Goal: Task Accomplishment & Management: Manage account settings

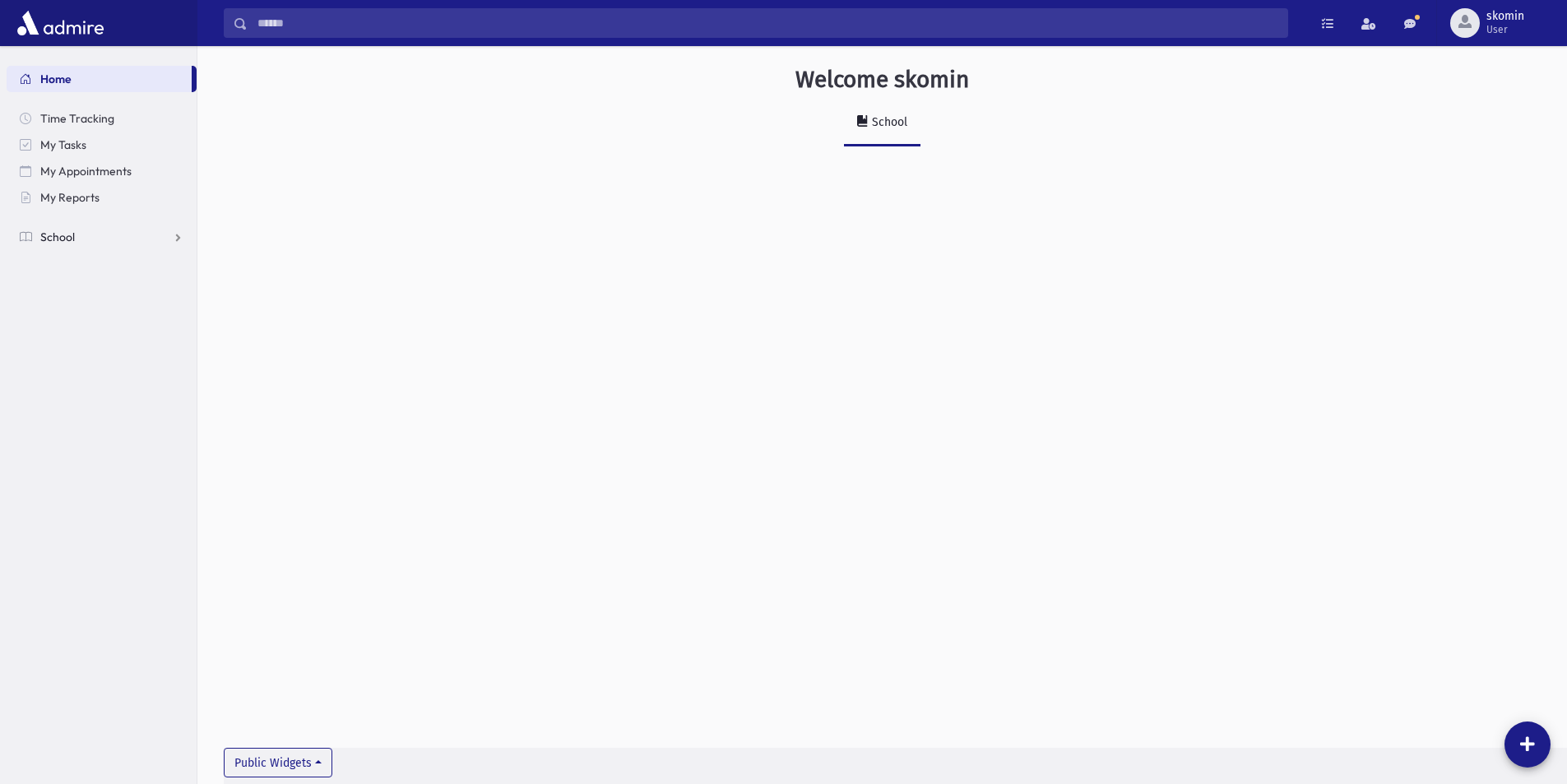
click at [70, 236] on span "School" at bounding box center [57, 237] width 35 height 15
click at [69, 283] on span "Attendance" at bounding box center [79, 289] width 61 height 15
click at [66, 267] on span "Students" at bounding box center [72, 263] width 45 height 15
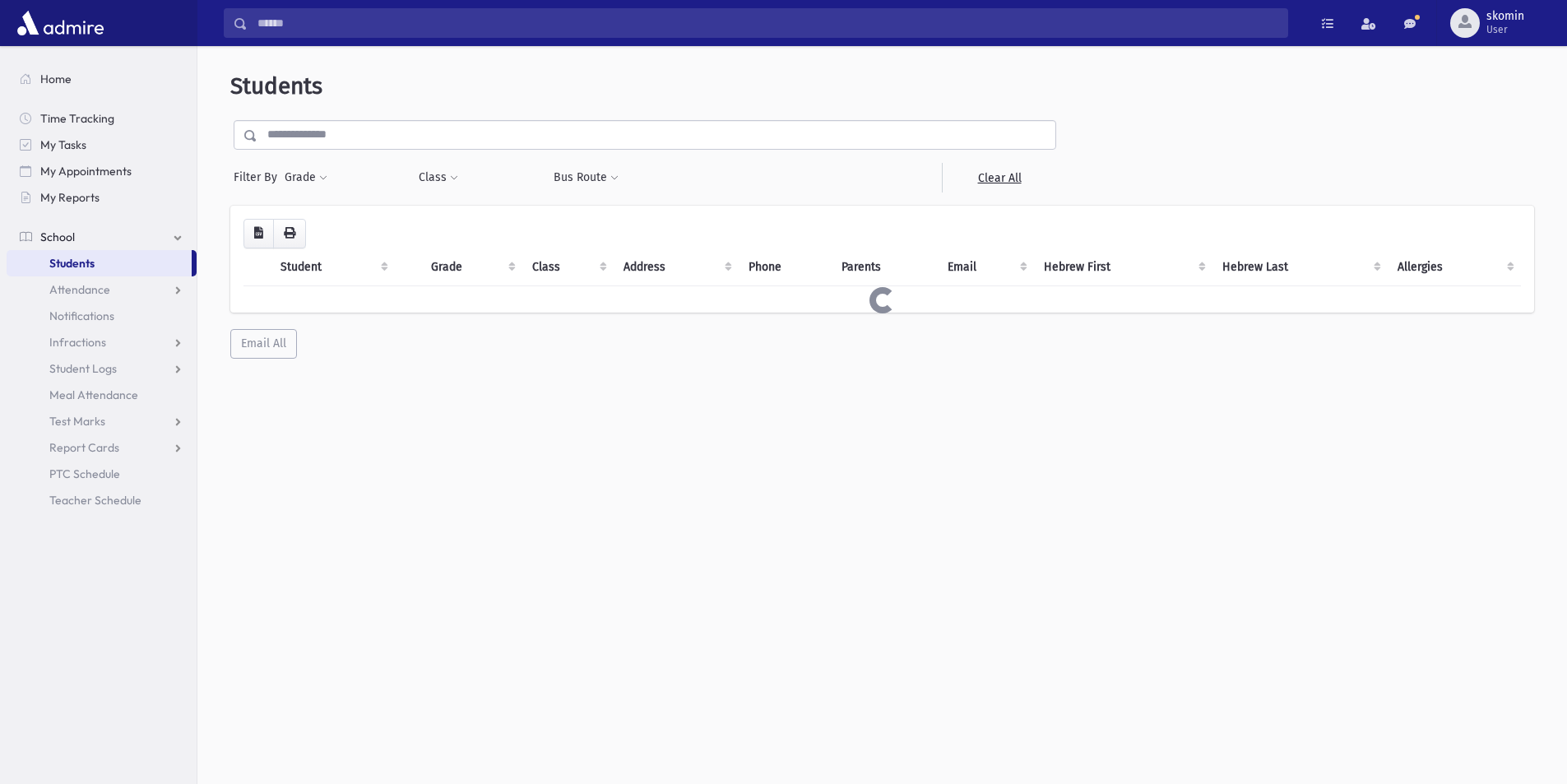
click at [71, 312] on span "Notifications" at bounding box center [82, 315] width 65 height 15
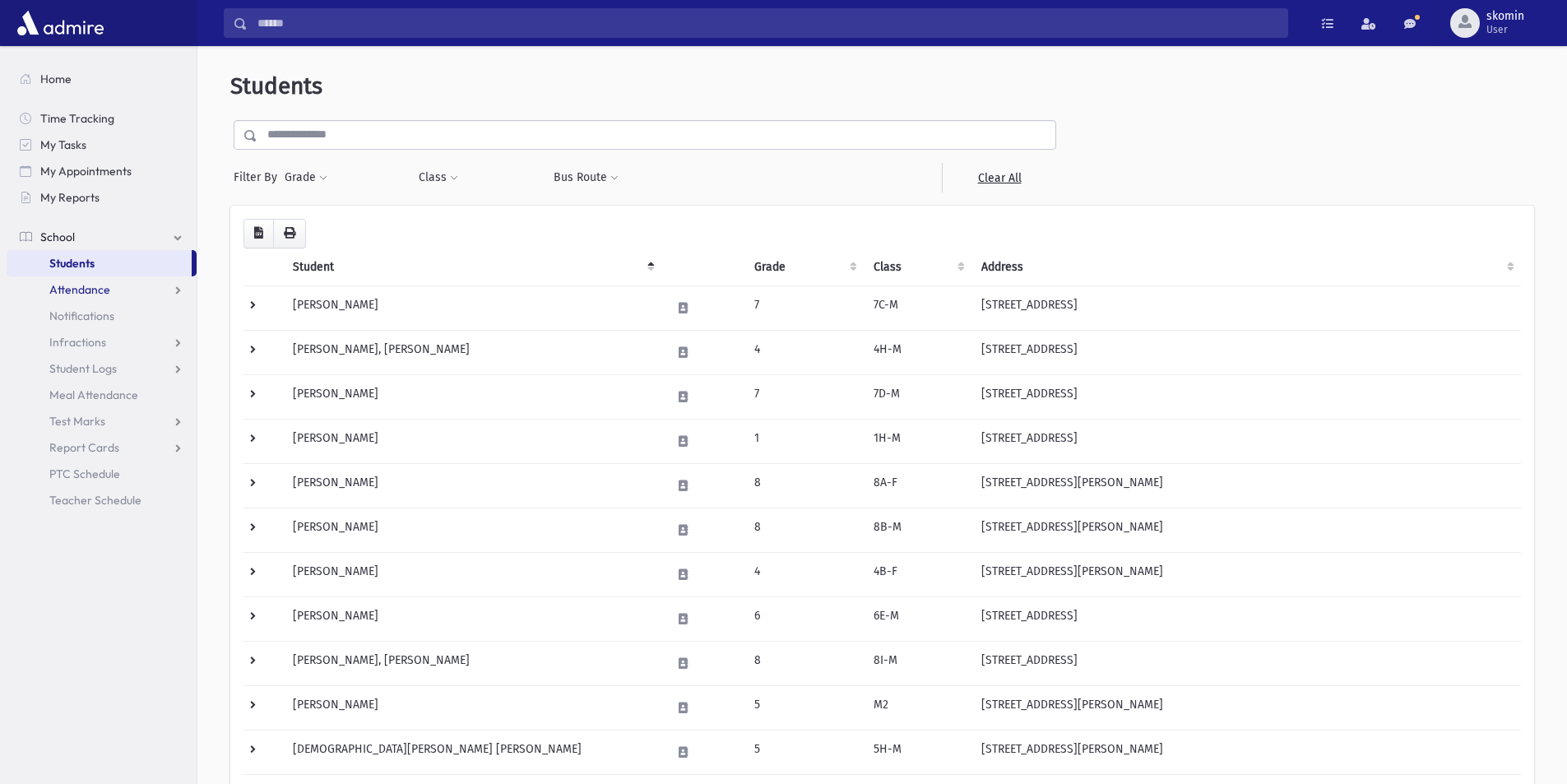
drag, startPoint x: 83, startPoint y: 291, endPoint x: 81, endPoint y: 300, distance: 9.2
click at [82, 291] on span "Attendance" at bounding box center [79, 289] width 61 height 15
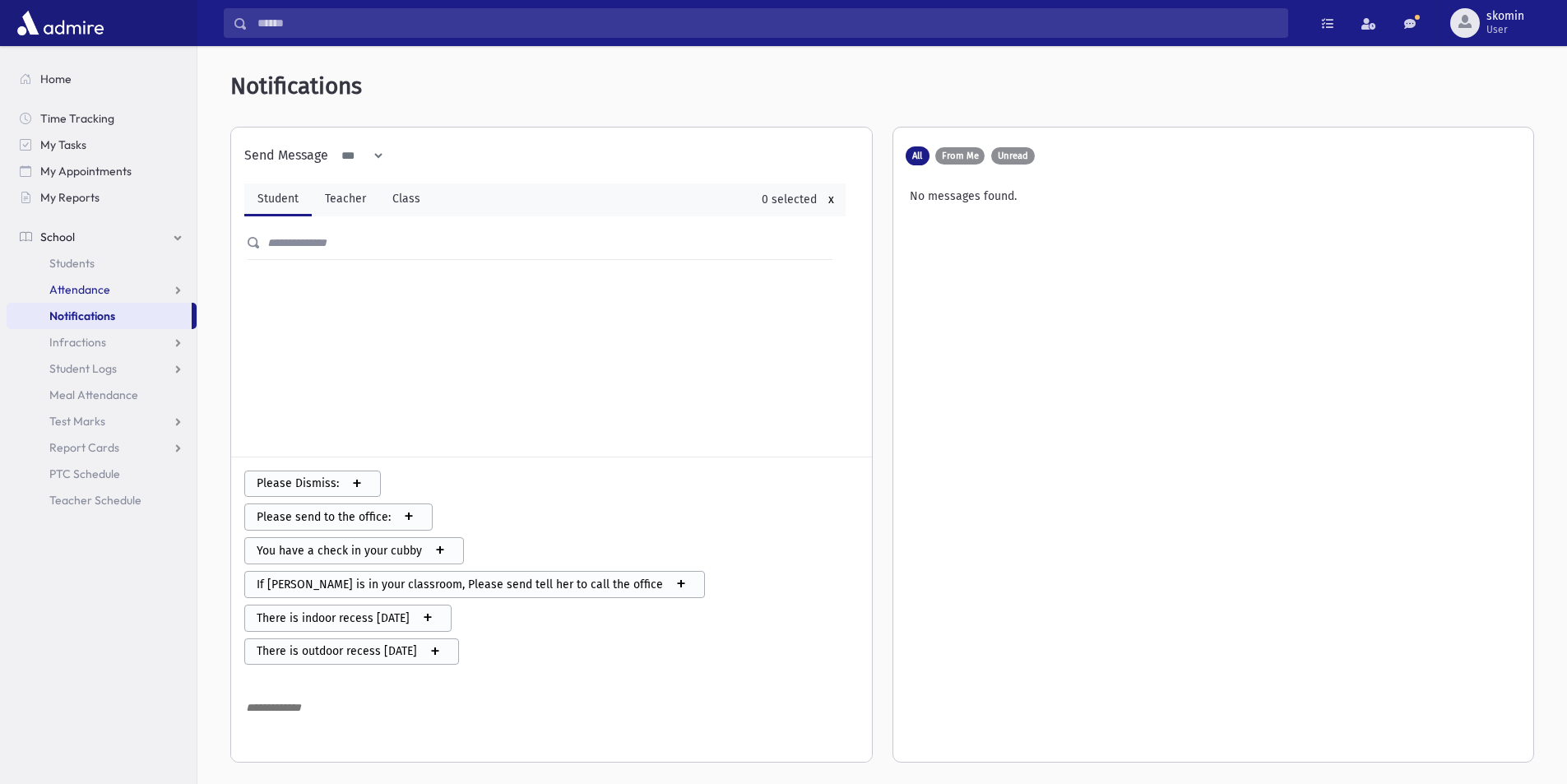
click at [83, 292] on span "Attendance" at bounding box center [79, 289] width 61 height 15
click at [76, 317] on span "Entry" at bounding box center [77, 315] width 28 height 15
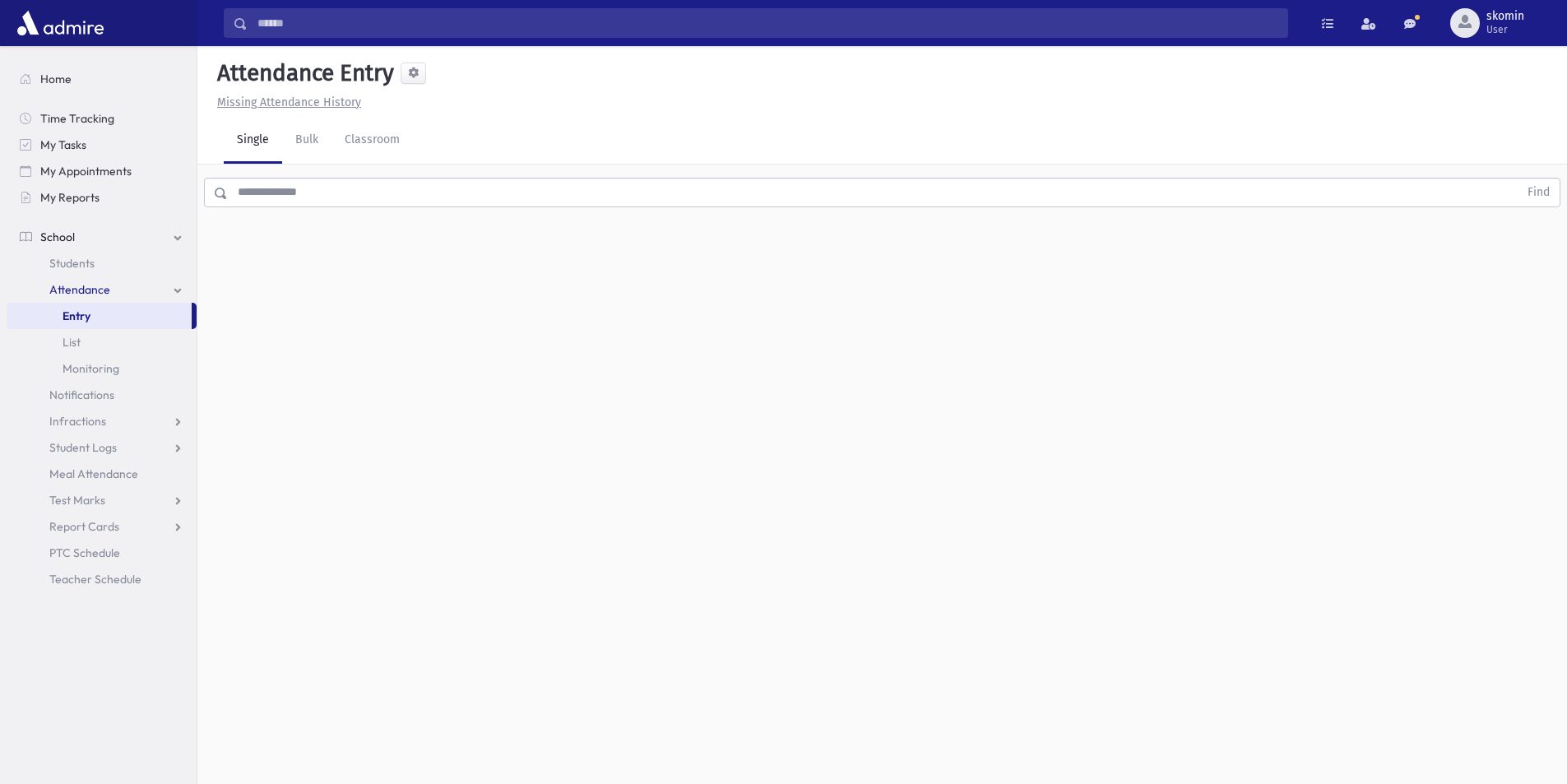
click at [382, 190] on input "text" at bounding box center [873, 192] width 1291 height 30
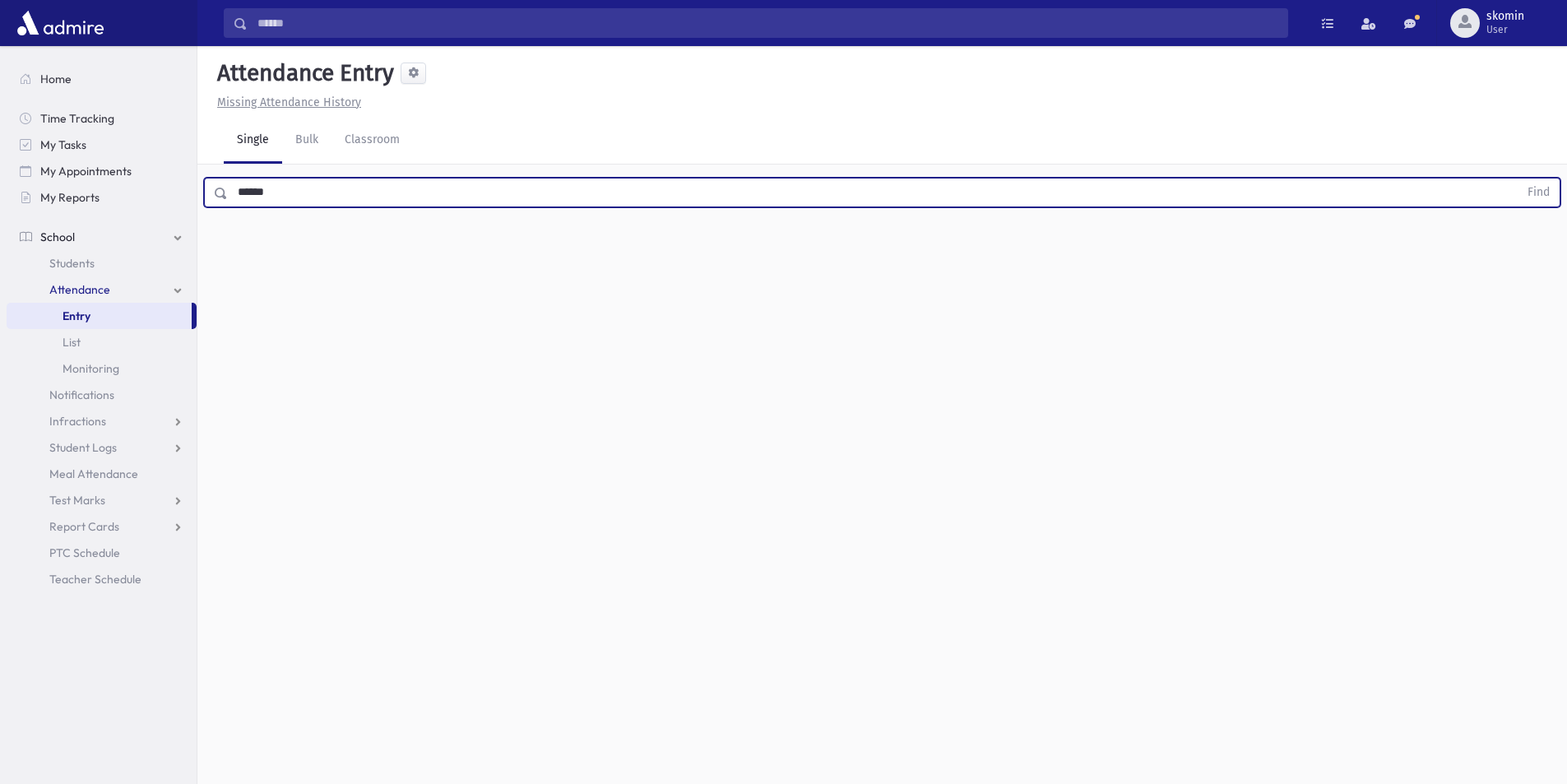
type input "******"
click at [1518, 178] on button "Find" at bounding box center [1539, 192] width 42 height 28
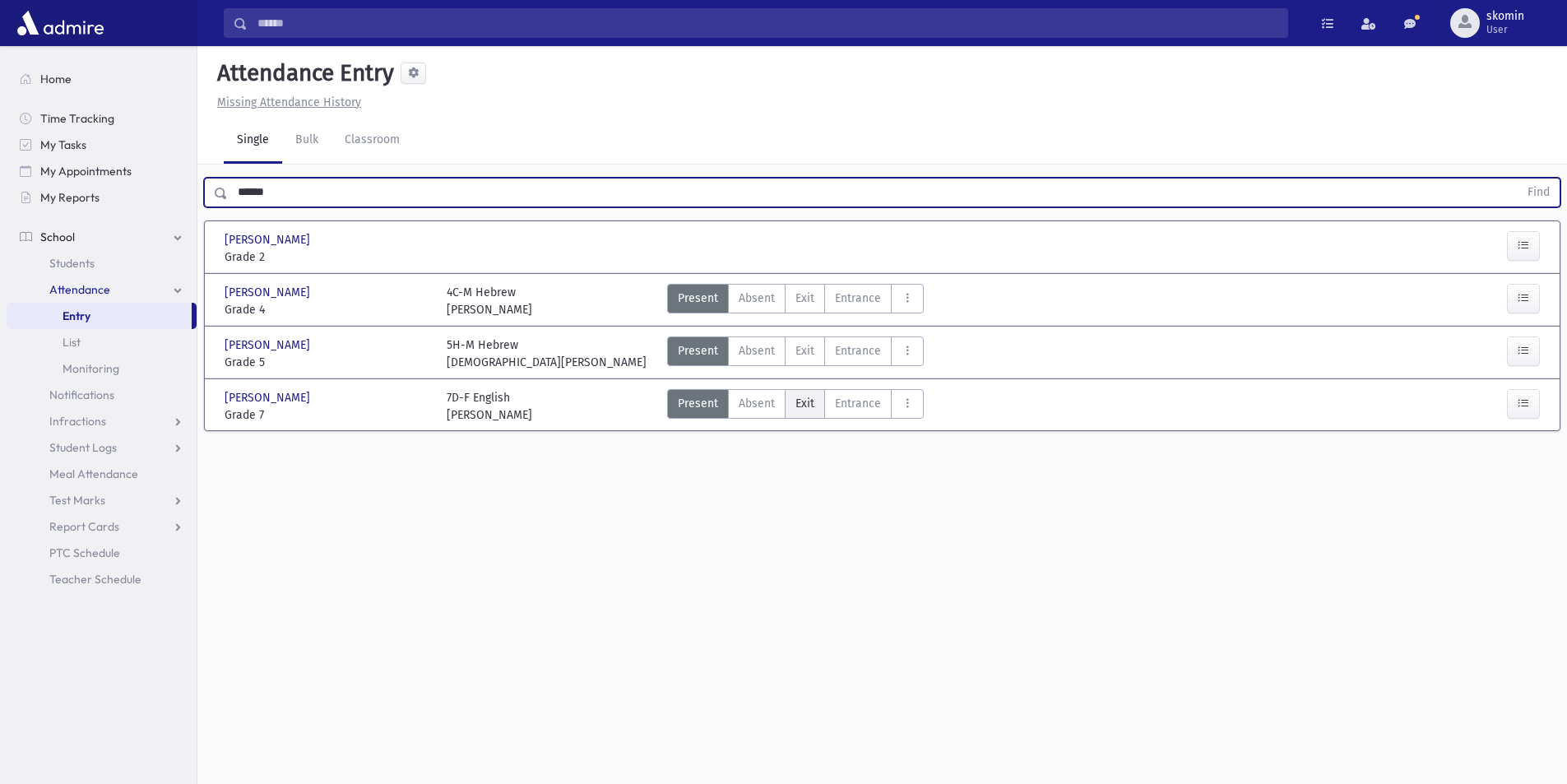
click at [822, 404] on label "Exit Ex" at bounding box center [805, 404] width 40 height 30
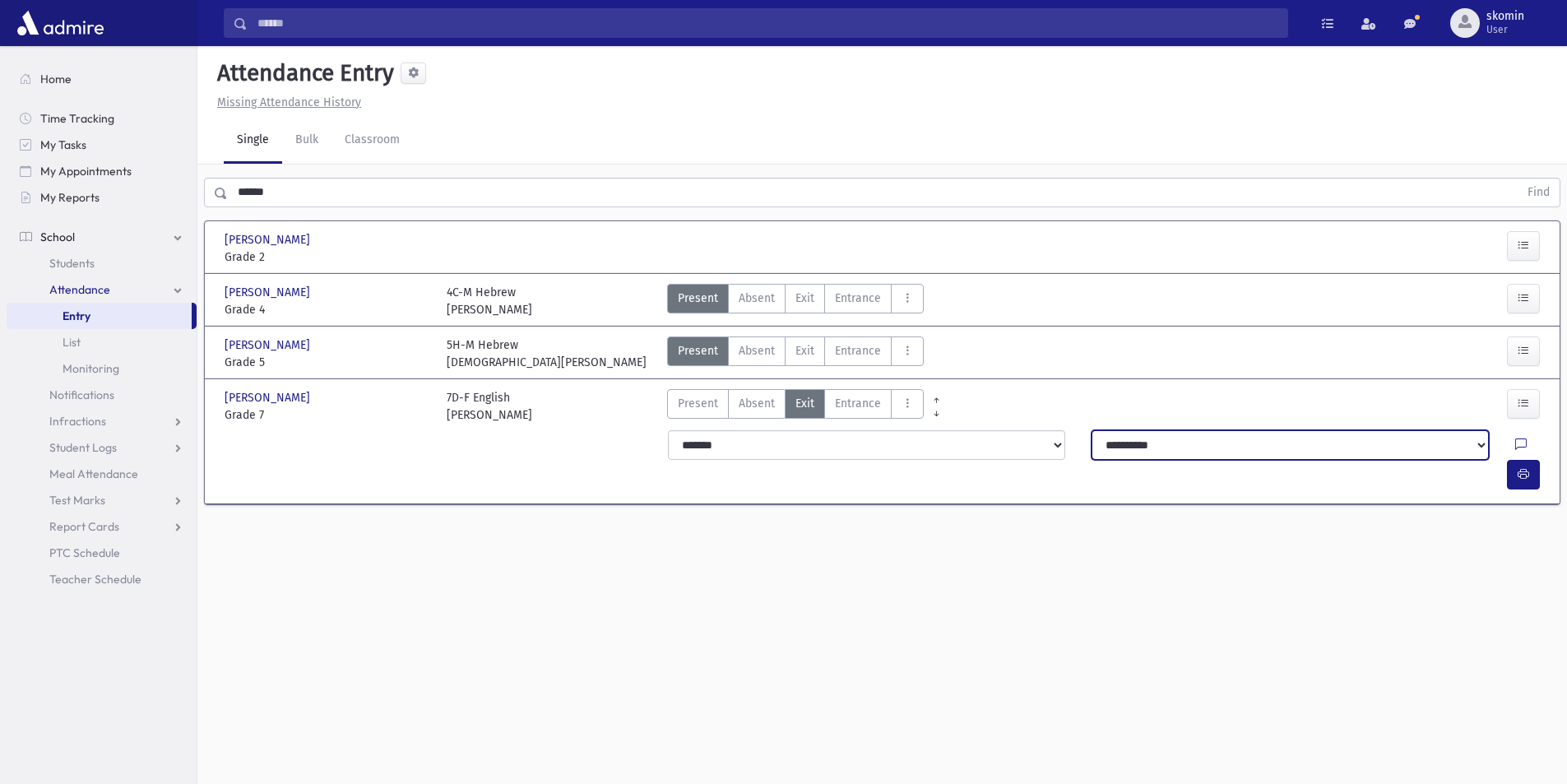
drag, startPoint x: 1288, startPoint y: 437, endPoint x: 1303, endPoint y: 461, distance: 28.3
click at [1288, 439] on select "**********" at bounding box center [1291, 445] width 398 height 30
select select "**********"
click at [1092, 430] on select "**********" at bounding box center [1291, 445] width 398 height 30
drag, startPoint x: 1485, startPoint y: 446, endPoint x: 1481, endPoint y: 460, distance: 14.6
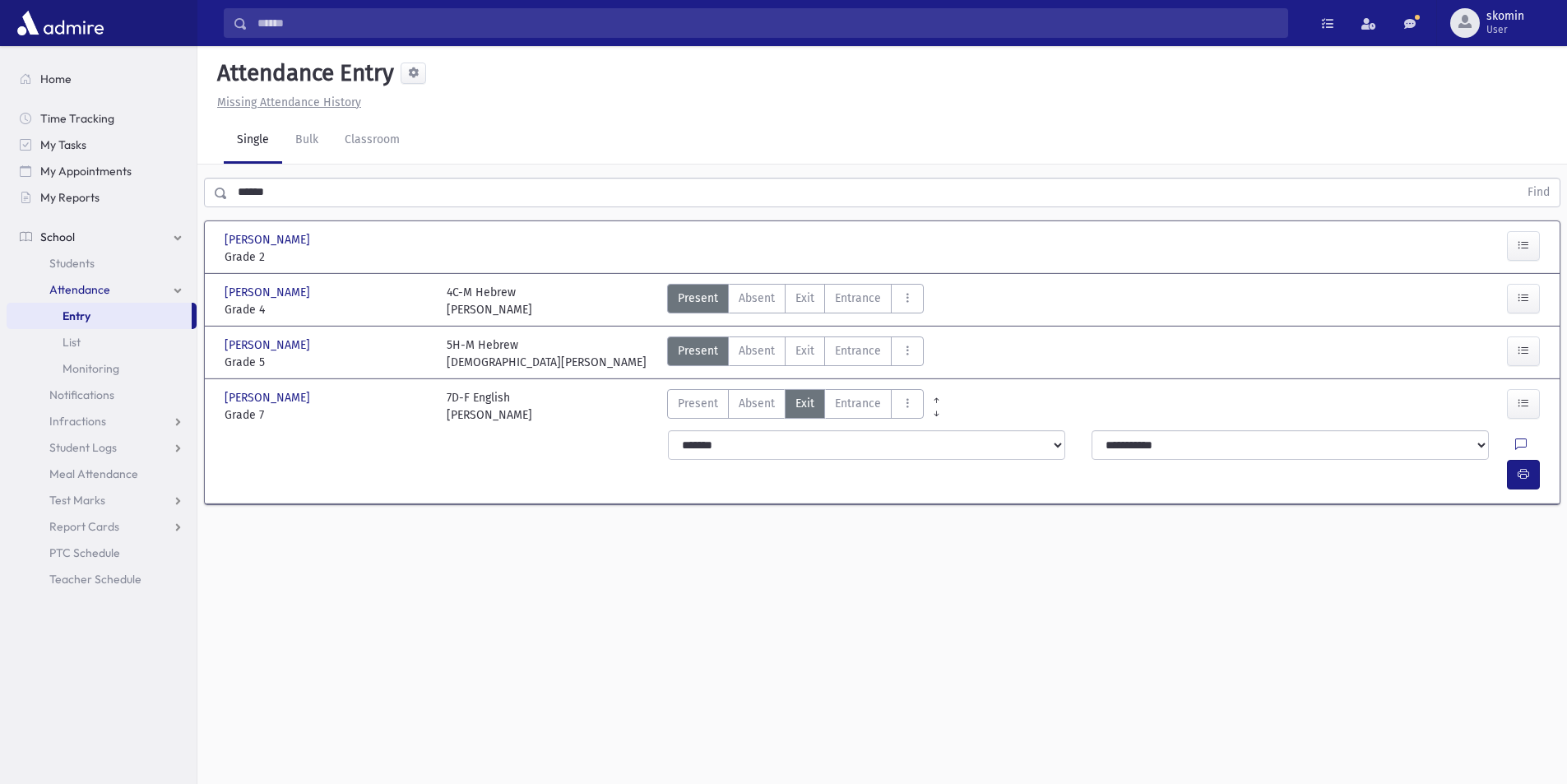
click at [1516, 446] on icon at bounding box center [1521, 445] width 11 height 14
drag, startPoint x: 1446, startPoint y: 521, endPoint x: 1429, endPoint y: 507, distance: 22.0
click at [1446, 521] on textarea "Note" at bounding box center [1449, 529] width 192 height 63
type textarea "****"
click at [1538, 593] on button "Save" at bounding box center [1522, 589] width 47 height 30
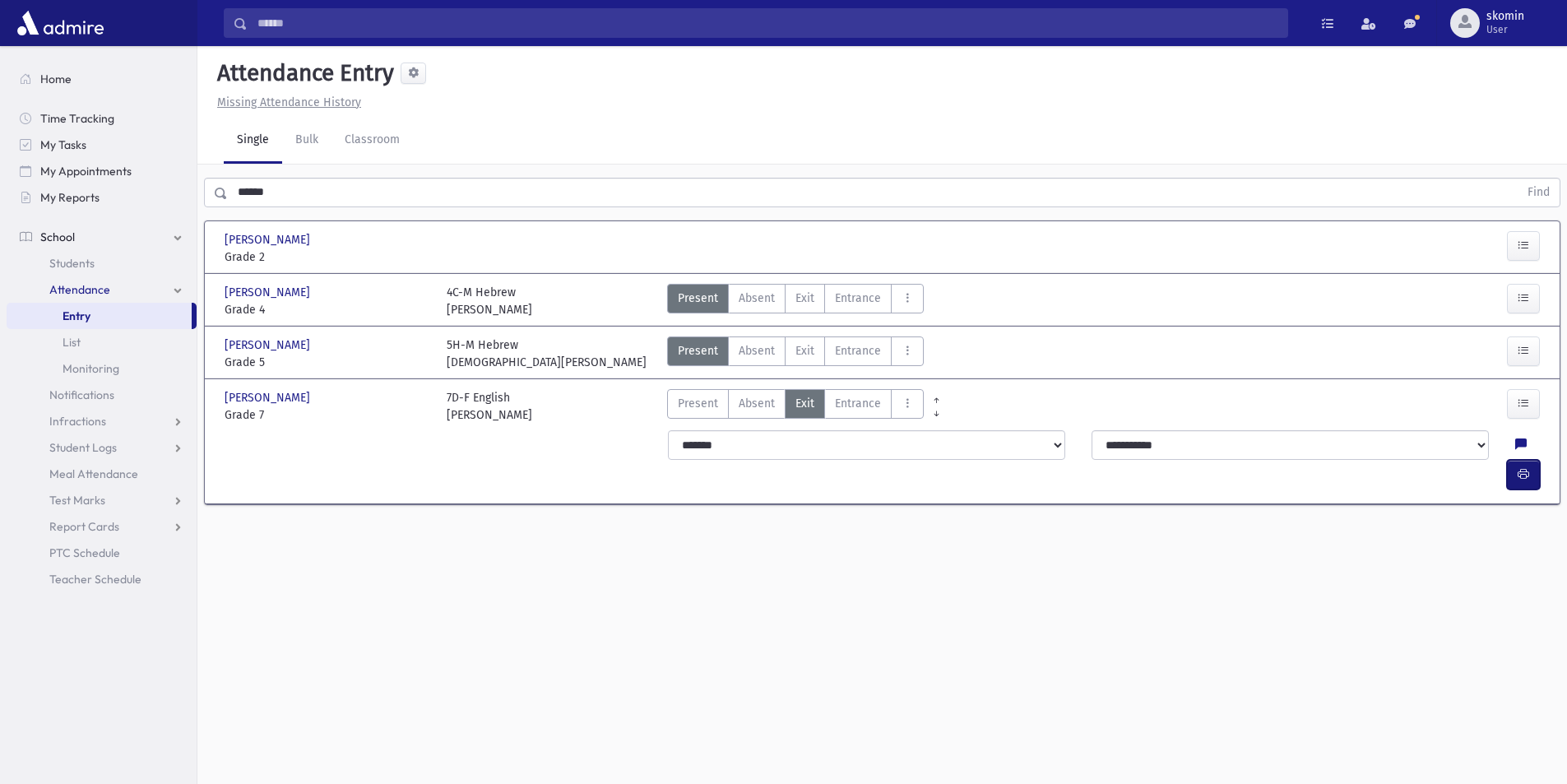
click at [1518, 460] on button "button" at bounding box center [1523, 475] width 33 height 30
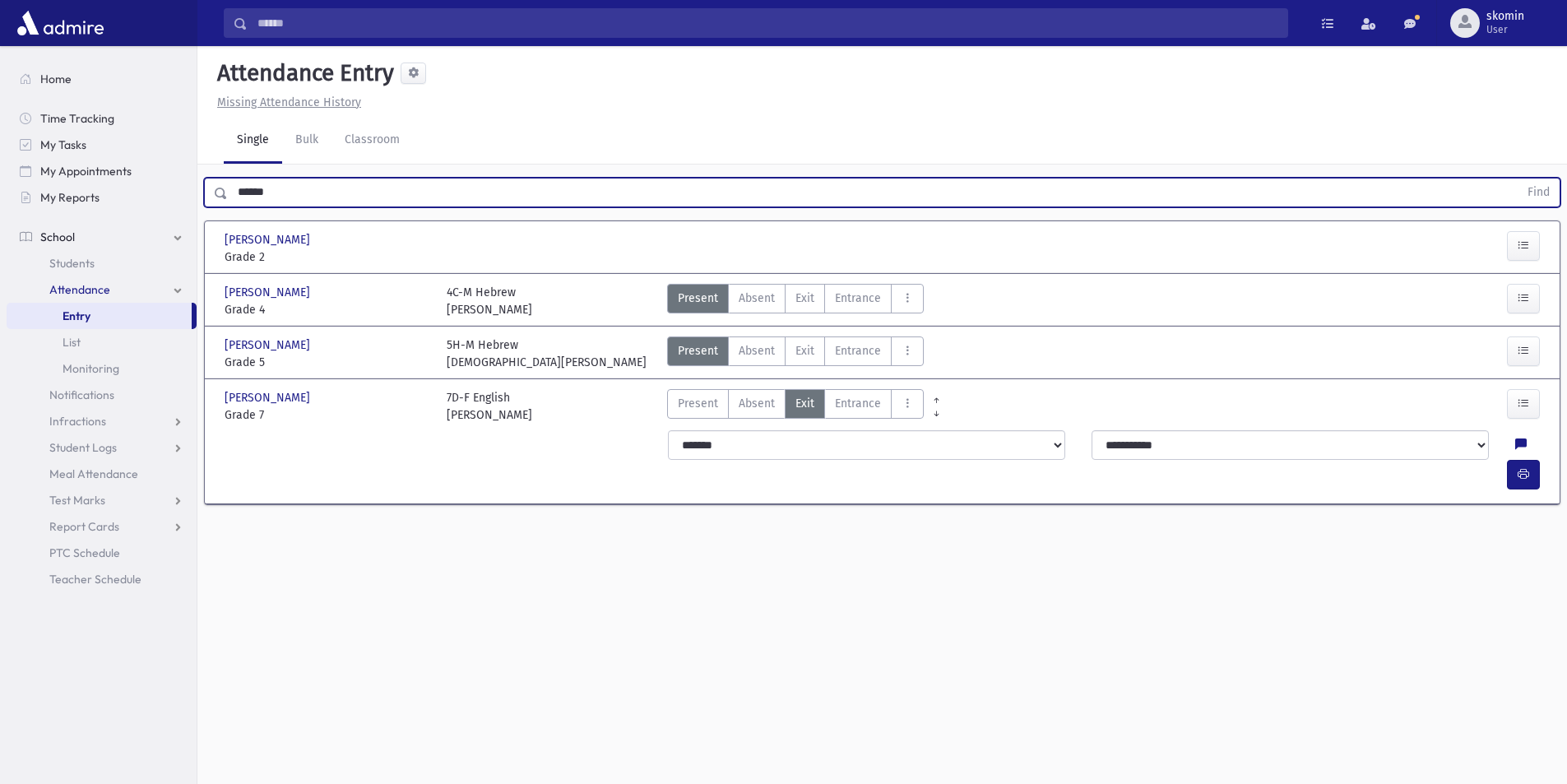
click at [404, 202] on input "******" at bounding box center [873, 192] width 1291 height 30
click at [1516, 444] on icon at bounding box center [1521, 445] width 11 height 14
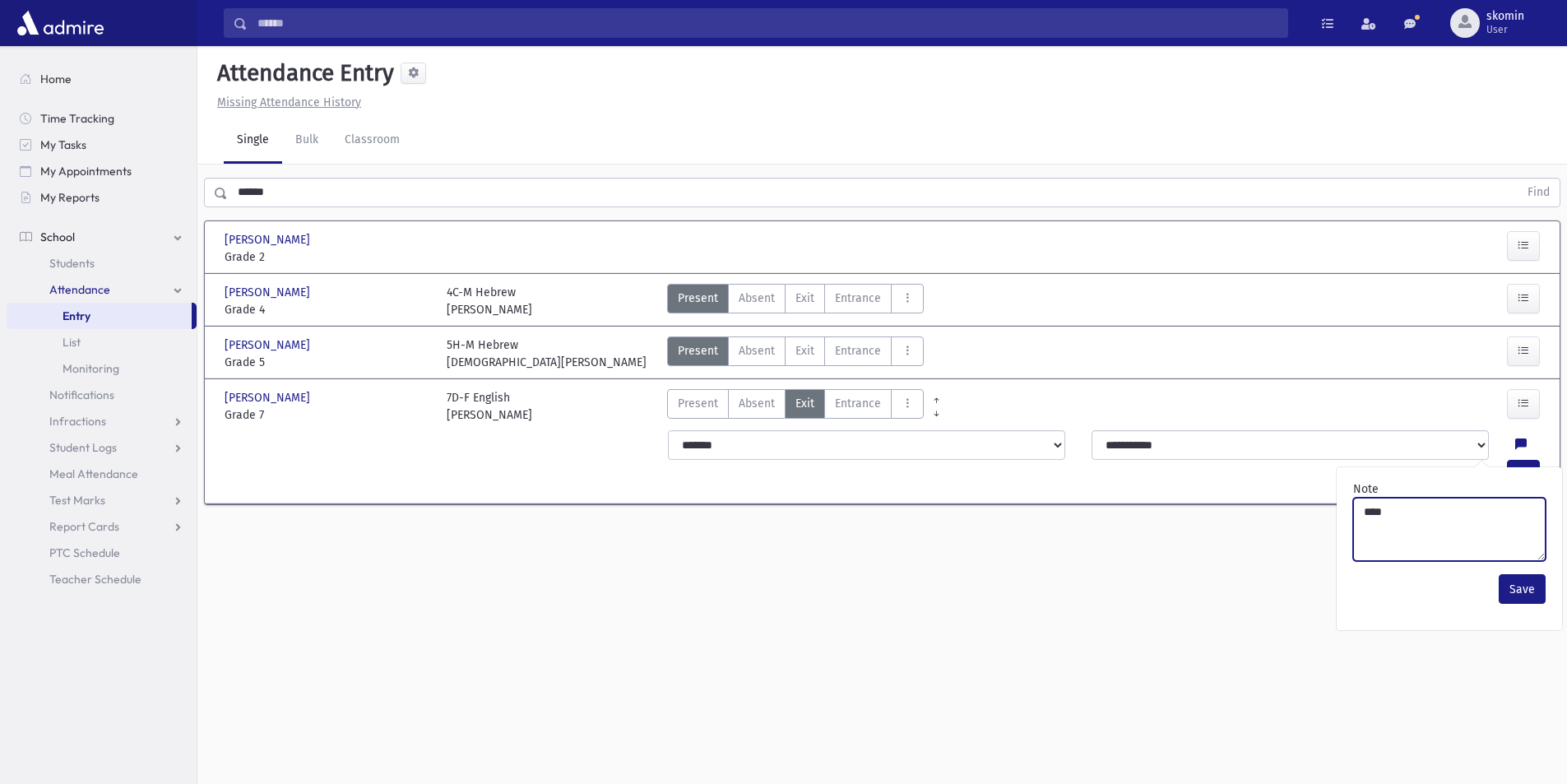
click at [1447, 511] on textarea "****" at bounding box center [1449, 529] width 192 height 63
click at [1500, 586] on button "Save" at bounding box center [1522, 589] width 47 height 30
drag, startPoint x: 318, startPoint y: 204, endPoint x: 134, endPoint y: 217, distance: 184.5
click at [141, 216] on div "Search Results Students" at bounding box center [784, 410] width 1567 height 820
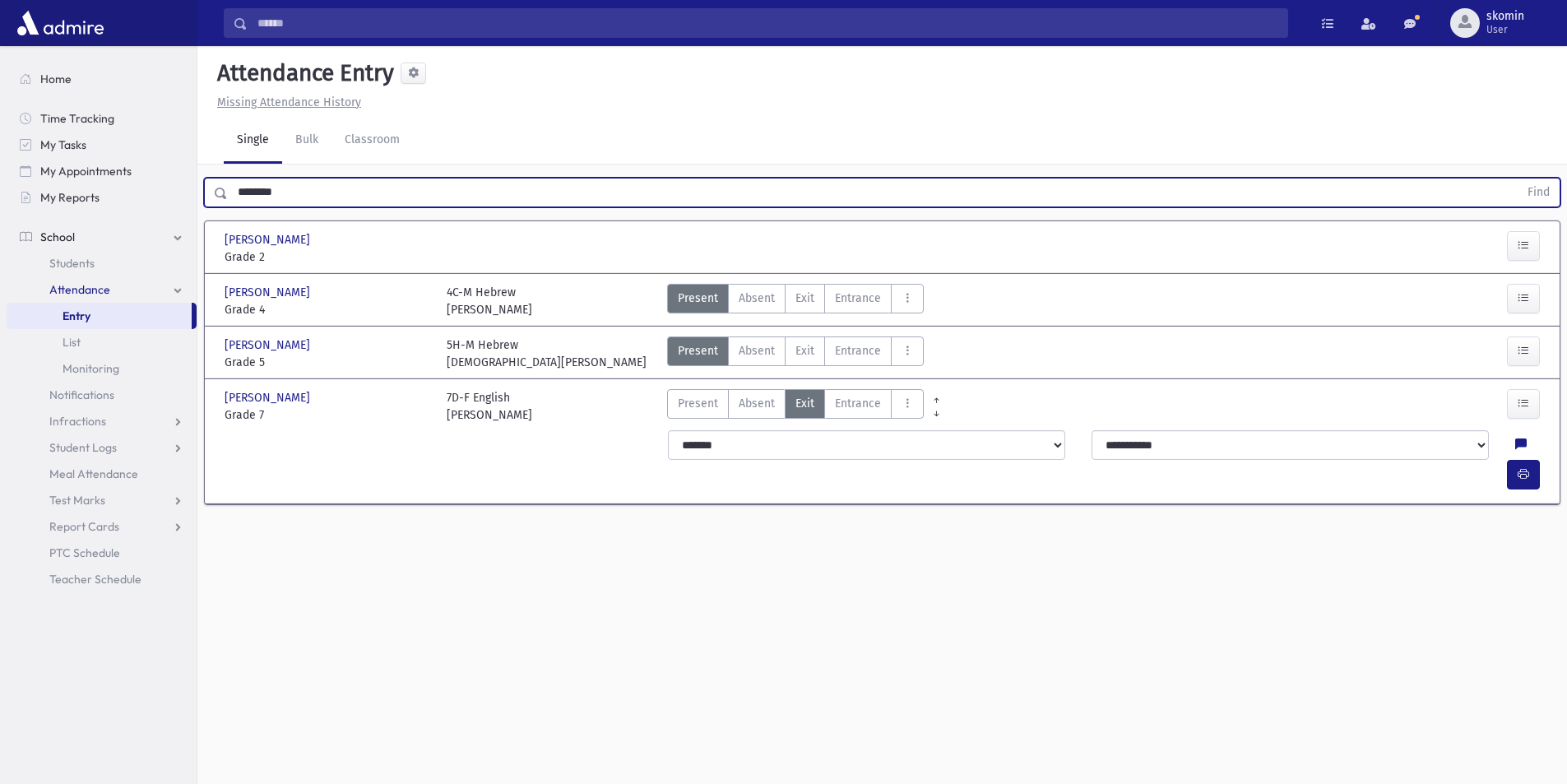
click at [1518, 178] on button "Find" at bounding box center [1539, 192] width 42 height 28
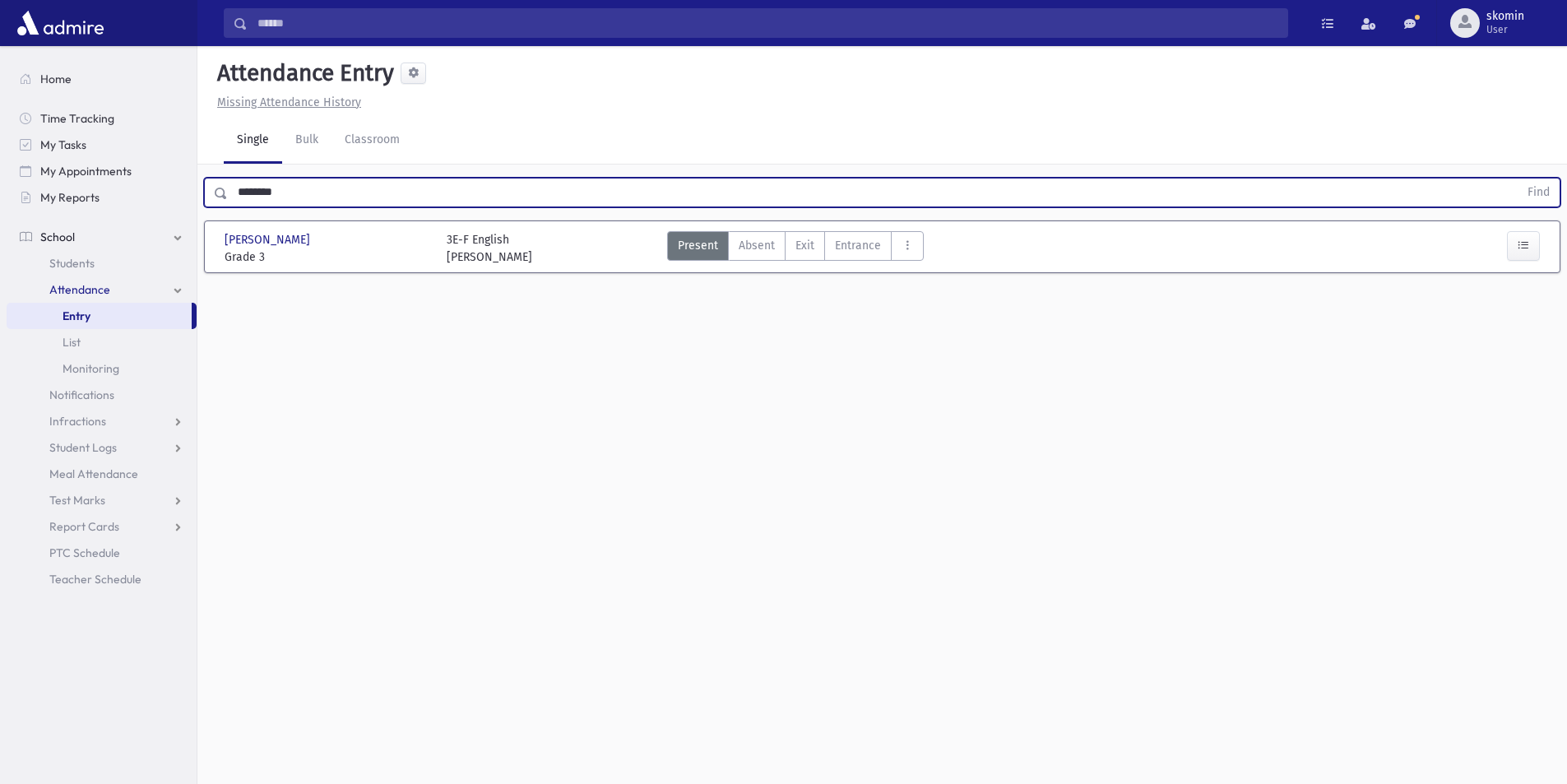
type input "********"
click at [1518, 178] on button "Find" at bounding box center [1539, 192] width 42 height 28
click at [809, 301] on span "Exit" at bounding box center [805, 298] width 19 height 18
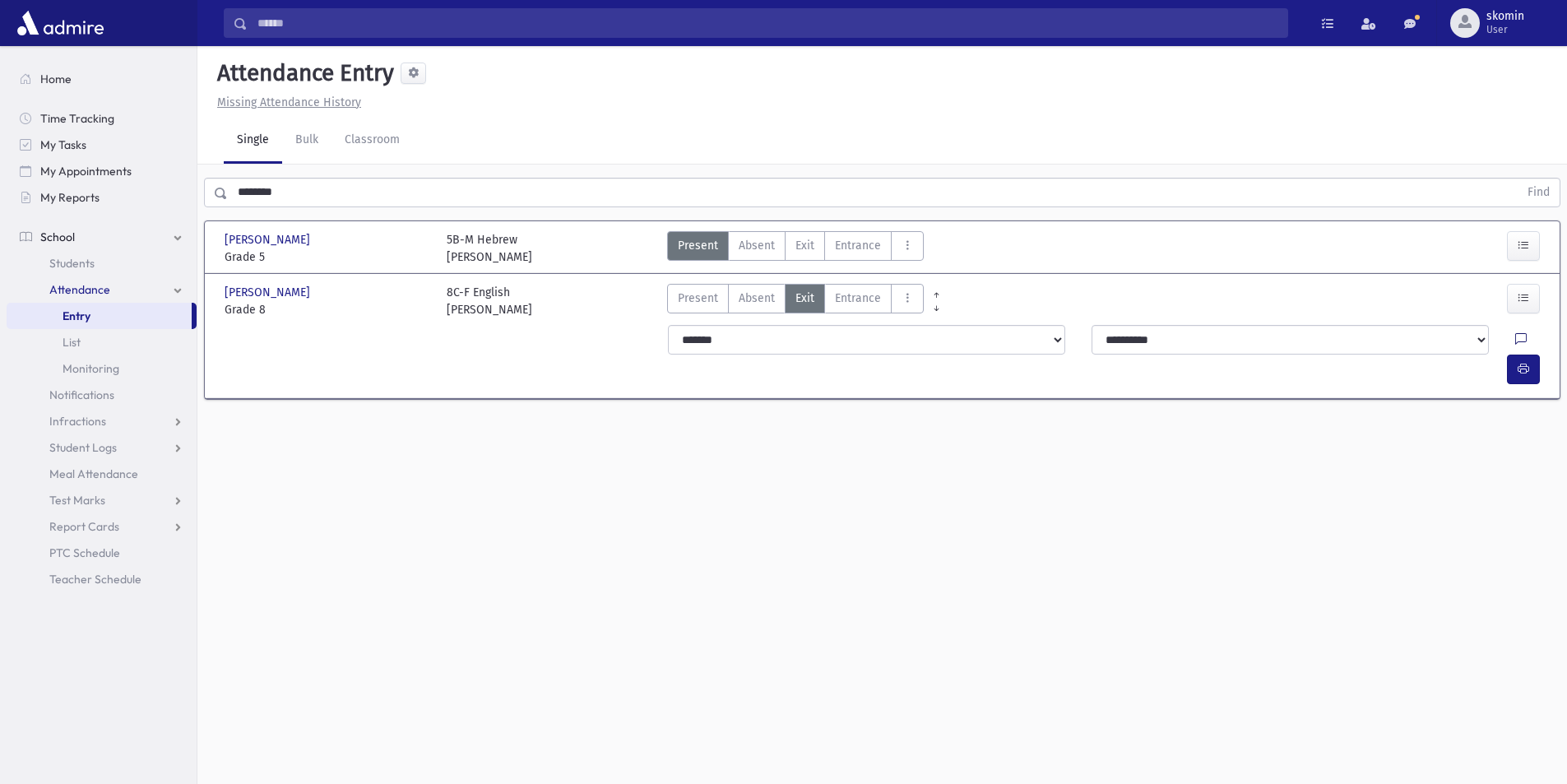
click at [1516, 341] on icon at bounding box center [1521, 340] width 11 height 14
drag, startPoint x: 1461, startPoint y: 453, endPoint x: 1458, endPoint y: 441, distance: 12.4
click at [1461, 453] on textarea "Note" at bounding box center [1449, 424] width 192 height 63
type textarea "****"
click at [1523, 482] on button "Save" at bounding box center [1522, 483] width 47 height 30
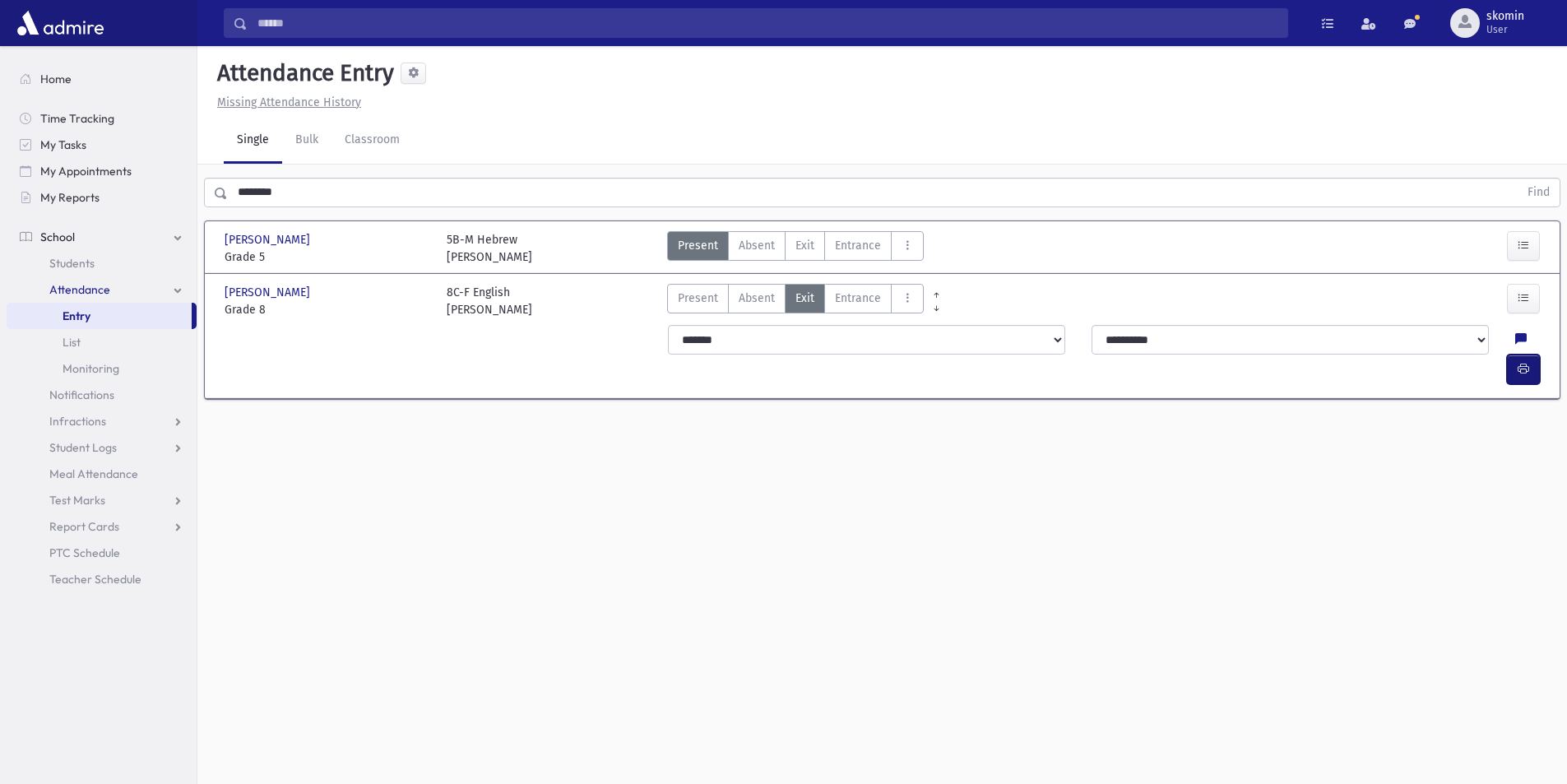
click at [1531, 355] on button "button" at bounding box center [1523, 370] width 33 height 30
drag, startPoint x: 813, startPoint y: 88, endPoint x: 788, endPoint y: 96, distance: 26.2
click at [811, 91] on div "Attendance Entry" at bounding box center [882, 76] width 1344 height 35
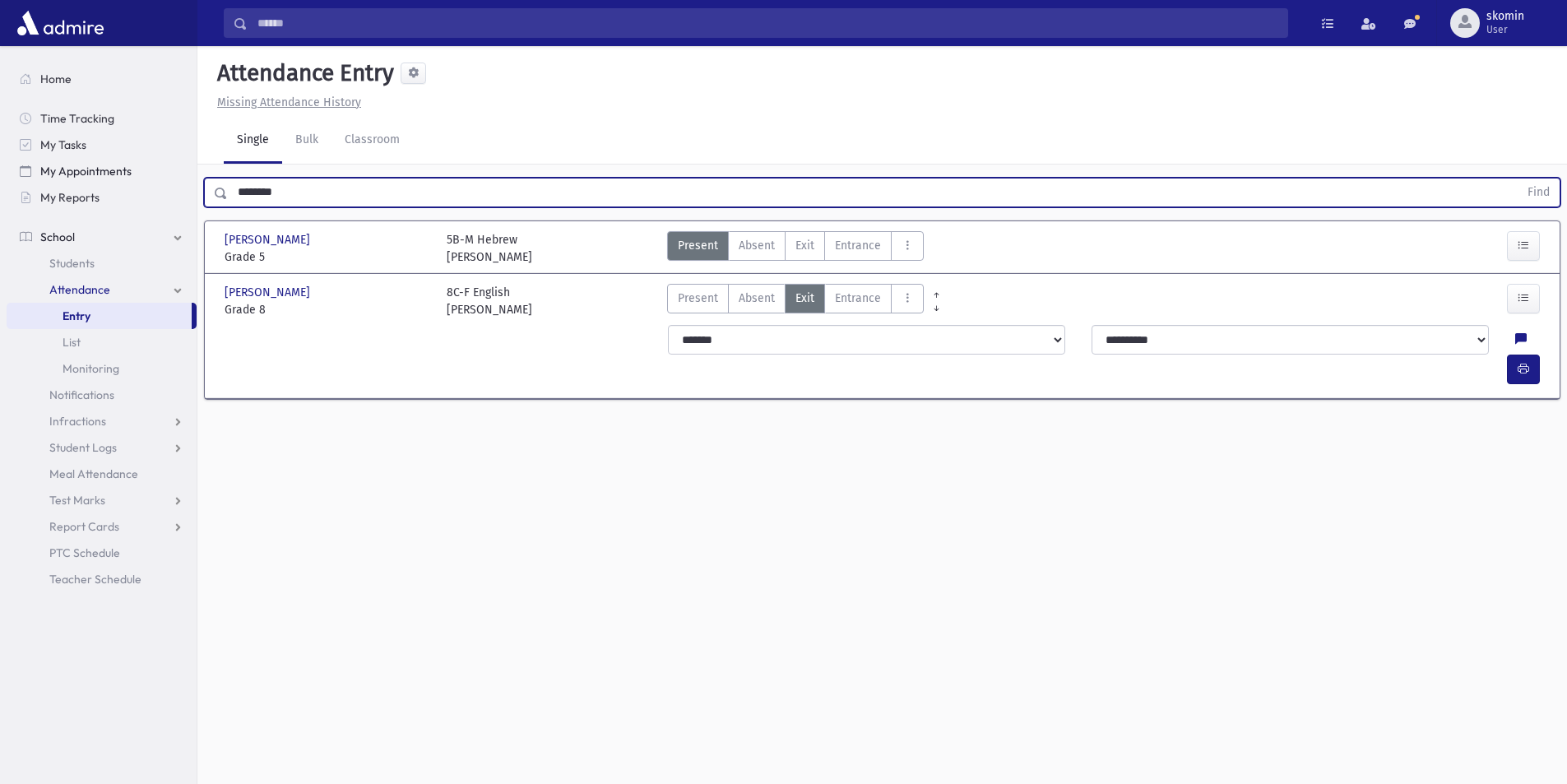
drag, startPoint x: 280, startPoint y: 192, endPoint x: 17, endPoint y: 182, distance: 263.2
click at [18, 183] on div "Search Results Students" at bounding box center [784, 410] width 1567 height 820
type input "******"
click at [1518, 178] on button "Find" at bounding box center [1539, 192] width 42 height 28
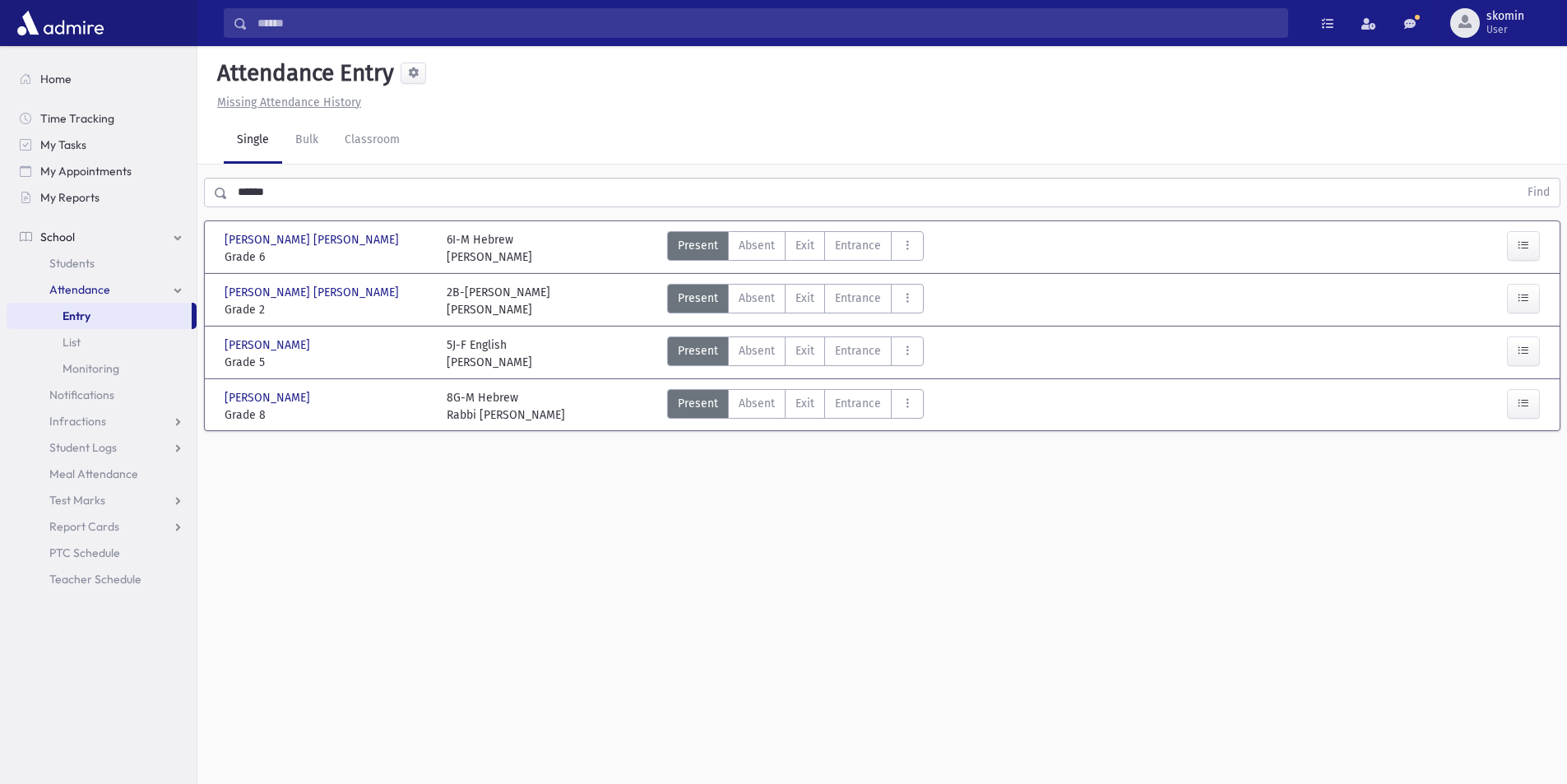
click at [87, 290] on span "Attendance" at bounding box center [79, 289] width 61 height 15
click at [75, 317] on span "Notifications" at bounding box center [82, 315] width 65 height 15
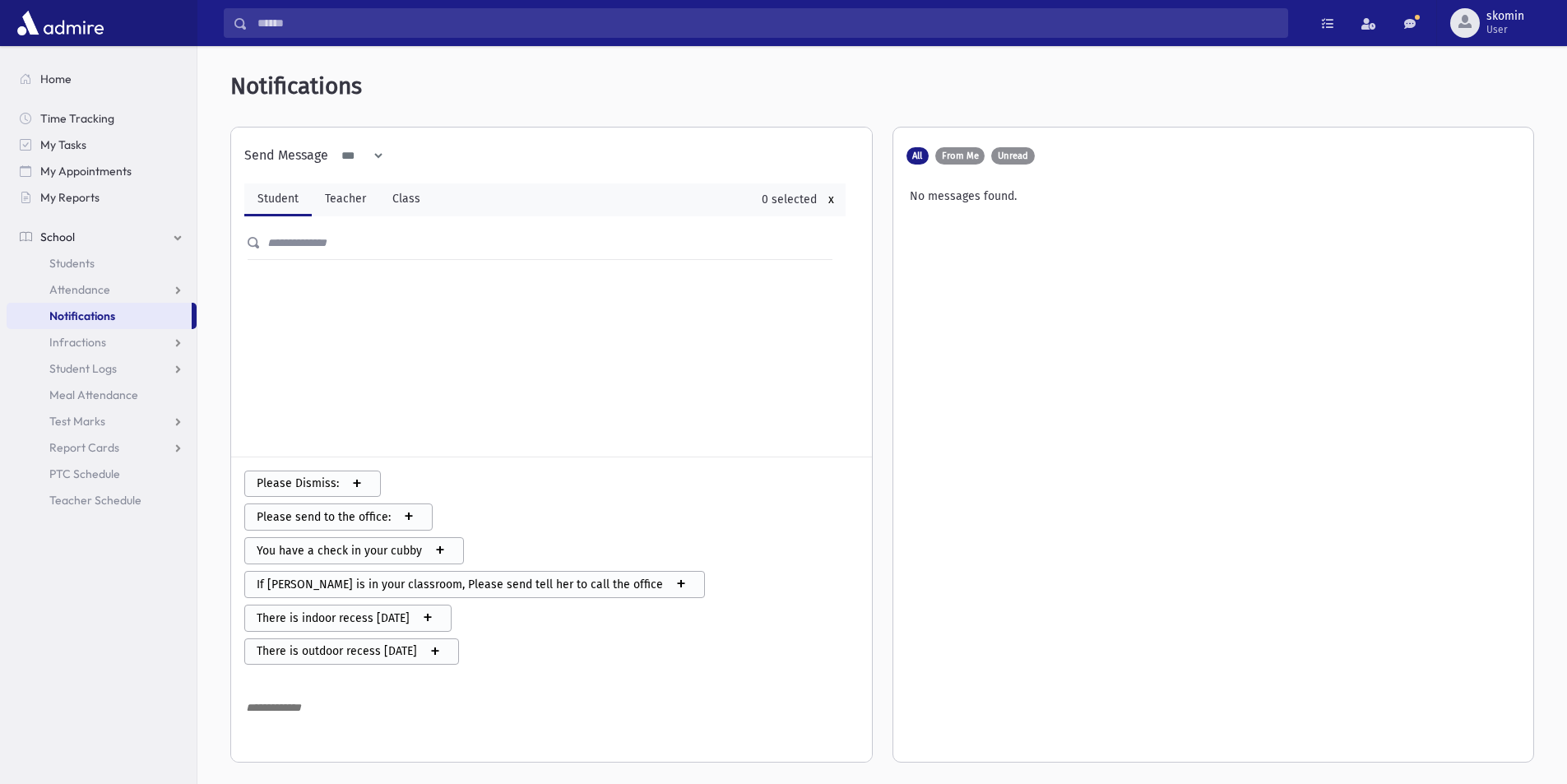
click at [371, 150] on select "*** *****" at bounding box center [357, 156] width 57 height 30
click at [375, 152] on select "*** *****" at bounding box center [357, 156] width 57 height 30
drag, startPoint x: 351, startPoint y: 195, endPoint x: 347, endPoint y: 206, distance: 11.7
click at [350, 195] on link "Teacher" at bounding box center [346, 199] width 67 height 33
select select
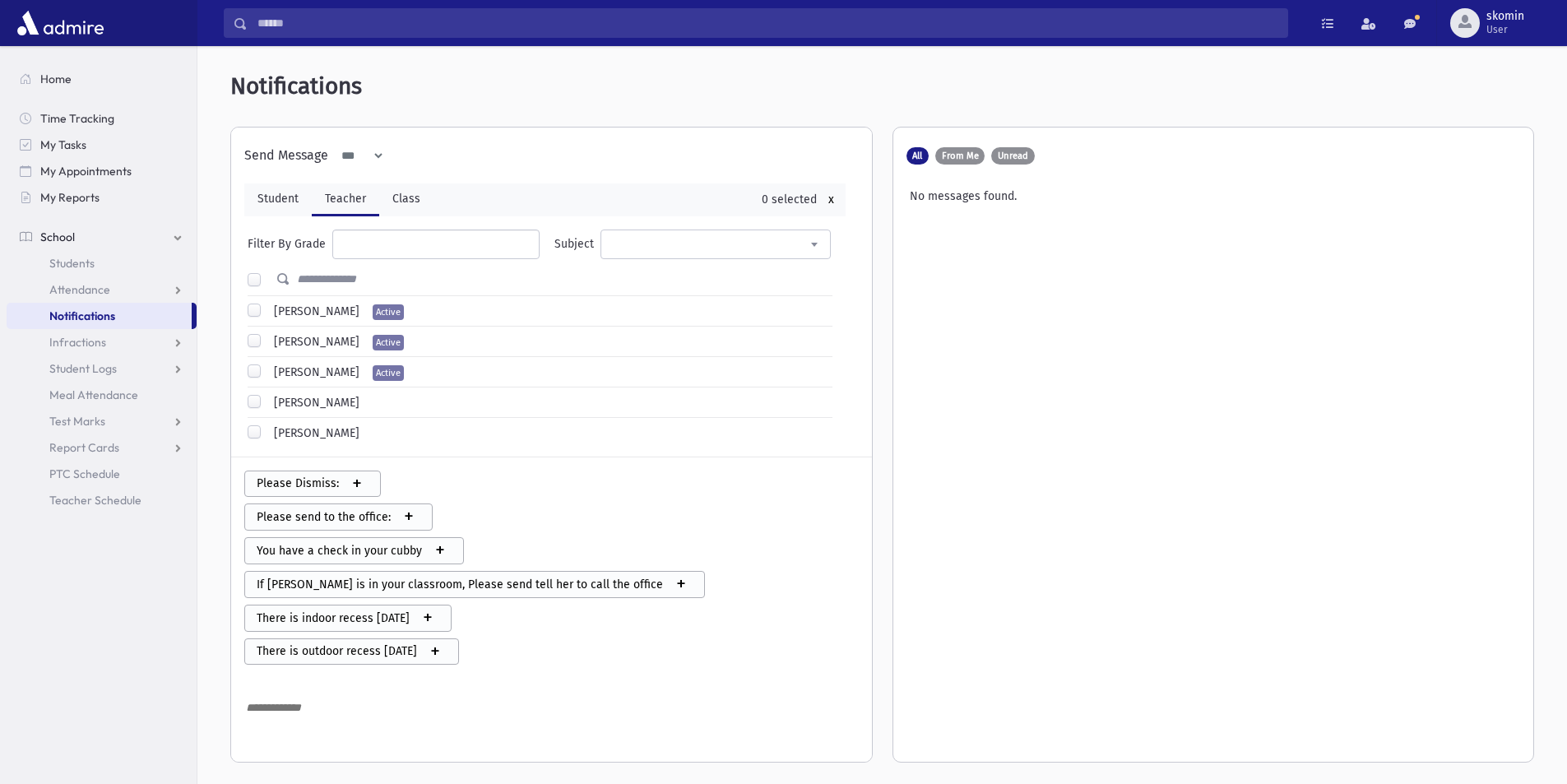
click at [267, 310] on label "[PERSON_NAME]" at bounding box center [313, 311] width 92 height 18
click at [460, 251] on ul at bounding box center [436, 243] width 205 height 24
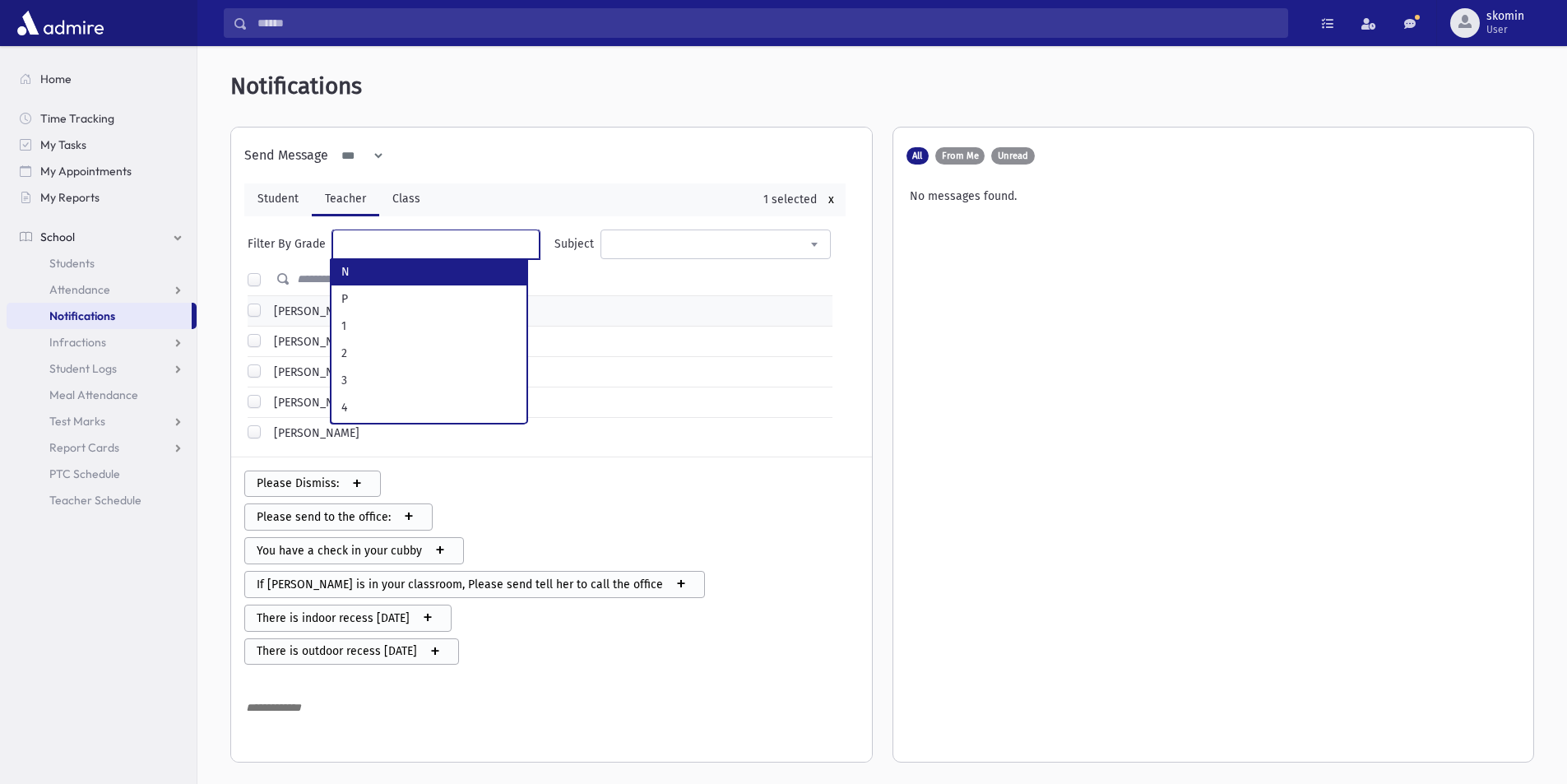
click at [707, 255] on span at bounding box center [715, 245] width 230 height 30
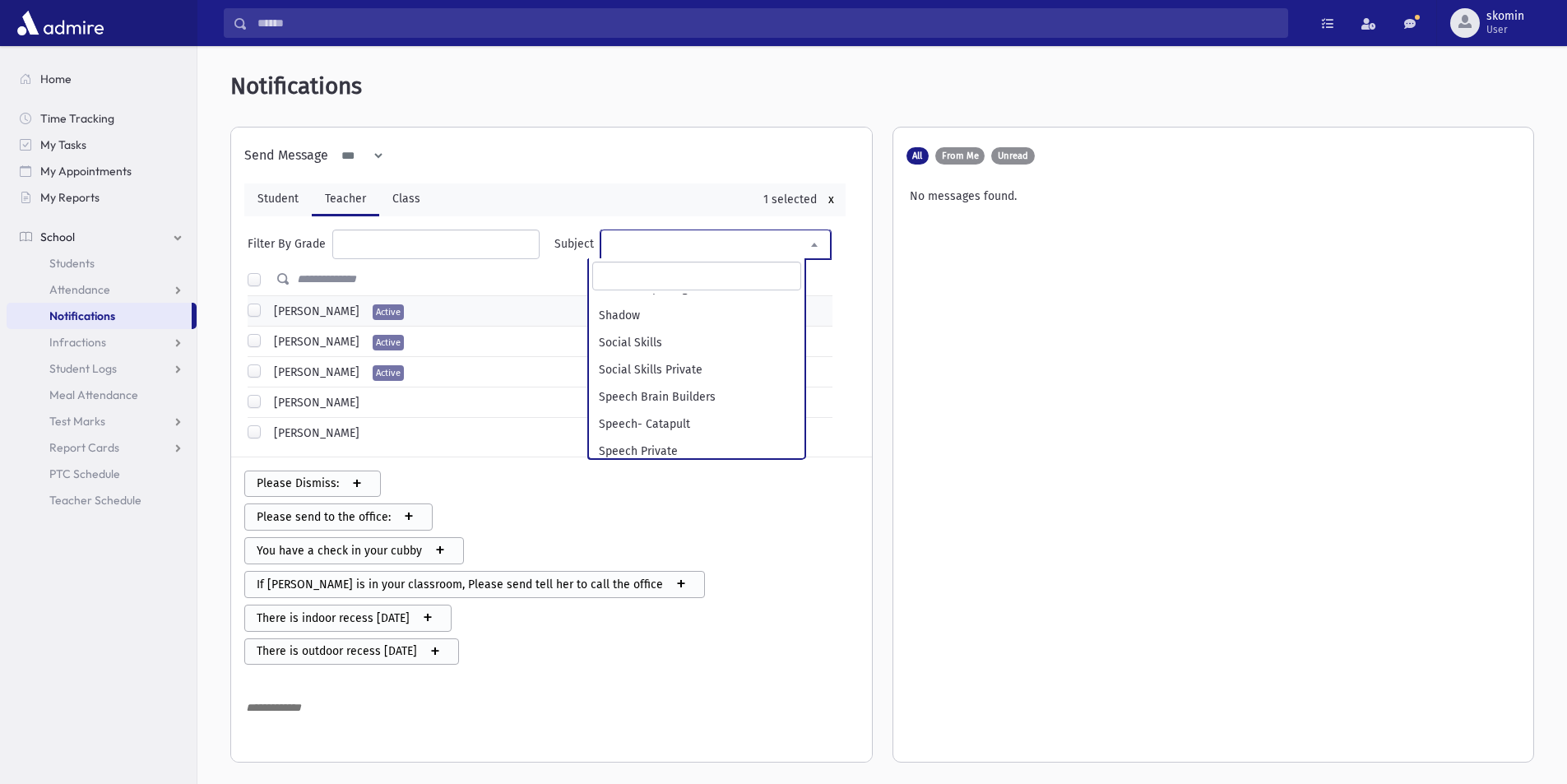
scroll to position [1111, 0]
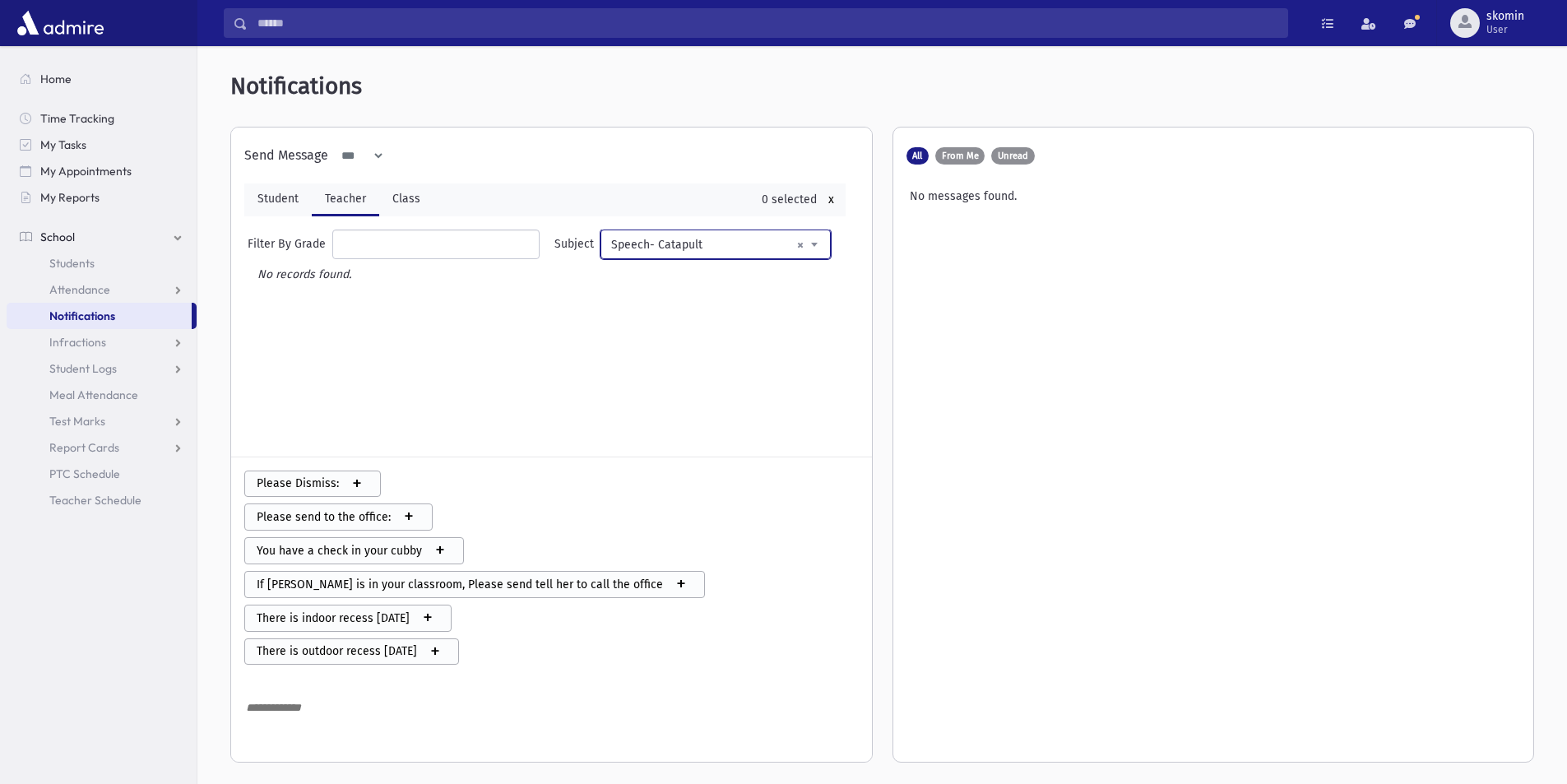
click at [765, 247] on span "× Speech- Catapult" at bounding box center [715, 245] width 228 height 30
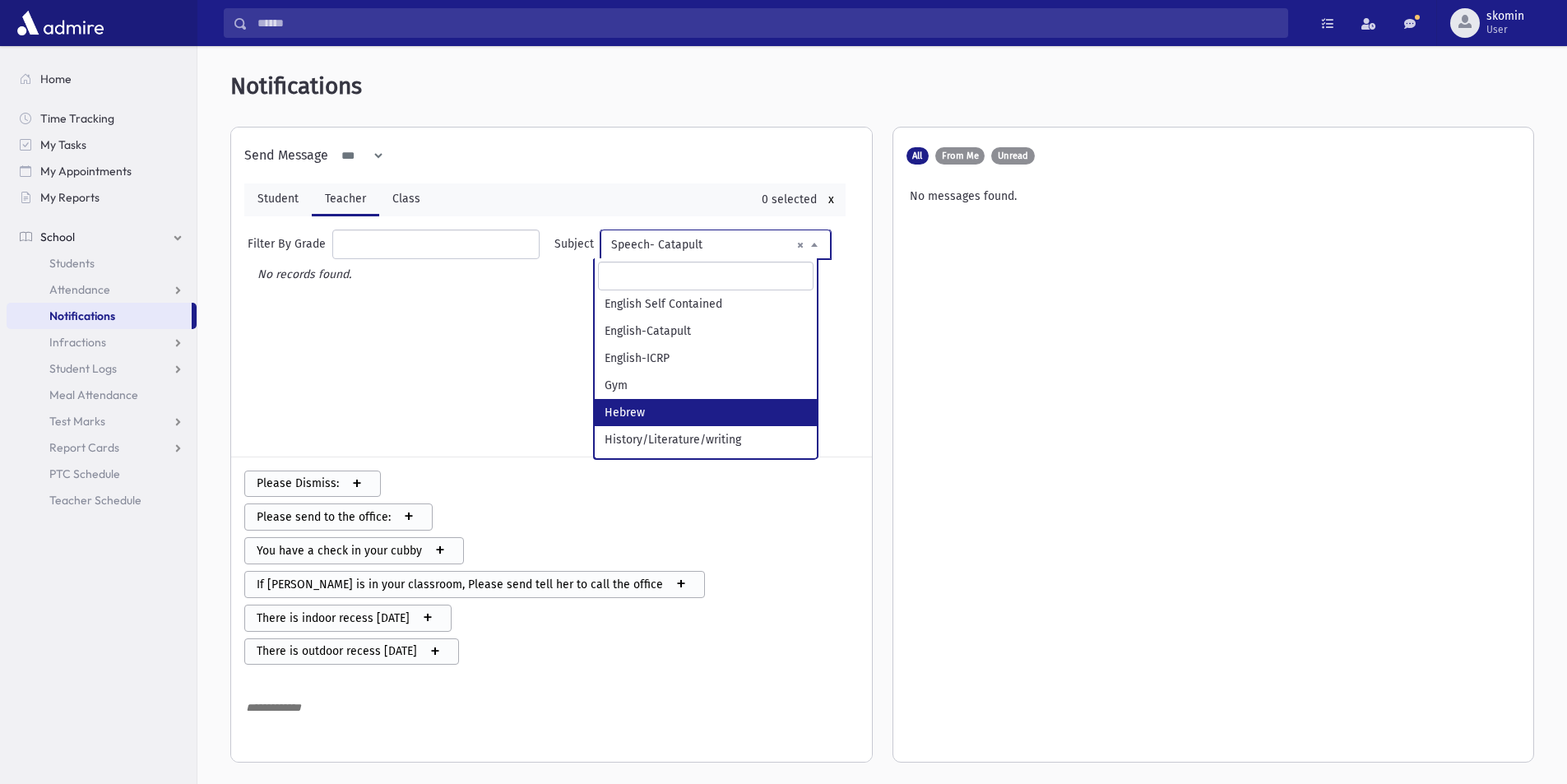
scroll to position [206, 0]
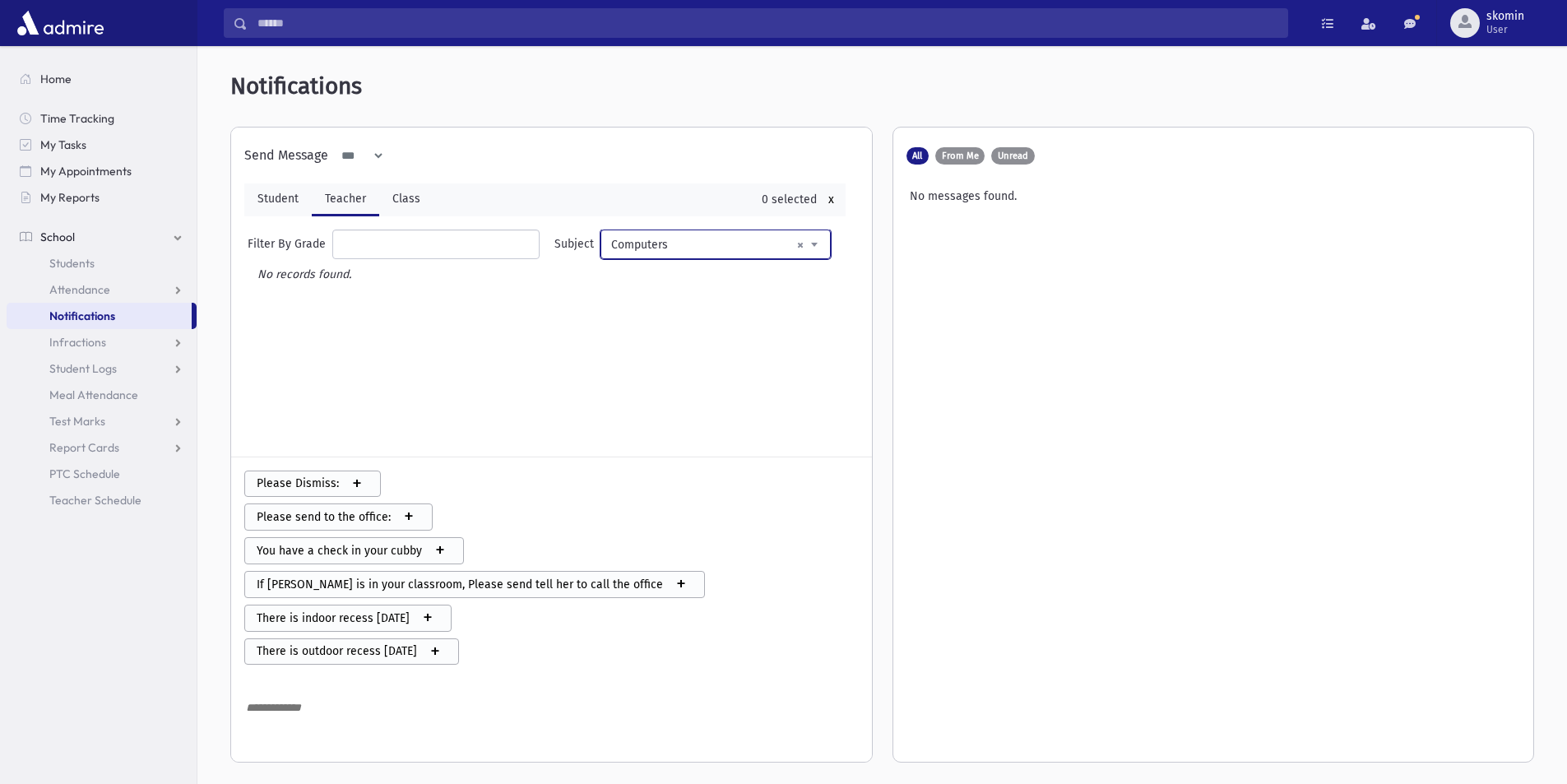
click at [809, 243] on span at bounding box center [814, 245] width 33 height 28
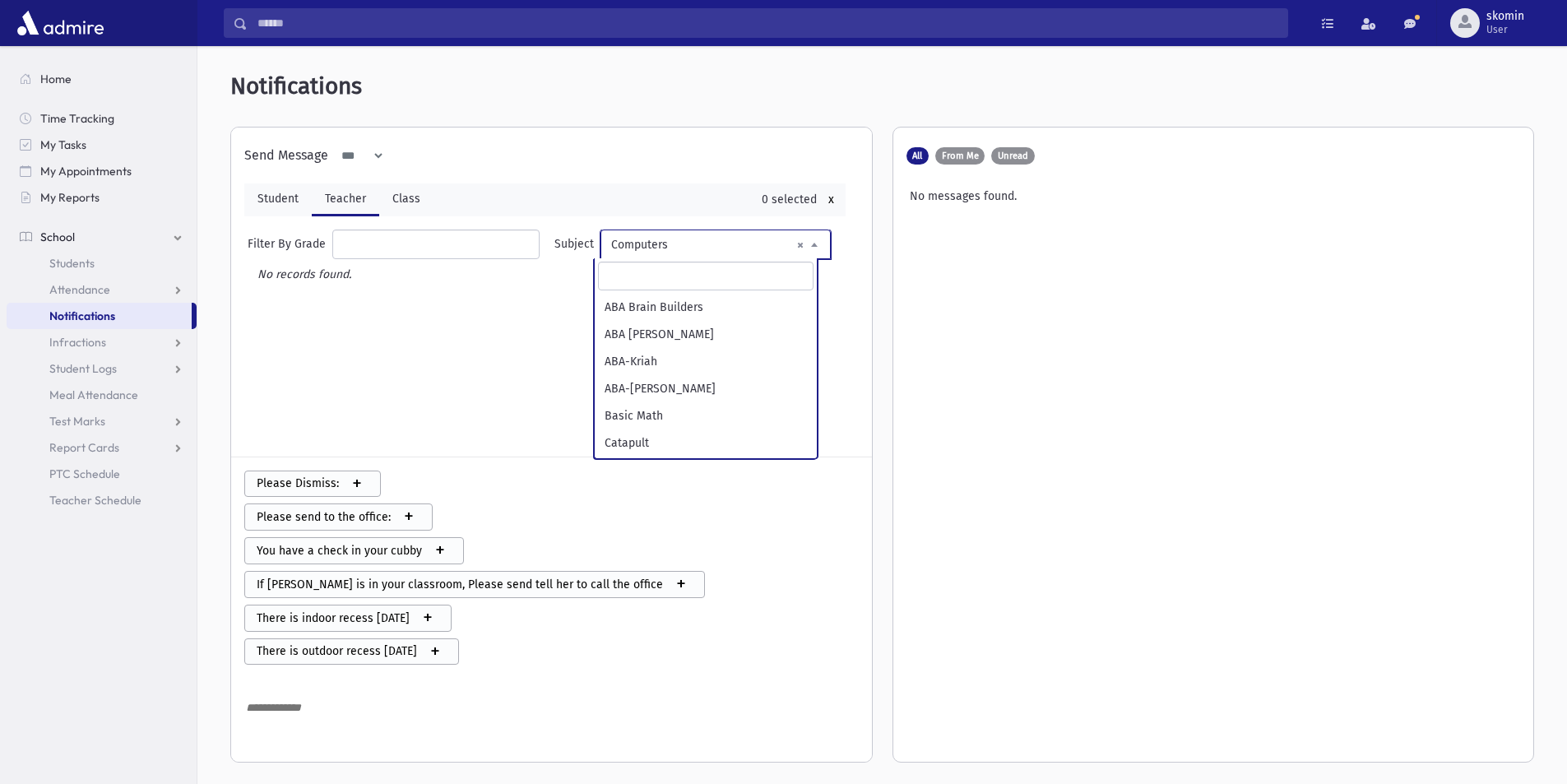
scroll to position [190, 0]
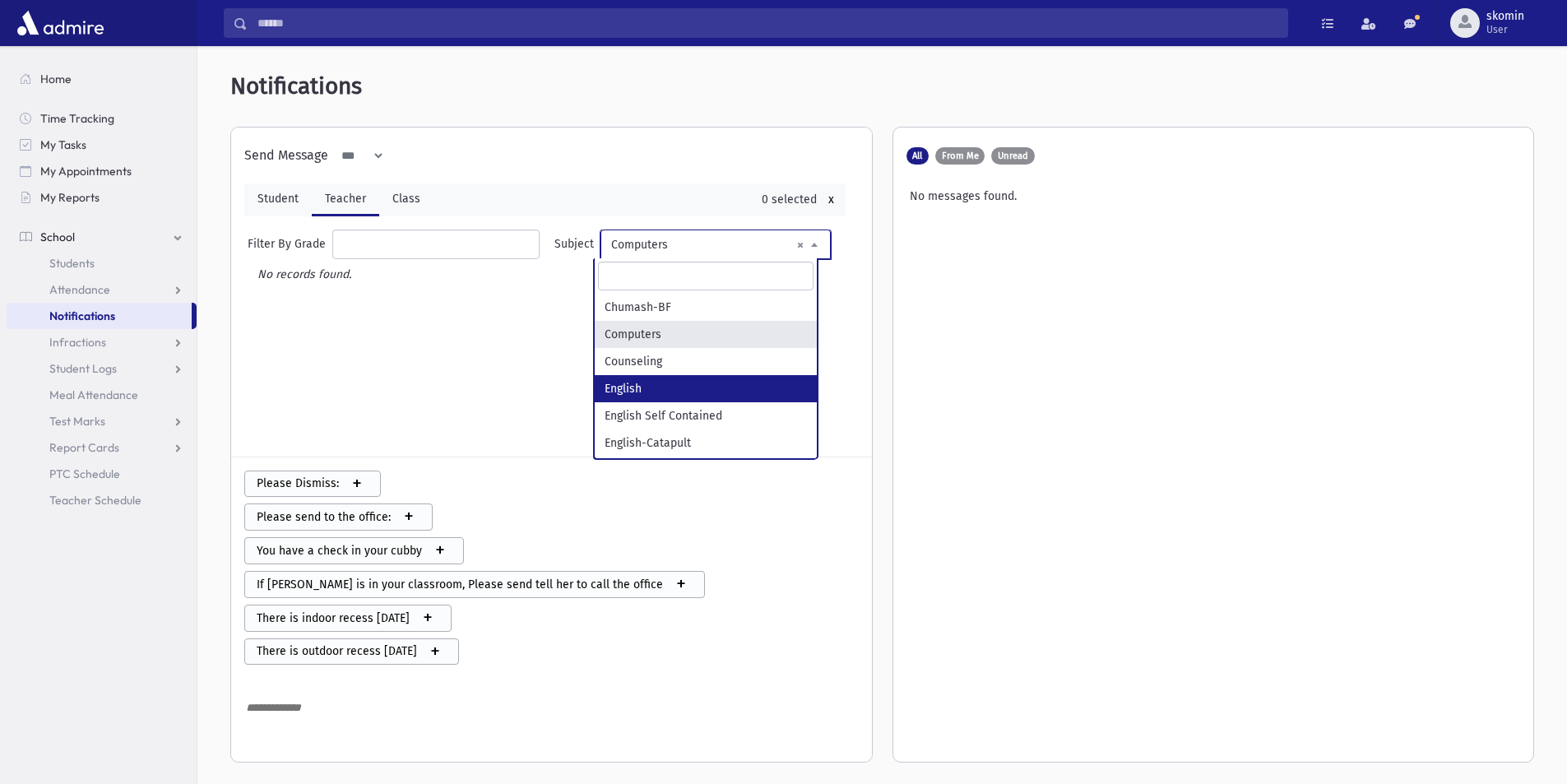
select select "*******"
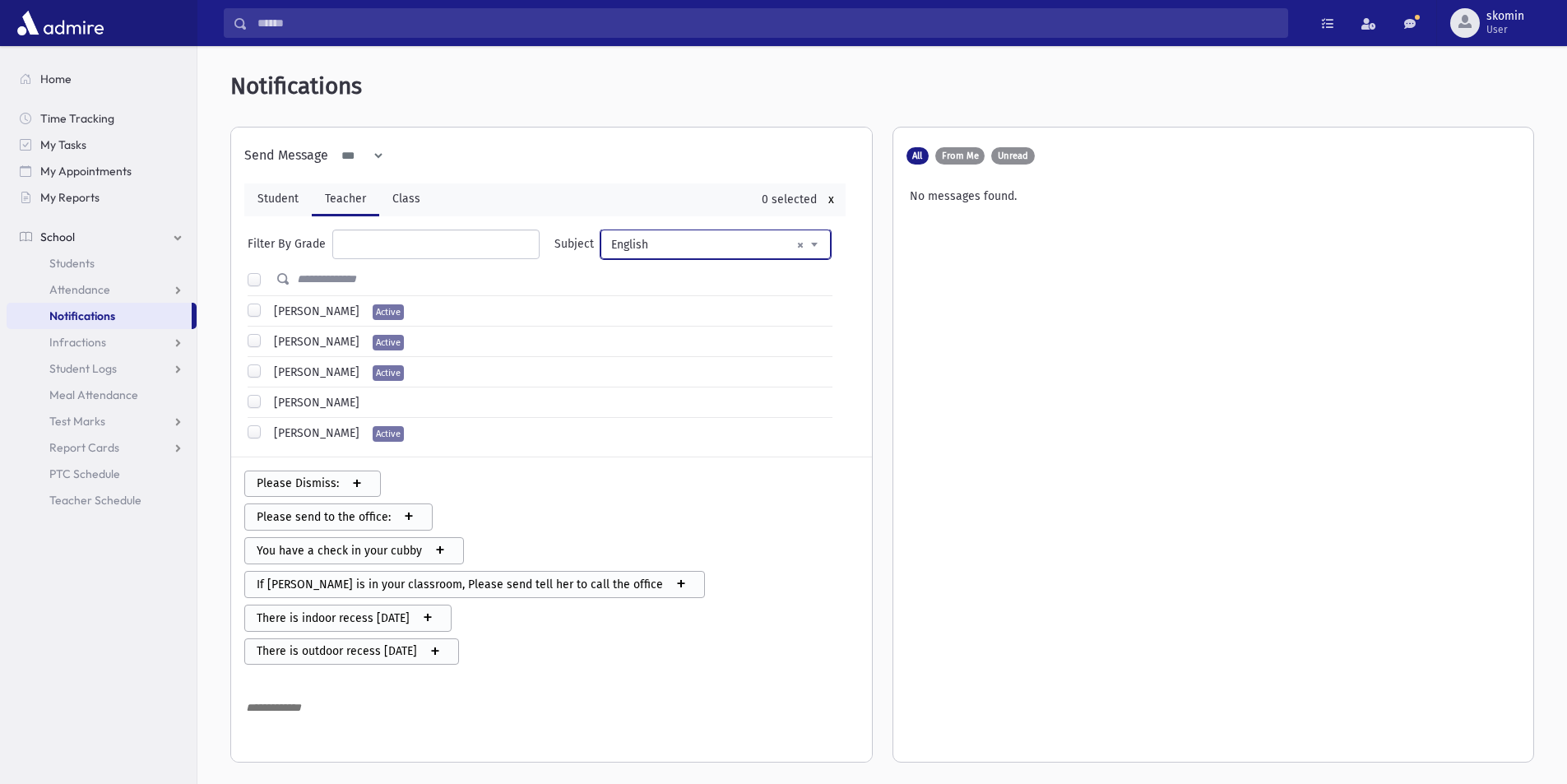
click at [267, 313] on label "[PERSON_NAME]" at bounding box center [313, 311] width 92 height 18
click at [355, 489] on span "+" at bounding box center [357, 484] width 36 height 24
click at [354, 484] on span "+" at bounding box center [357, 484] width 36 height 24
drag, startPoint x: 426, startPoint y: 718, endPoint x: 329, endPoint y: 704, distance: 98.0
click at [329, 704] on textarea "**********" at bounding box center [552, 742] width 614 height 90
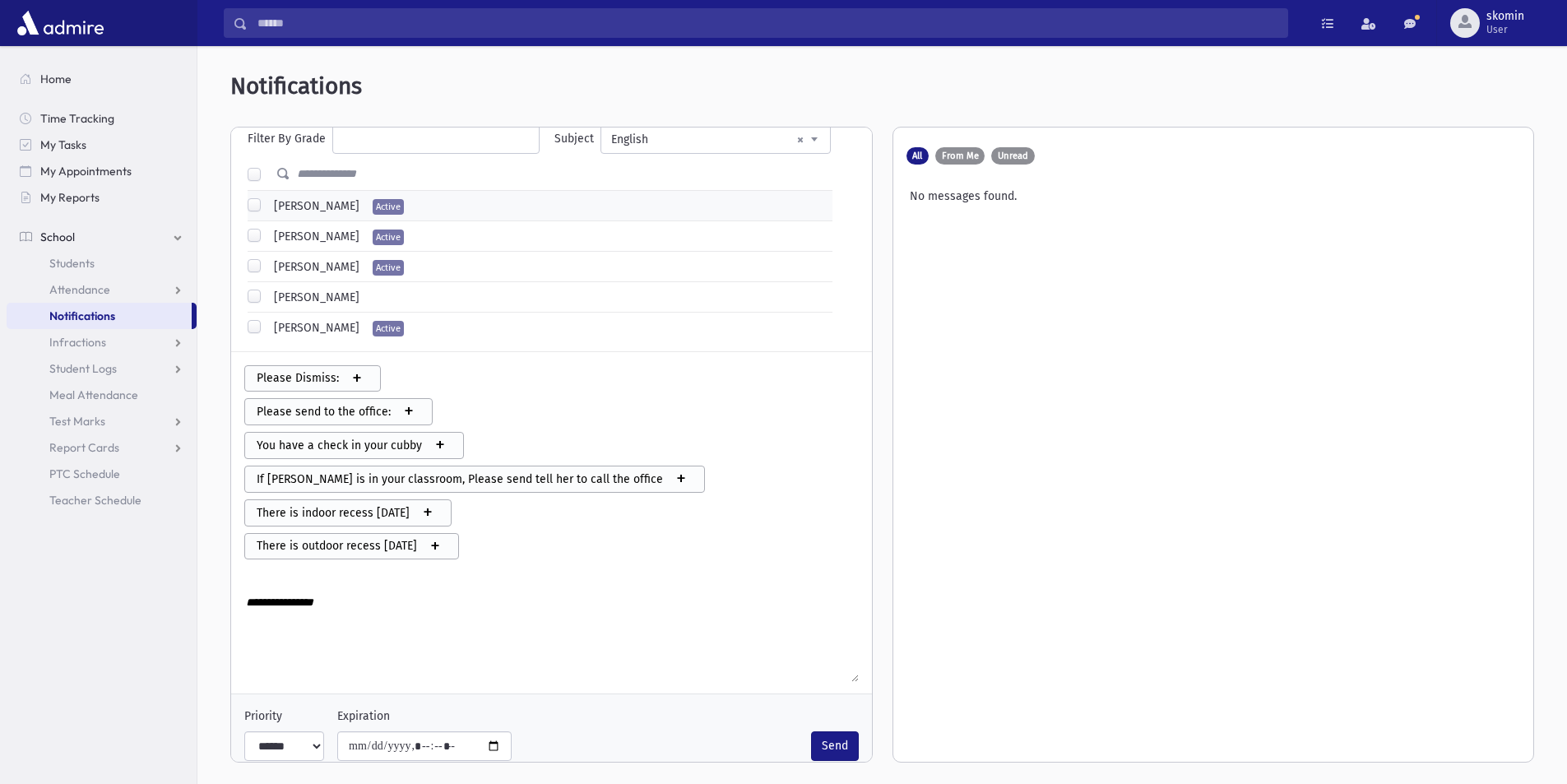
scroll to position [124, 0]
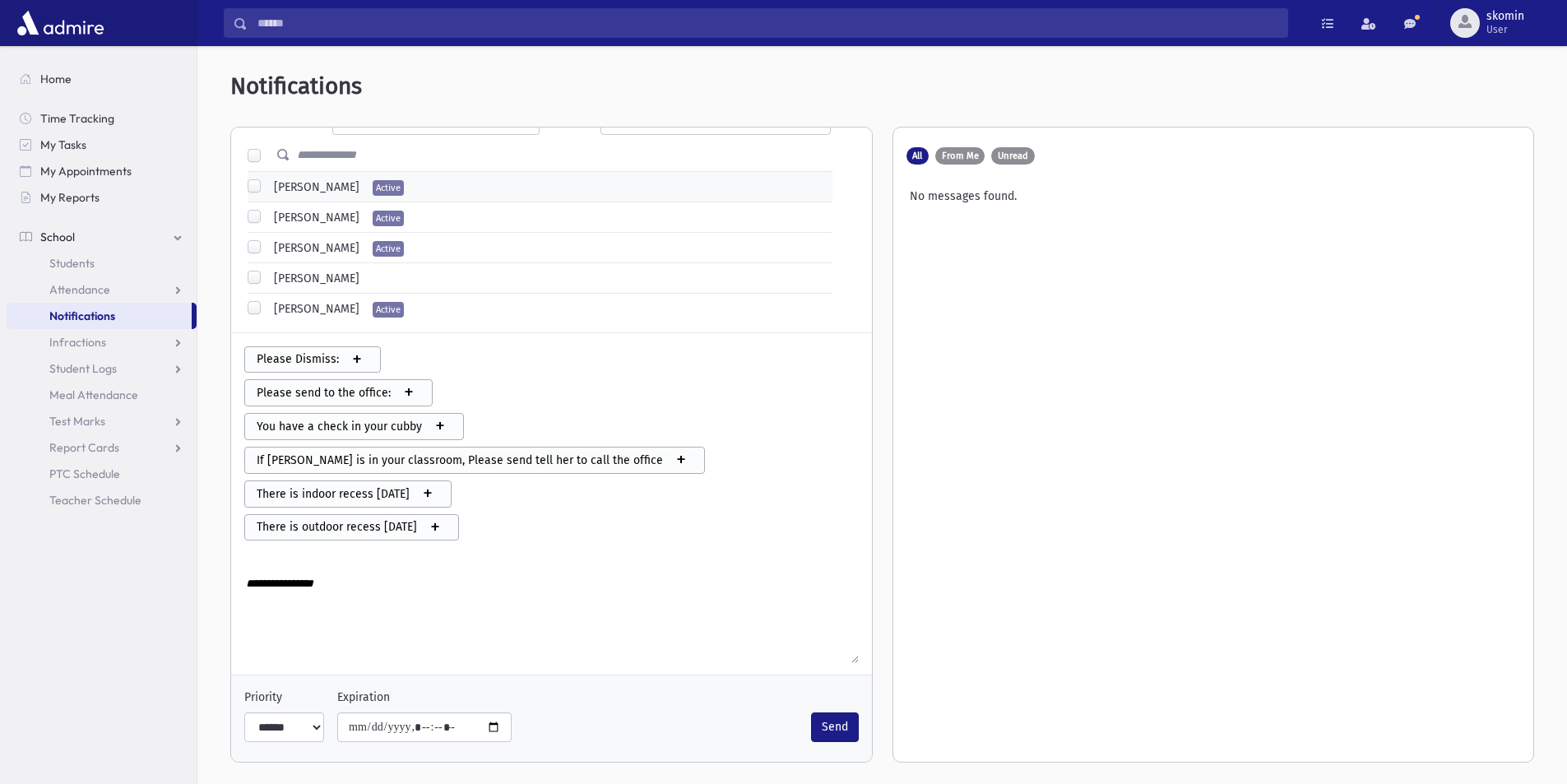
type textarea "**********"
click at [305, 730] on select "**** ****** ***" at bounding box center [284, 727] width 79 height 30
click at [487, 728] on input "Expiration" at bounding box center [424, 727] width 175 height 30
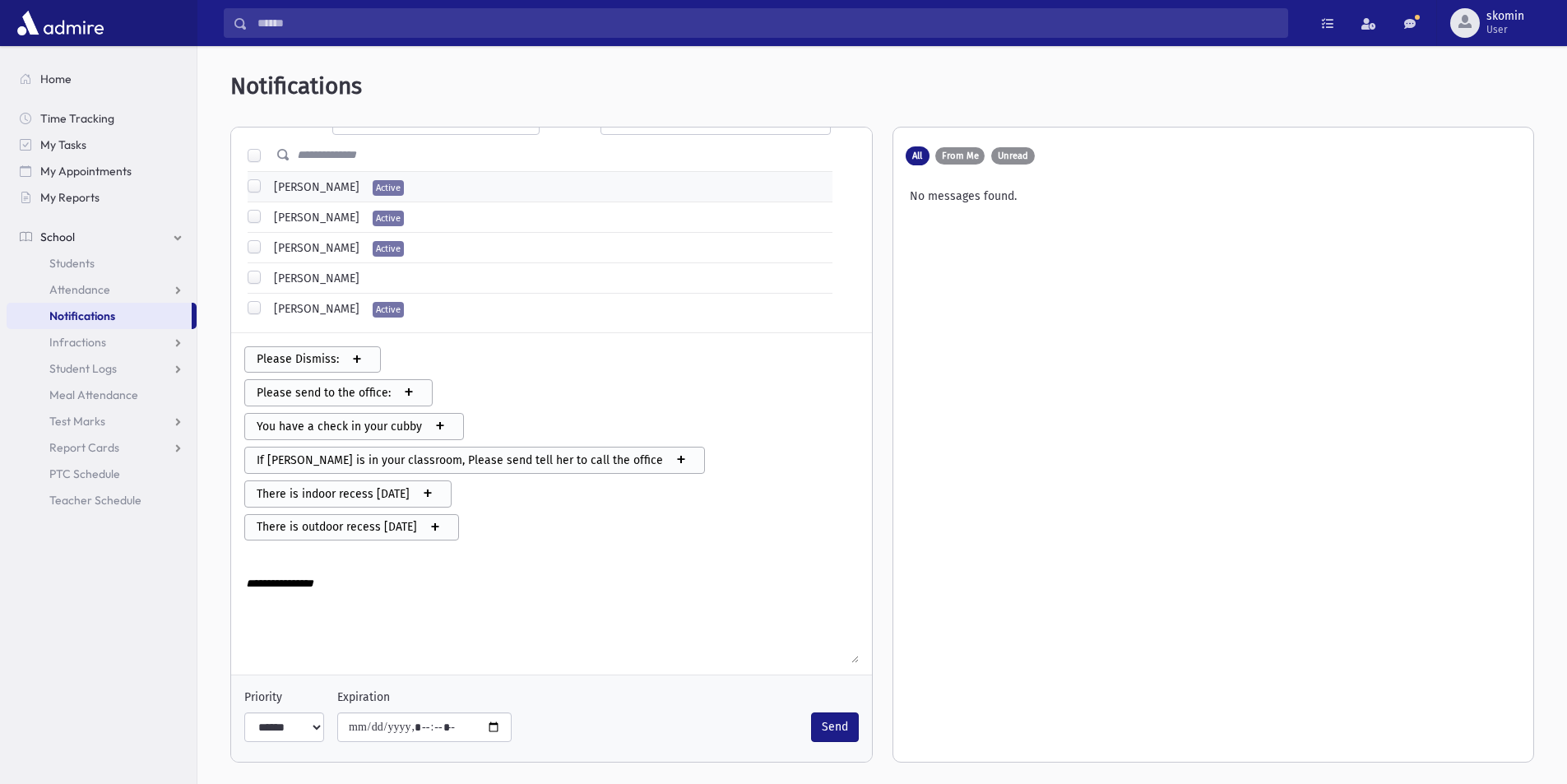
click at [351, 590] on textarea "**********" at bounding box center [552, 618] width 614 height 90
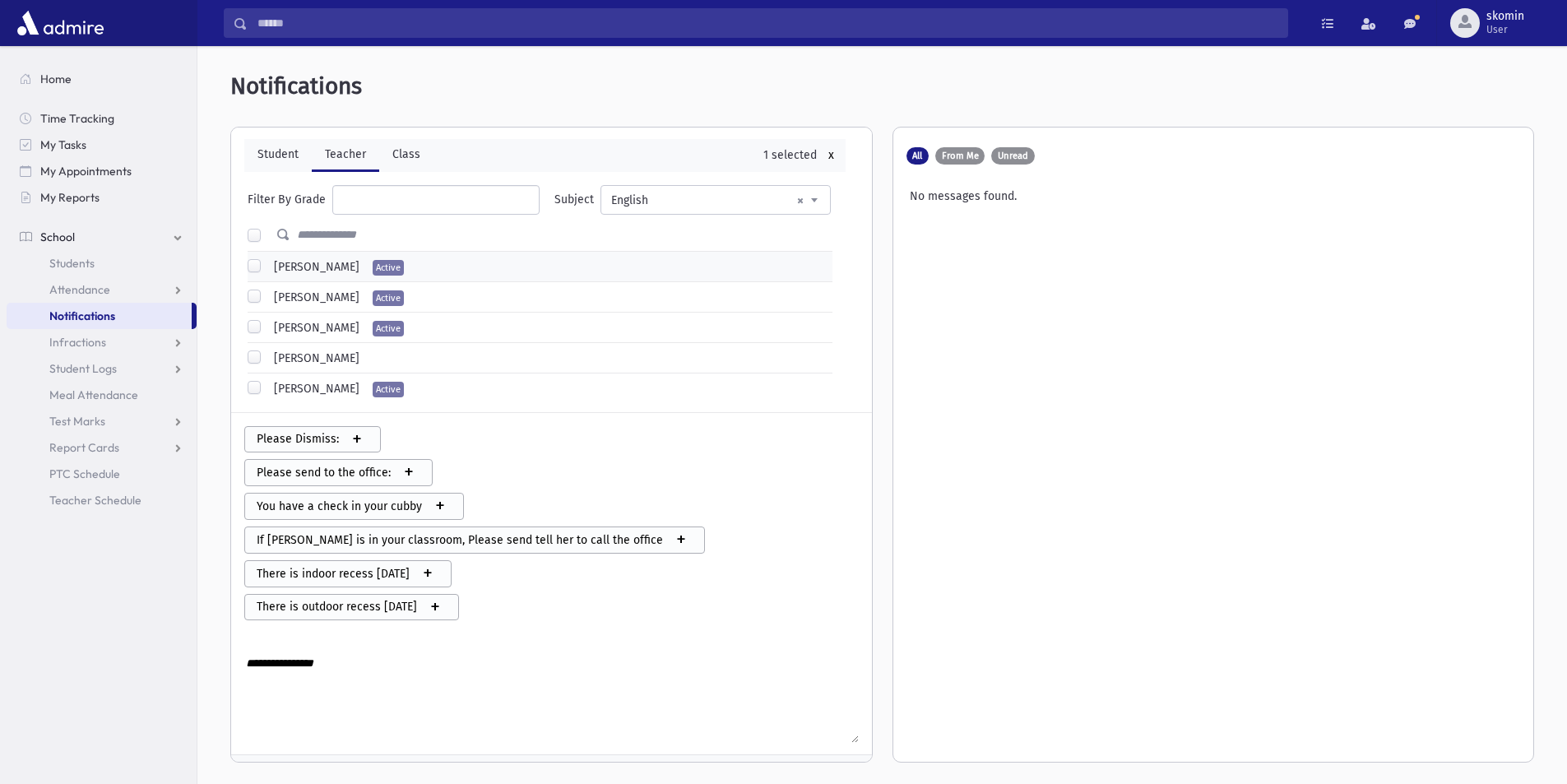
scroll to position [42, 0]
click at [267, 273] on label "[PERSON_NAME]" at bounding box center [313, 269] width 92 height 18
click at [267, 391] on label "[PERSON_NAME]" at bounding box center [313, 391] width 92 height 18
drag, startPoint x: 356, startPoint y: 674, endPoint x: 244, endPoint y: 677, distance: 112.0
click at [244, 677] on div "Please Dismiss: + Please send to the office: + You have a check in your cubby +…" at bounding box center [552, 589] width 641 height 349
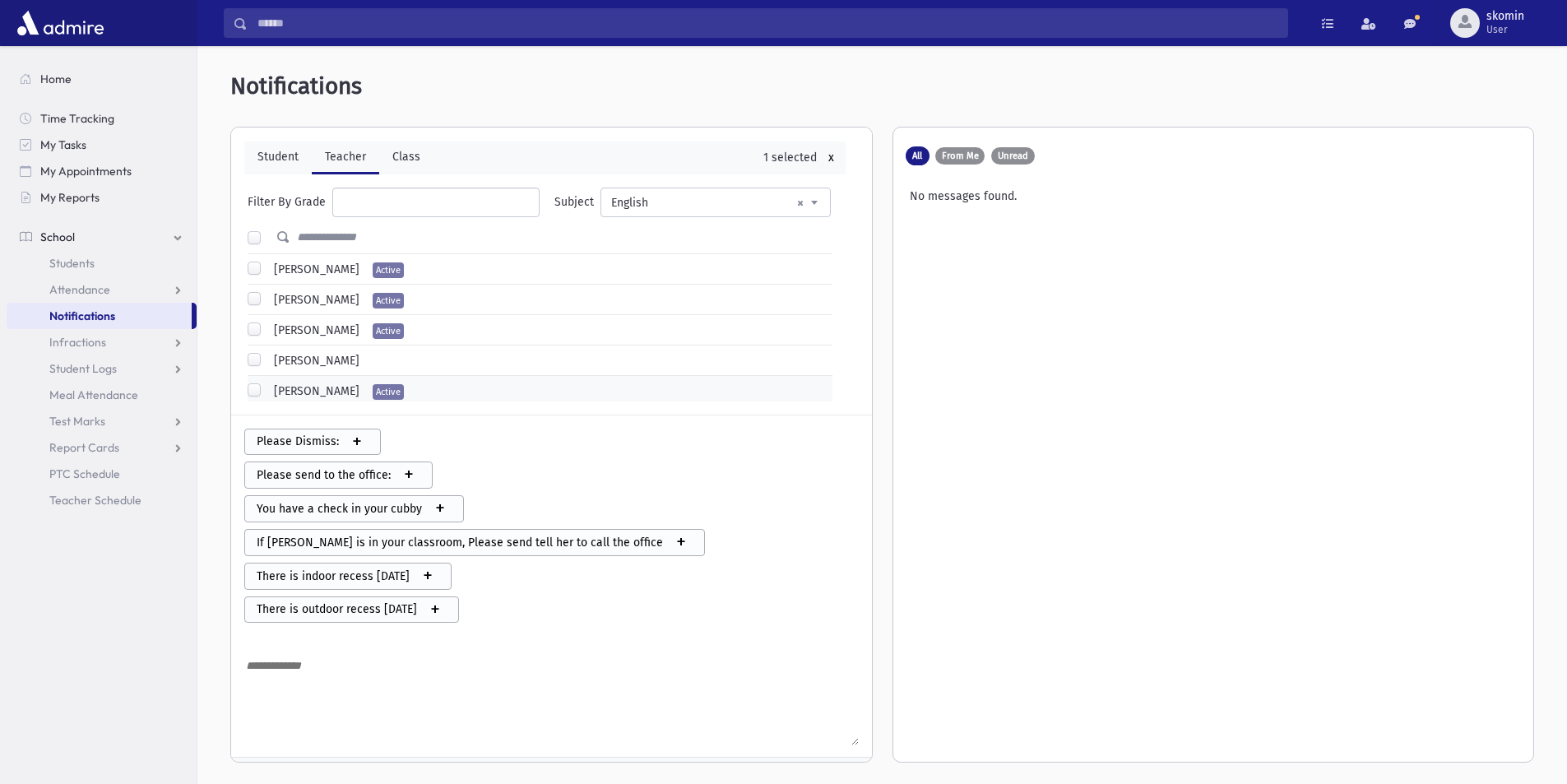
click at [321, 661] on textarea at bounding box center [552, 700] width 614 height 90
click at [317, 653] on div at bounding box center [552, 699] width 614 height 101
click at [307, 679] on textarea at bounding box center [552, 700] width 614 height 90
click at [411, 670] on textarea "*******" at bounding box center [552, 700] width 614 height 90
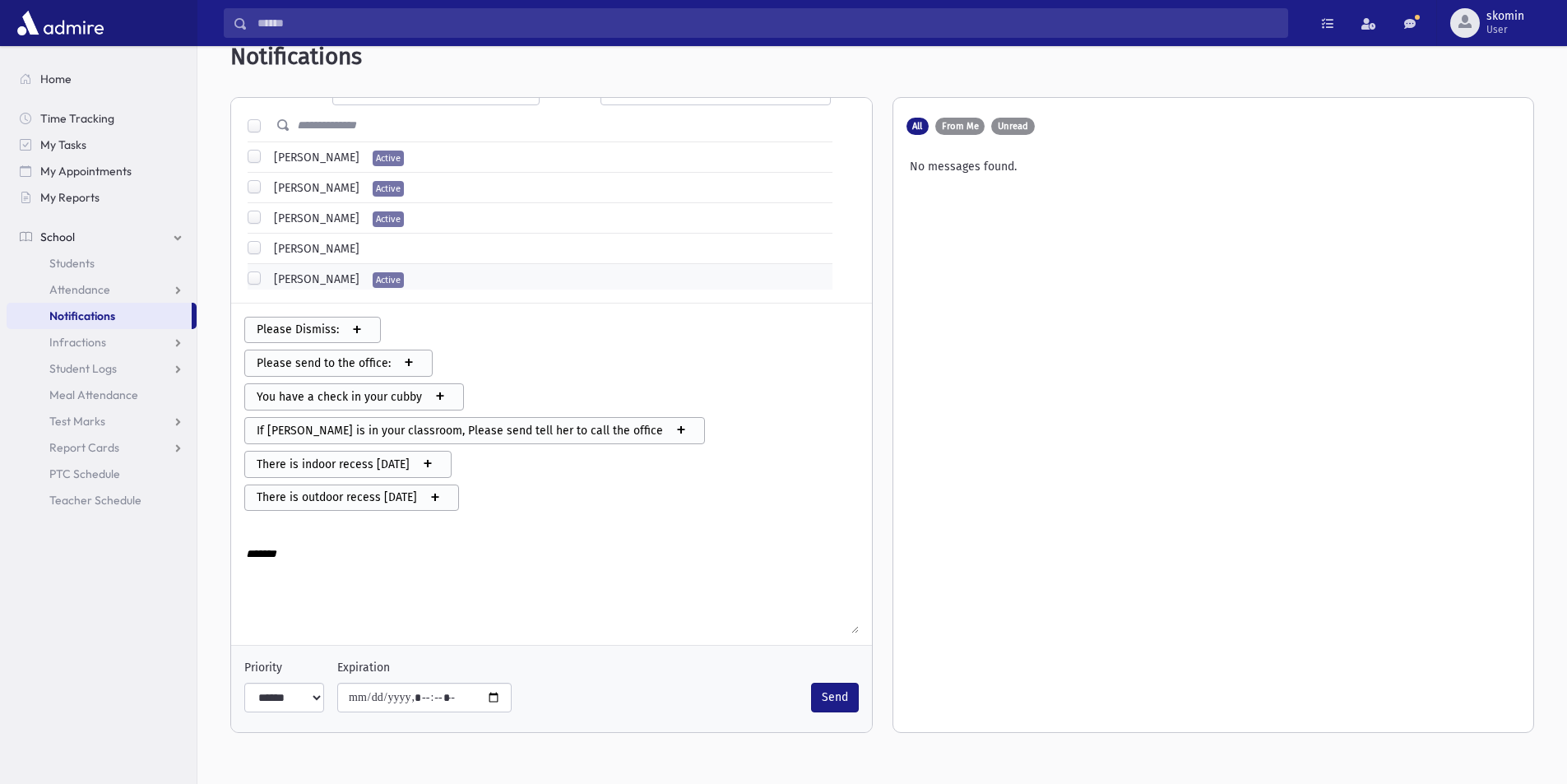
scroll to position [44, 0]
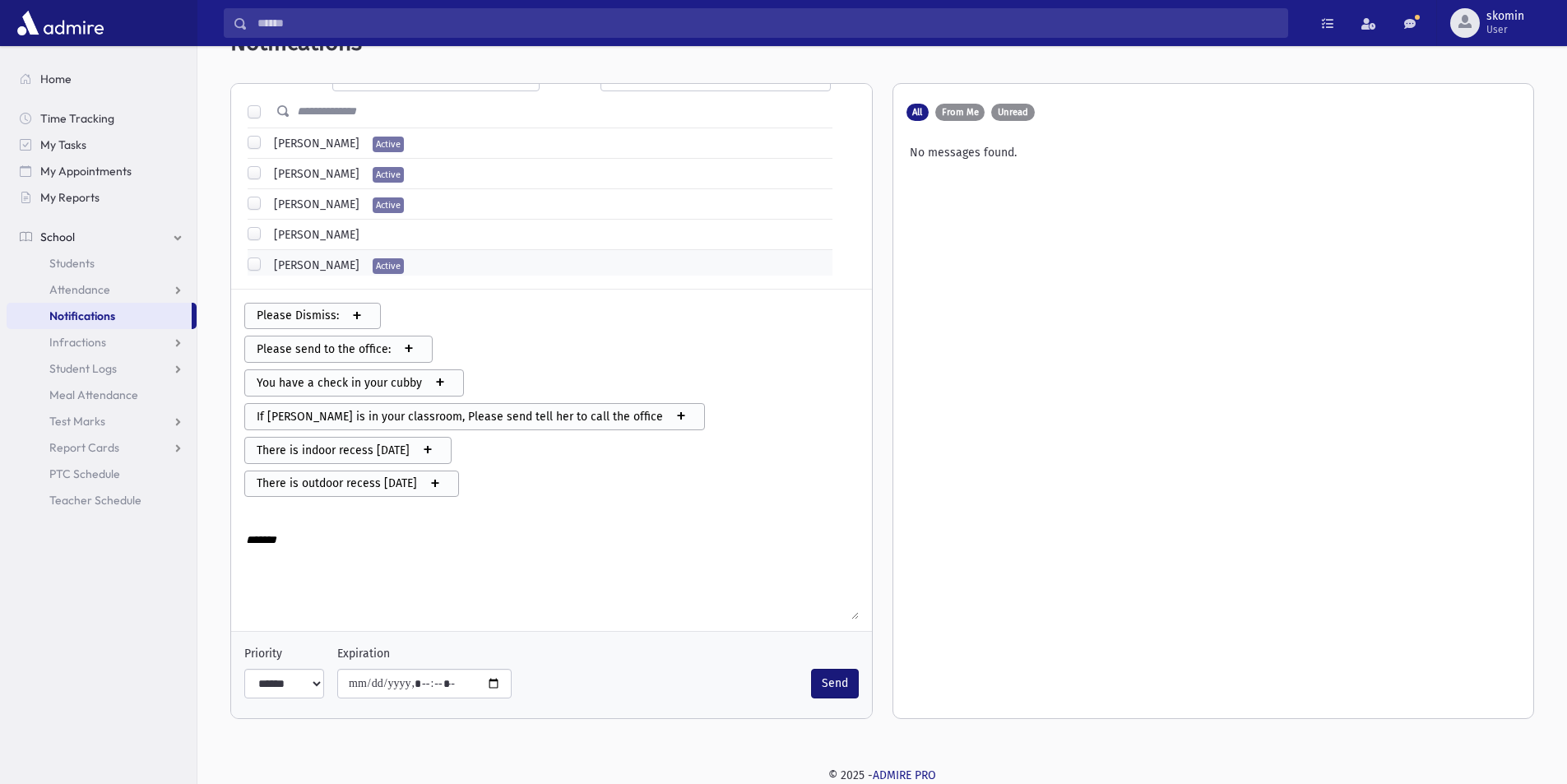
type textarea "*******"
click at [812, 690] on button "Send" at bounding box center [835, 683] width 48 height 30
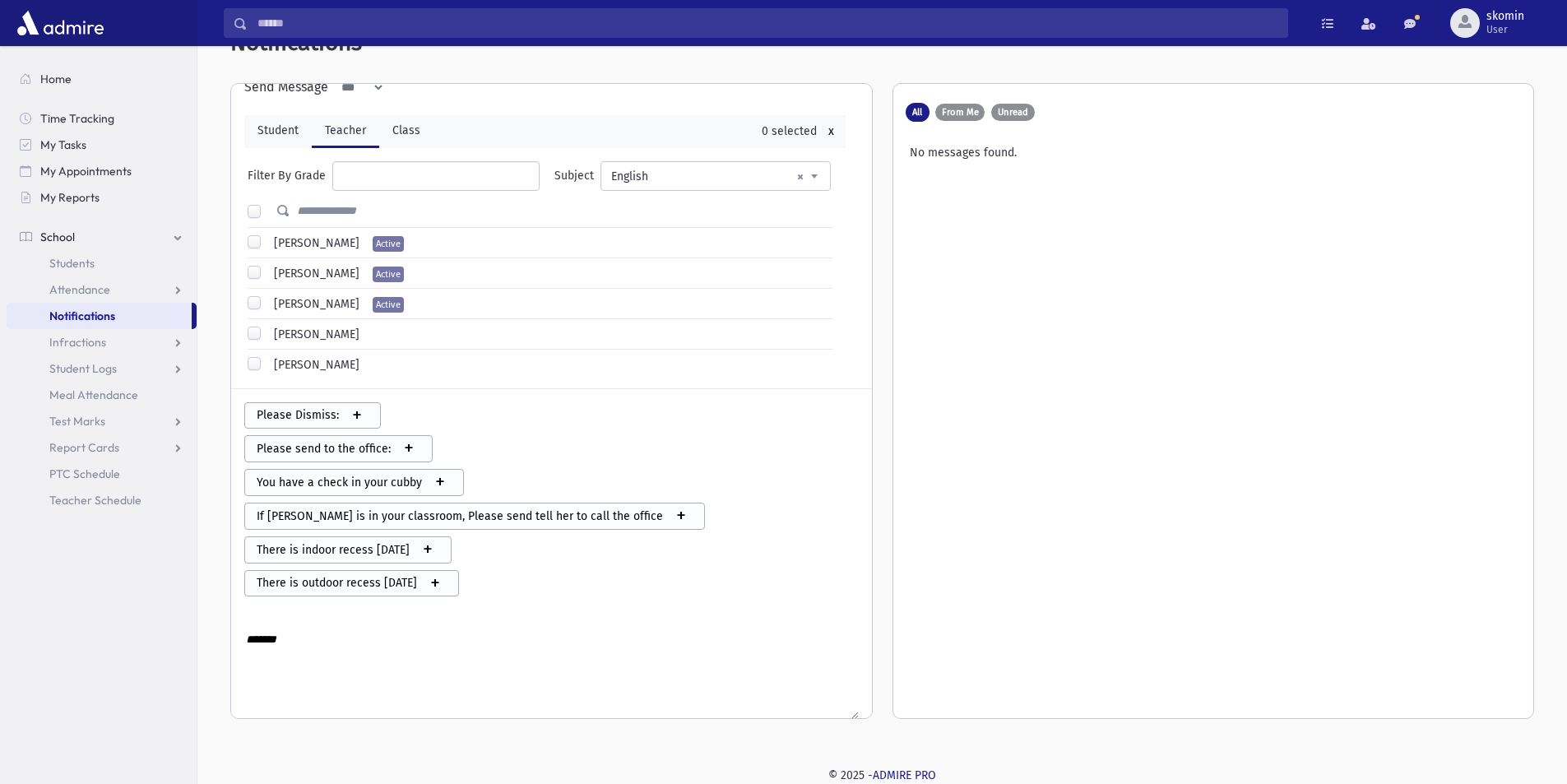
scroll to position [0, 0]
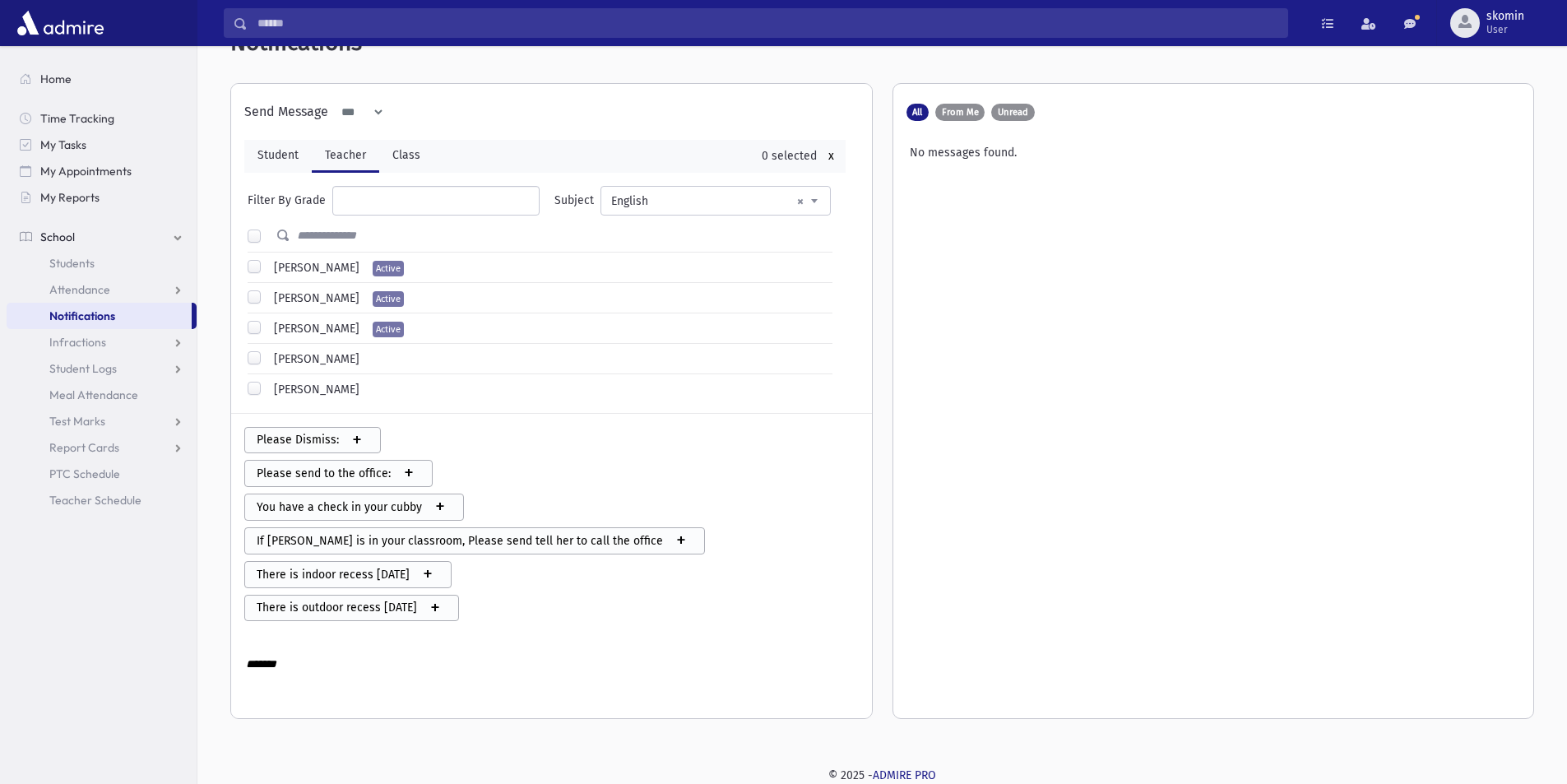
click at [379, 216] on div at bounding box center [540, 233] width 585 height 36
click at [461, 204] on ul at bounding box center [436, 199] width 205 height 24
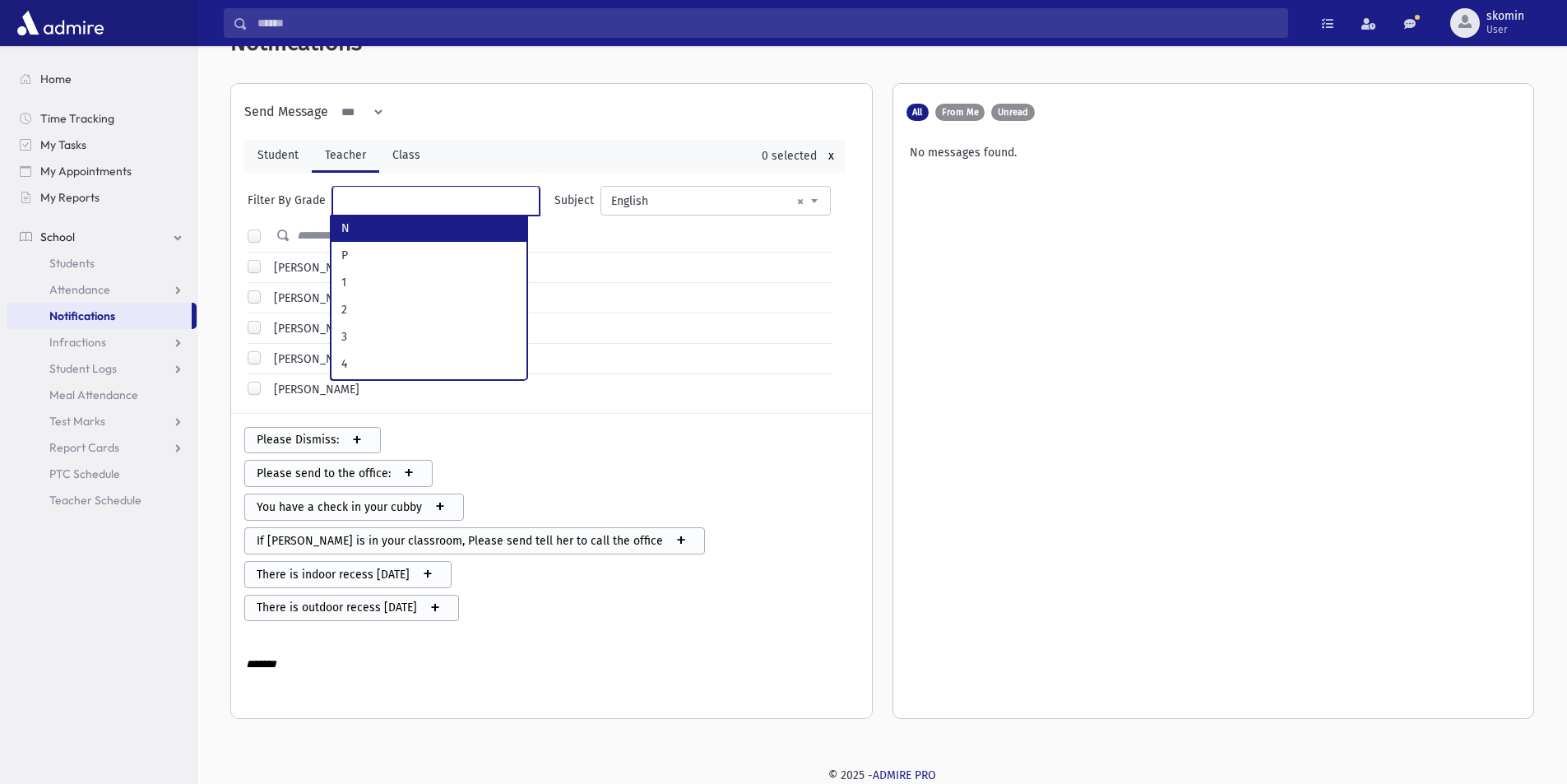
click at [322, 232] on input "text" at bounding box center [561, 236] width 543 height 30
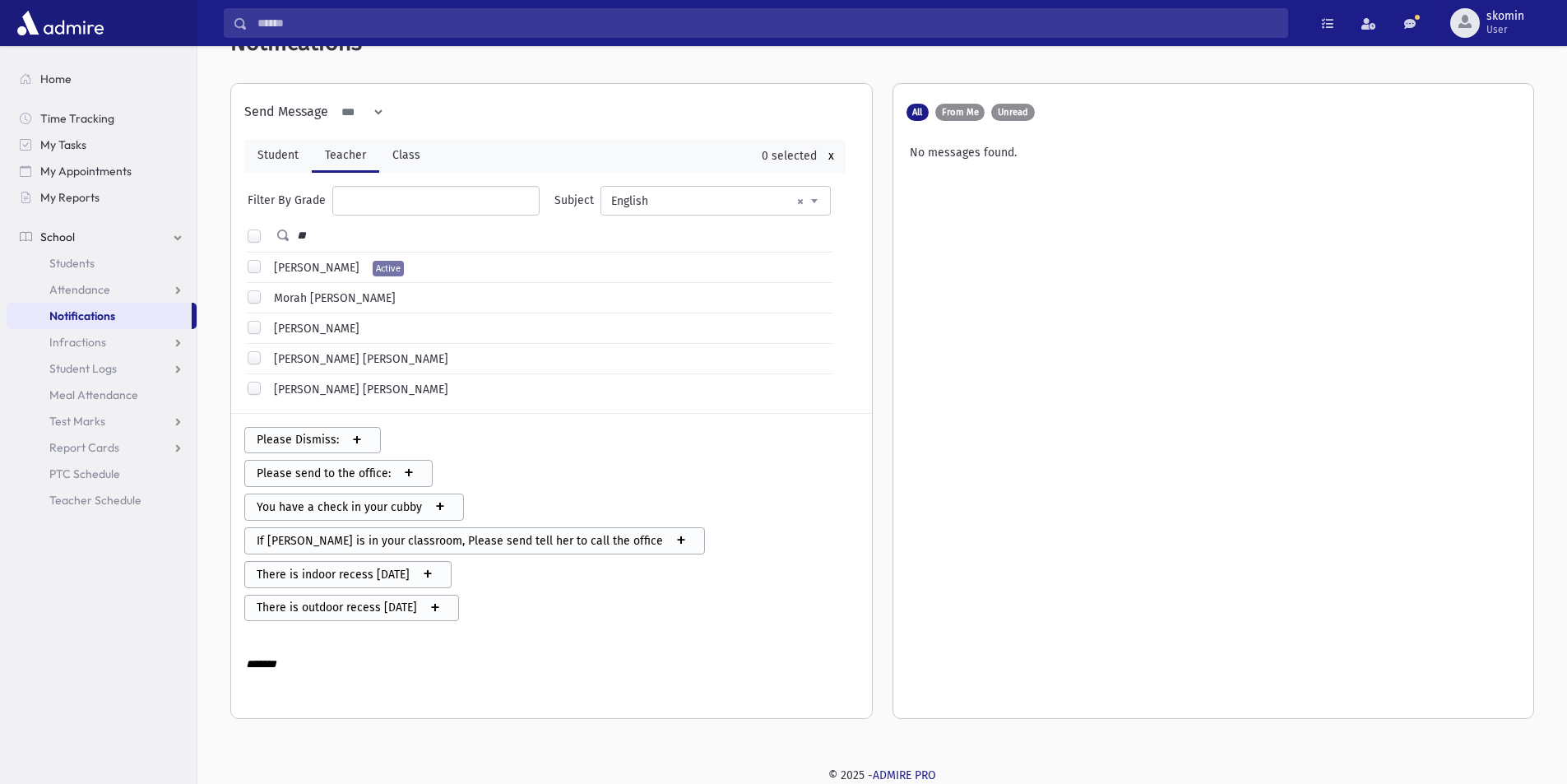
type input "**"
click at [310, 267] on label "[PERSON_NAME]" at bounding box center [313, 268] width 92 height 18
click at [337, 675] on textarea "*******" at bounding box center [552, 698] width 614 height 90
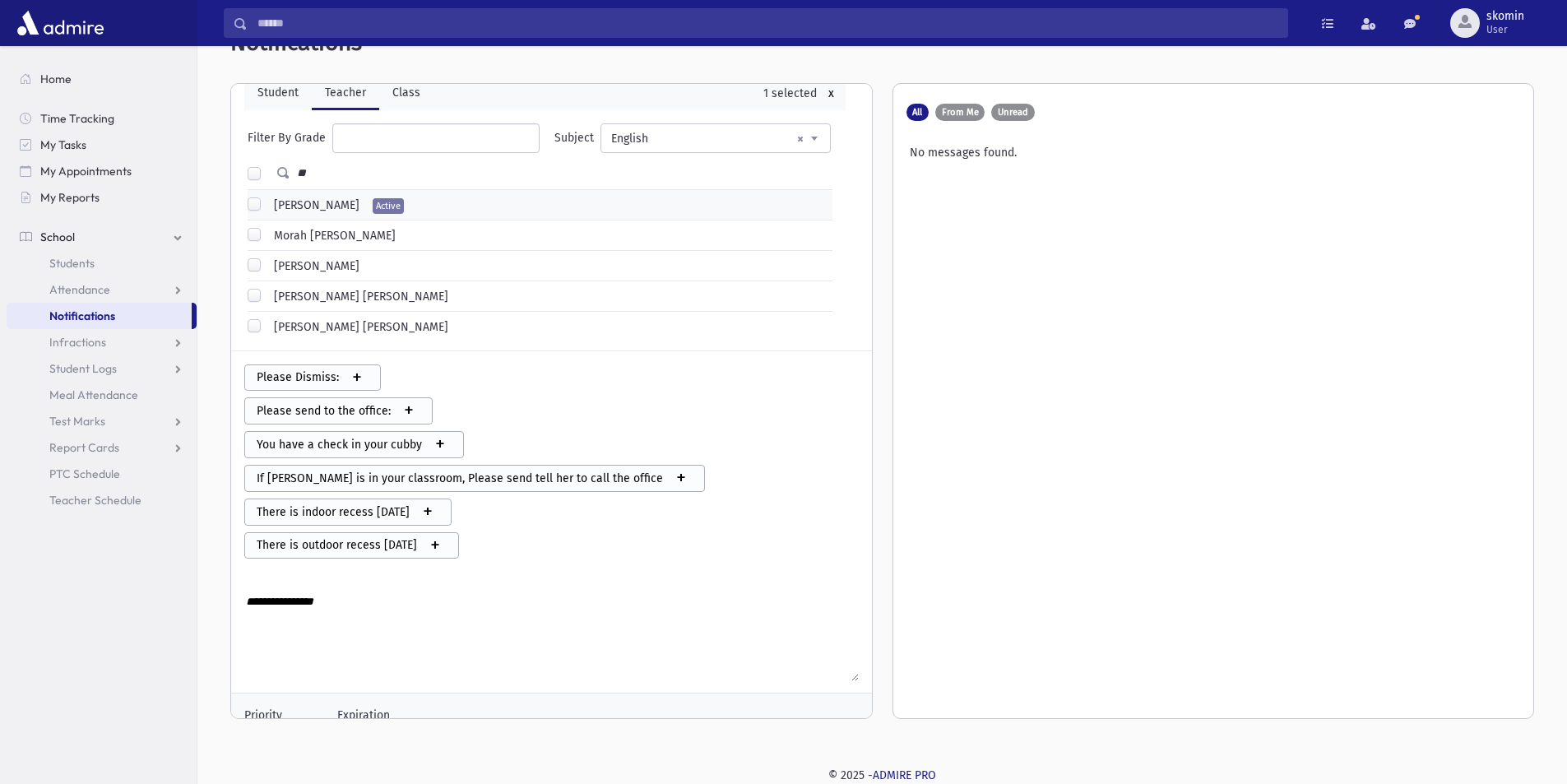
scroll to position [124, 0]
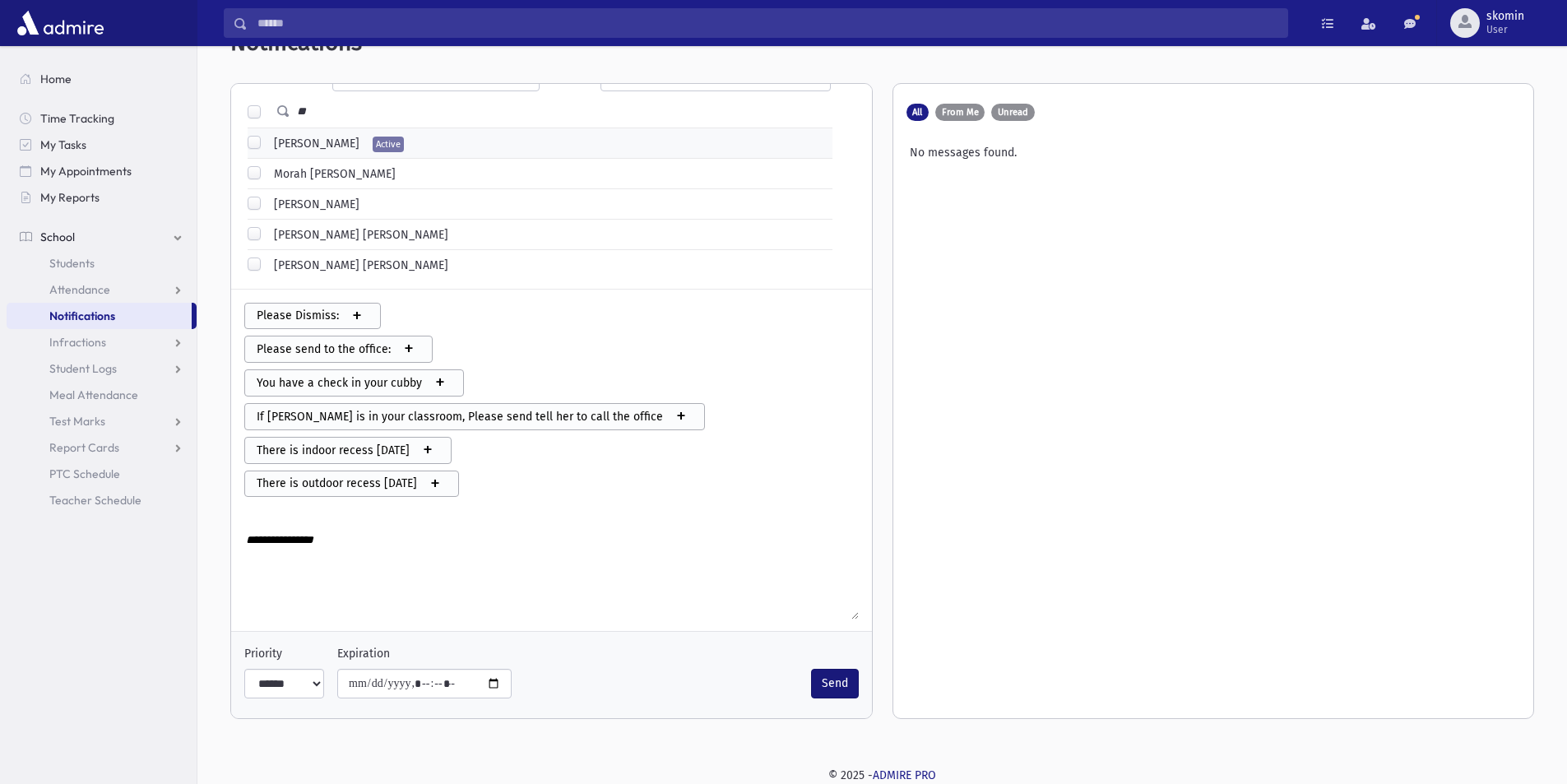
type textarea "**********"
click at [816, 687] on button "Send" at bounding box center [835, 683] width 48 height 30
click at [308, 689] on select "**** ****** ***" at bounding box center [284, 683] width 79 height 30
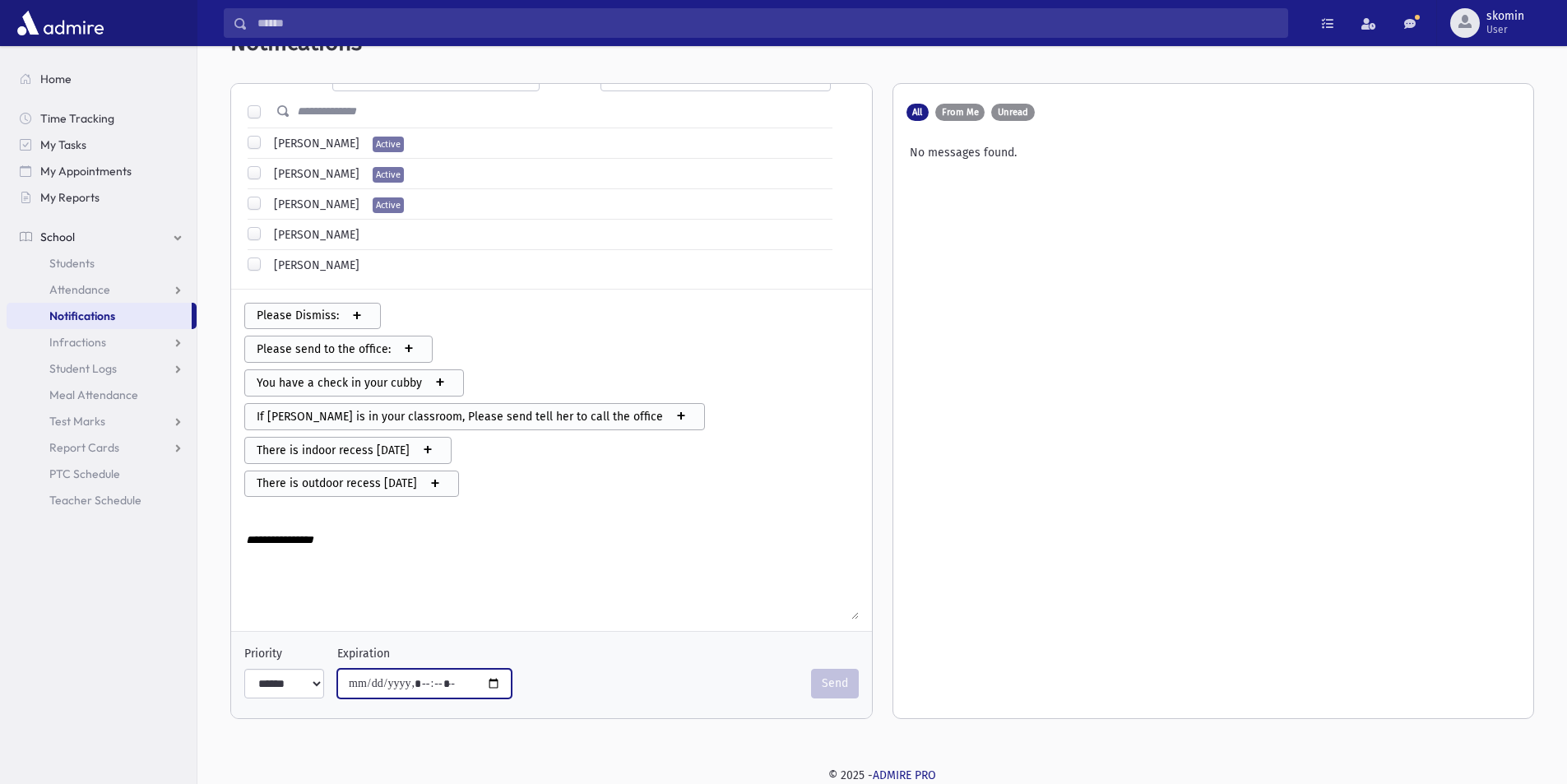
click at [441, 689] on input "Expiration" at bounding box center [424, 683] width 175 height 30
click at [494, 687] on input "Expiration" at bounding box center [424, 683] width 175 height 30
click at [487, 684] on input "Expiration" at bounding box center [424, 683] width 175 height 30
click at [69, 335] on span "Infractions" at bounding box center [78, 343] width 57 height 15
click at [73, 360] on link "Entry" at bounding box center [102, 369] width 191 height 26
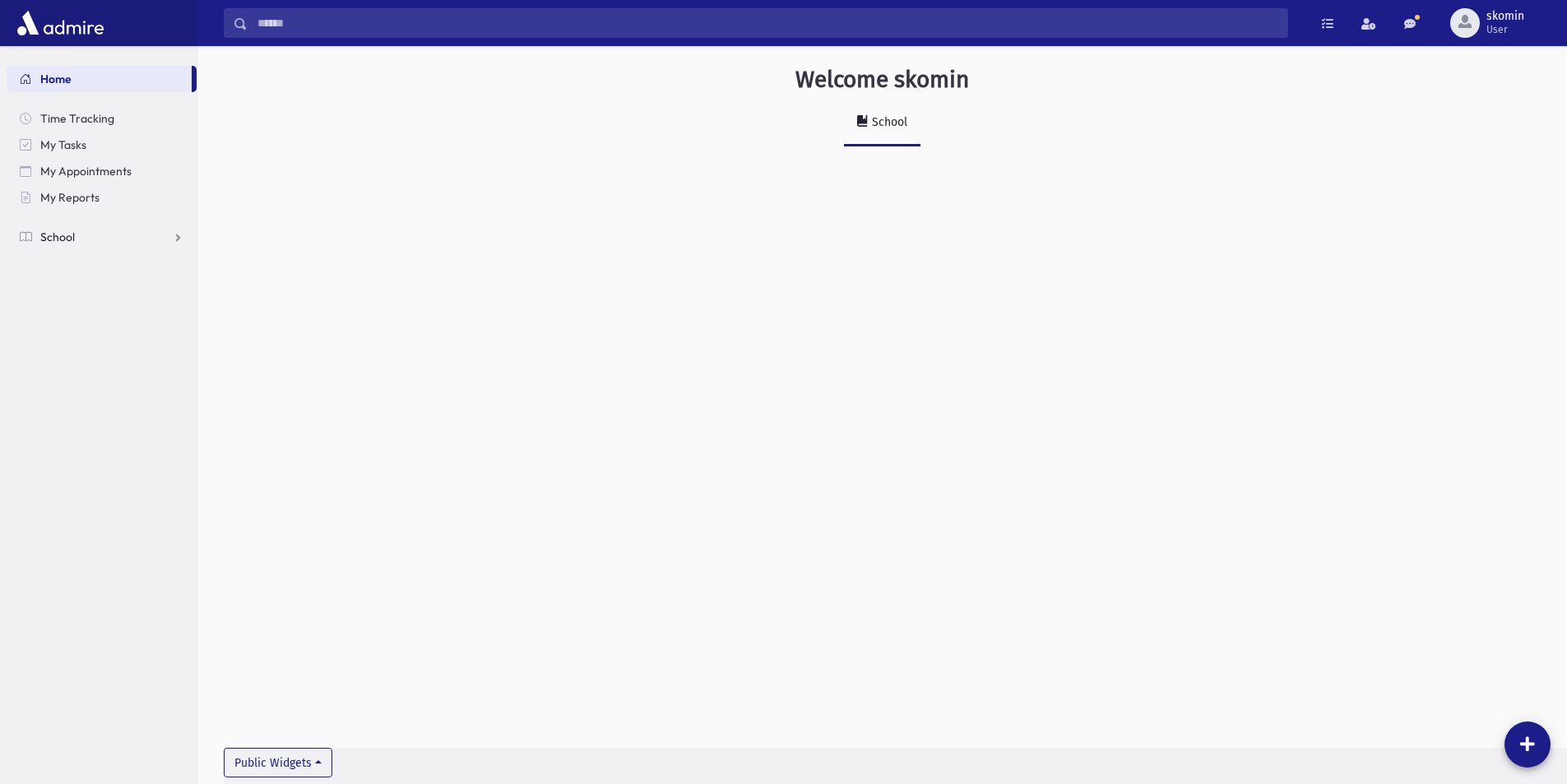
click at [55, 239] on span "School" at bounding box center [57, 237] width 35 height 15
click at [53, 265] on span "Students" at bounding box center [72, 263] width 45 height 15
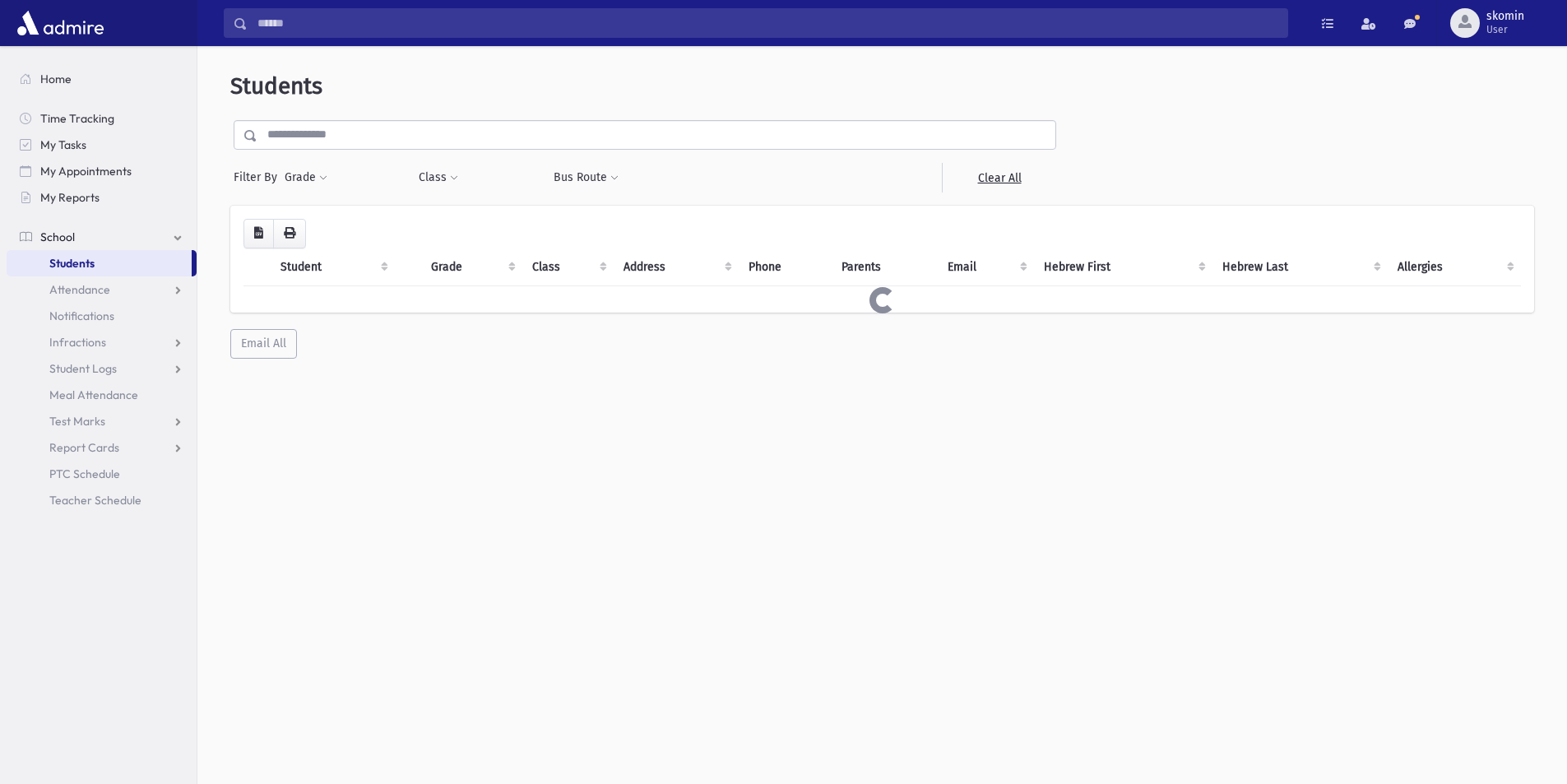
click at [332, 138] on input "text" at bounding box center [656, 135] width 798 height 30
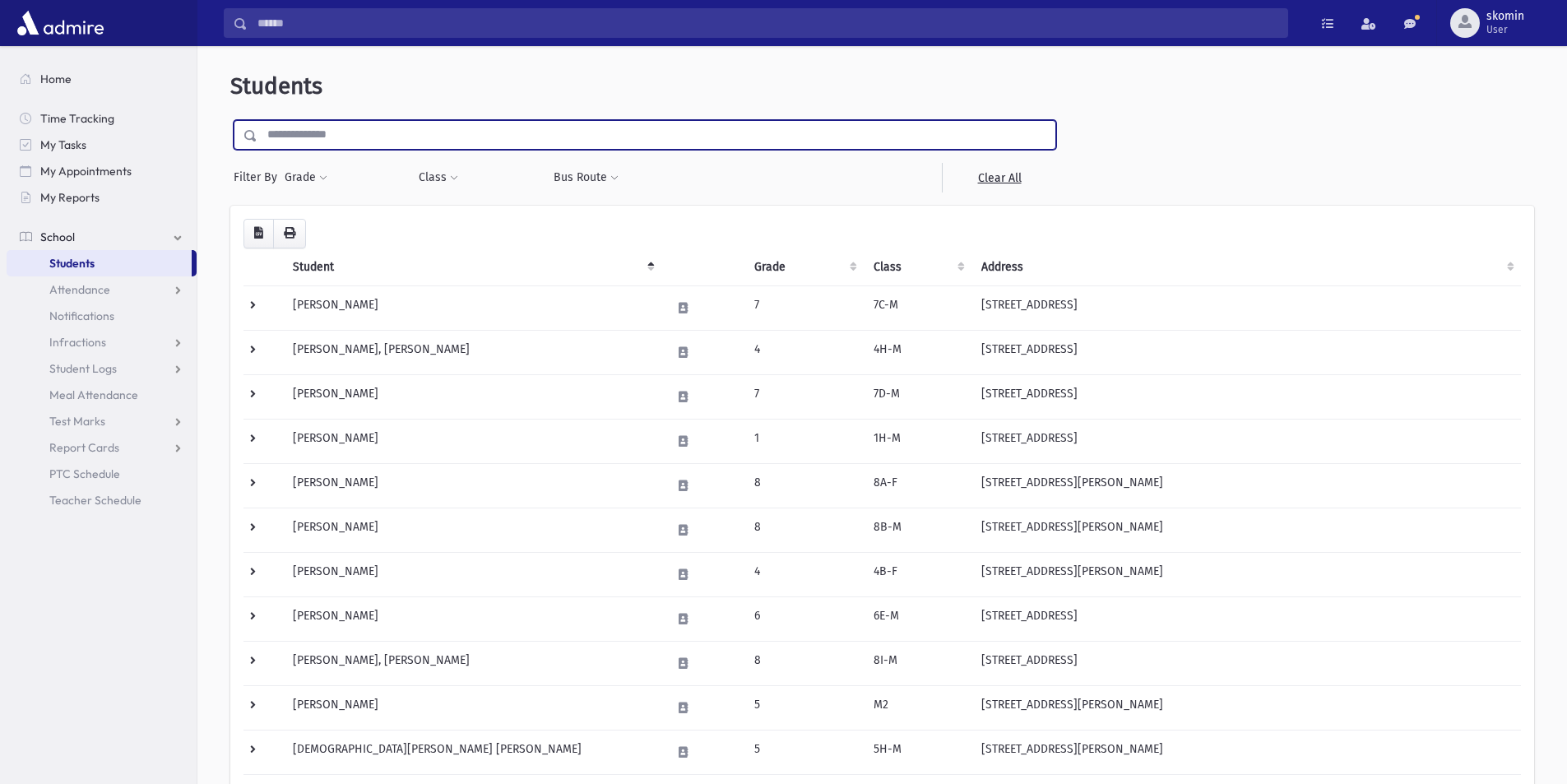
drag, startPoint x: 233, startPoint y: 148, endPoint x: 247, endPoint y: 144, distance: 14.6
click at [234, 148] on div "Filter By Grade * * * * * * * * * * Filter Class ** ** **** *** ** **** **** **…" at bounding box center [645, 157] width 829 height 73
click at [267, 140] on input "text" at bounding box center [656, 135] width 798 height 30
type input "*********"
click at [231, 120] on input "submit" at bounding box center [253, 132] width 46 height 22
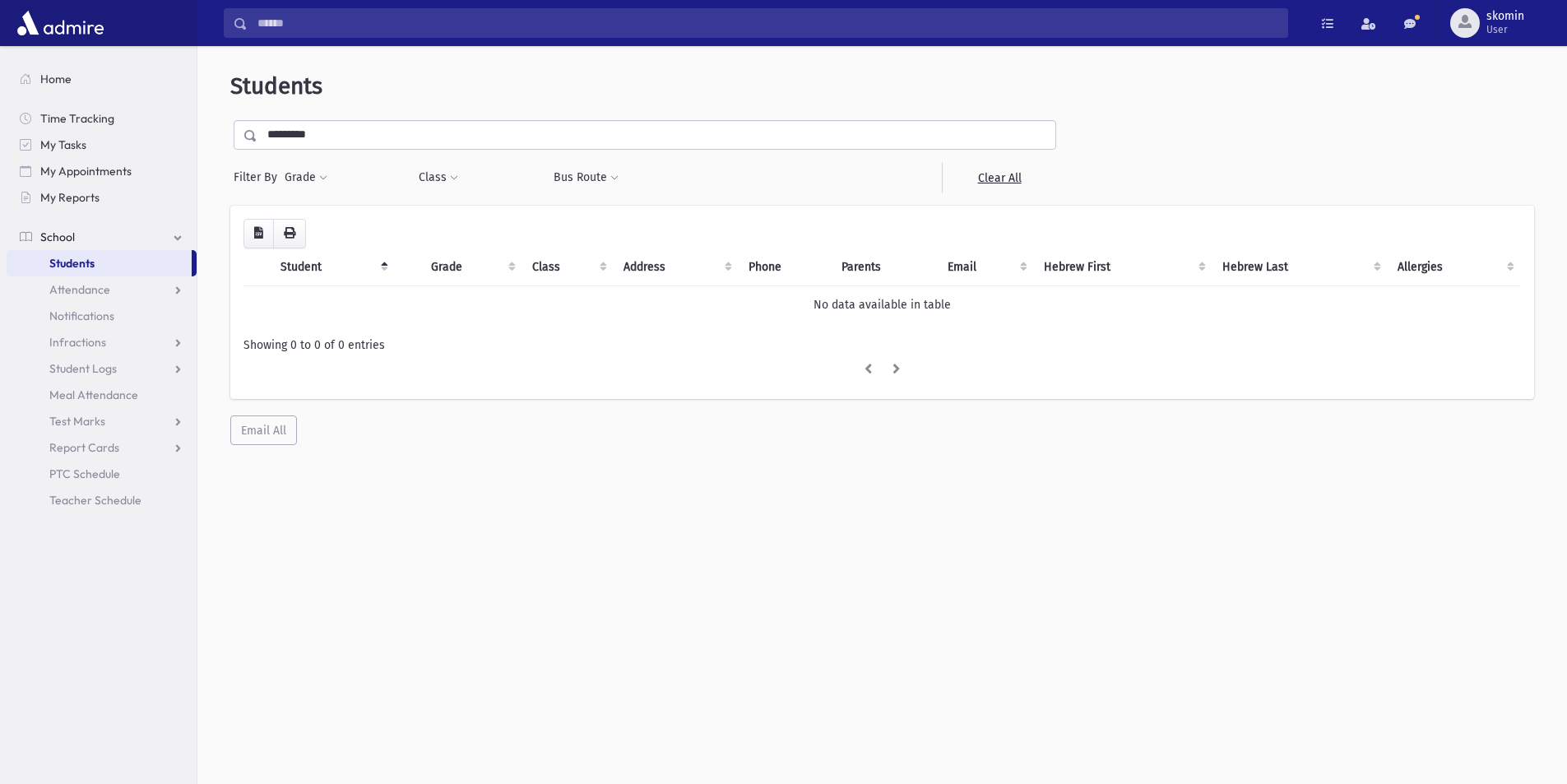
click at [304, 136] on input "*********" at bounding box center [656, 135] width 798 height 30
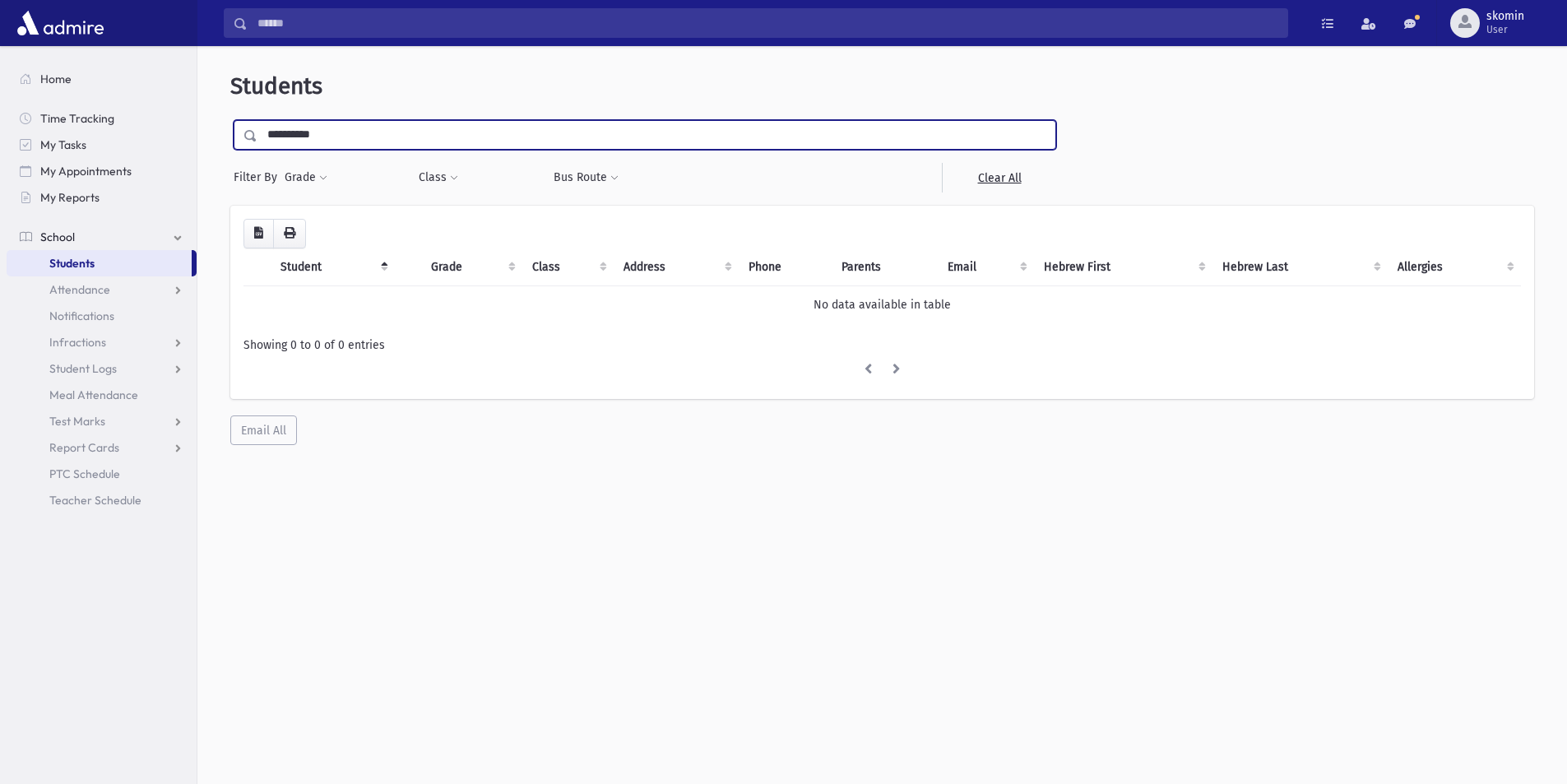
click at [343, 139] on input "**********" at bounding box center [656, 135] width 798 height 30
type input "**********"
click at [231, 120] on input "submit" at bounding box center [253, 132] width 46 height 22
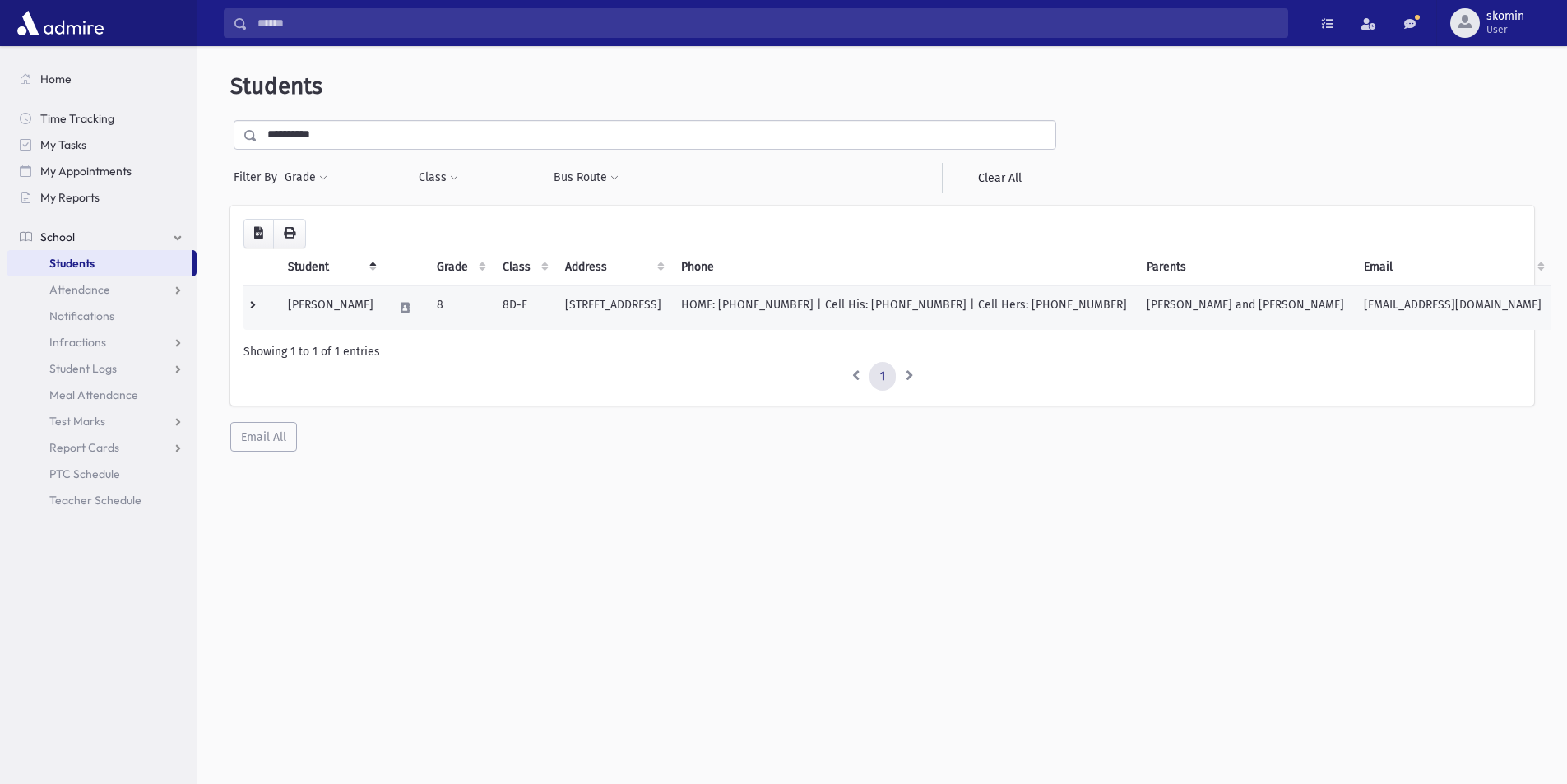
click at [246, 311] on td at bounding box center [261, 308] width 35 height 45
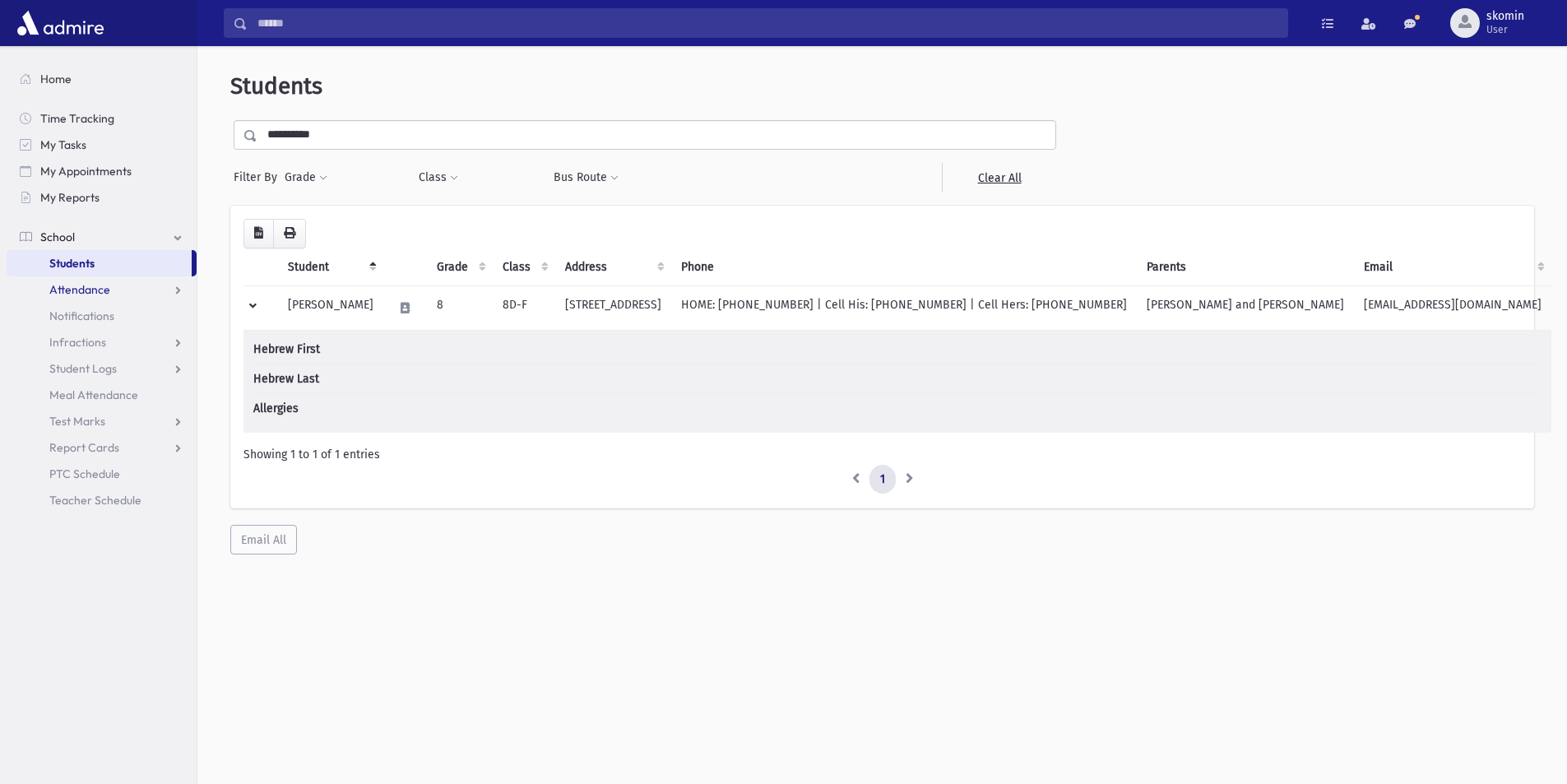
drag, startPoint x: 67, startPoint y: 293, endPoint x: 57, endPoint y: 308, distance: 18.0
click at [66, 293] on span "Attendance" at bounding box center [79, 289] width 61 height 15
click at [63, 326] on link "Entry" at bounding box center [102, 315] width 191 height 26
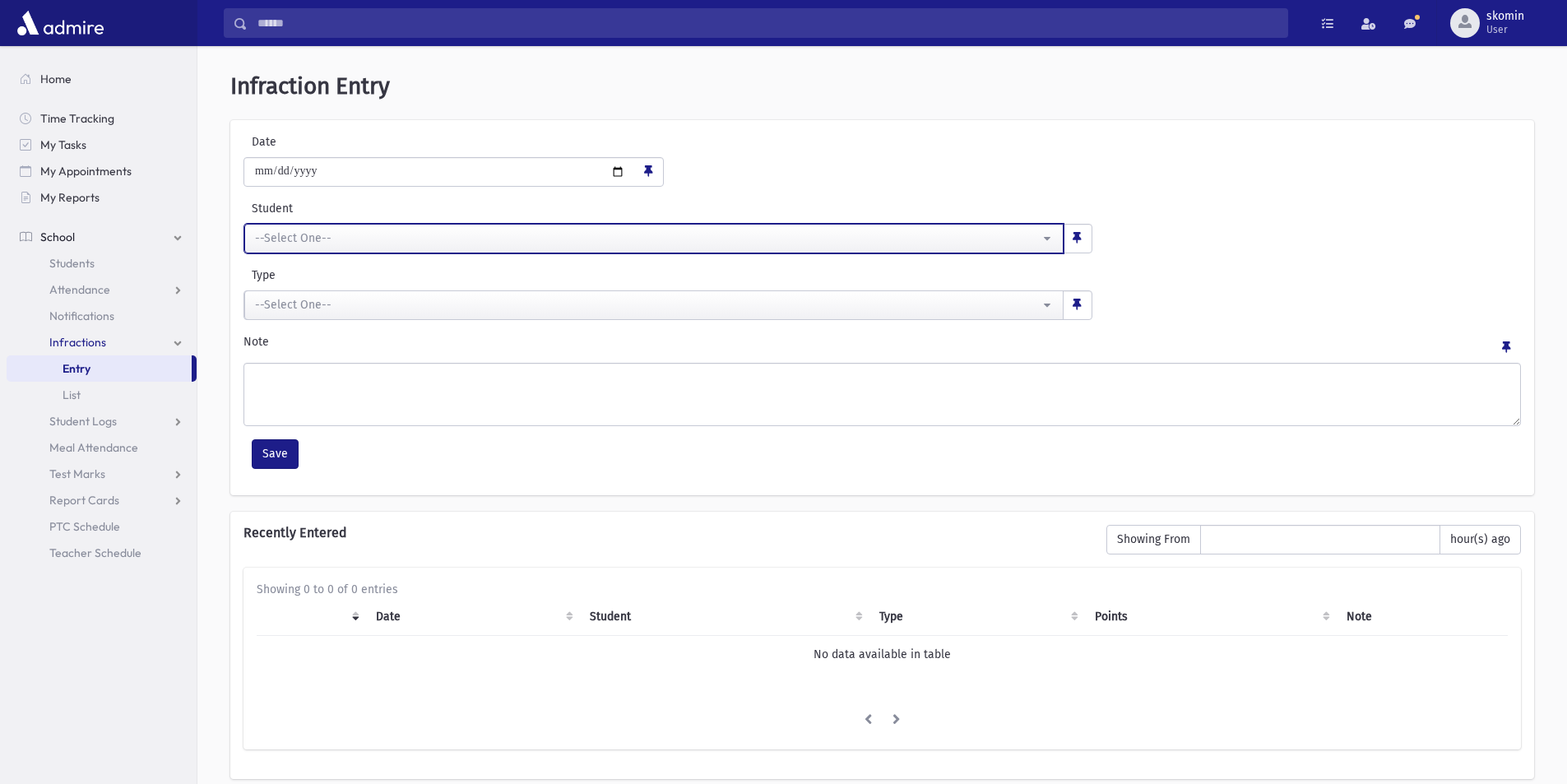
click at [297, 243] on div "--Select One--" at bounding box center [647, 238] width 785 height 18
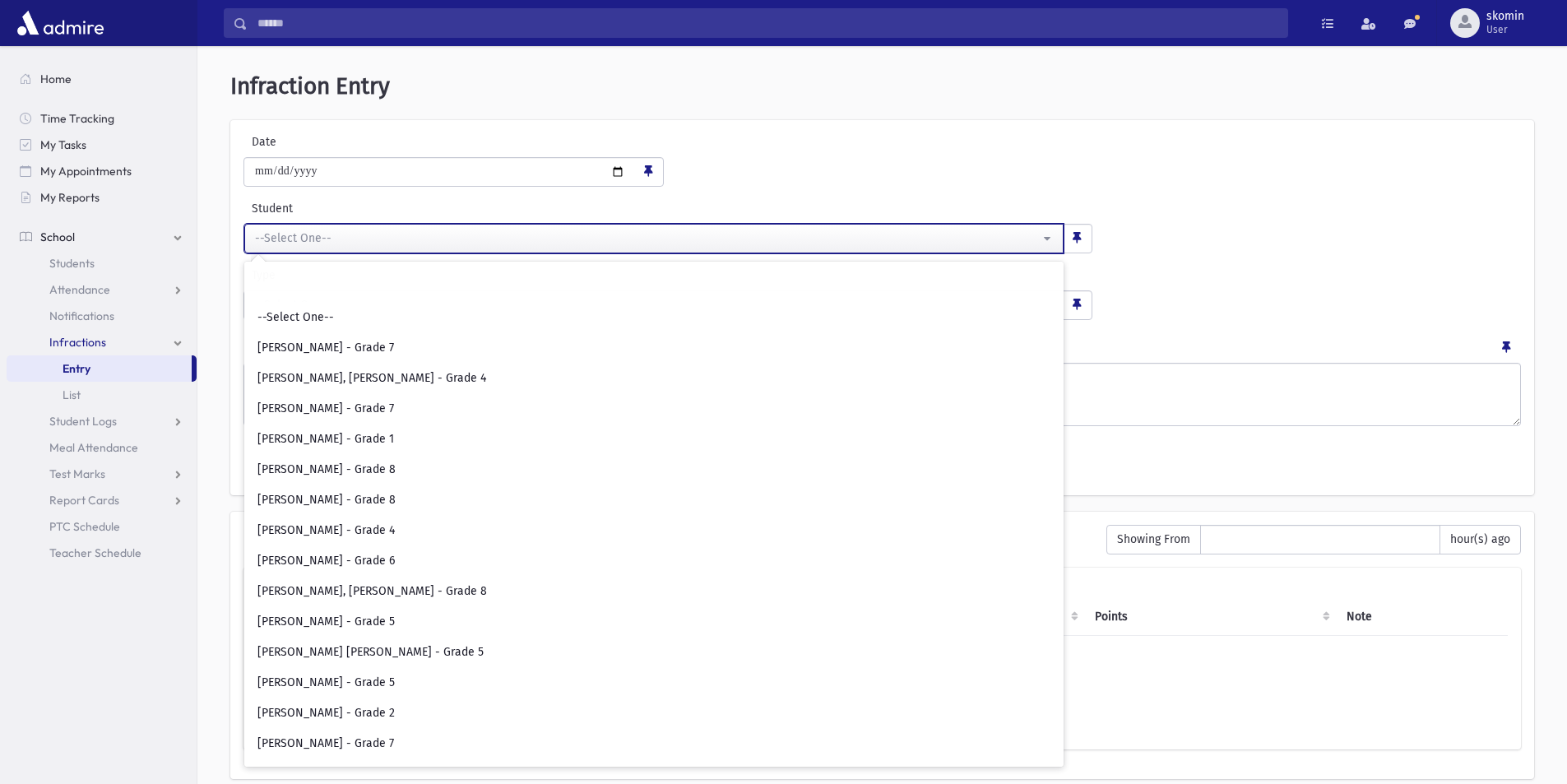
click at [297, 243] on div "--Select One--" at bounding box center [647, 238] width 785 height 18
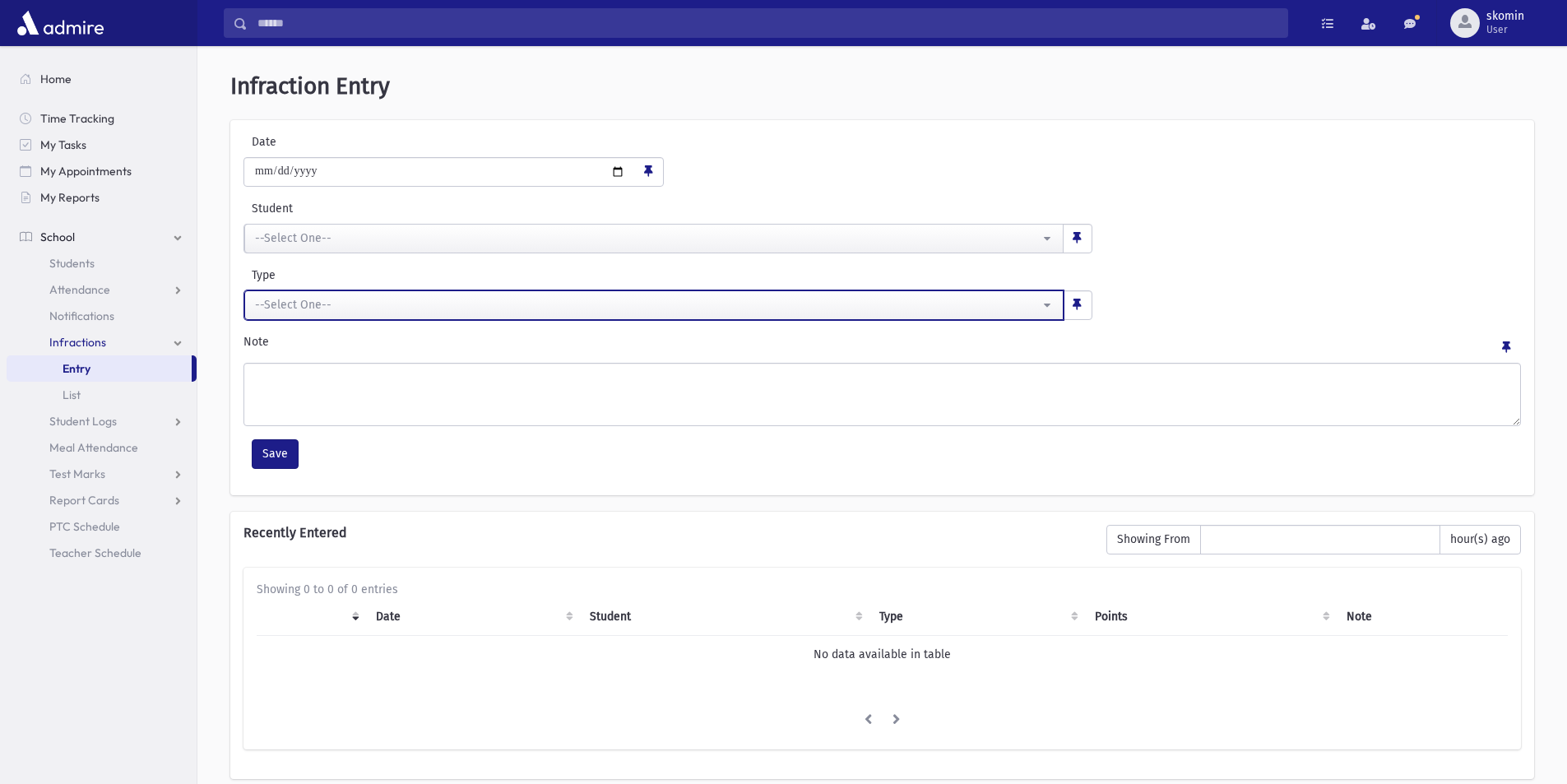
click at [308, 296] on div "--Select One--" at bounding box center [647, 304] width 785 height 18
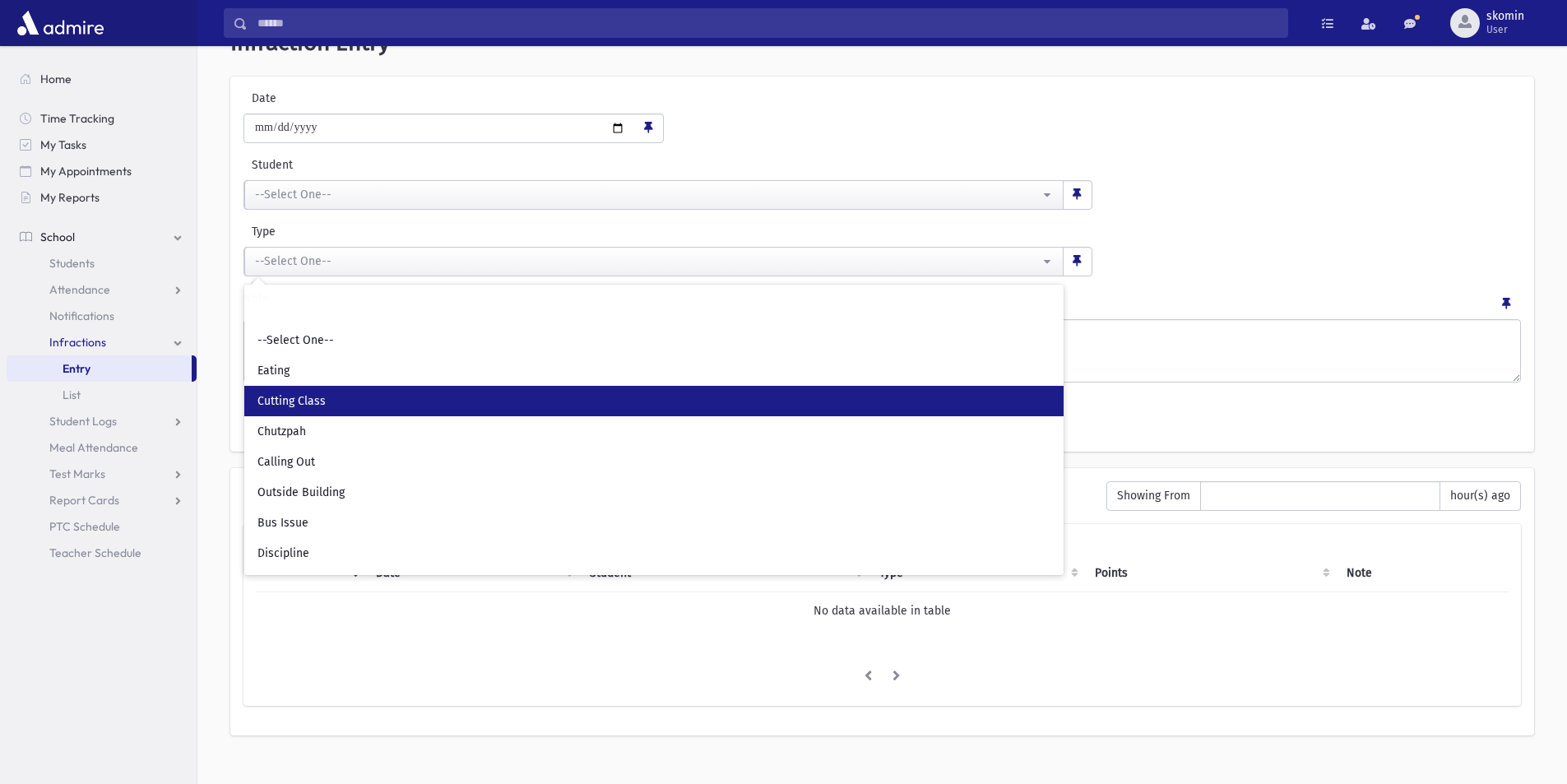
scroll to position [68, 0]
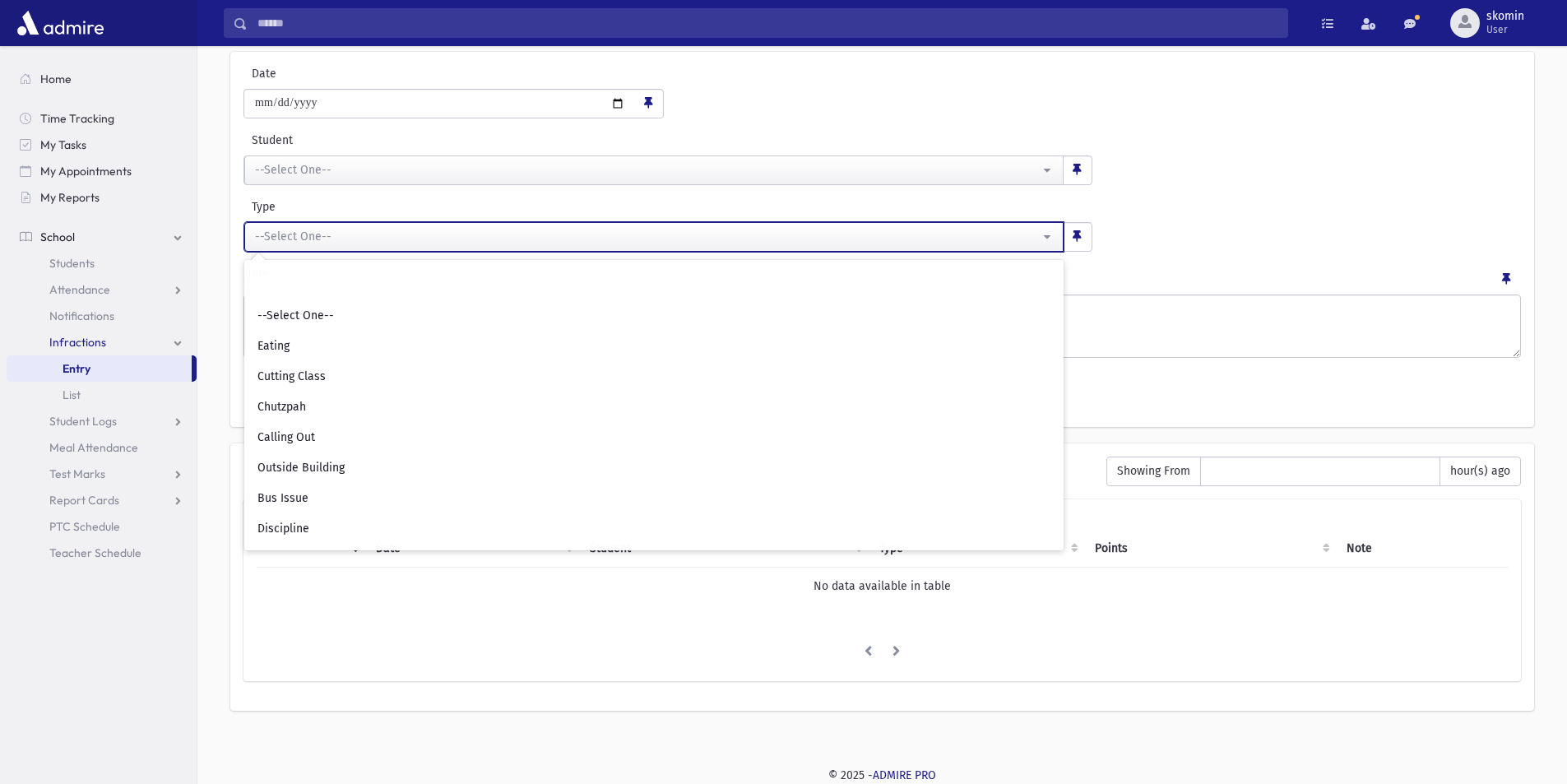
click at [327, 236] on div "--Select One--" at bounding box center [647, 236] width 785 height 18
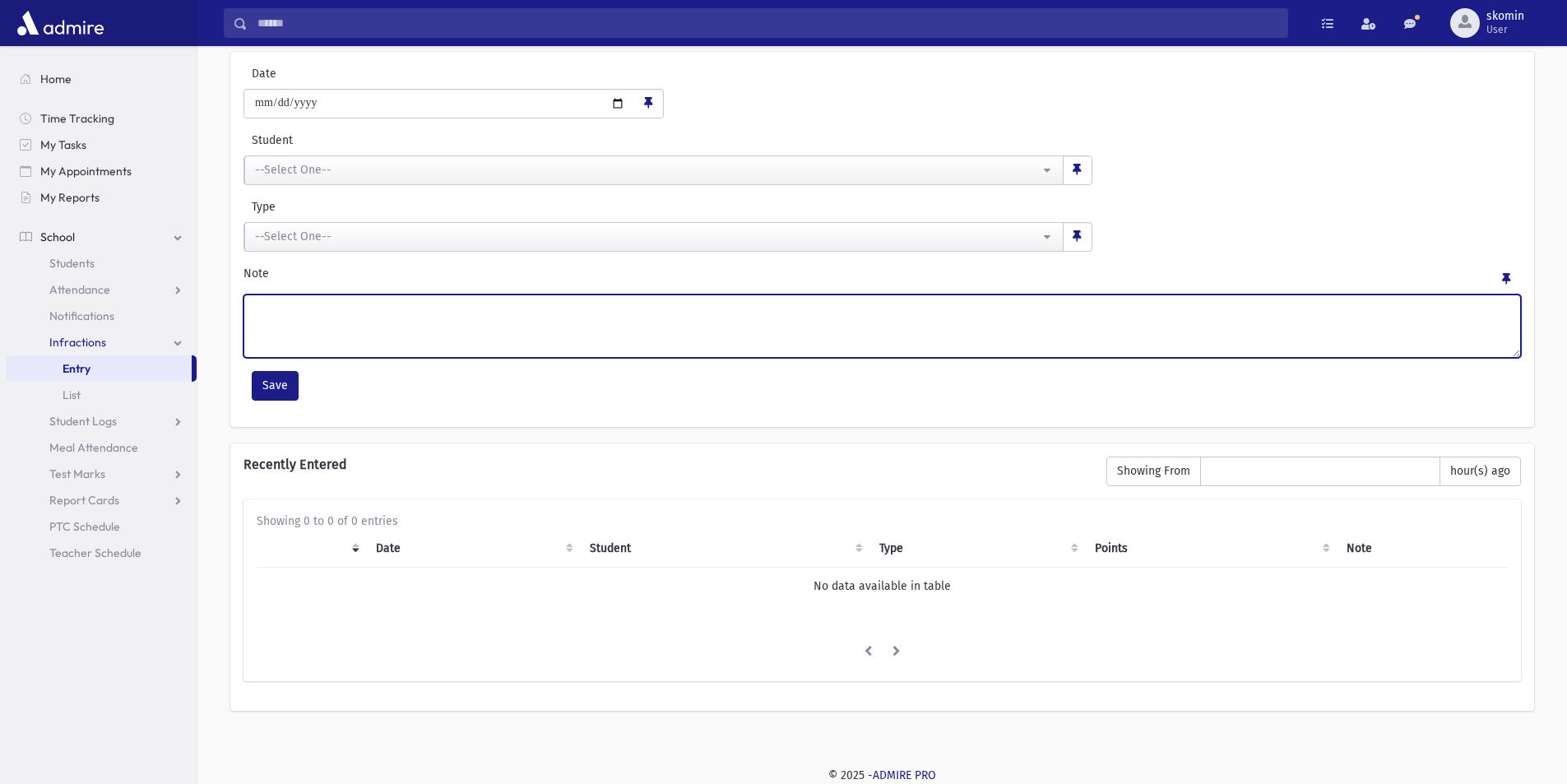
click at [310, 319] on textarea "Note" at bounding box center [882, 326] width 1278 height 63
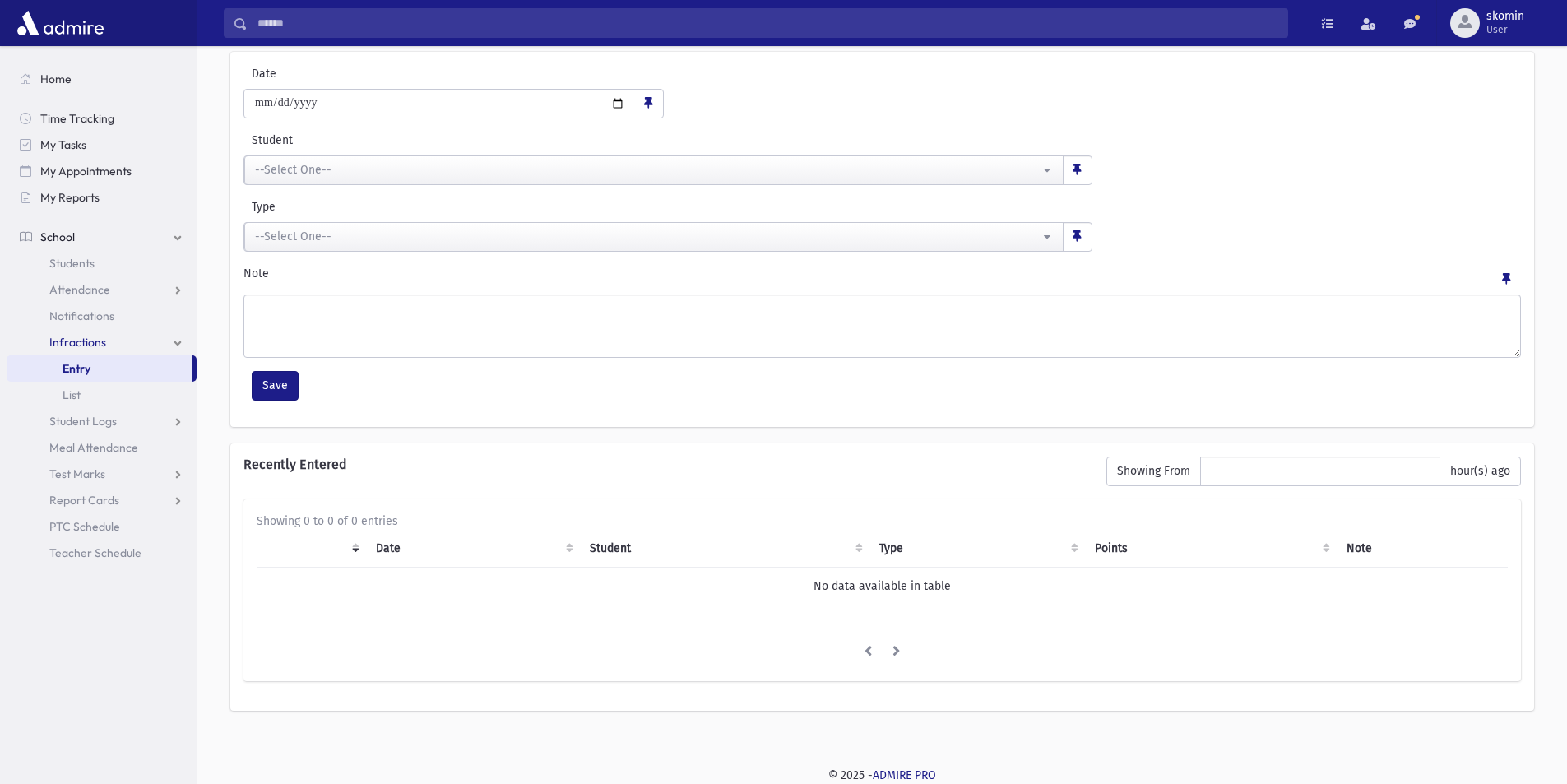
click at [375, 457] on h6 "Recently Entered" at bounding box center [667, 464] width 847 height 16
click at [82, 393] on link "List" at bounding box center [102, 395] width 191 height 26
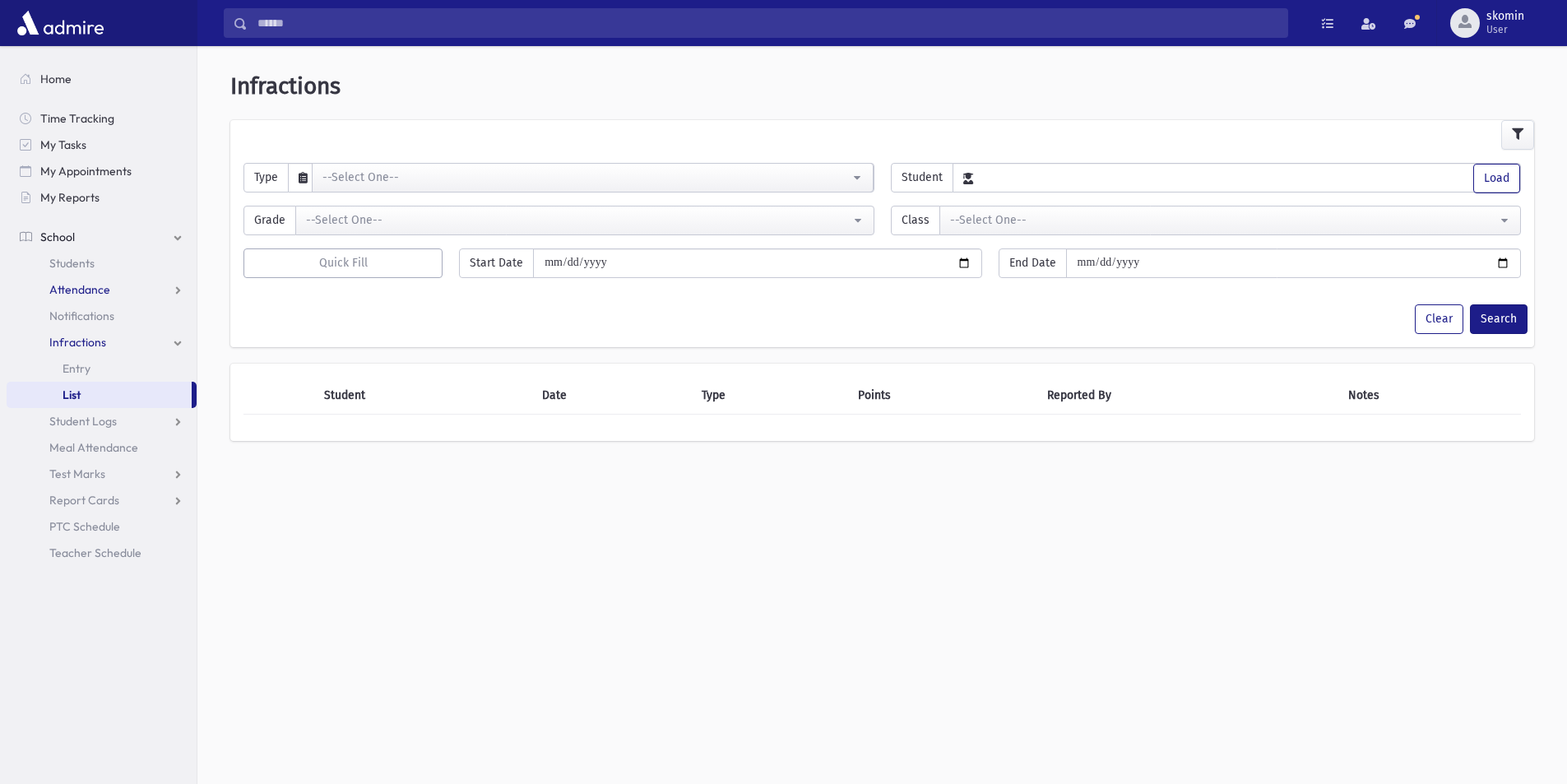
click at [182, 290] on link "Attendance" at bounding box center [102, 289] width 191 height 26
click at [98, 361] on span "Monitoring" at bounding box center [91, 369] width 57 height 15
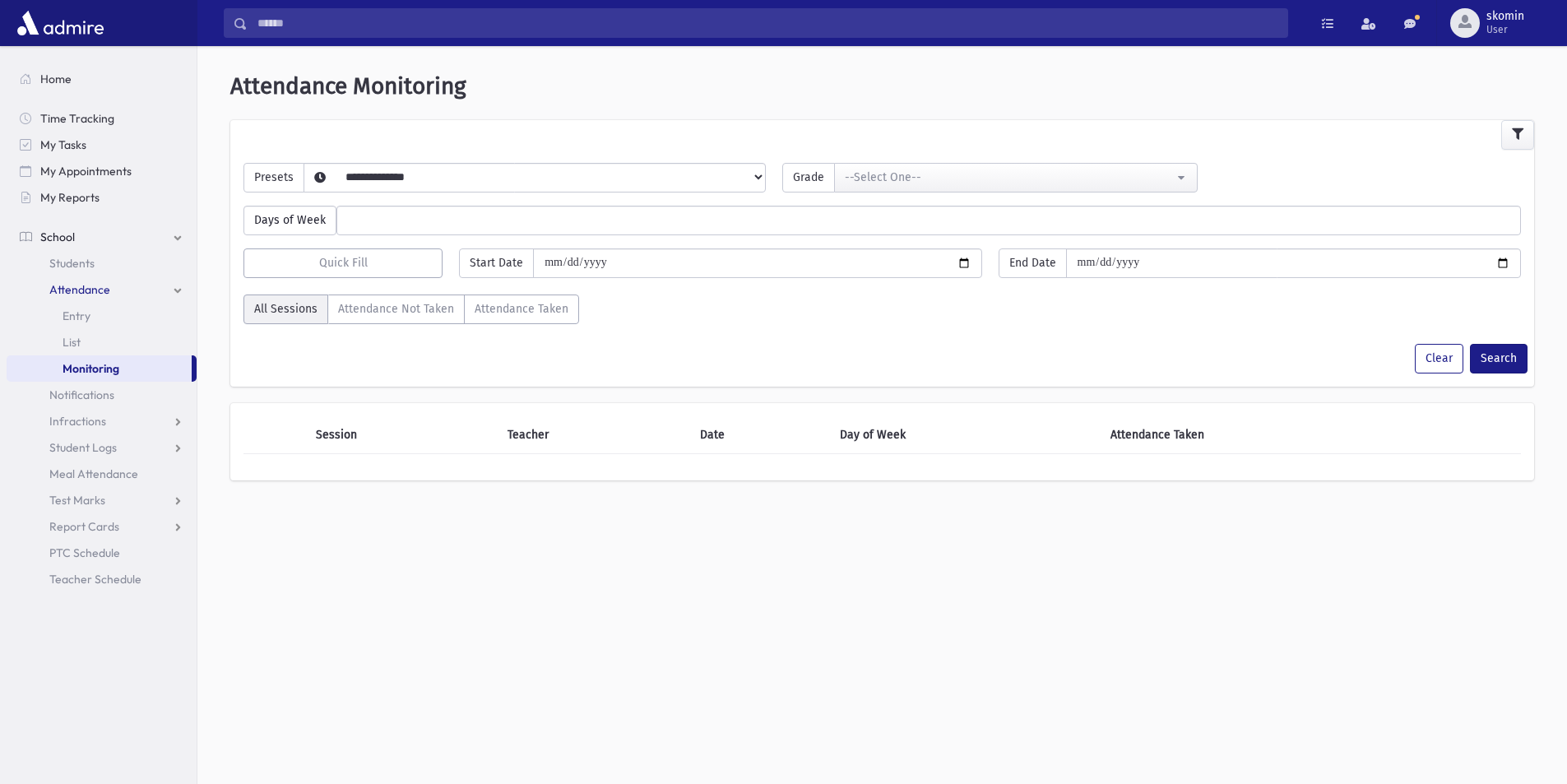
select select
click at [74, 267] on span "Students" at bounding box center [72, 263] width 45 height 15
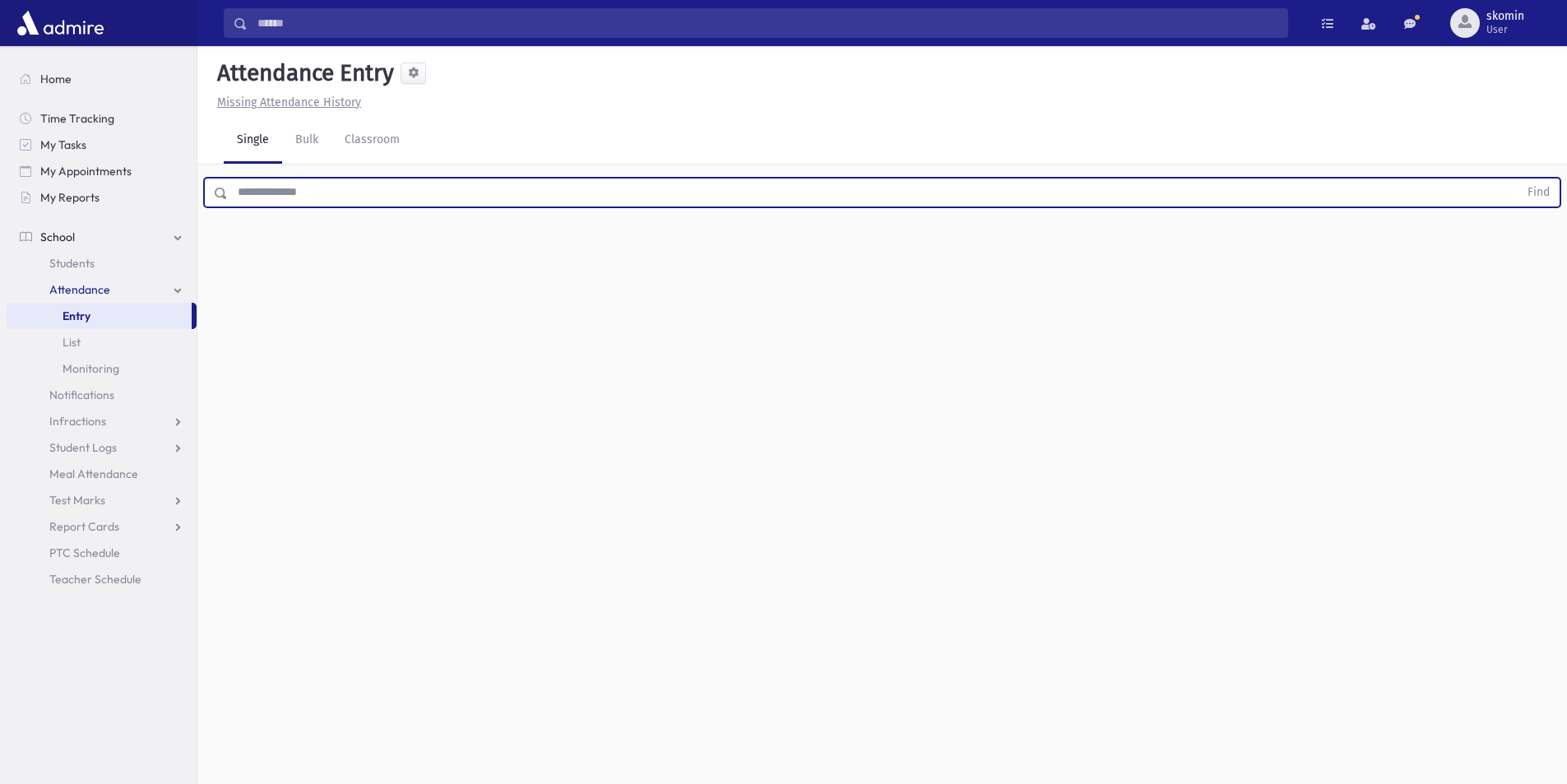
click at [263, 183] on input "text" at bounding box center [873, 192] width 1291 height 30
type input "******"
click at [1518, 178] on button "Find" at bounding box center [1539, 192] width 42 height 28
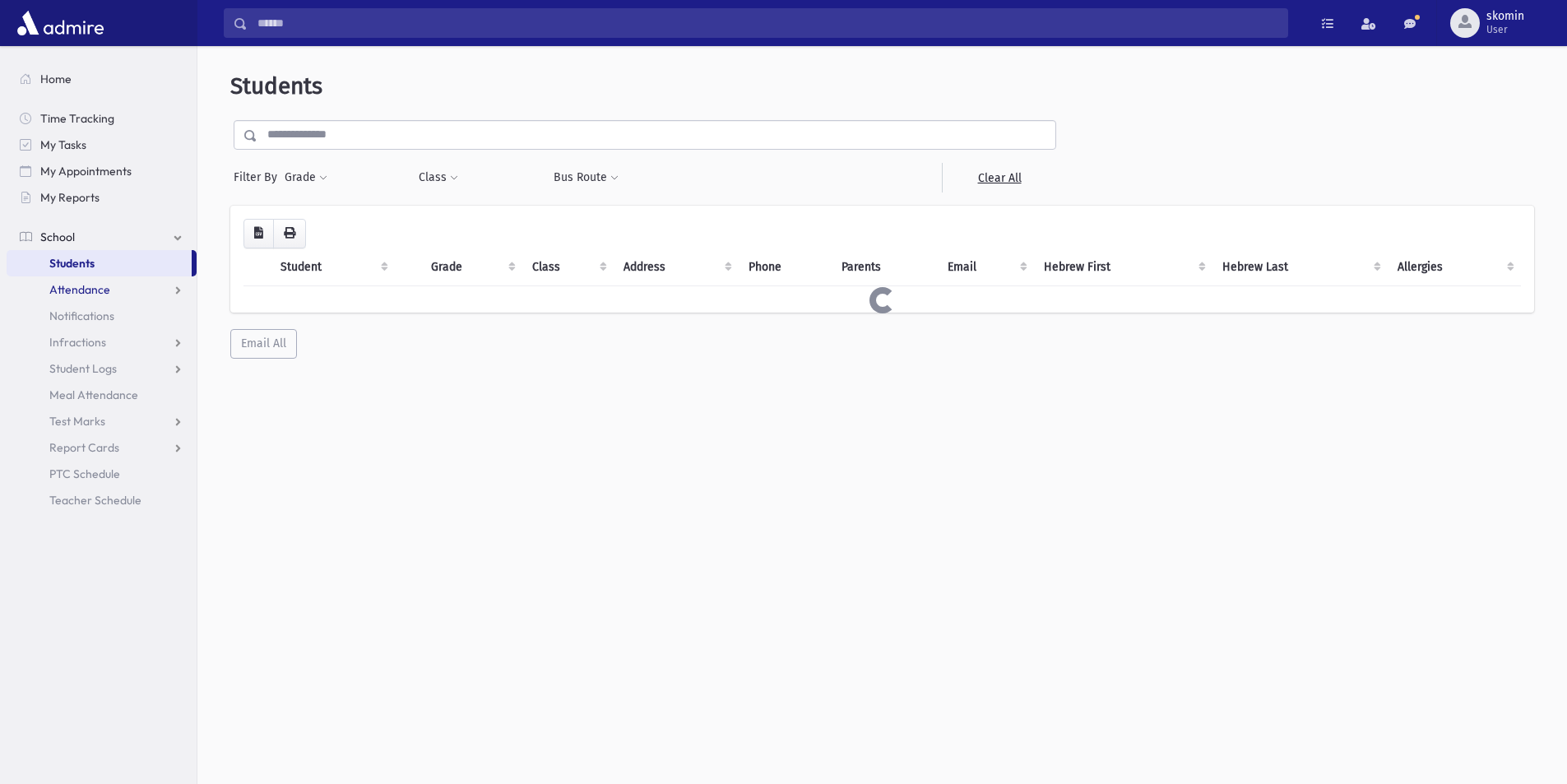
click at [74, 293] on span "Attendance" at bounding box center [79, 289] width 61 height 15
click at [78, 318] on span "Entry" at bounding box center [77, 315] width 28 height 15
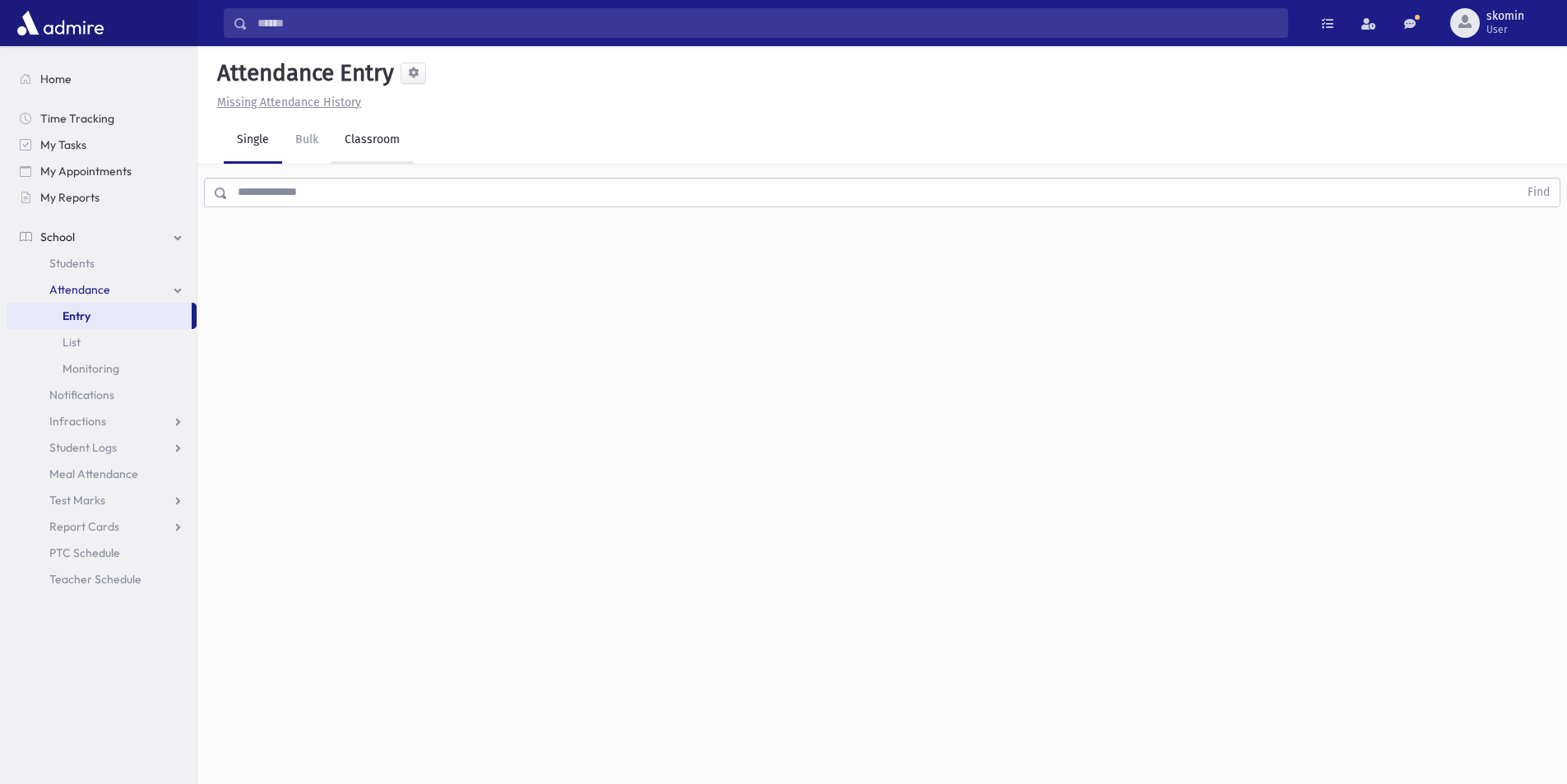
click at [402, 129] on link "Classroom" at bounding box center [372, 140] width 81 height 46
click at [256, 214] on input "**********" at bounding box center [280, 213] width 112 height 30
type input "**********"
click at [414, 218] on div "--Select One--" at bounding box center [447, 213] width 162 height 18
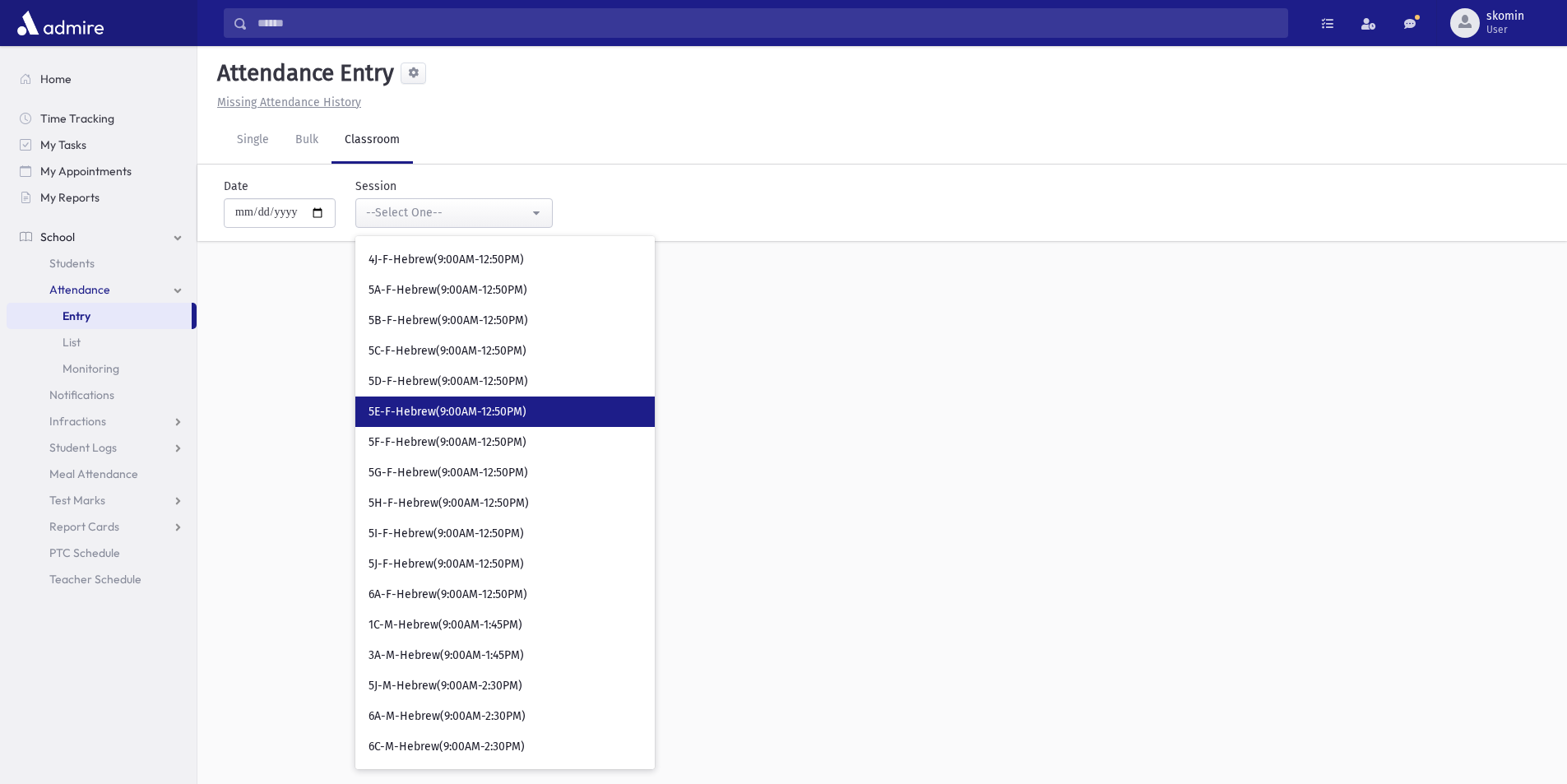
scroll to position [3346, 0]
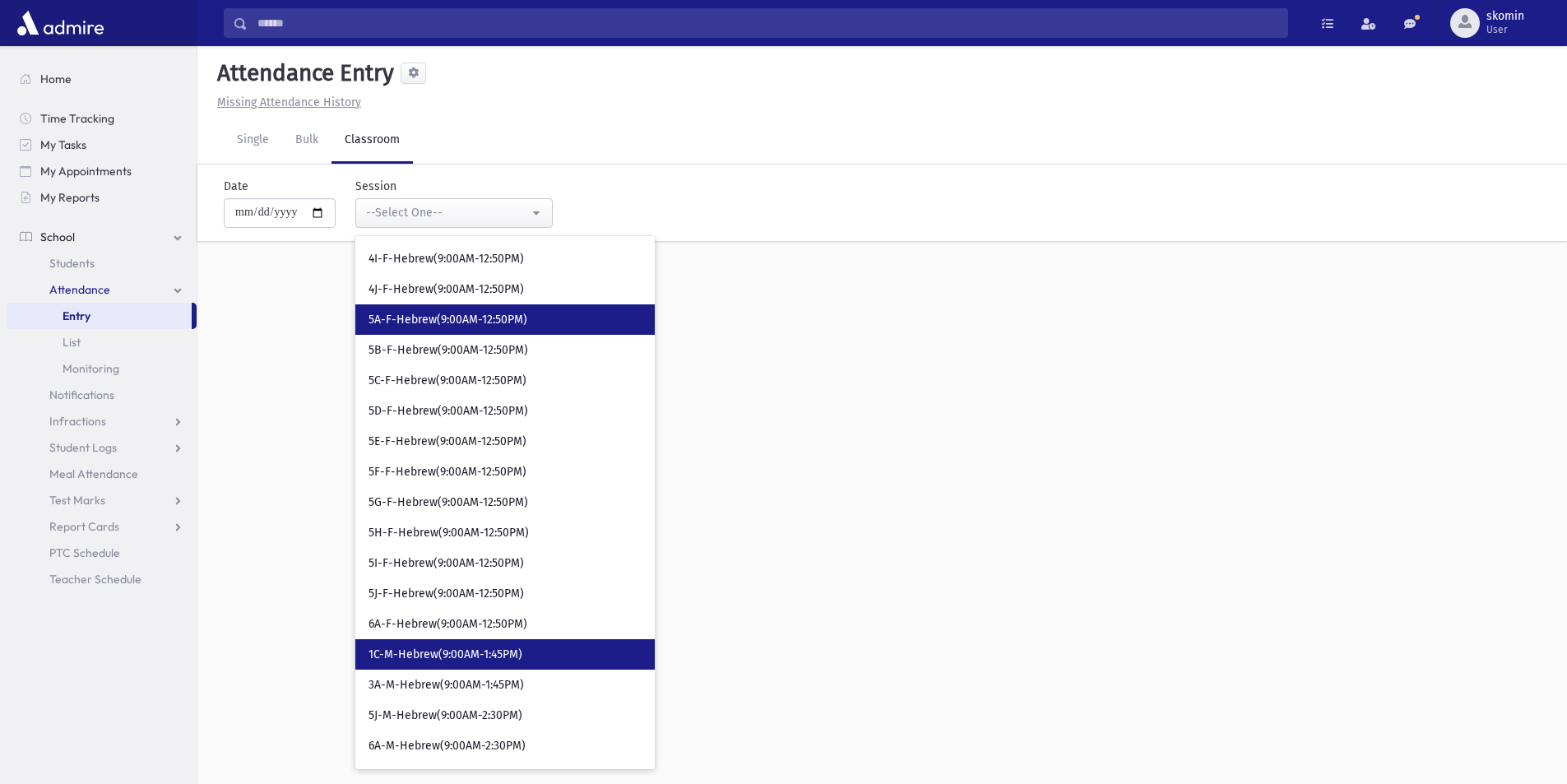
drag, startPoint x: 442, startPoint y: 315, endPoint x: 487, endPoint y: 639, distance: 327.1
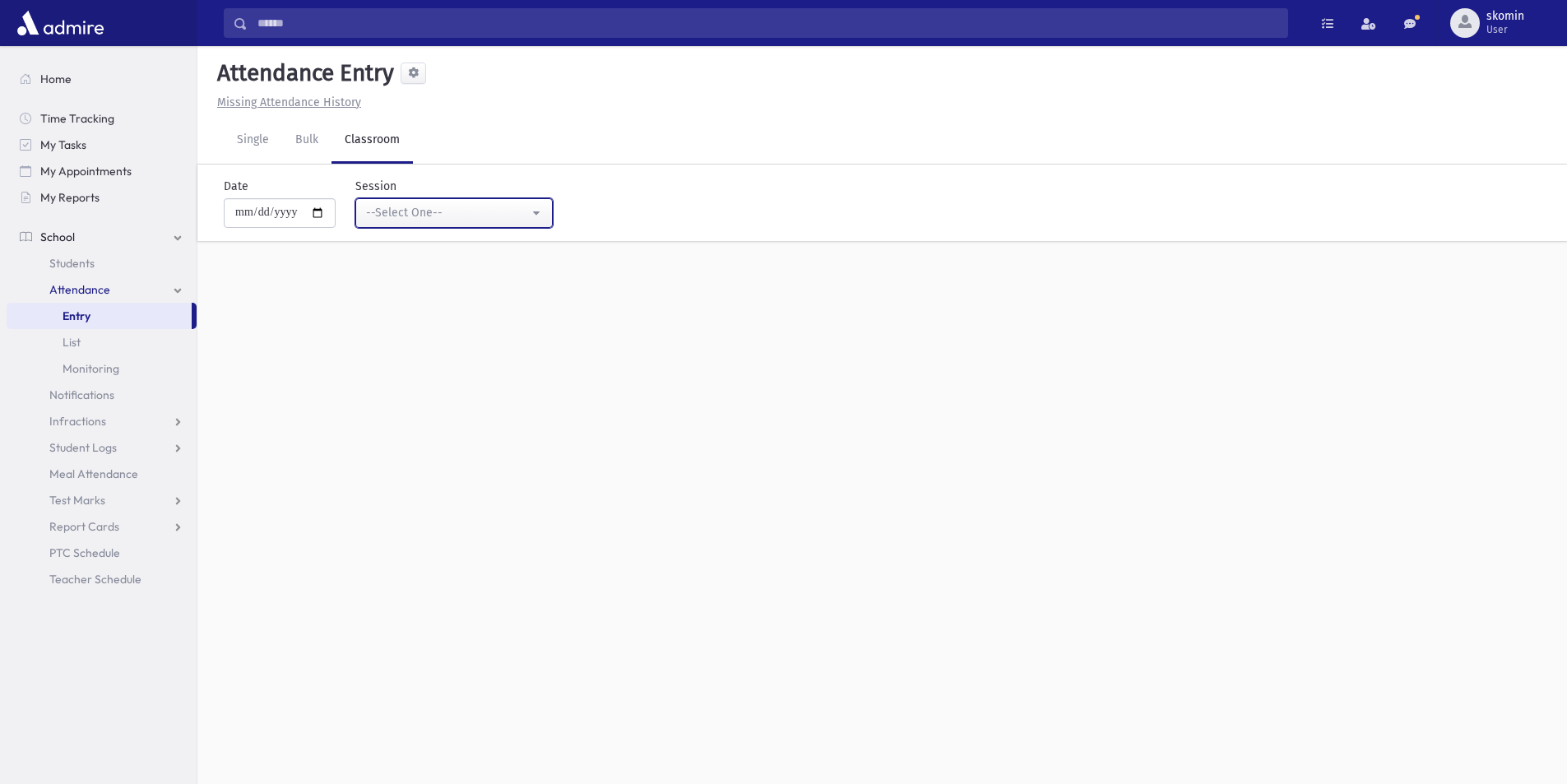
drag, startPoint x: 460, startPoint y: 204, endPoint x: 468, endPoint y: 251, distance: 47.7
click at [460, 205] on div "--Select One--" at bounding box center [447, 213] width 162 height 18
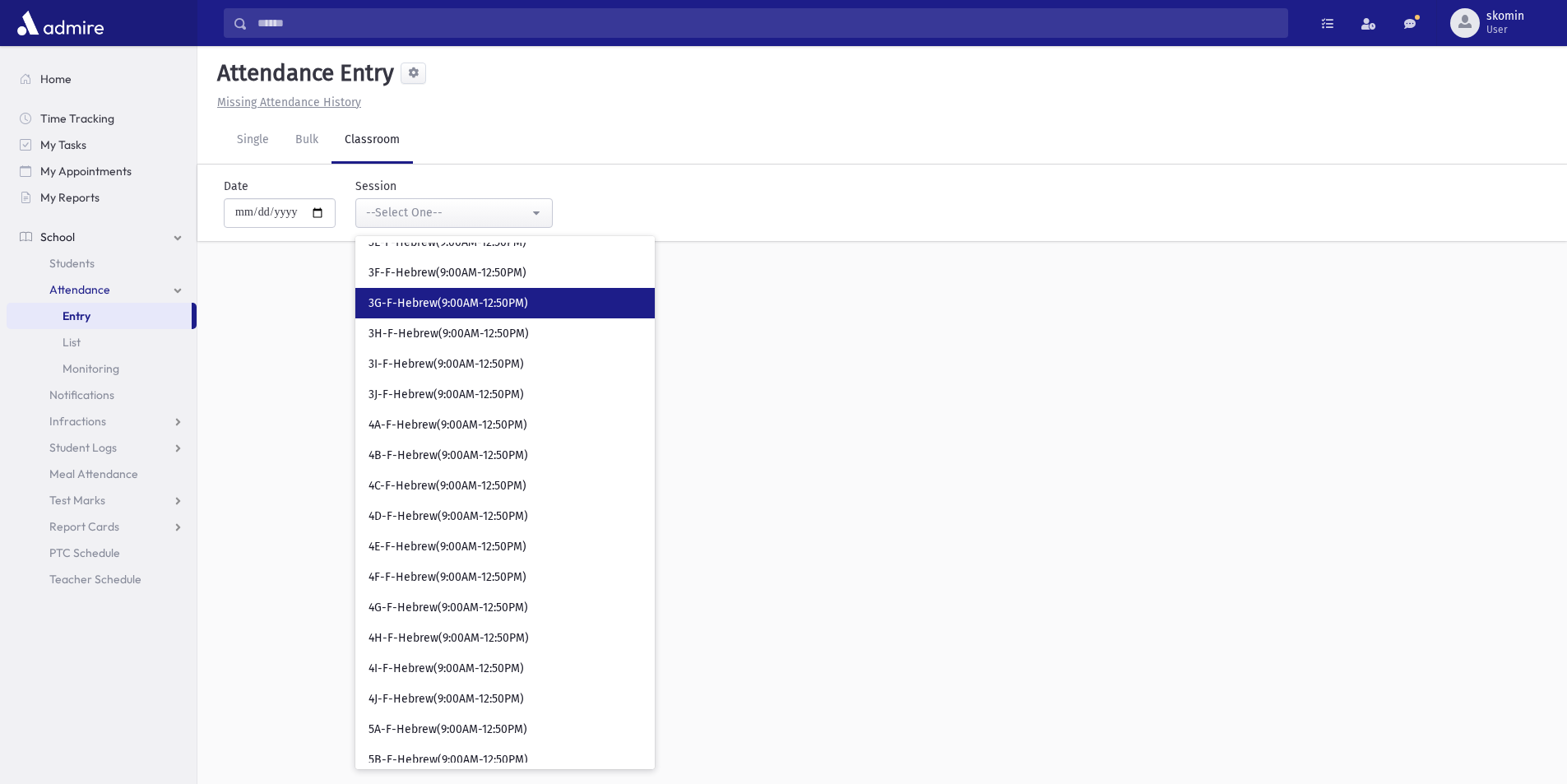
scroll to position [3207, 0]
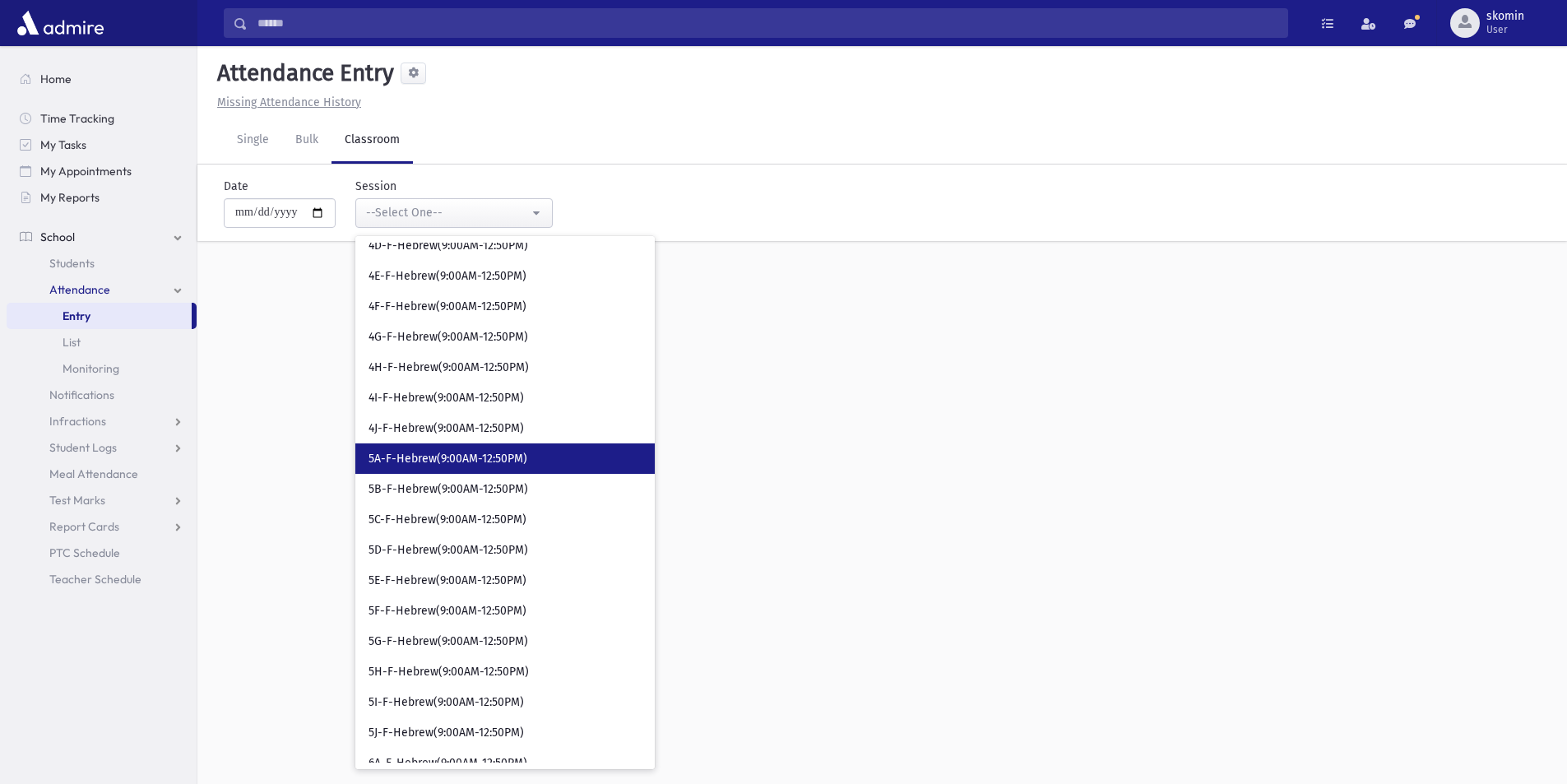
drag, startPoint x: 453, startPoint y: 460, endPoint x: 591, endPoint y: 371, distance: 164.2
click at [591, 371] on div "--Select One-- 7K-F-English(12:50AM-4:15PM) 2D-M-Hebrew(9:00AM-10:55AM) 2E-M-He…" at bounding box center [505, 502] width 300 height 520
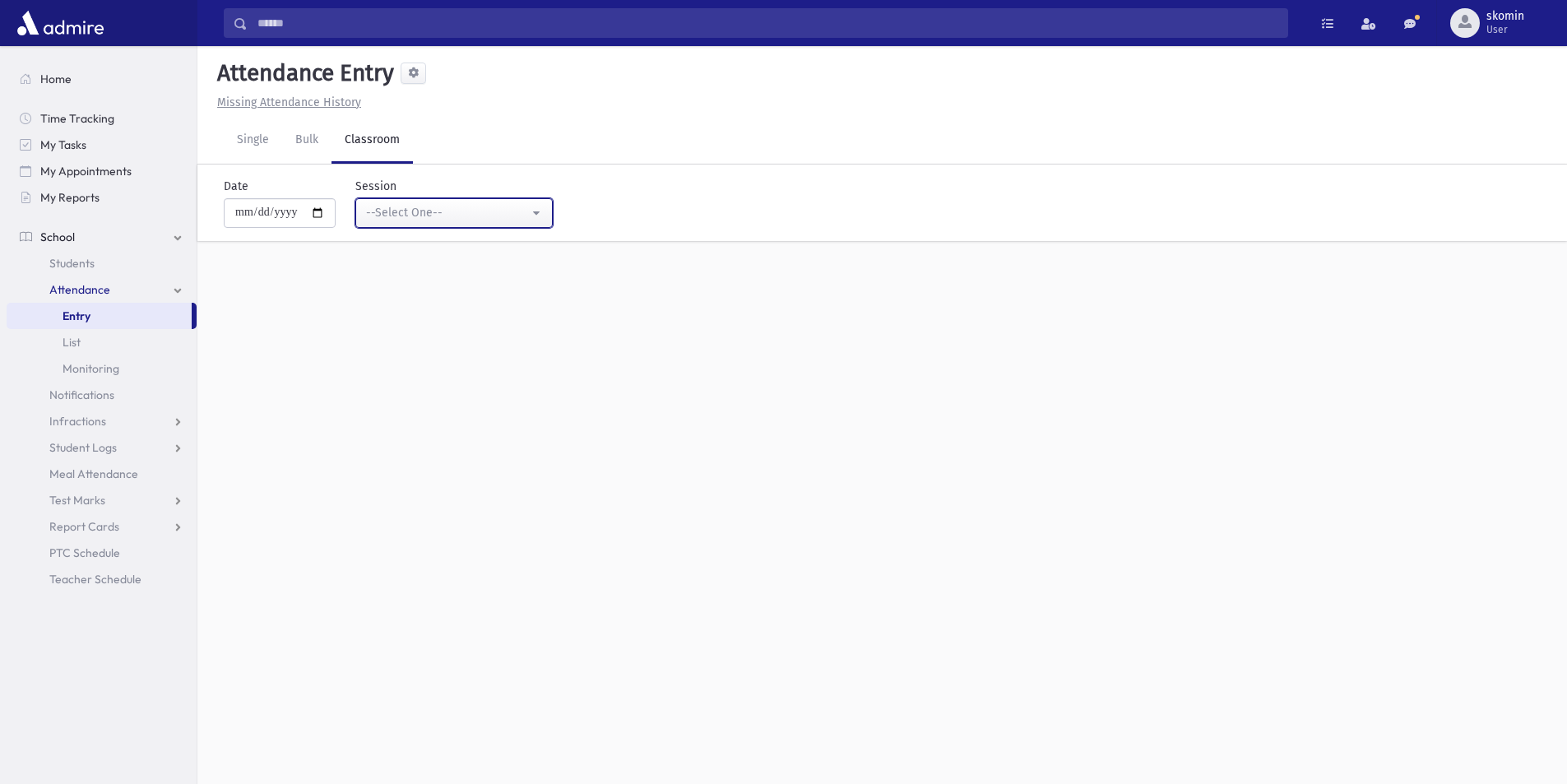
drag, startPoint x: 527, startPoint y: 225, endPoint x: 553, endPoint y: 224, distance: 26.0
click at [529, 225] on button "--Select One--" at bounding box center [454, 213] width 197 height 30
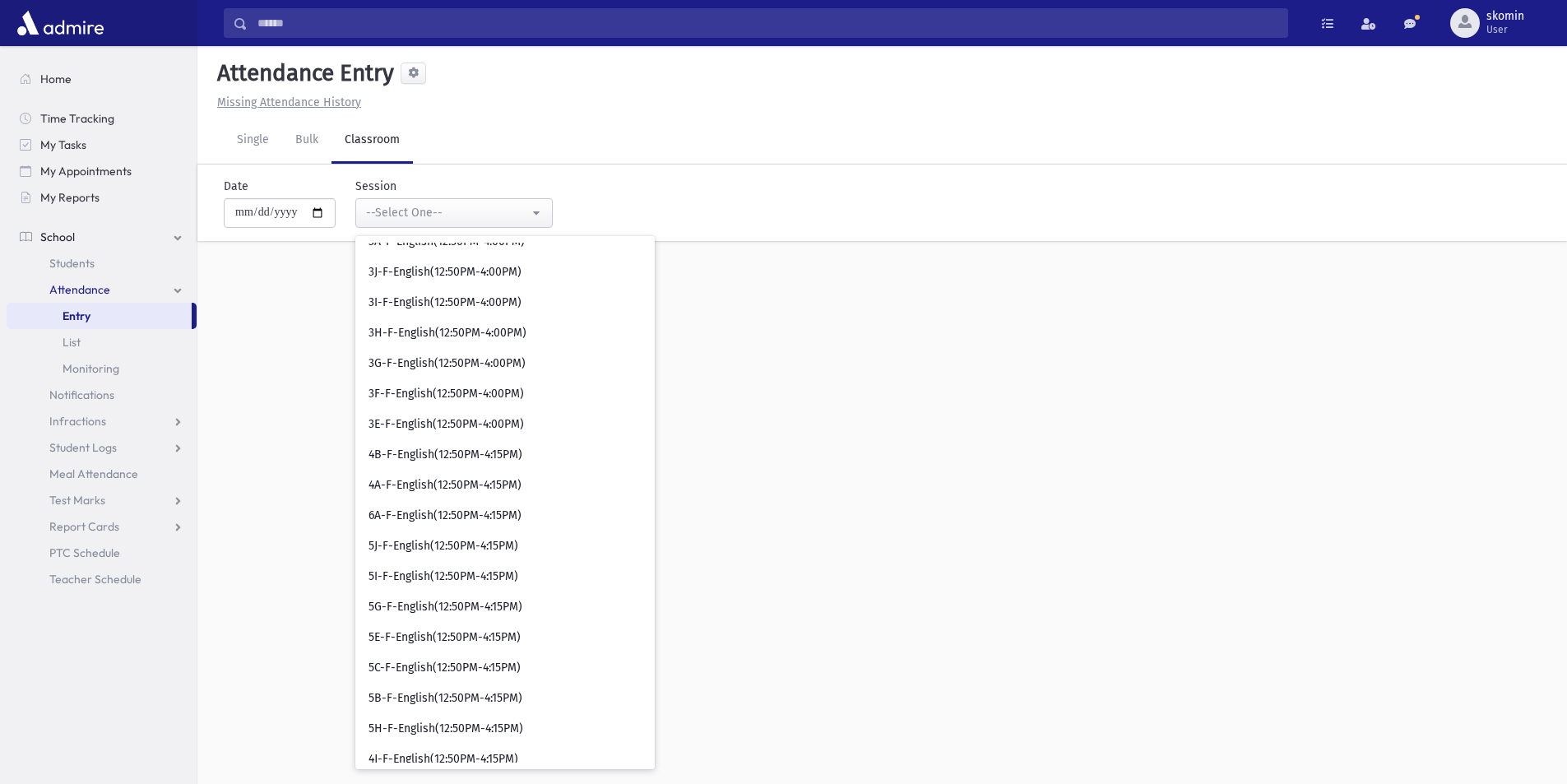
scroll to position [7929, 0]
click at [503, 659] on span "5C-F-English(12:50PM-4:15PM)" at bounding box center [445, 666] width 152 height 17
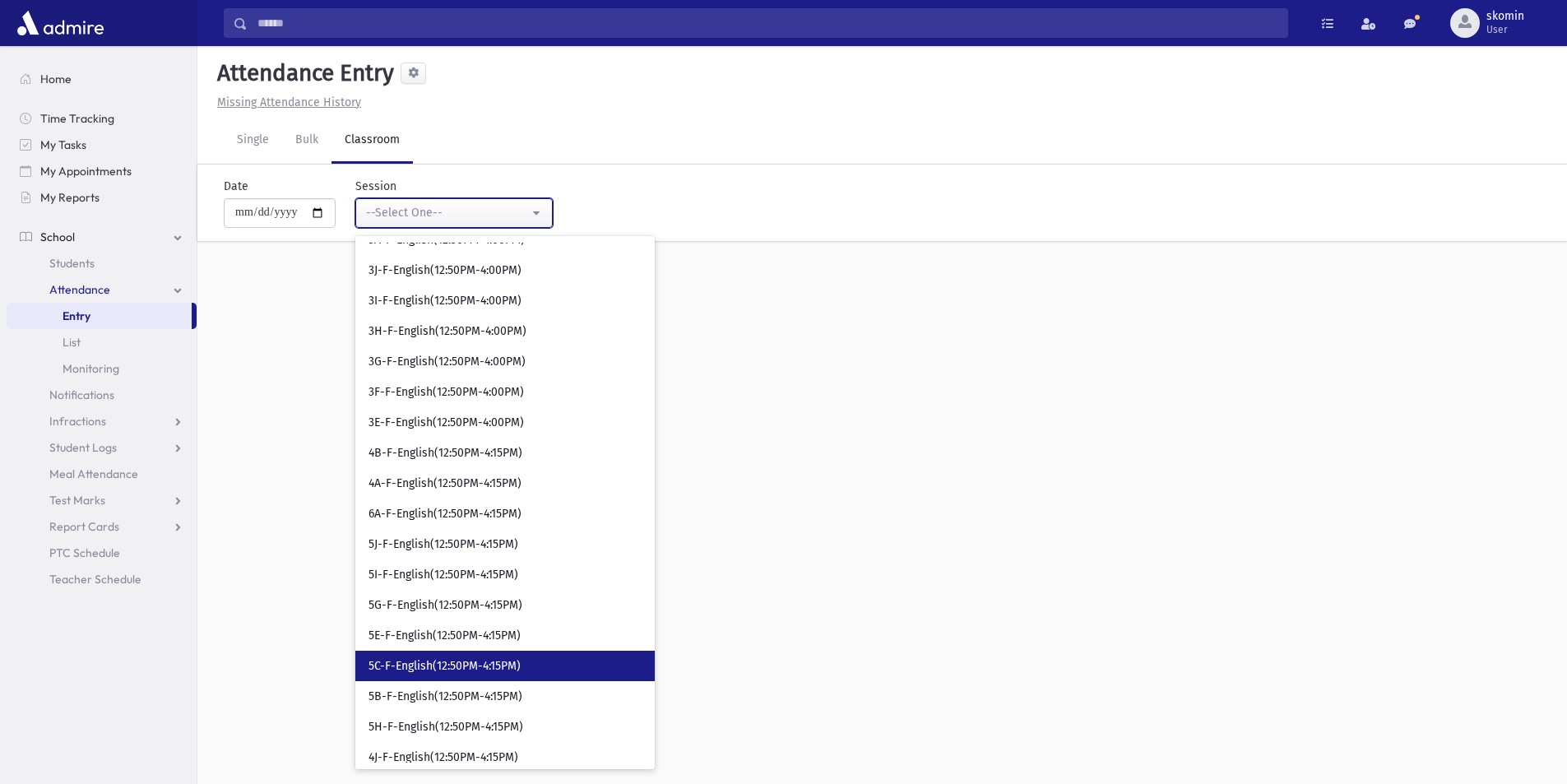
select select "*****"
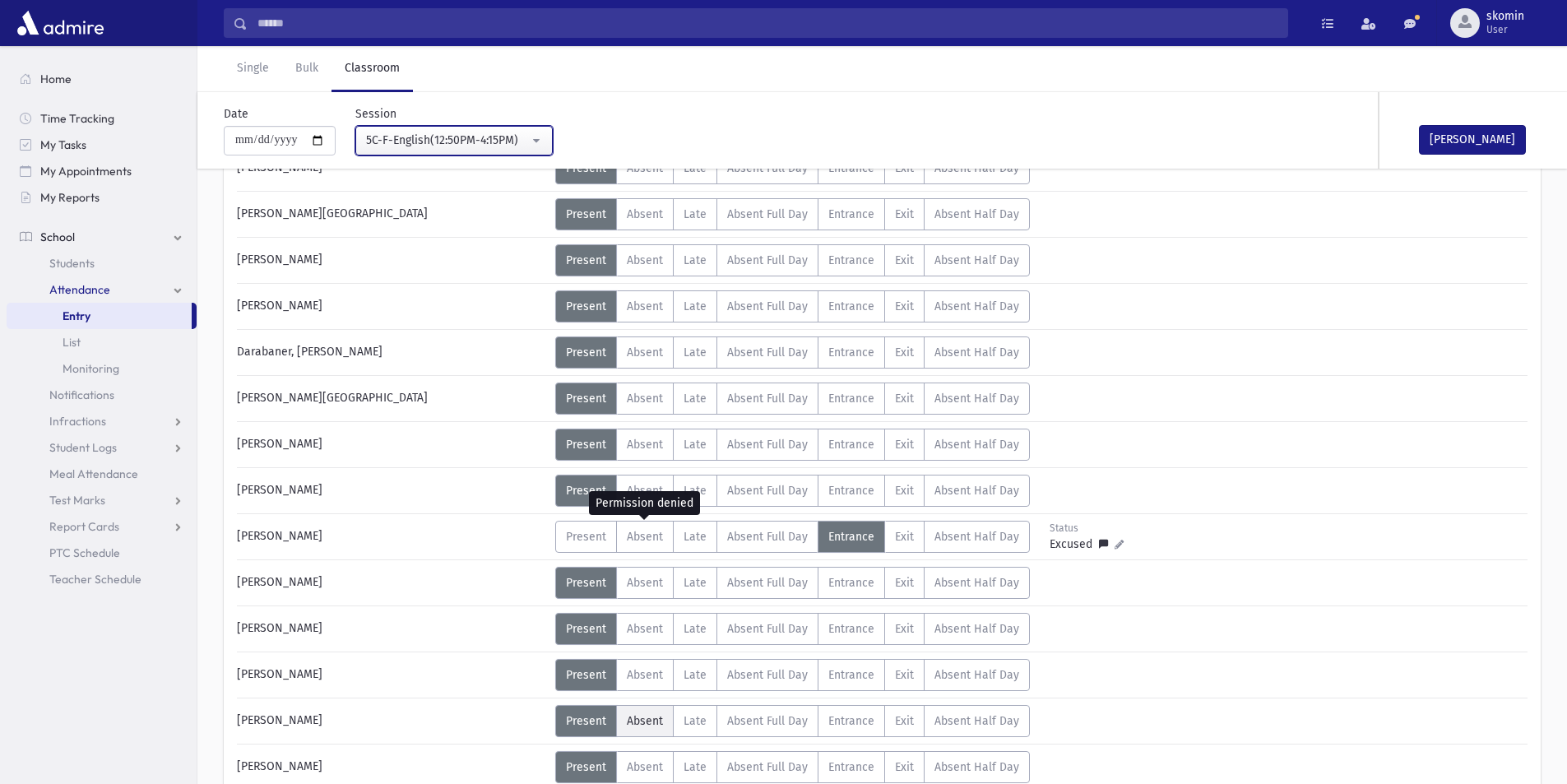
scroll to position [164, 0]
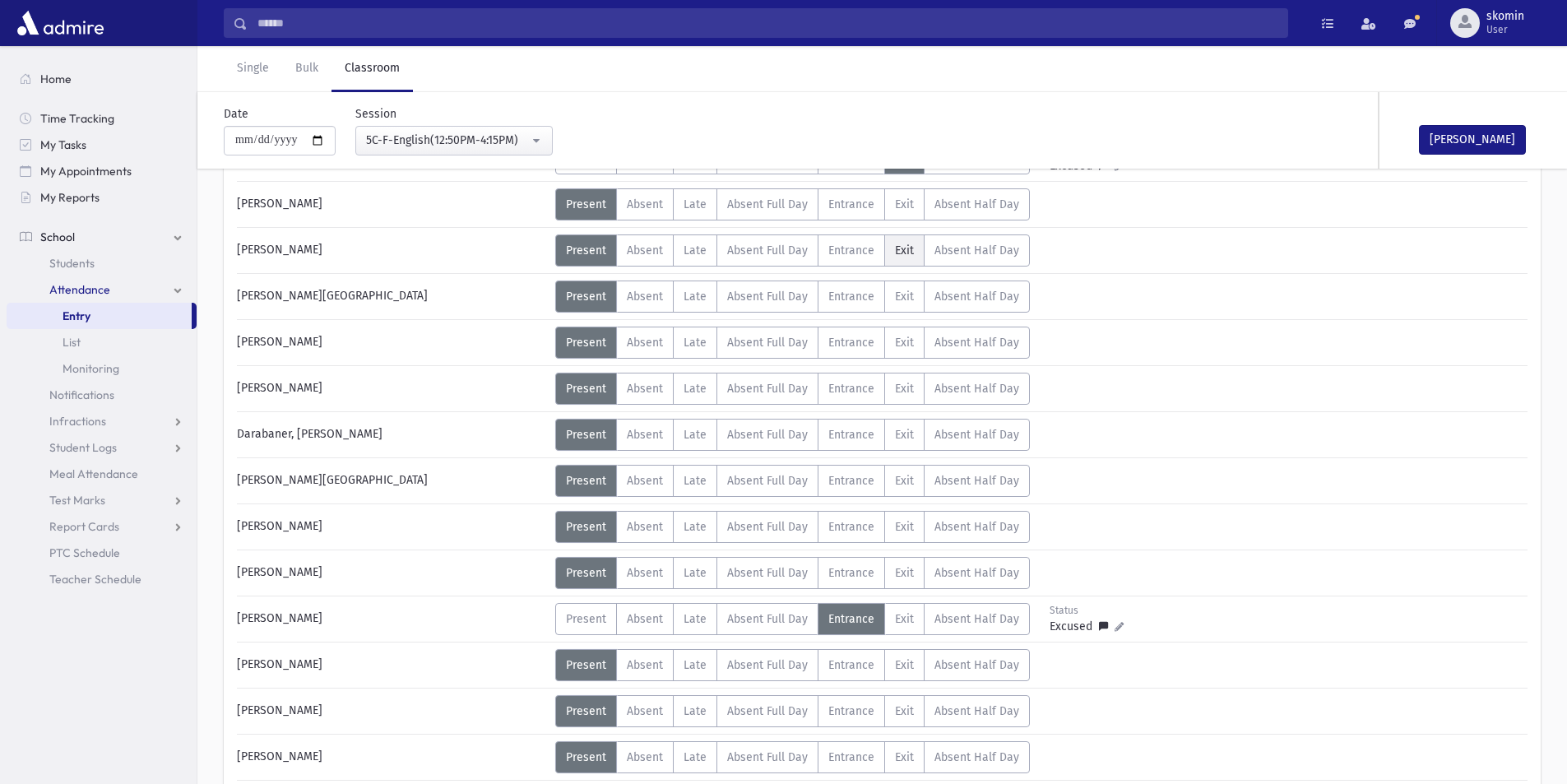
click at [900, 246] on span "Exit" at bounding box center [905, 250] width 19 height 14
click at [1099, 258] on icon at bounding box center [1104, 258] width 9 height 9
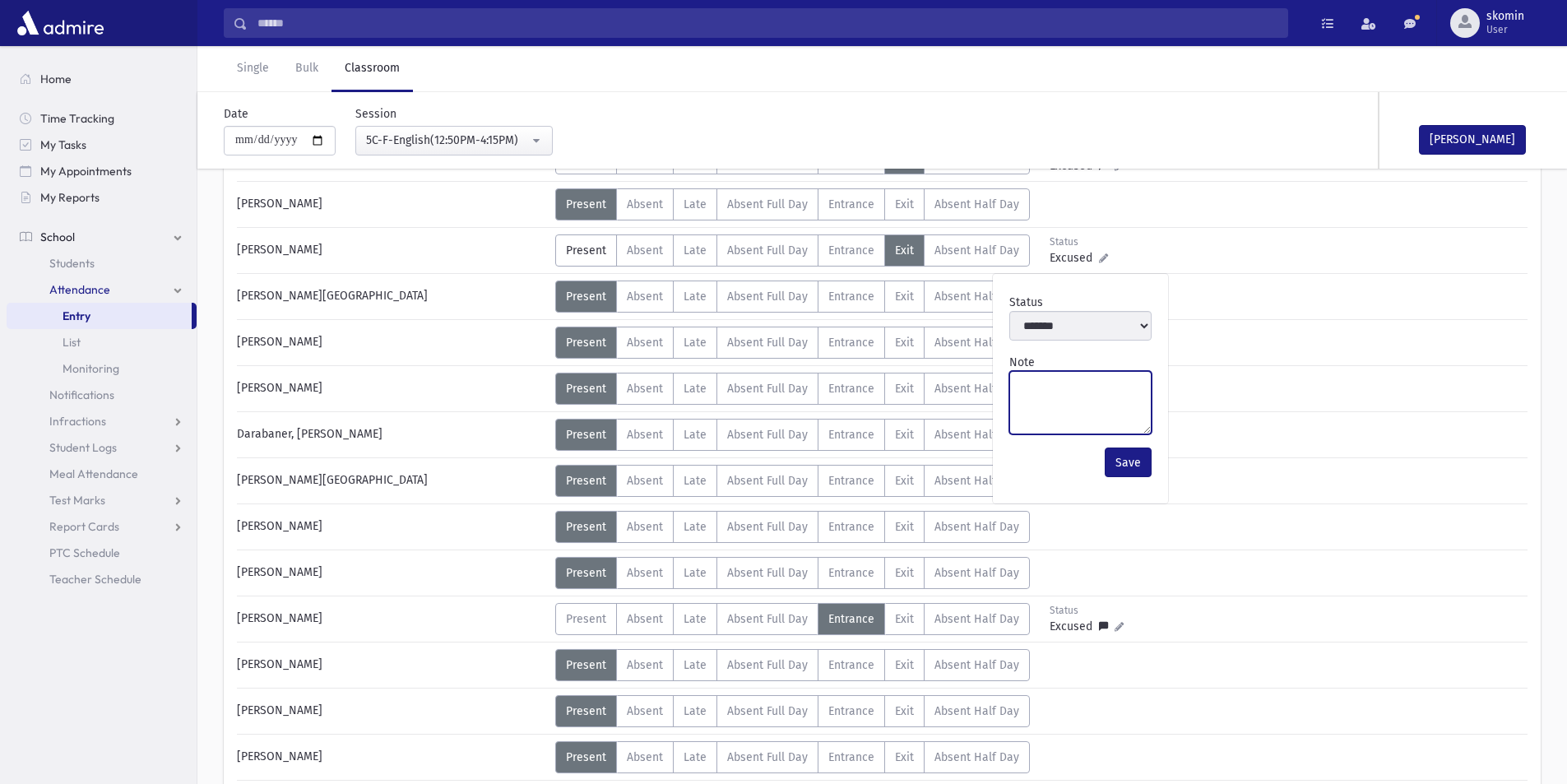
click at [1083, 391] on textarea "Note" at bounding box center [1080, 402] width 142 height 63
type textarea "****"
click at [1131, 447] on button "Save" at bounding box center [1128, 462] width 47 height 30
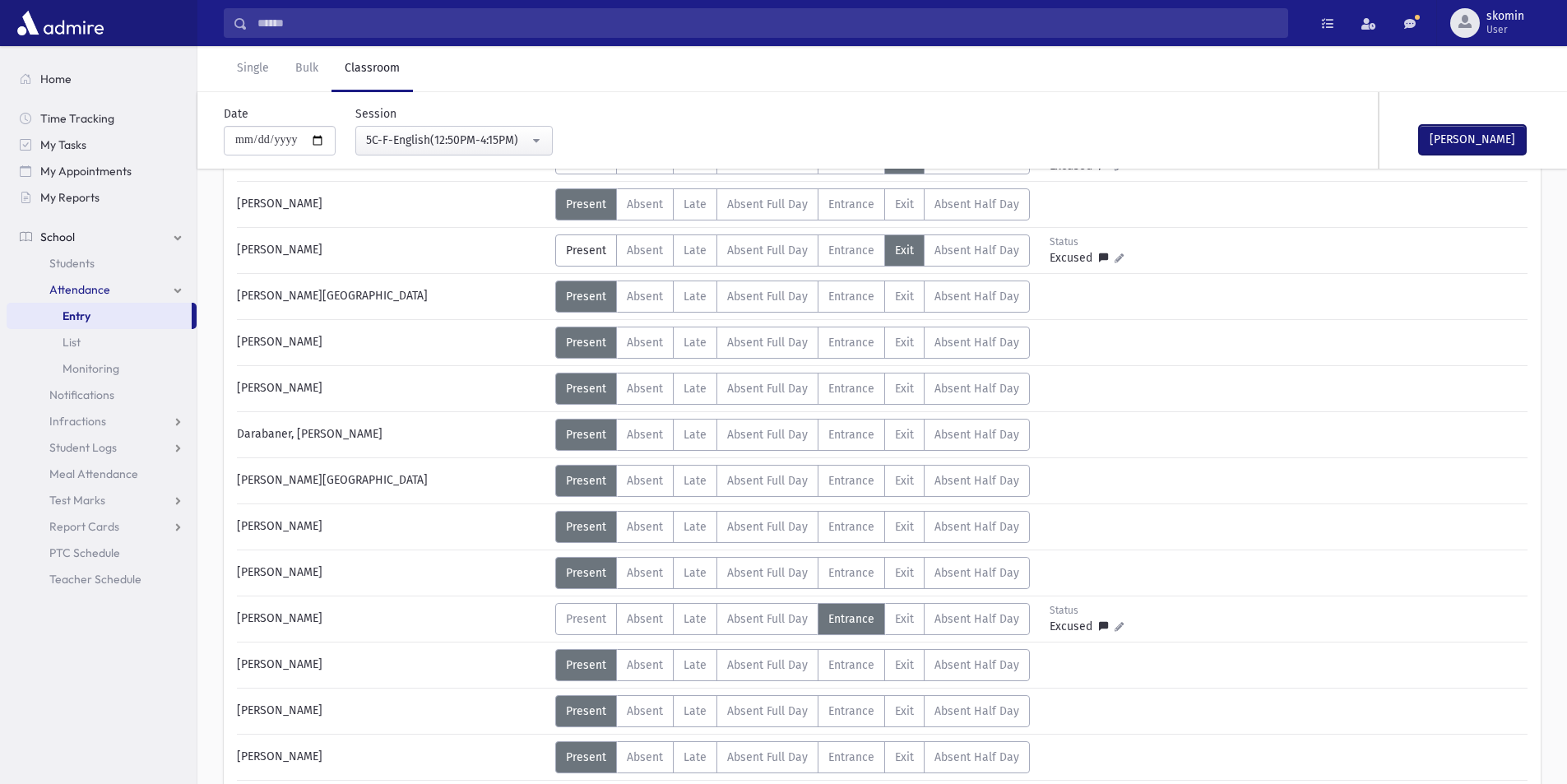
click at [1442, 147] on button "Mark Done" at bounding box center [1473, 140] width 107 height 30
click at [433, 142] on div "5C-F-English(12:50PM-4:15PM)" at bounding box center [447, 140] width 162 height 18
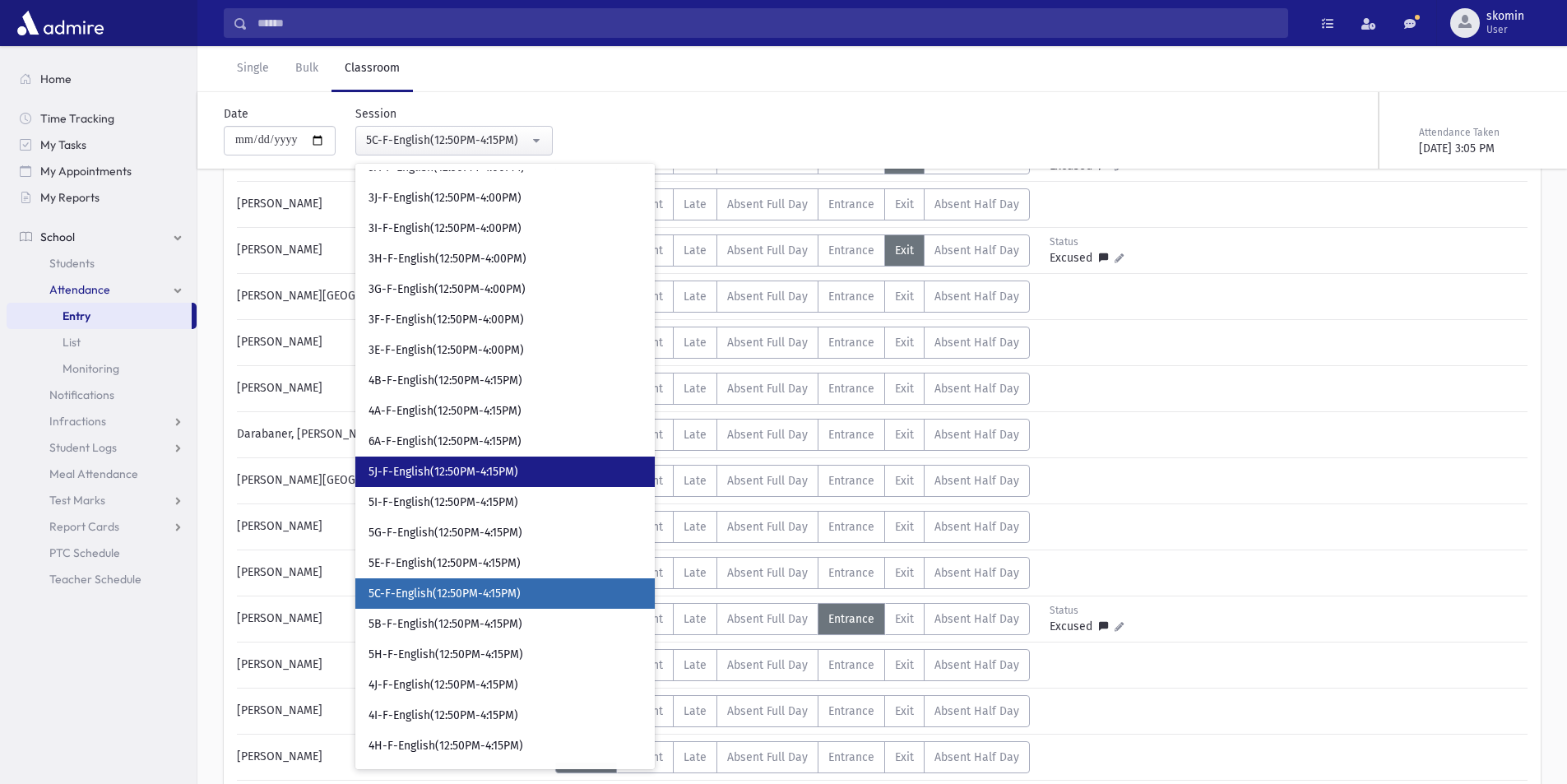
scroll to position [8057, 0]
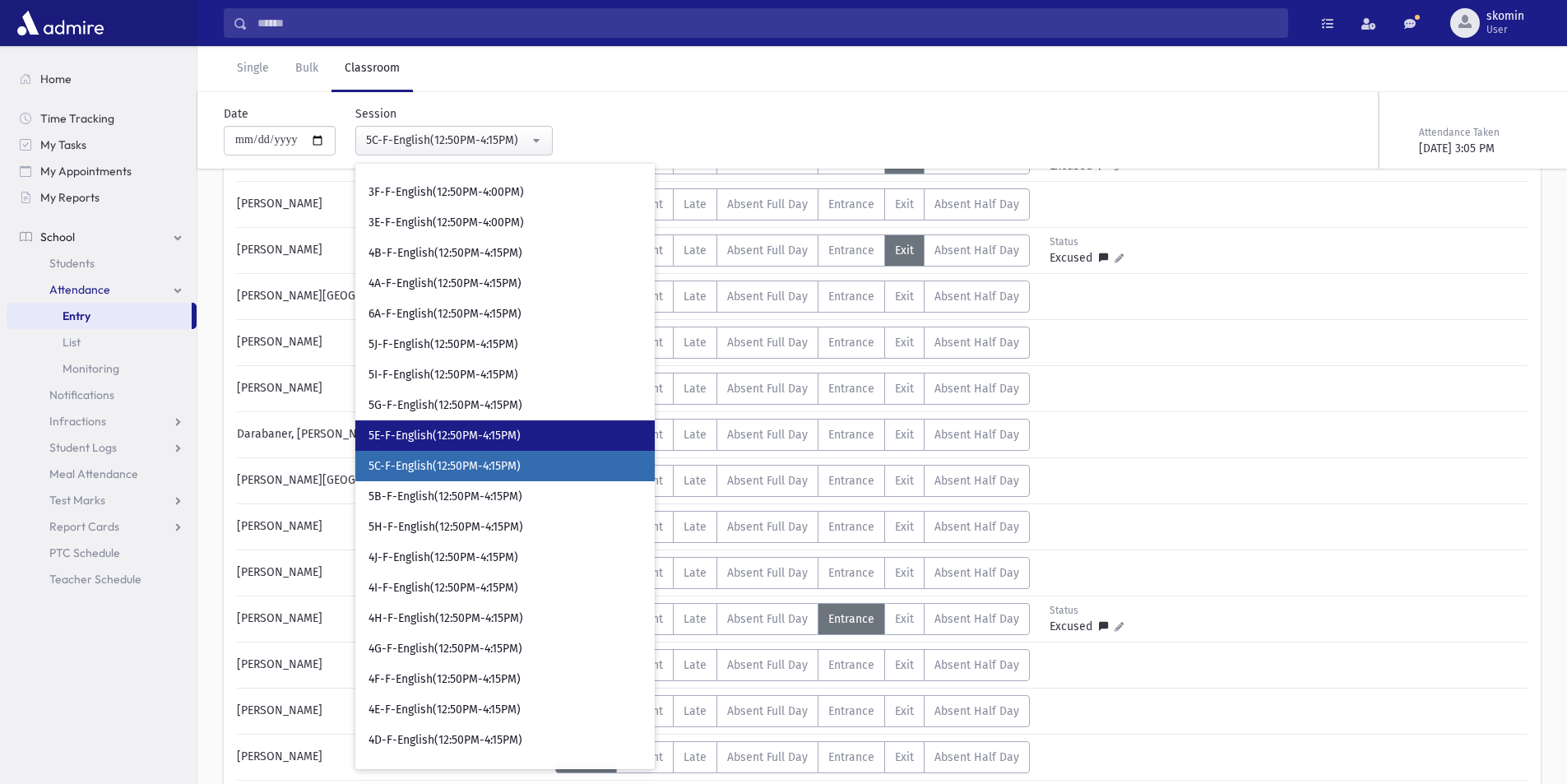
click at [460, 440] on span "5E-F-English(12:50PM-4:15PM)" at bounding box center [445, 436] width 152 height 17
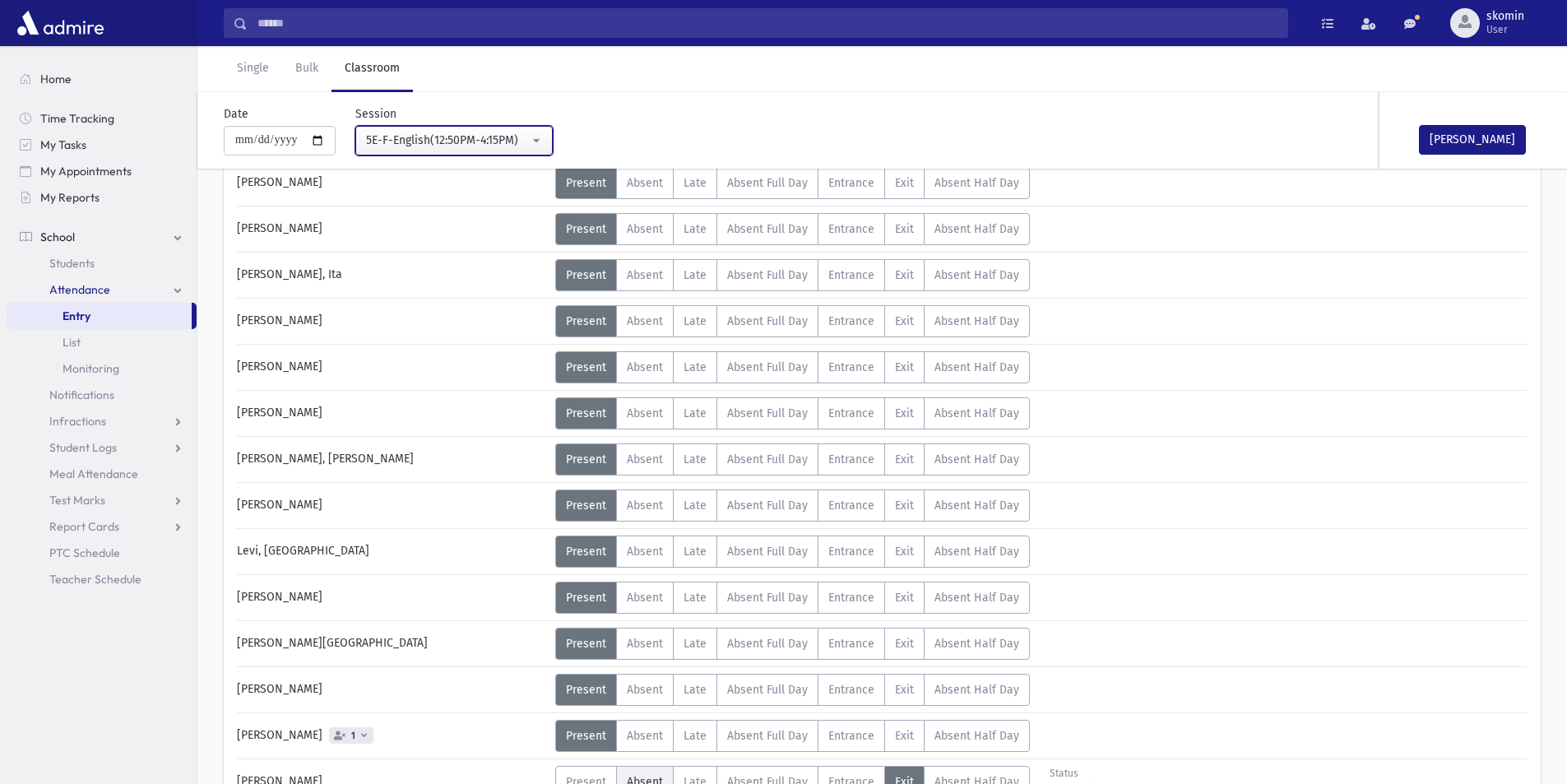
scroll to position [658, 0]
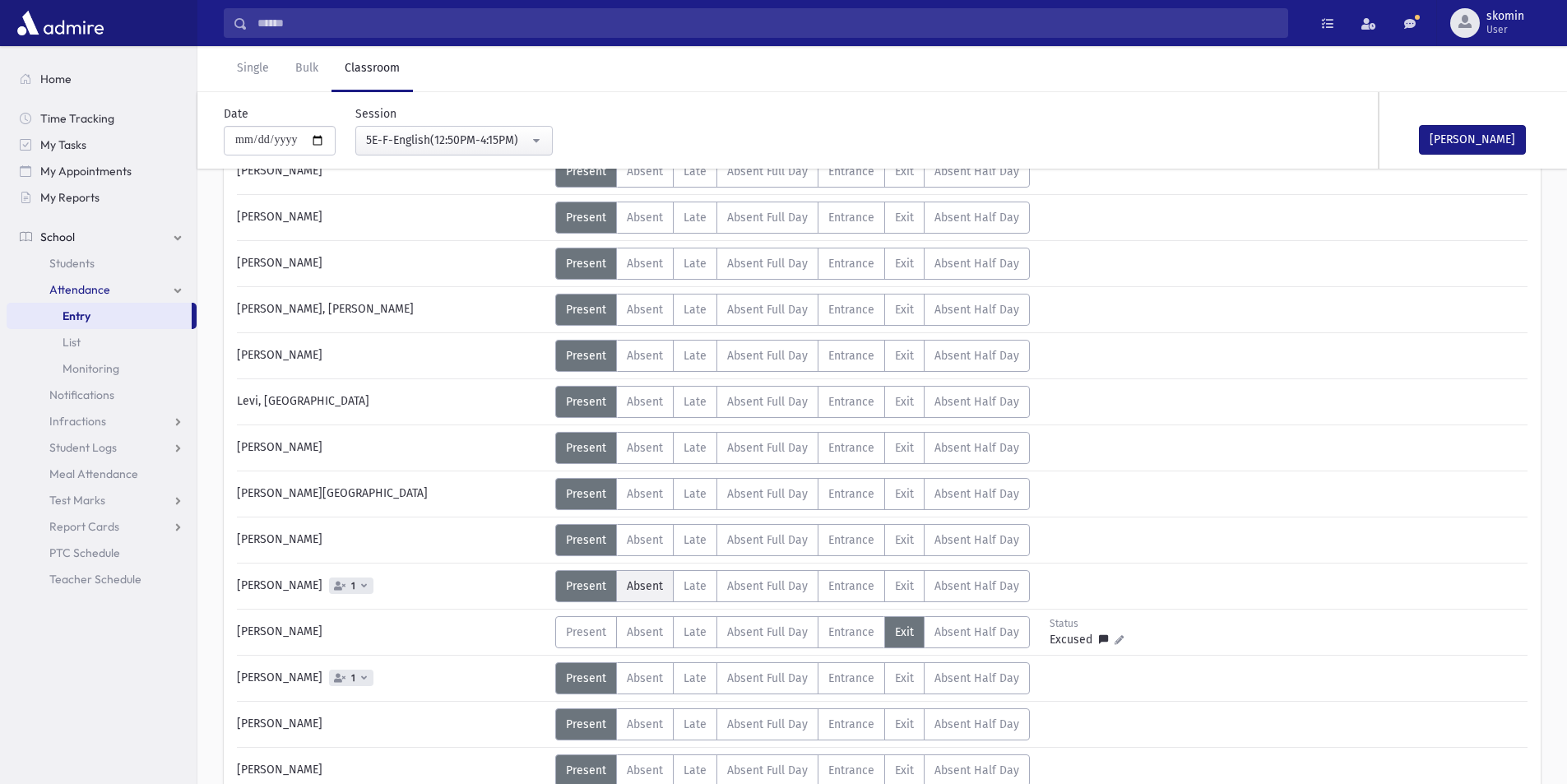
click at [638, 584] on span "Absent" at bounding box center [644, 585] width 36 height 14
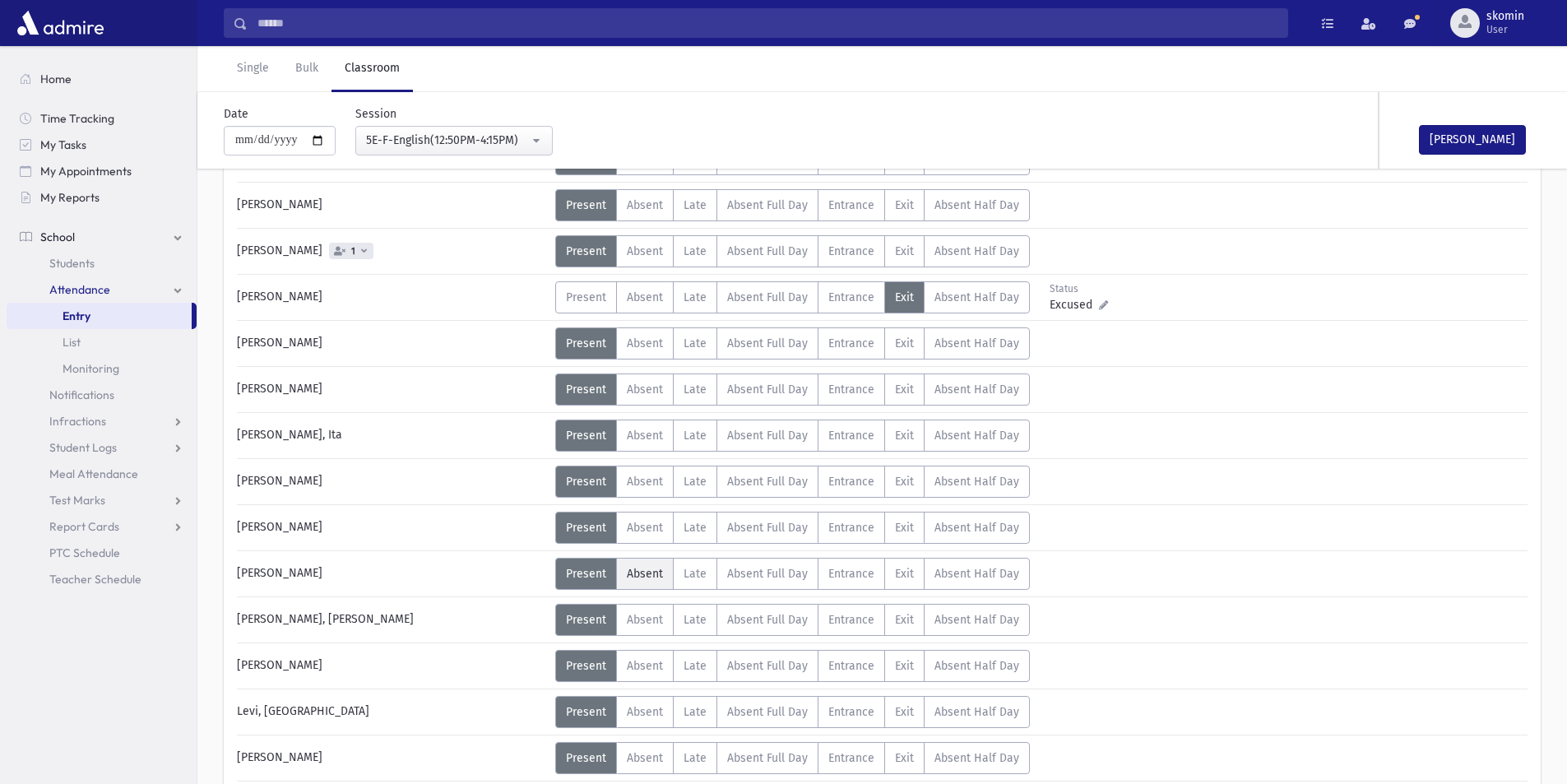
scroll to position [329, 0]
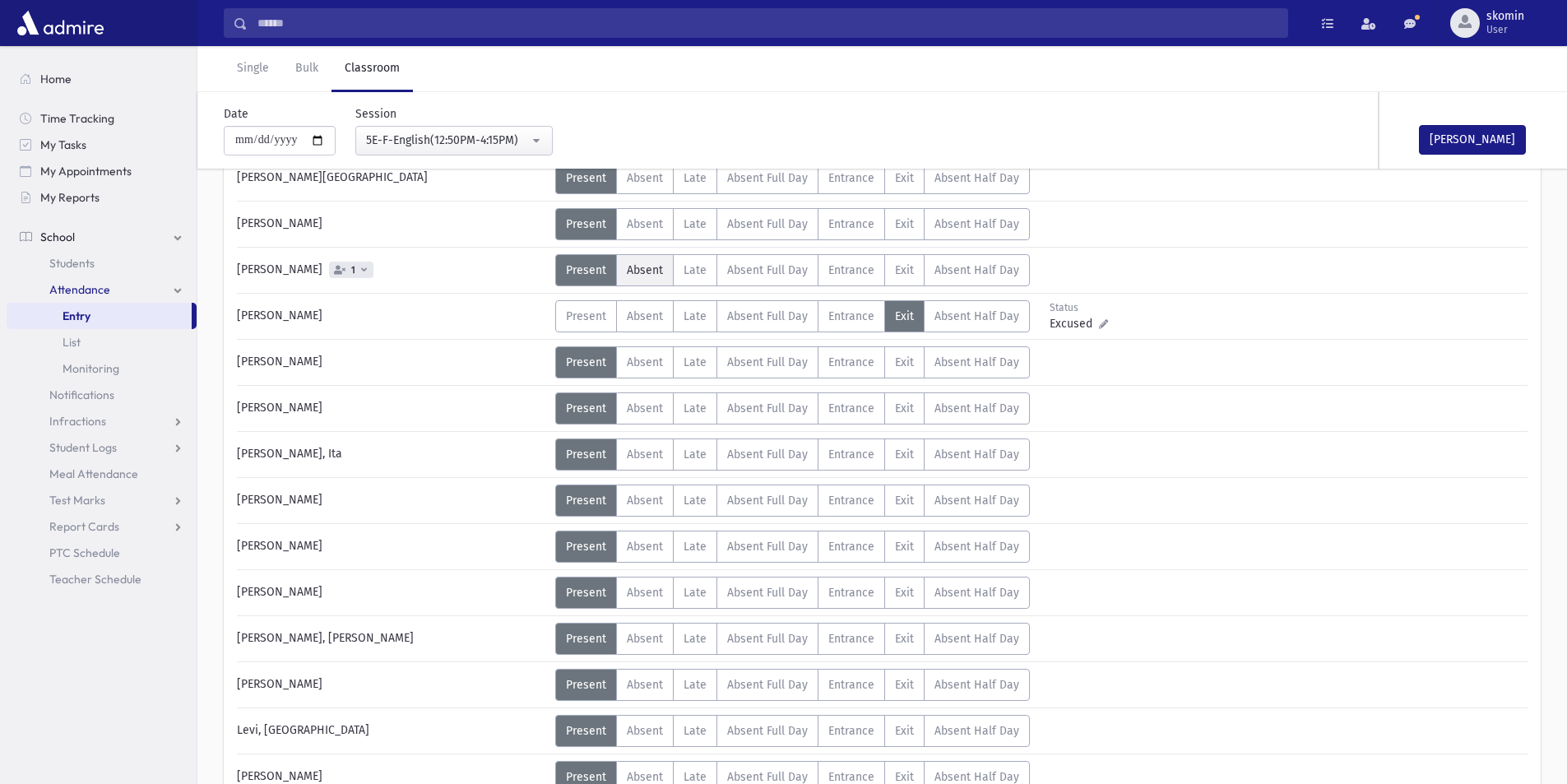
click at [648, 273] on span "Absent" at bounding box center [644, 270] width 36 height 14
click at [1460, 143] on button "Mark Done" at bounding box center [1473, 140] width 107 height 30
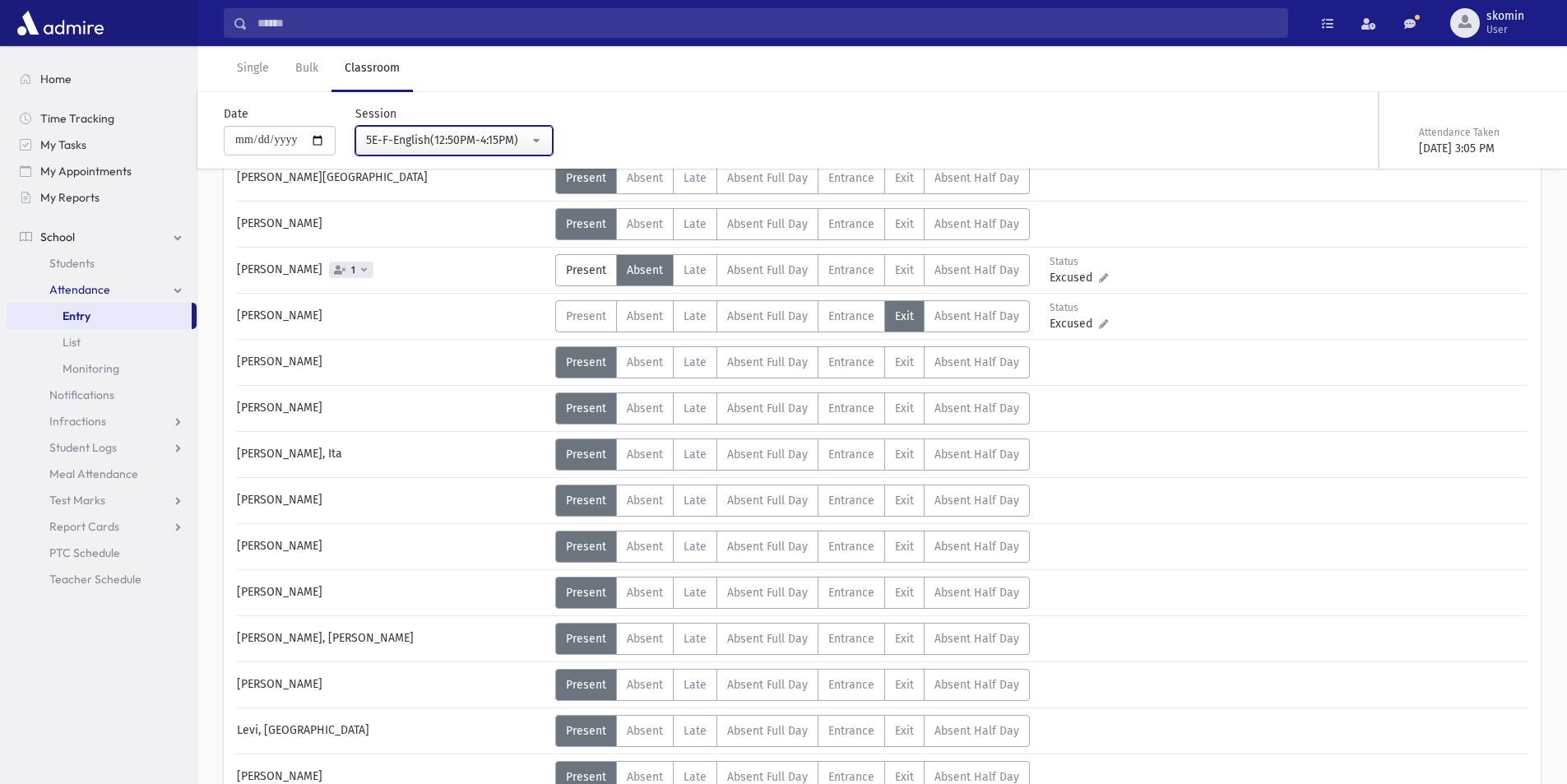
click at [429, 135] on div "5E-F-English(12:50PM-4:15PM)" at bounding box center [447, 140] width 162 height 18
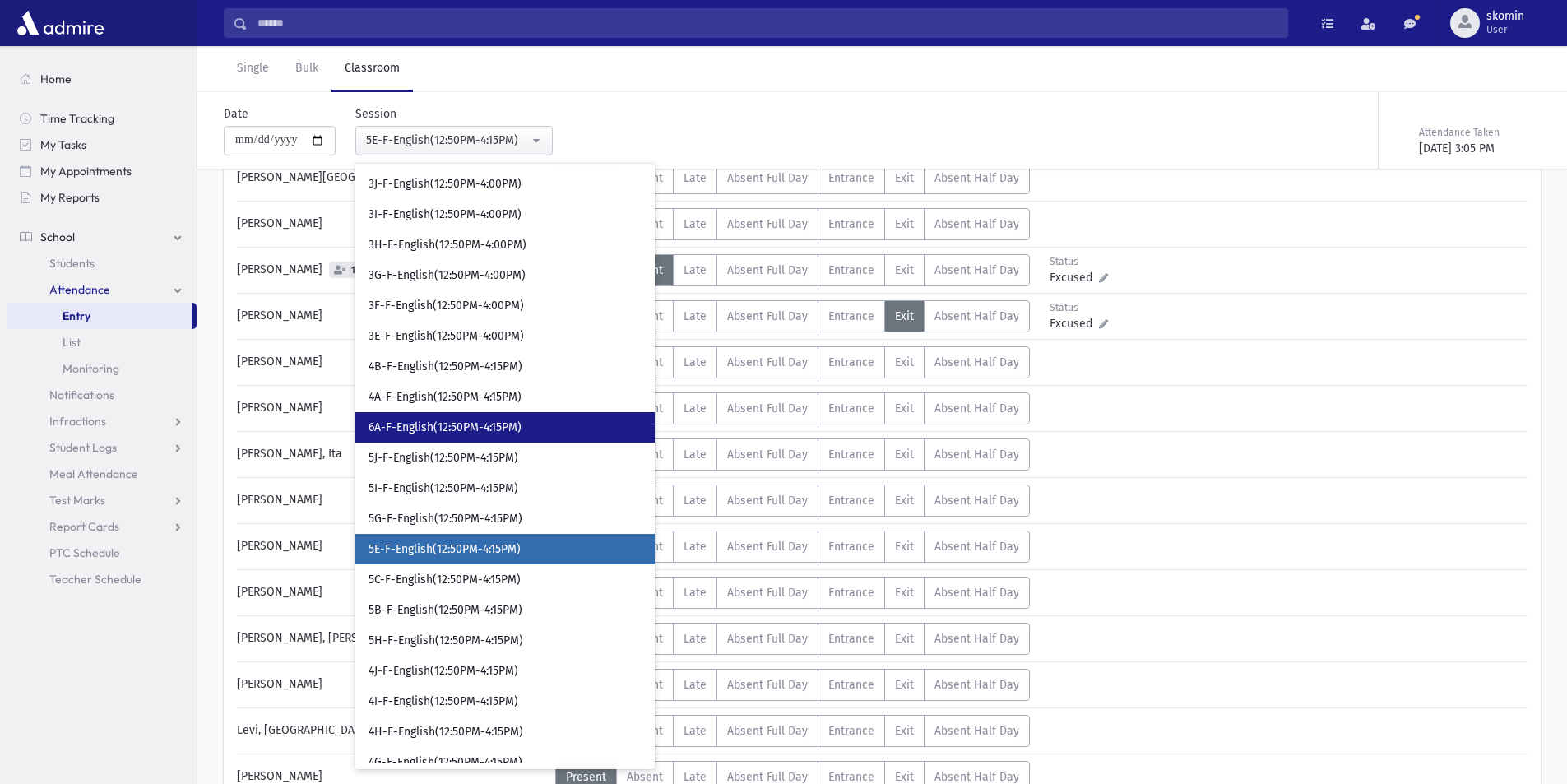
scroll to position [7944, 0]
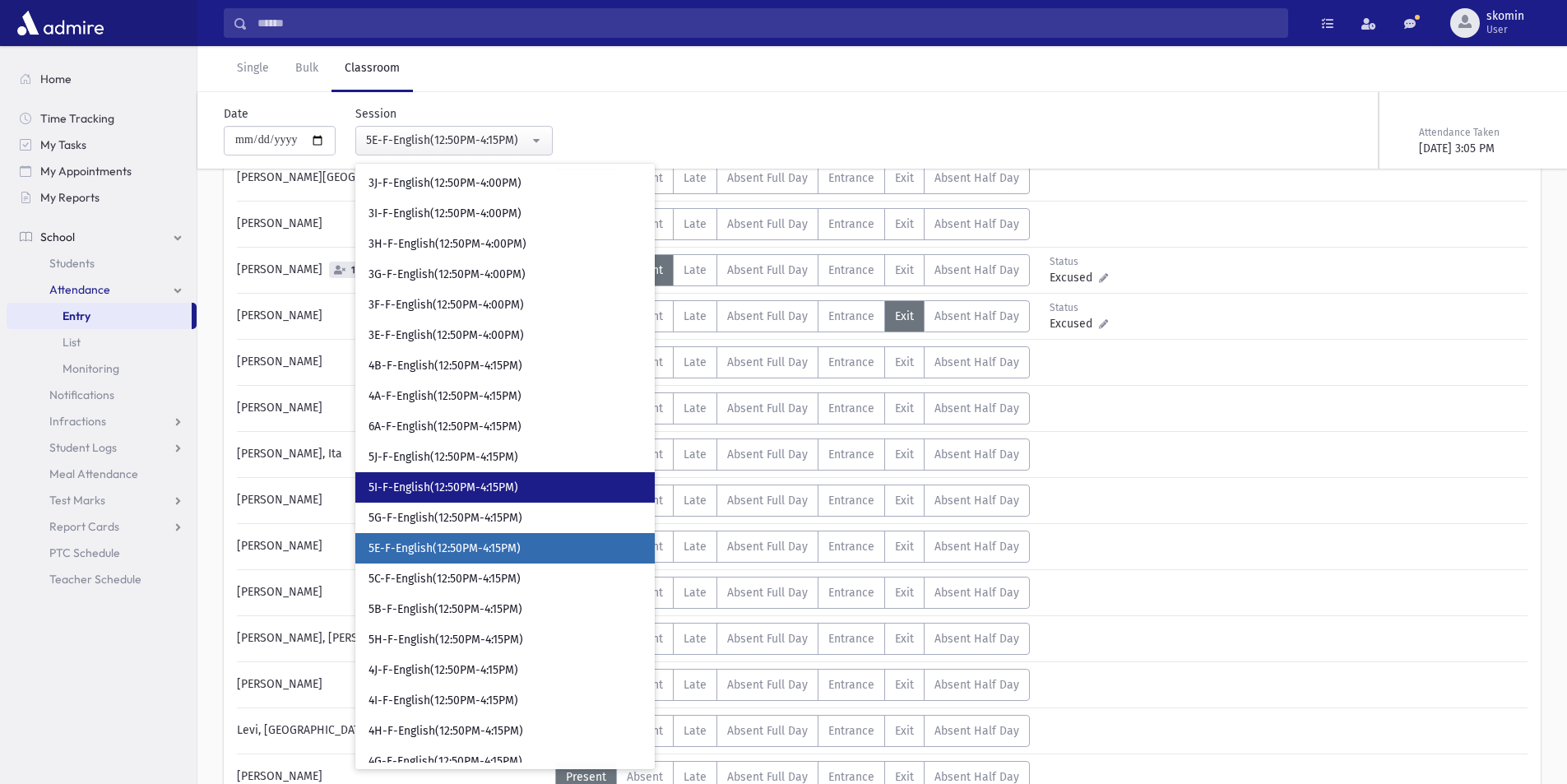
drag, startPoint x: 453, startPoint y: 498, endPoint x: 459, endPoint y: 482, distance: 17.1
click at [459, 482] on link "5I-F-English(12:50PM-4:15PM)" at bounding box center [505, 487] width 300 height 31
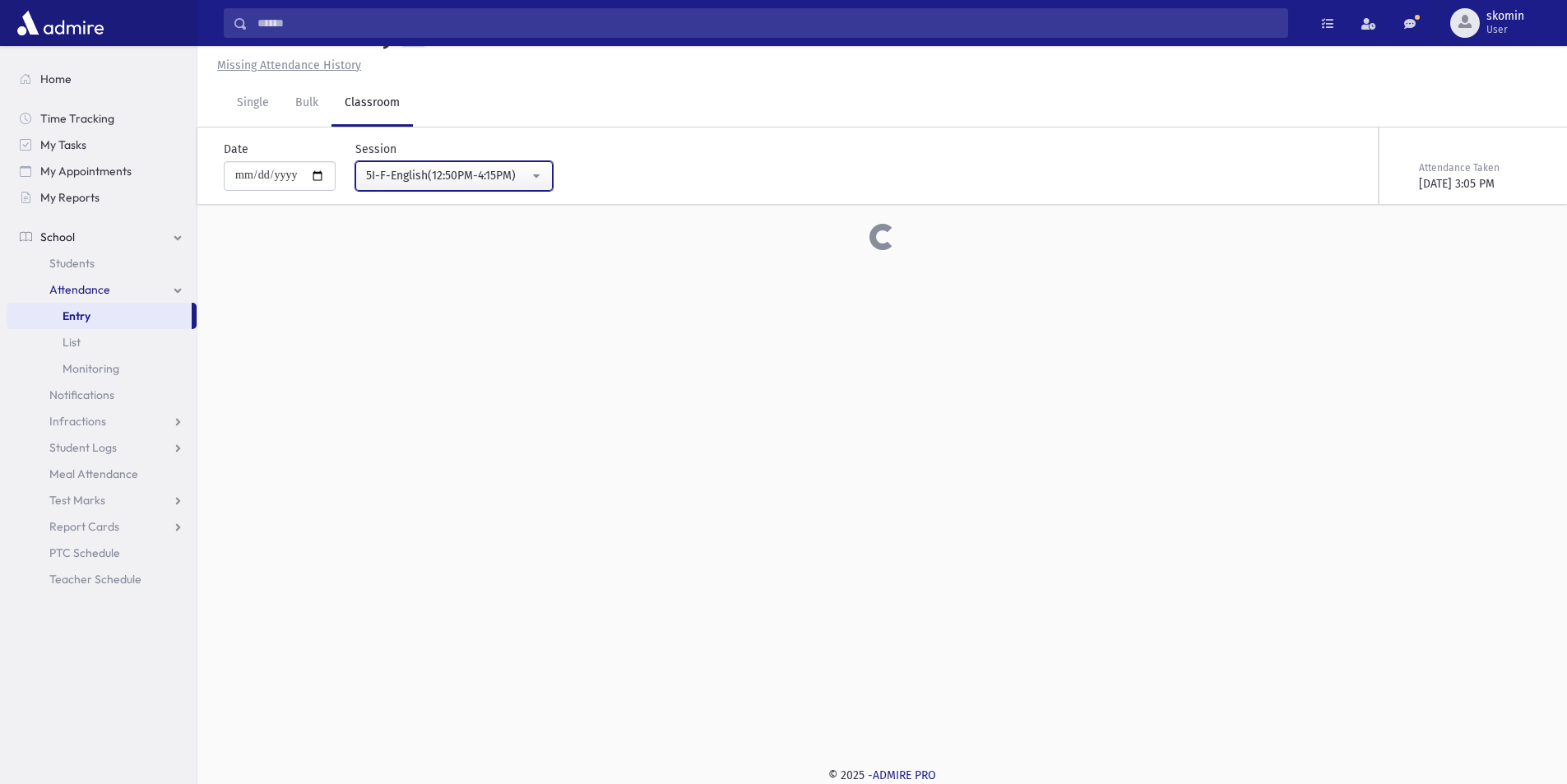
scroll to position [37, 0]
click at [440, 181] on div "5I-F-English(12:50PM-4:15PM)" at bounding box center [447, 175] width 162 height 18
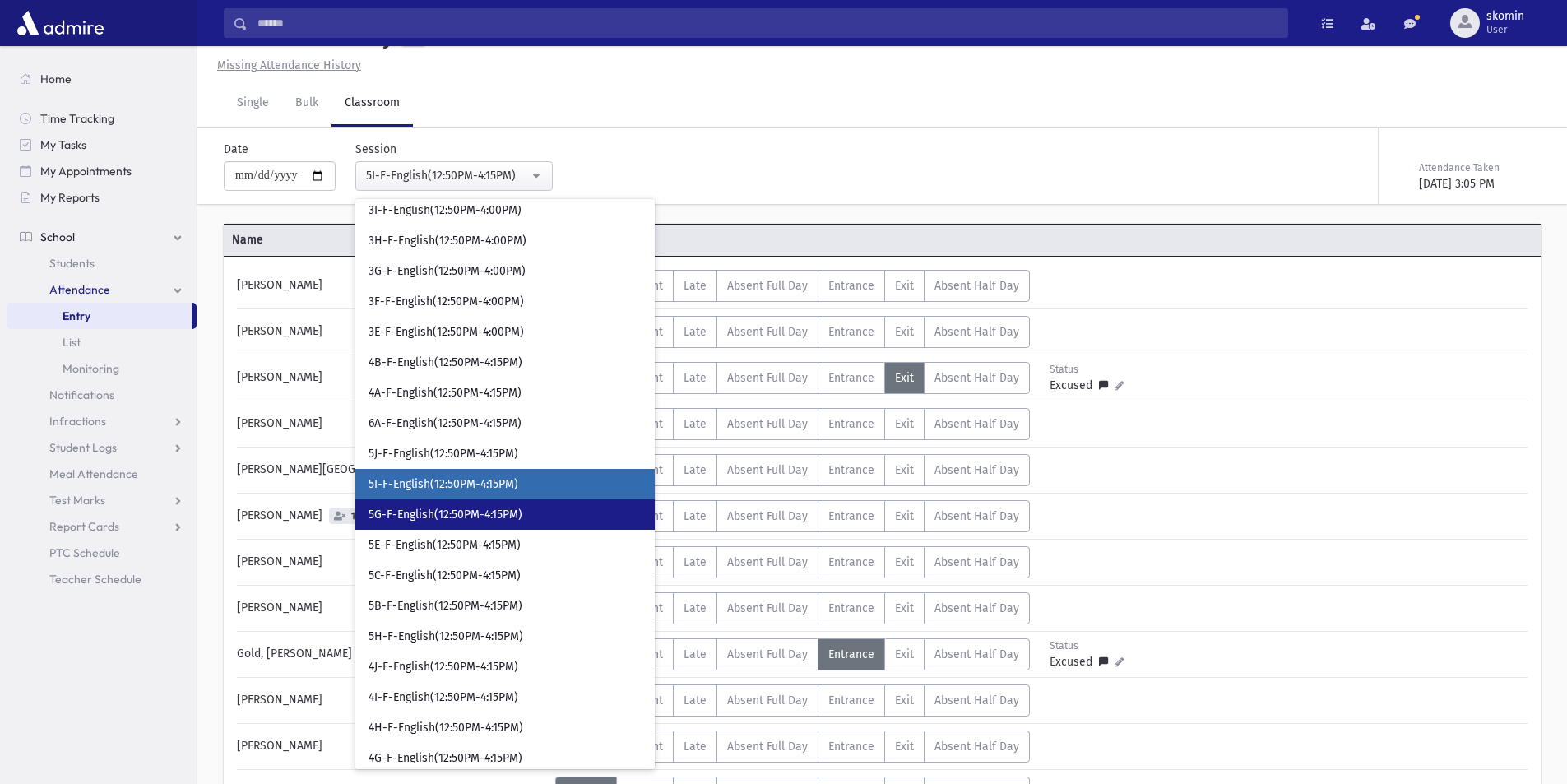
click at [446, 523] on link "5G-F-English(12:50PM-4:15PM)" at bounding box center [505, 514] width 300 height 31
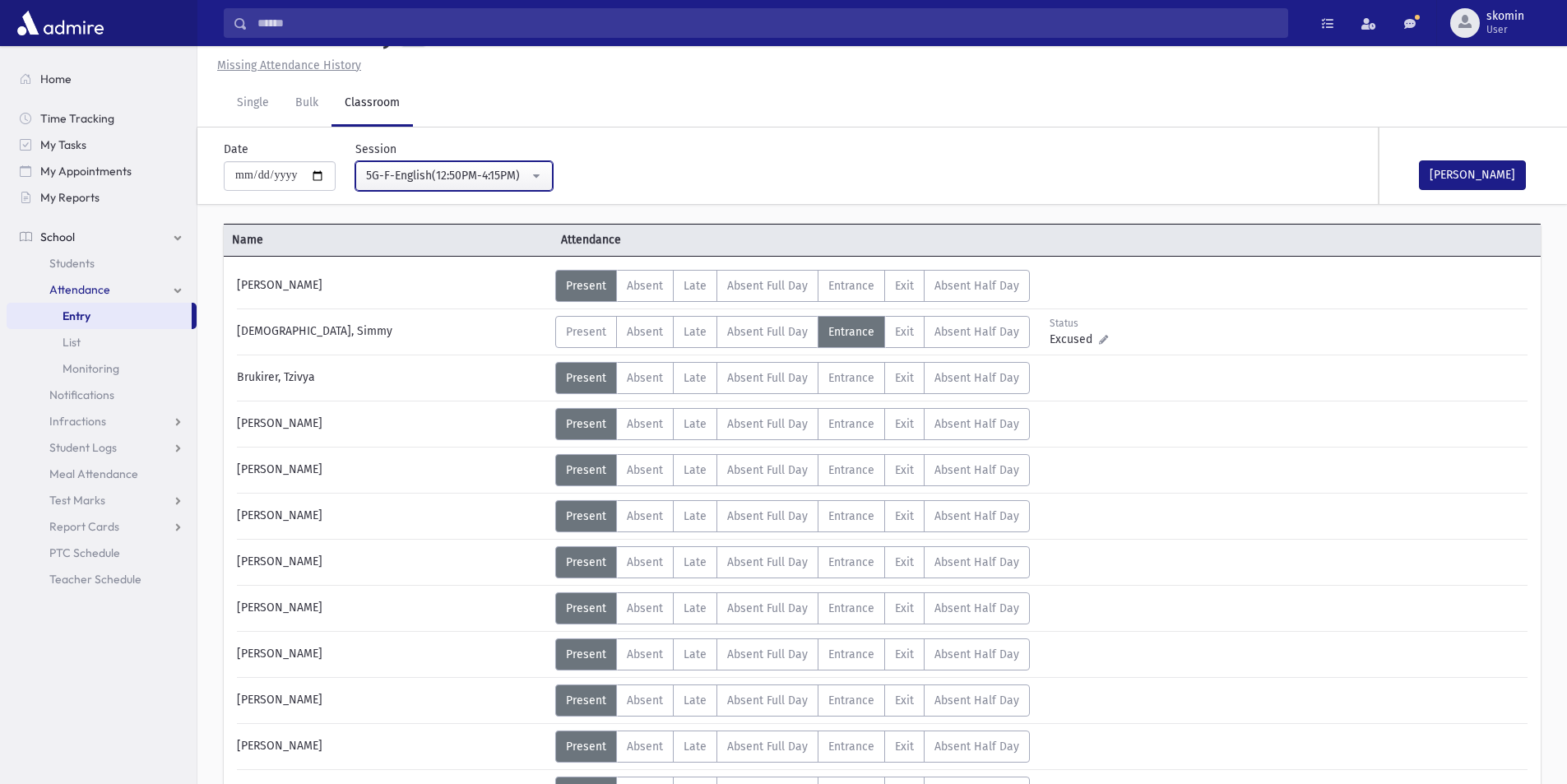
click at [531, 161] on button "5G-F-English(12:50PM-4:15PM)" at bounding box center [454, 176] width 197 height 30
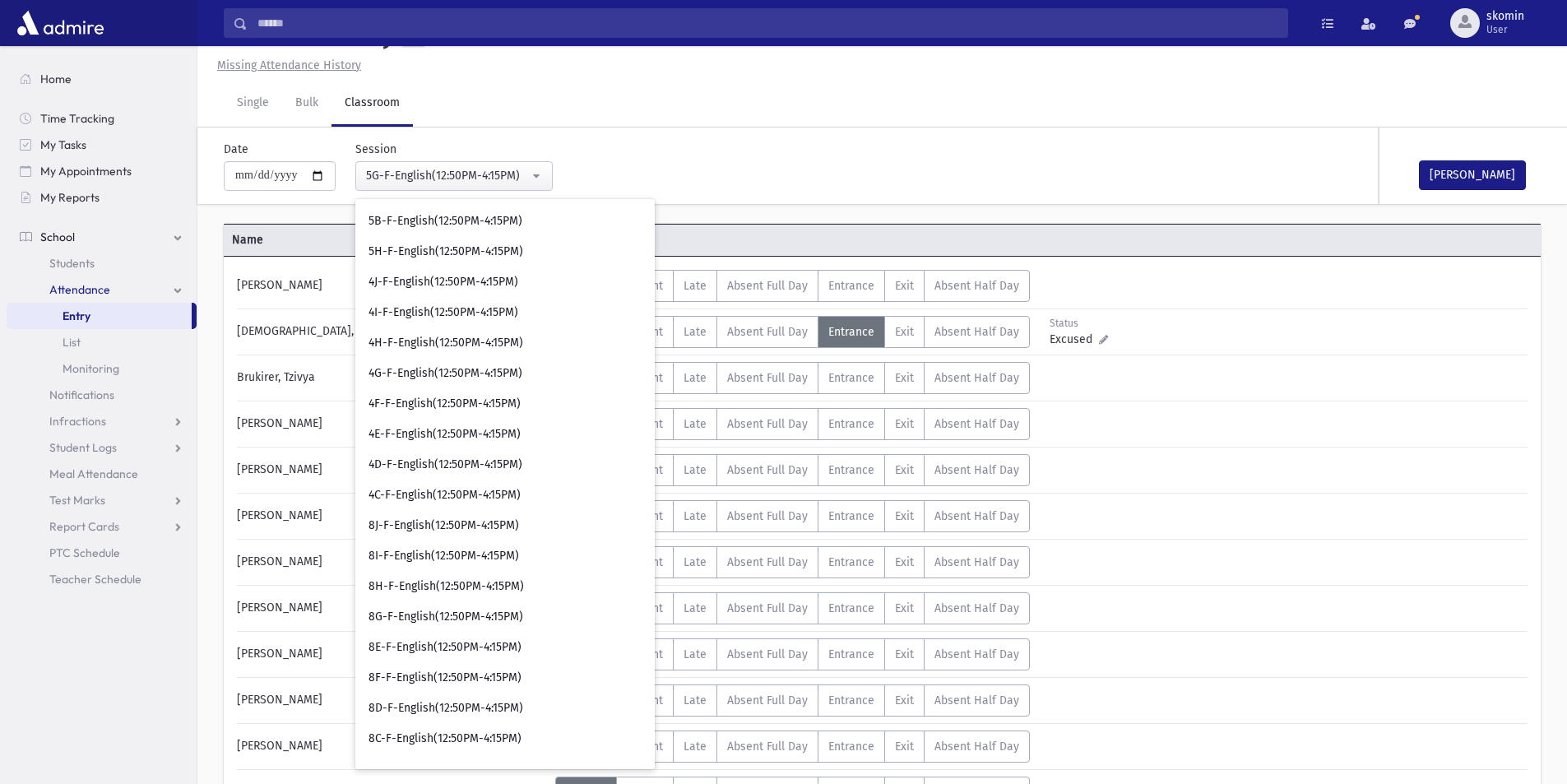
scroll to position [8506, 0]
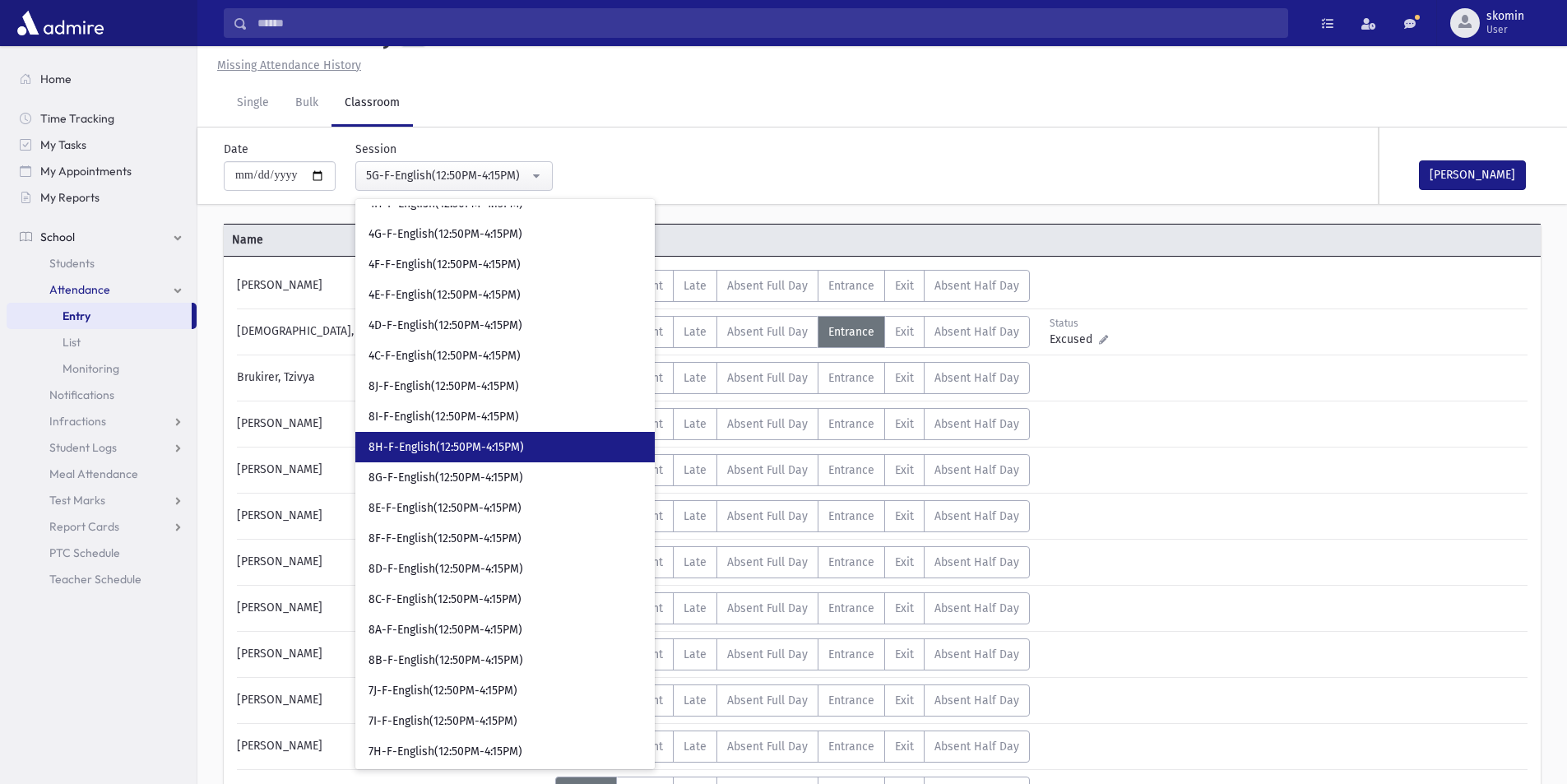
click at [421, 448] on span "8H-F-English(12:50PM-4:15PM)" at bounding box center [446, 448] width 156 height 17
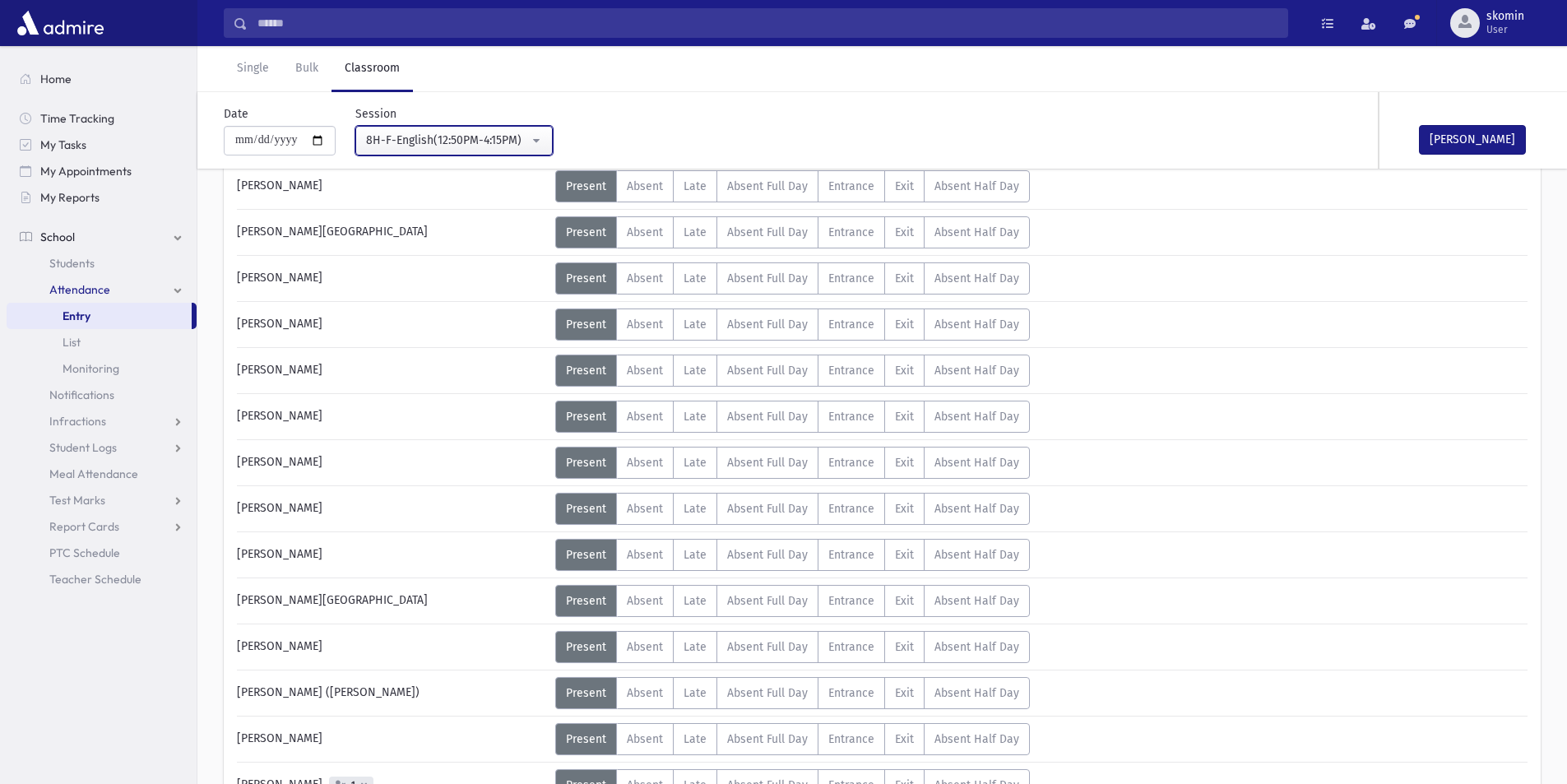
scroll to position [448, 0]
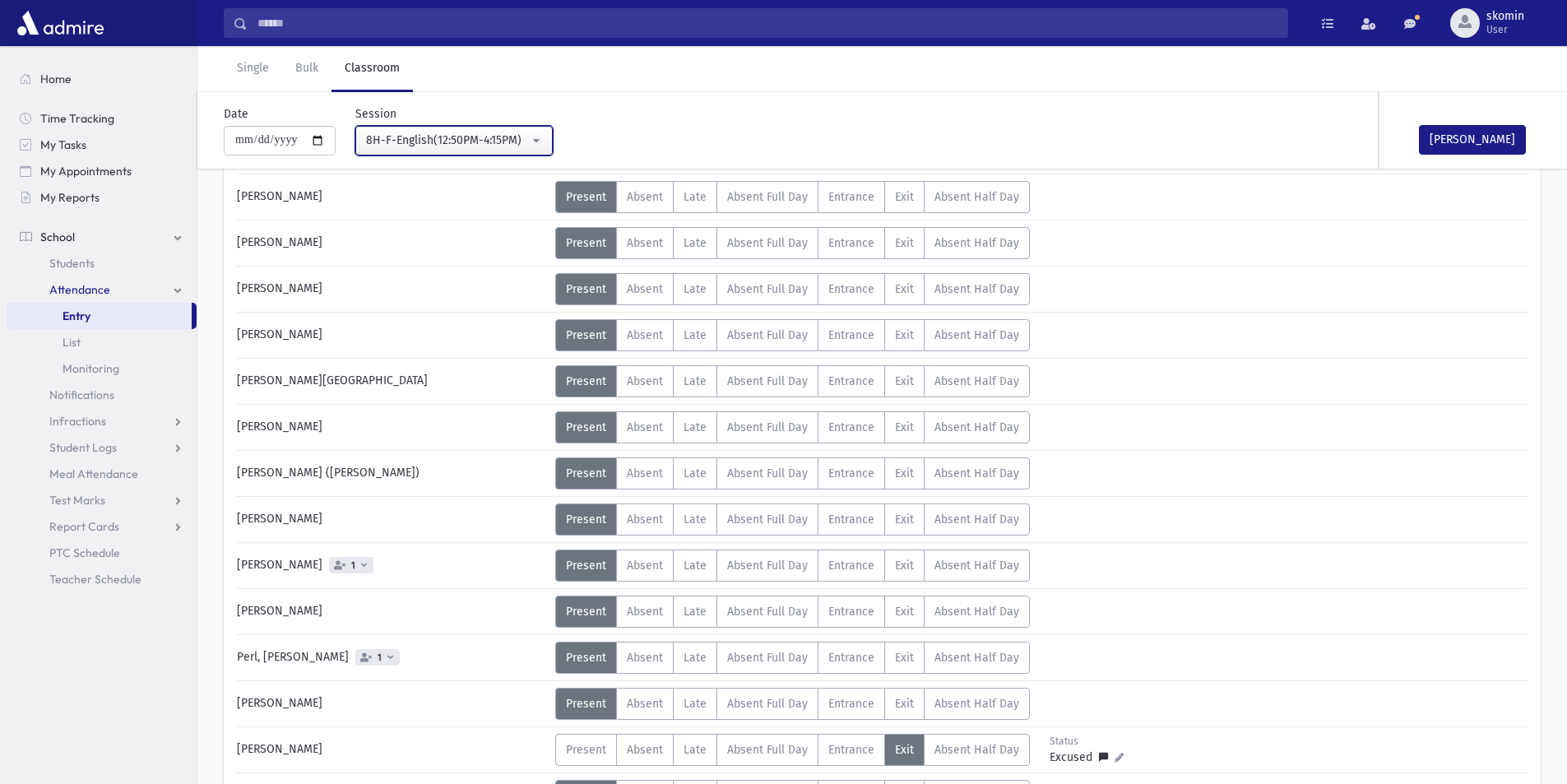
click at [457, 140] on div "8H-F-English(12:50PM-4:15PM)" at bounding box center [447, 140] width 162 height 18
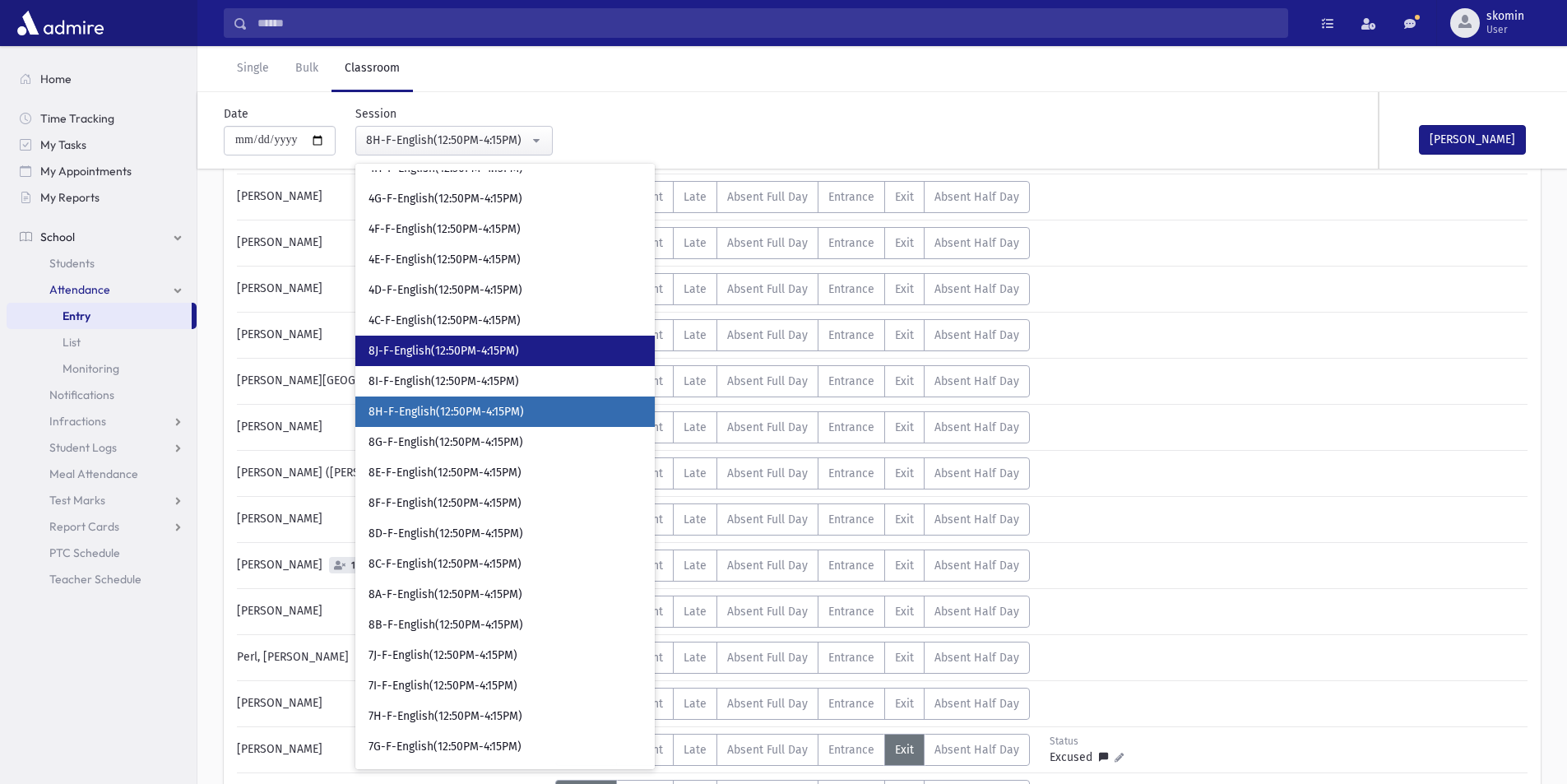
scroll to position [8452, 0]
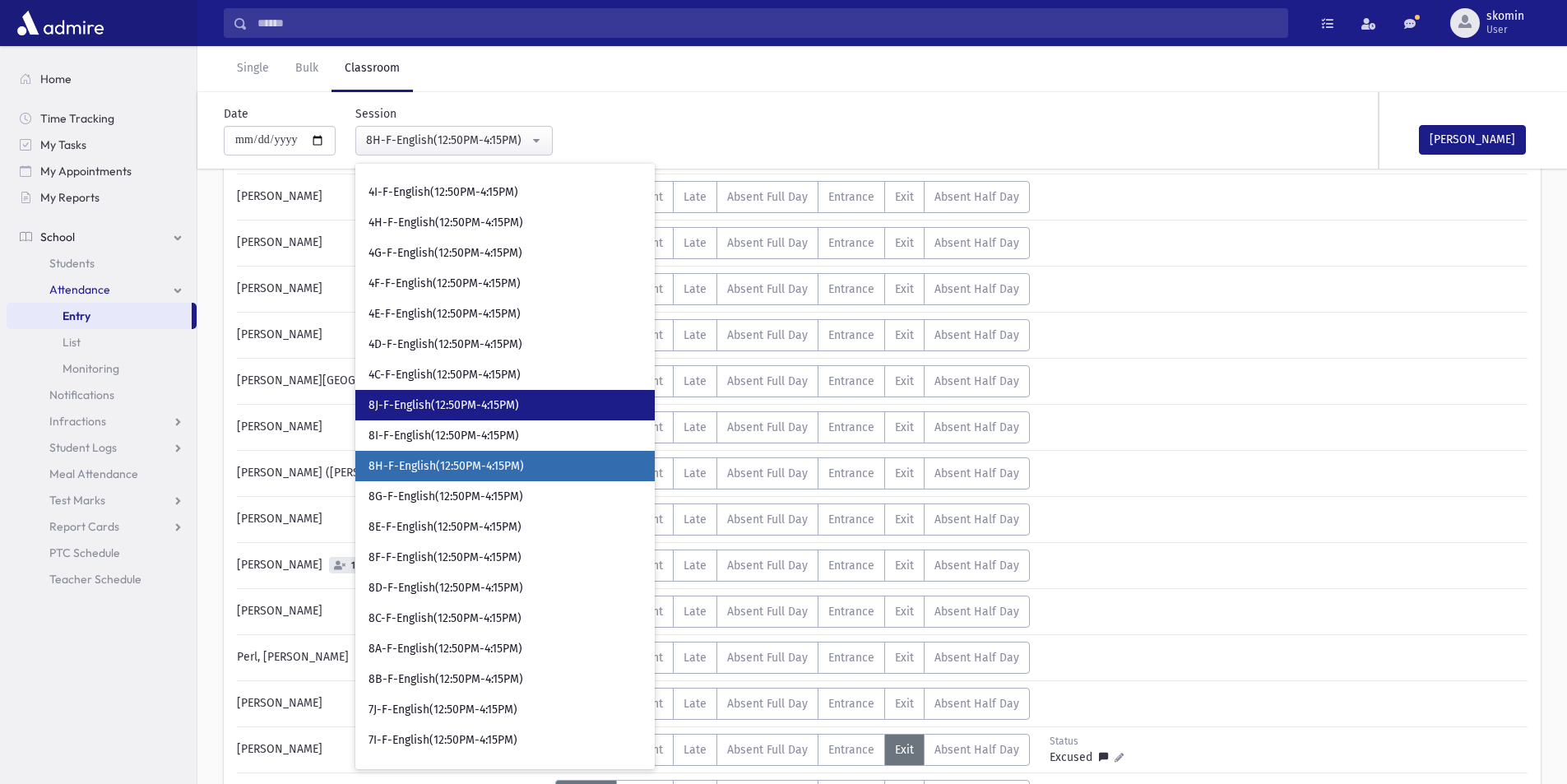
click at [421, 395] on link "8J-F-English(12:50PM-4:15PM)" at bounding box center [505, 405] width 300 height 31
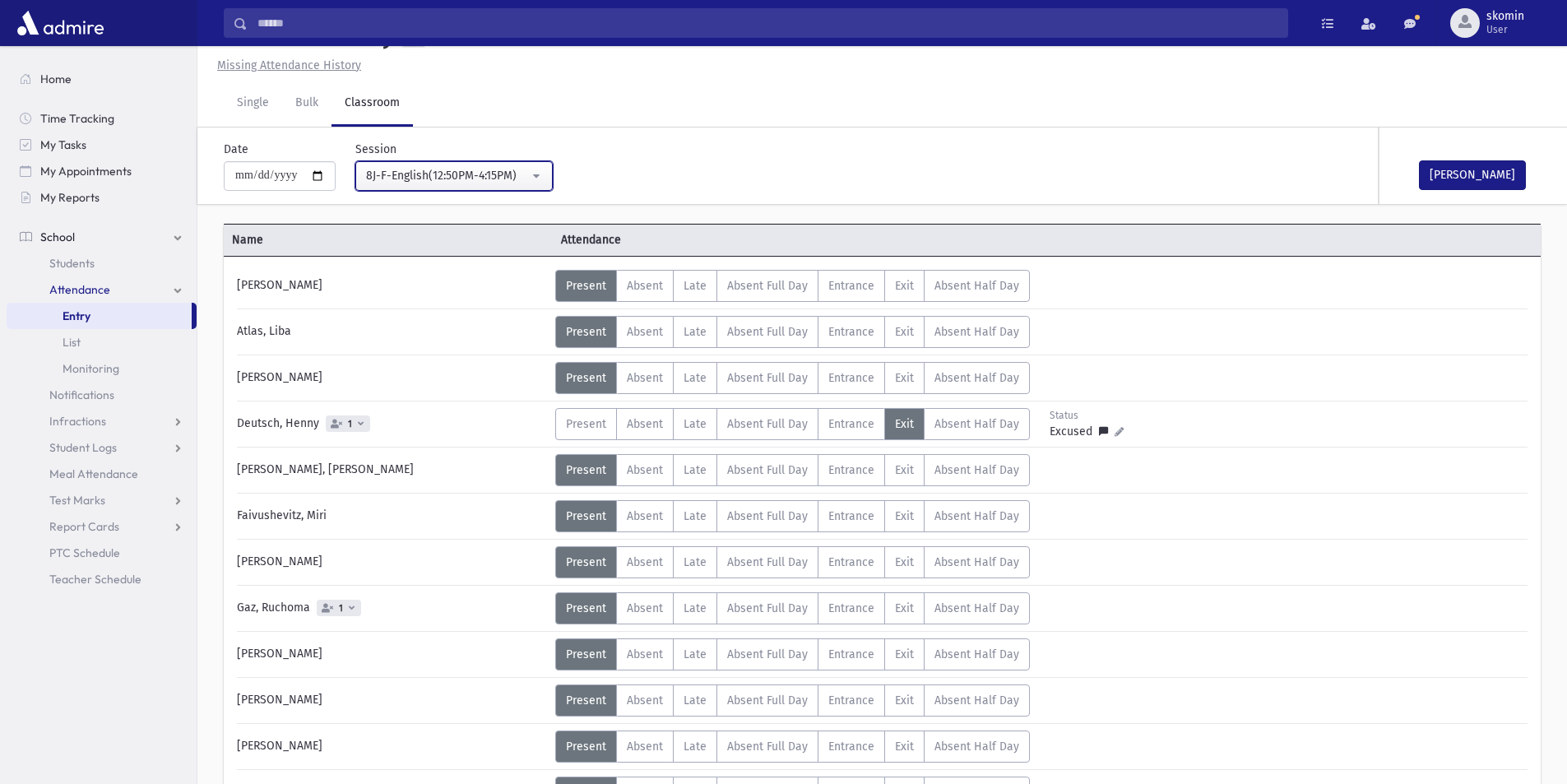
scroll to position [448, 0]
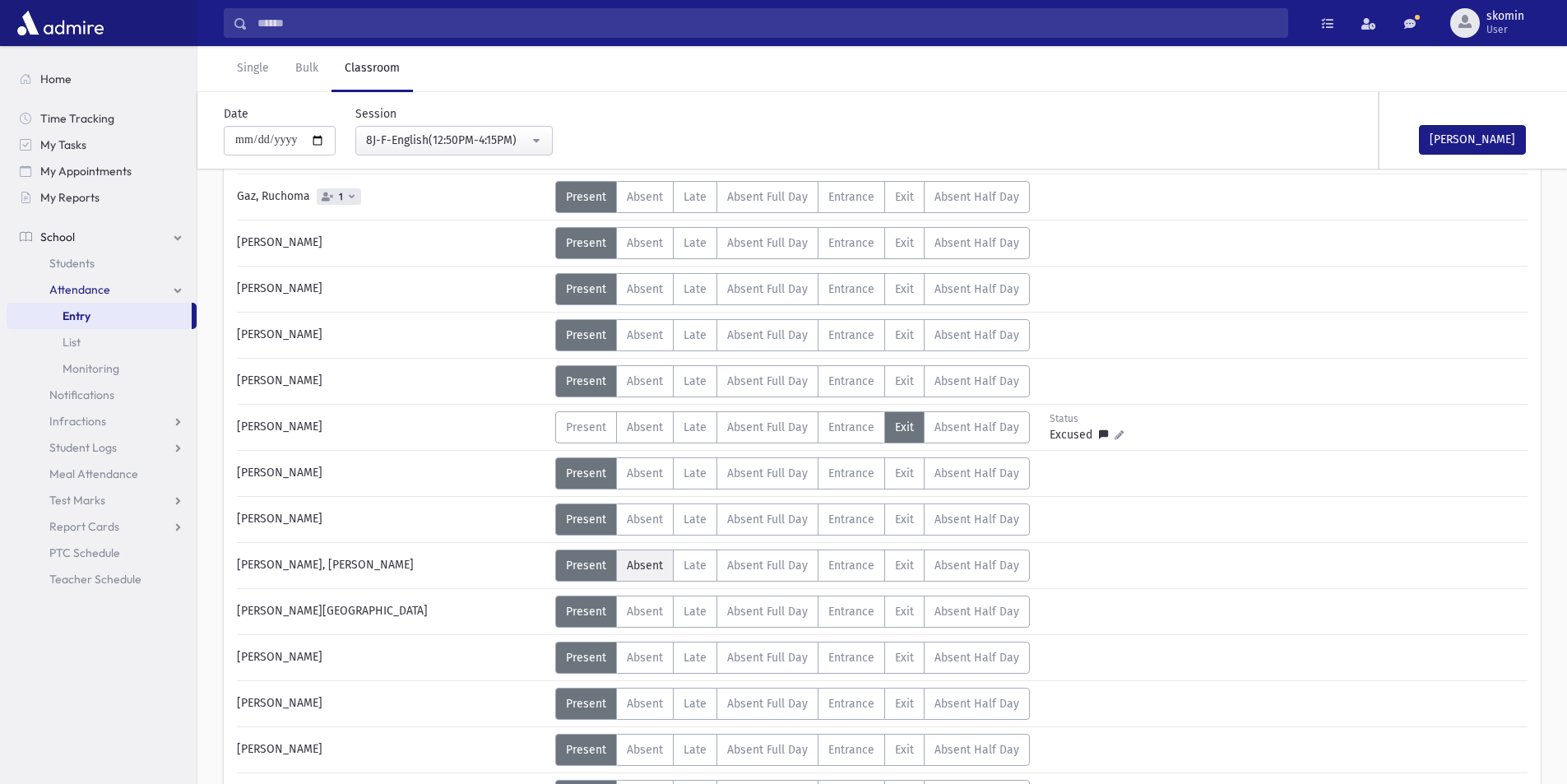
click at [649, 567] on span "Absent" at bounding box center [644, 565] width 36 height 14
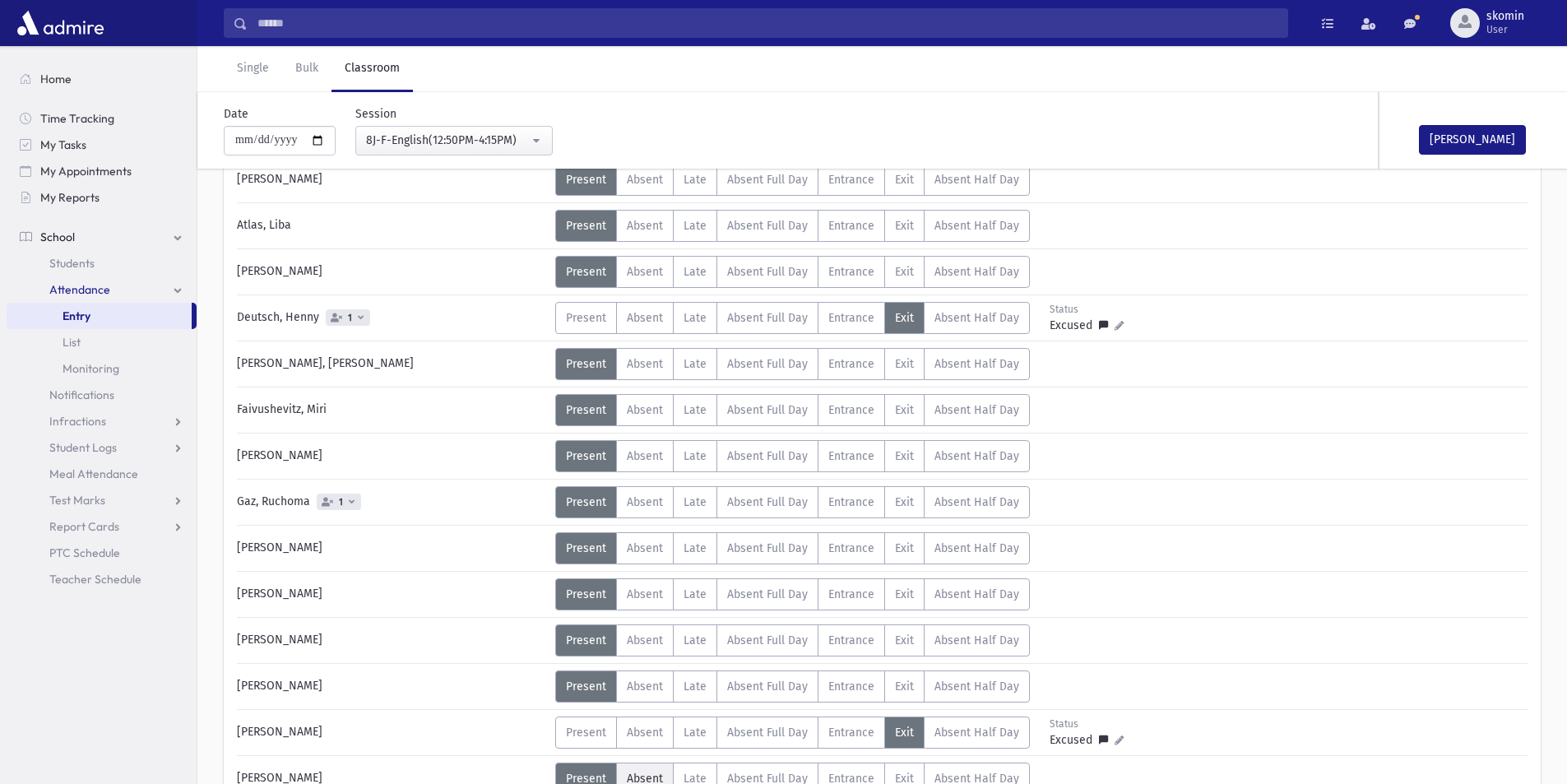
scroll to position [119, 0]
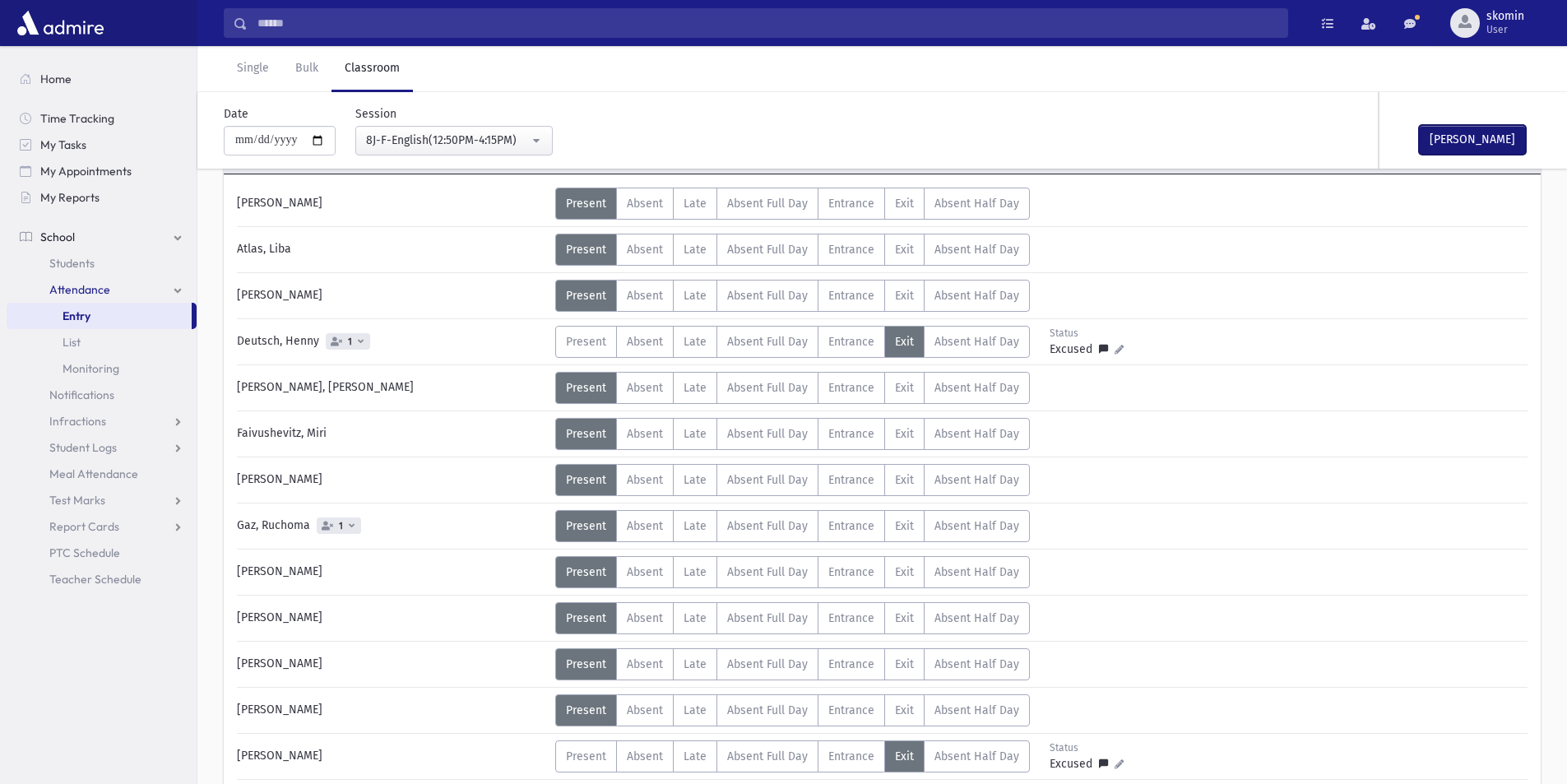
click at [1503, 136] on button "Mark Done" at bounding box center [1473, 140] width 107 height 30
click at [433, 139] on div "8J-F-English(12:50PM-4:15PM)" at bounding box center [447, 140] width 162 height 18
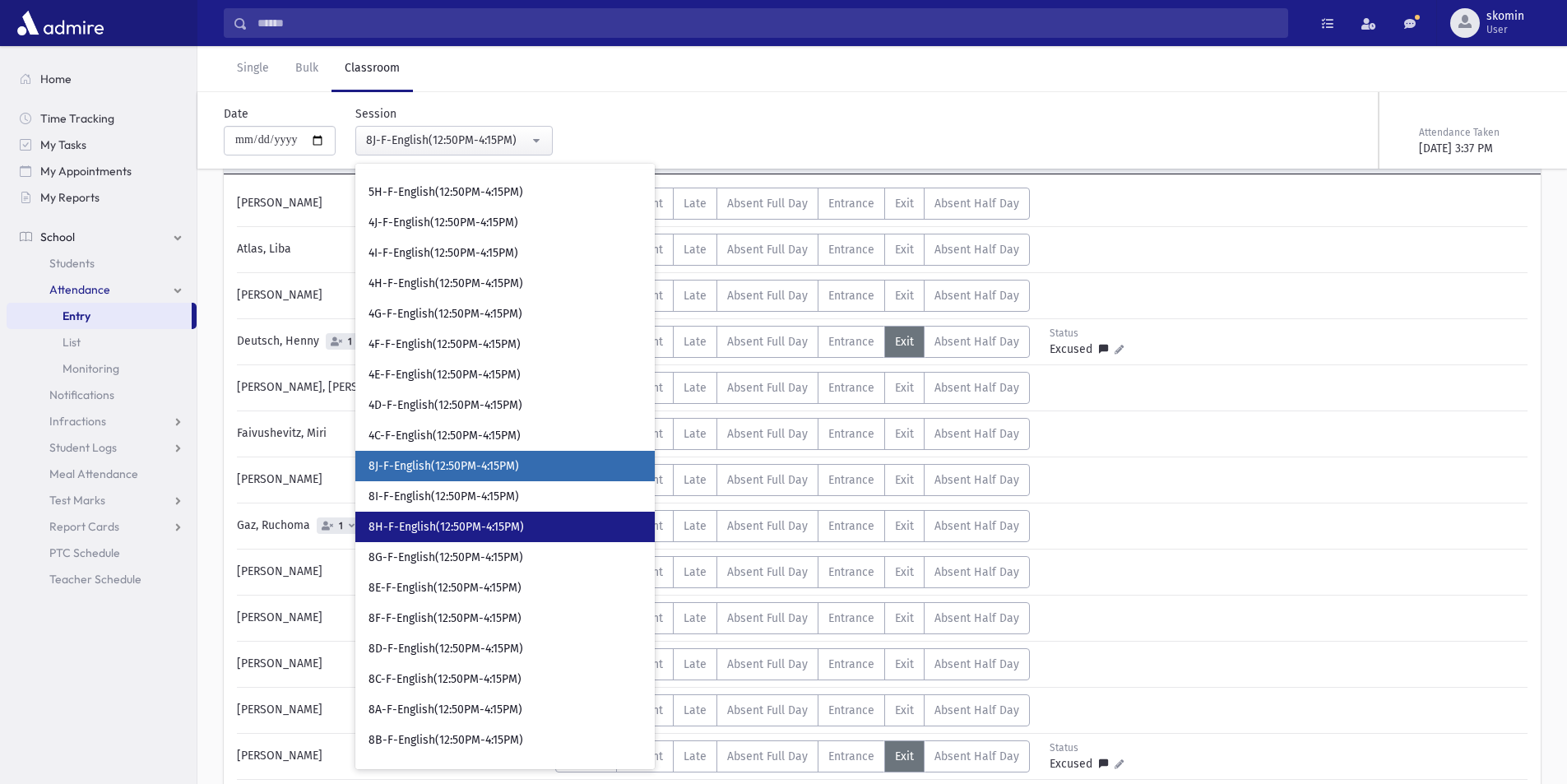
click at [439, 532] on span "8H-F-English(12:50PM-4:15PM)" at bounding box center [446, 527] width 156 height 17
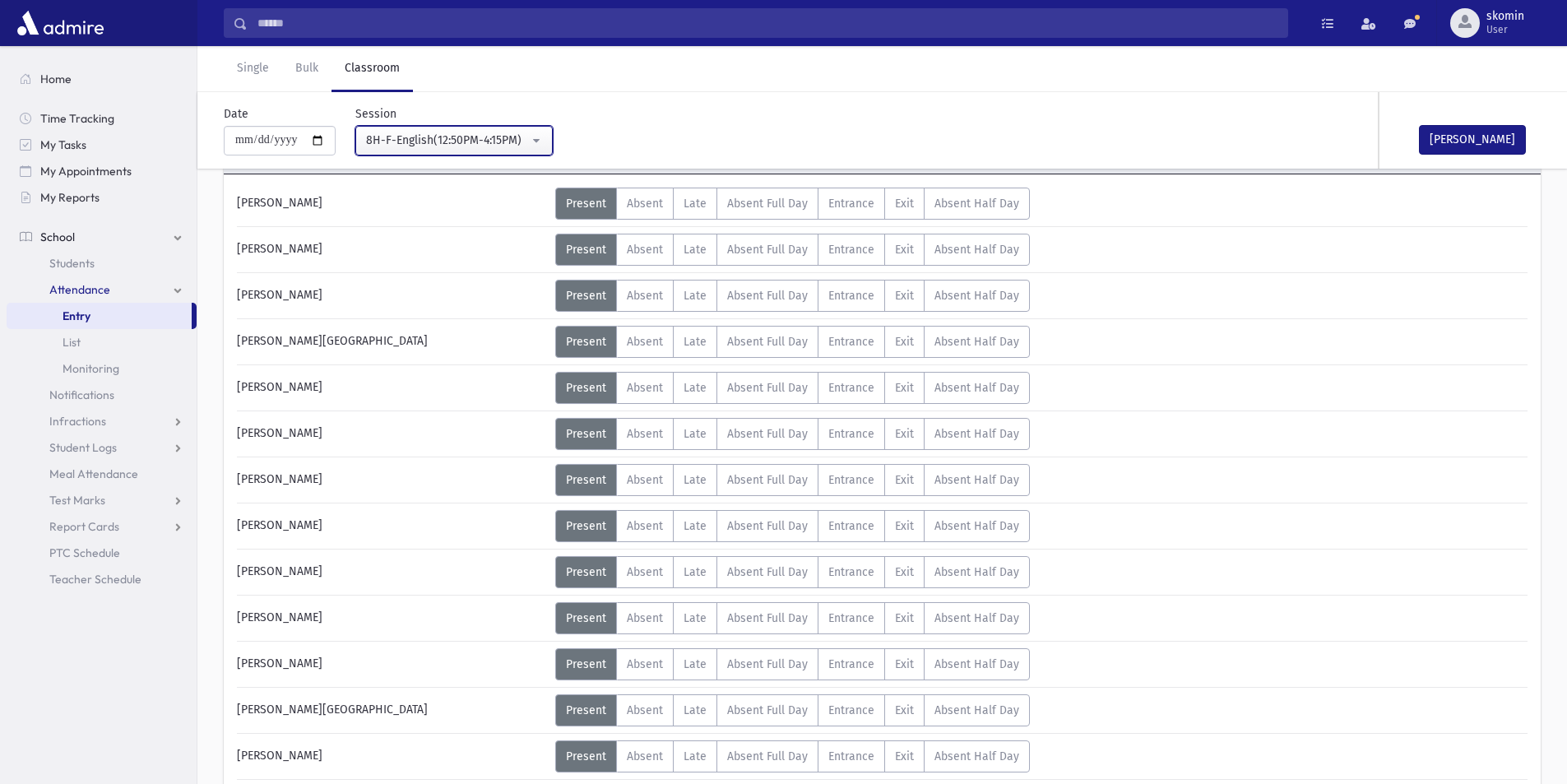
scroll to position [366, 0]
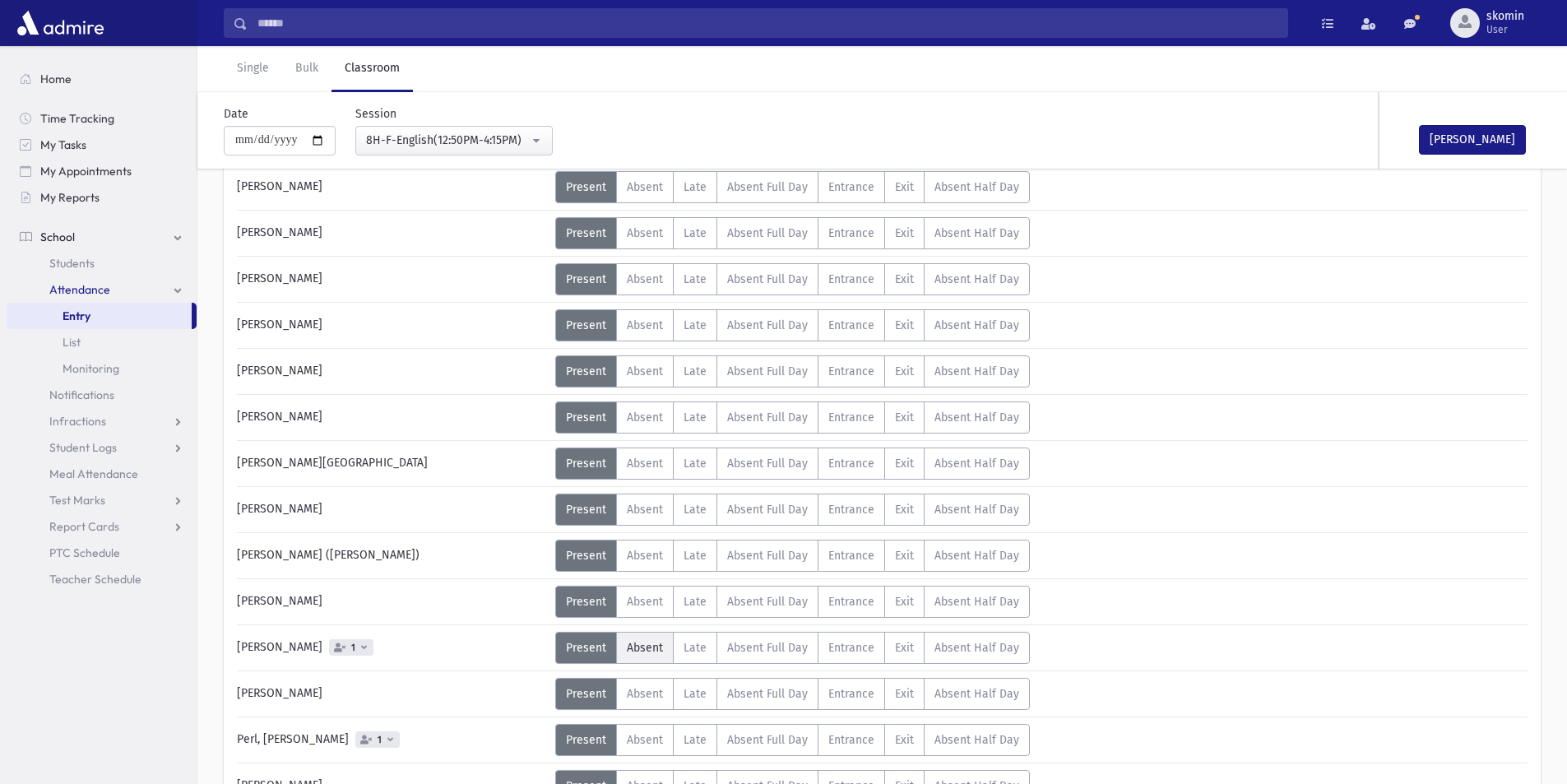
click at [650, 647] on span "Absent" at bounding box center [644, 647] width 36 height 14
click at [1463, 142] on button "Mark Done" at bounding box center [1473, 140] width 107 height 30
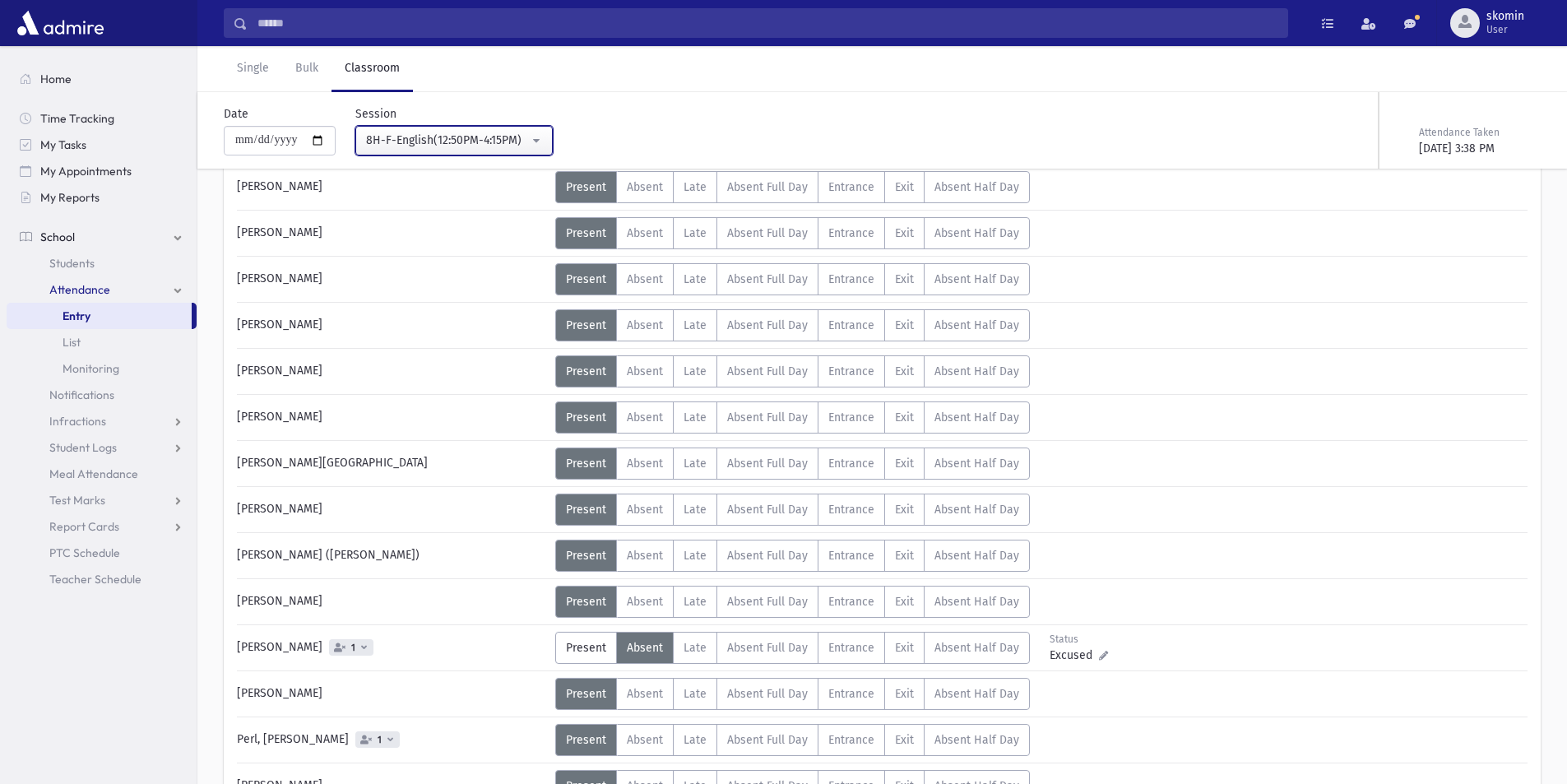
drag, startPoint x: 500, startPoint y: 143, endPoint x: 413, endPoint y: 421, distance: 291.3
click at [498, 143] on div "8H-F-English(12:50PM-4:15PM)" at bounding box center [447, 140] width 162 height 18
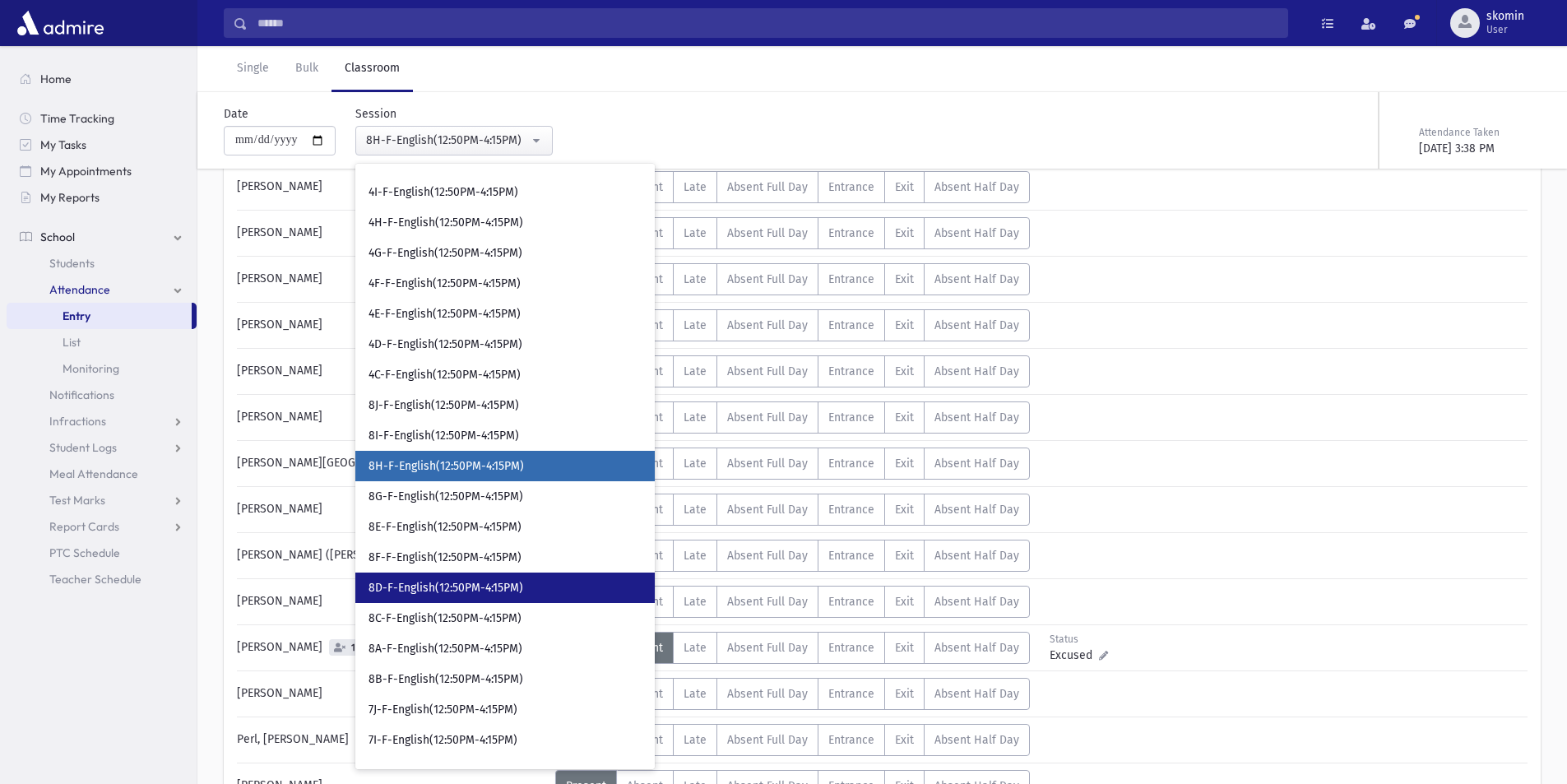
click at [423, 585] on span "8D-F-English(12:50PM-4:15PM)" at bounding box center [446, 588] width 155 height 17
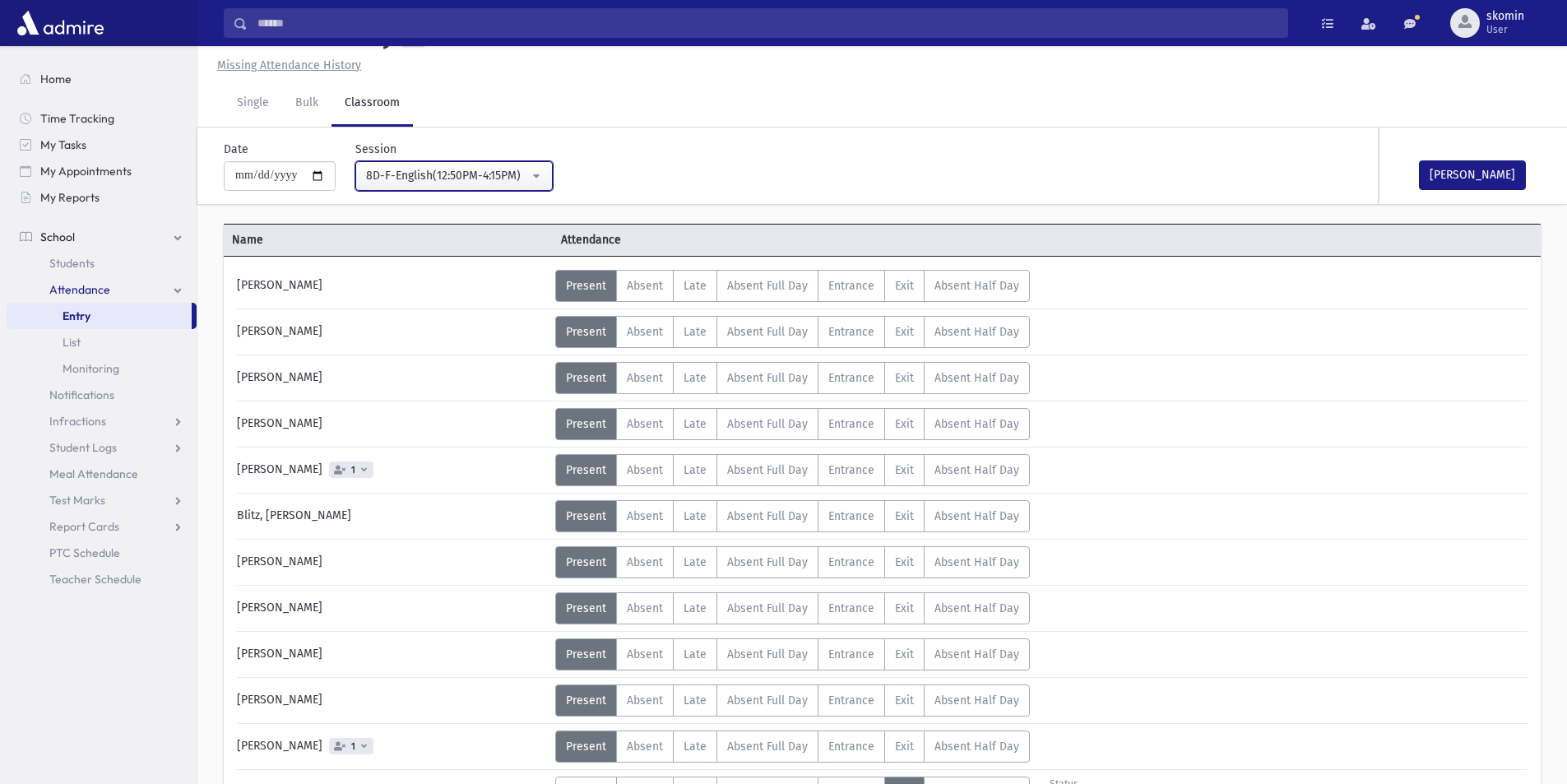
scroll to position [366, 0]
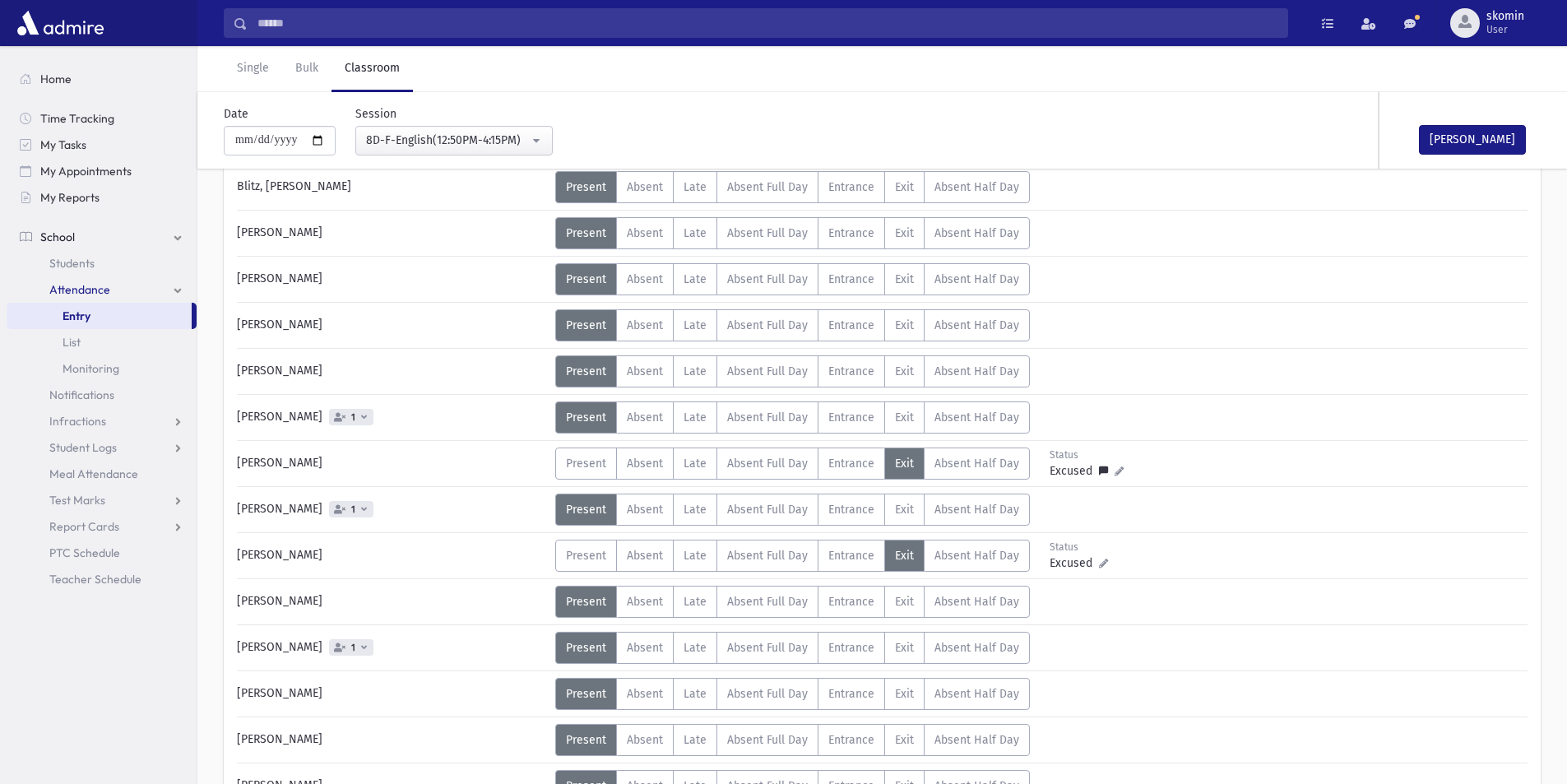
click at [1477, 118] on div "Mark Done" at bounding box center [1462, 131] width 164 height 77
click at [1468, 134] on button "Mark Done" at bounding box center [1473, 140] width 107 height 30
click at [388, 123] on div "**********" at bounding box center [444, 131] width 218 height 50
click at [396, 142] on div "8D-F-English(12:50PM-4:15PM)" at bounding box center [447, 140] width 162 height 18
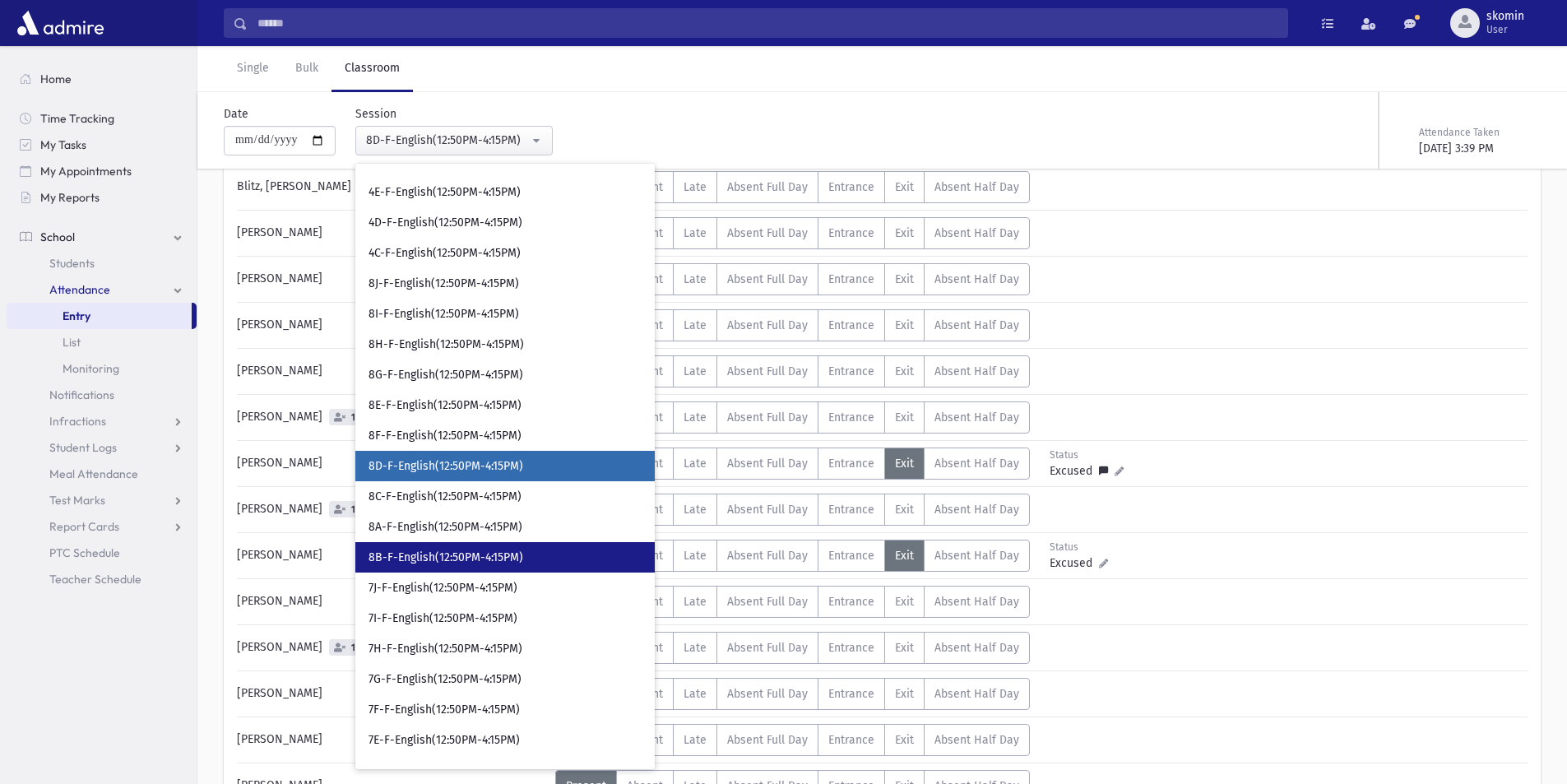
click at [424, 563] on span "8B-F-English(12:50PM-4:15PM)" at bounding box center [446, 558] width 155 height 17
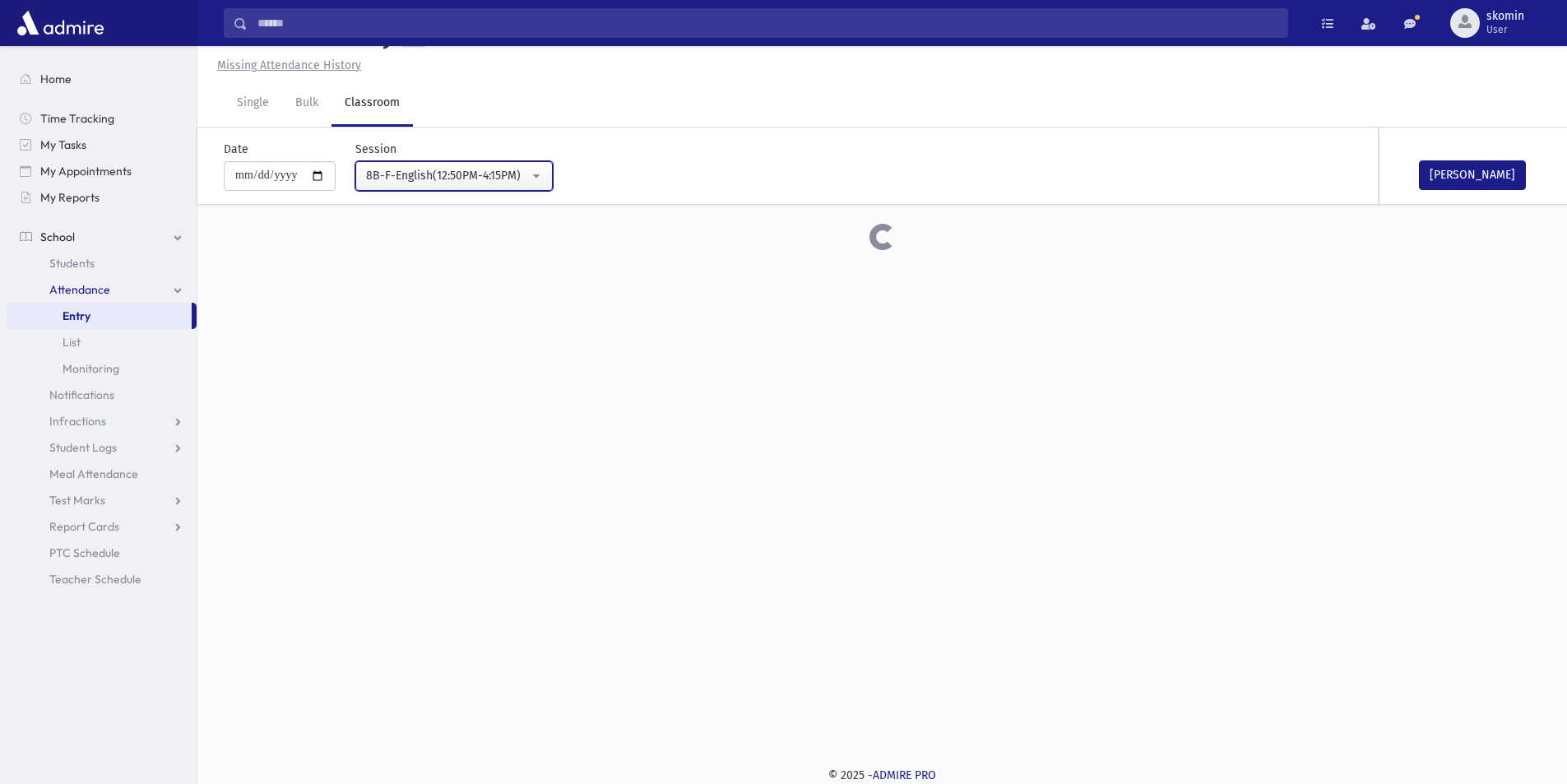
scroll to position [366, 0]
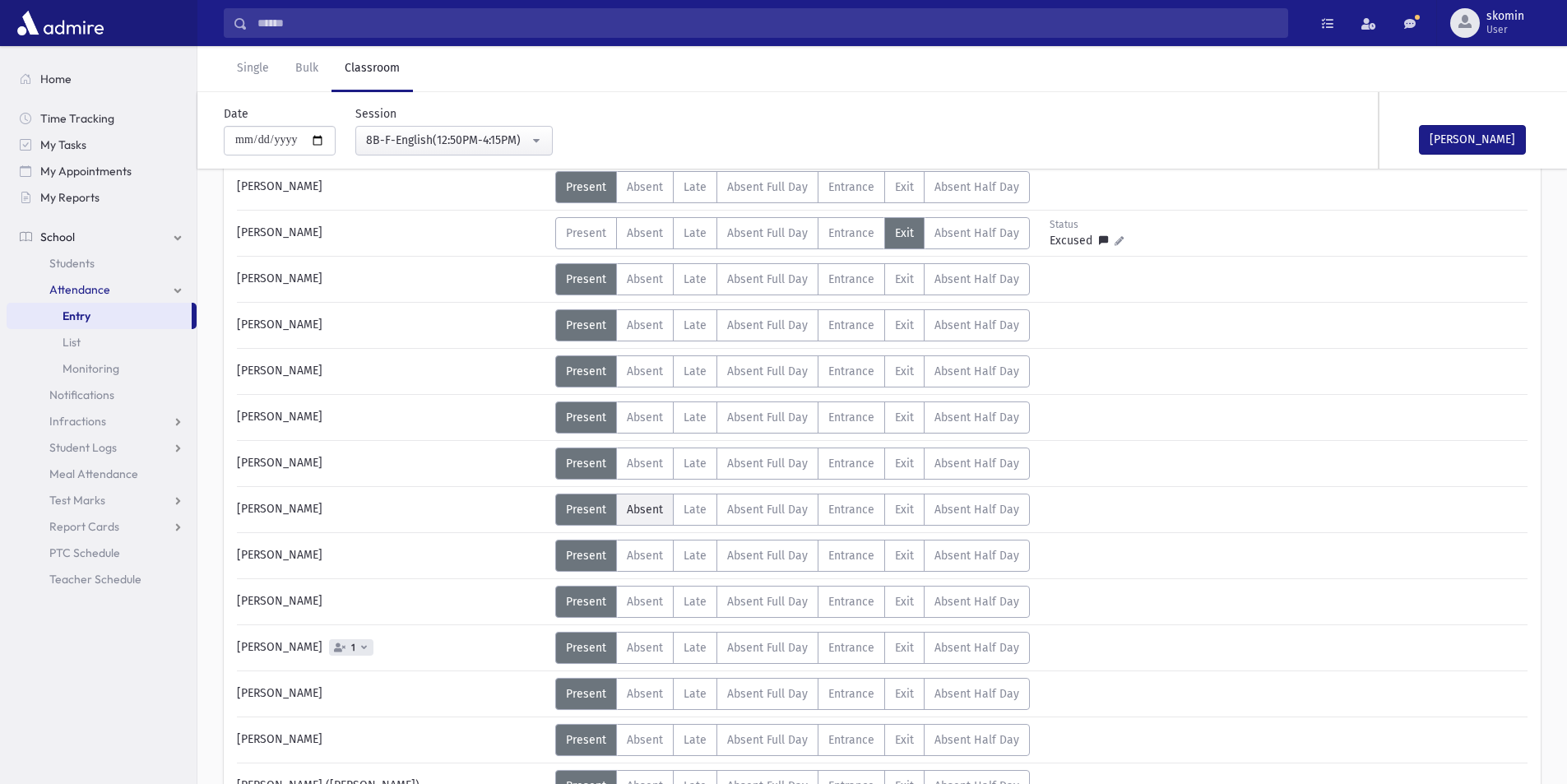
click at [620, 511] on label "Absent A" at bounding box center [645, 510] width 58 height 32
click at [889, 653] on label "Exit Ex" at bounding box center [904, 648] width 40 height 32
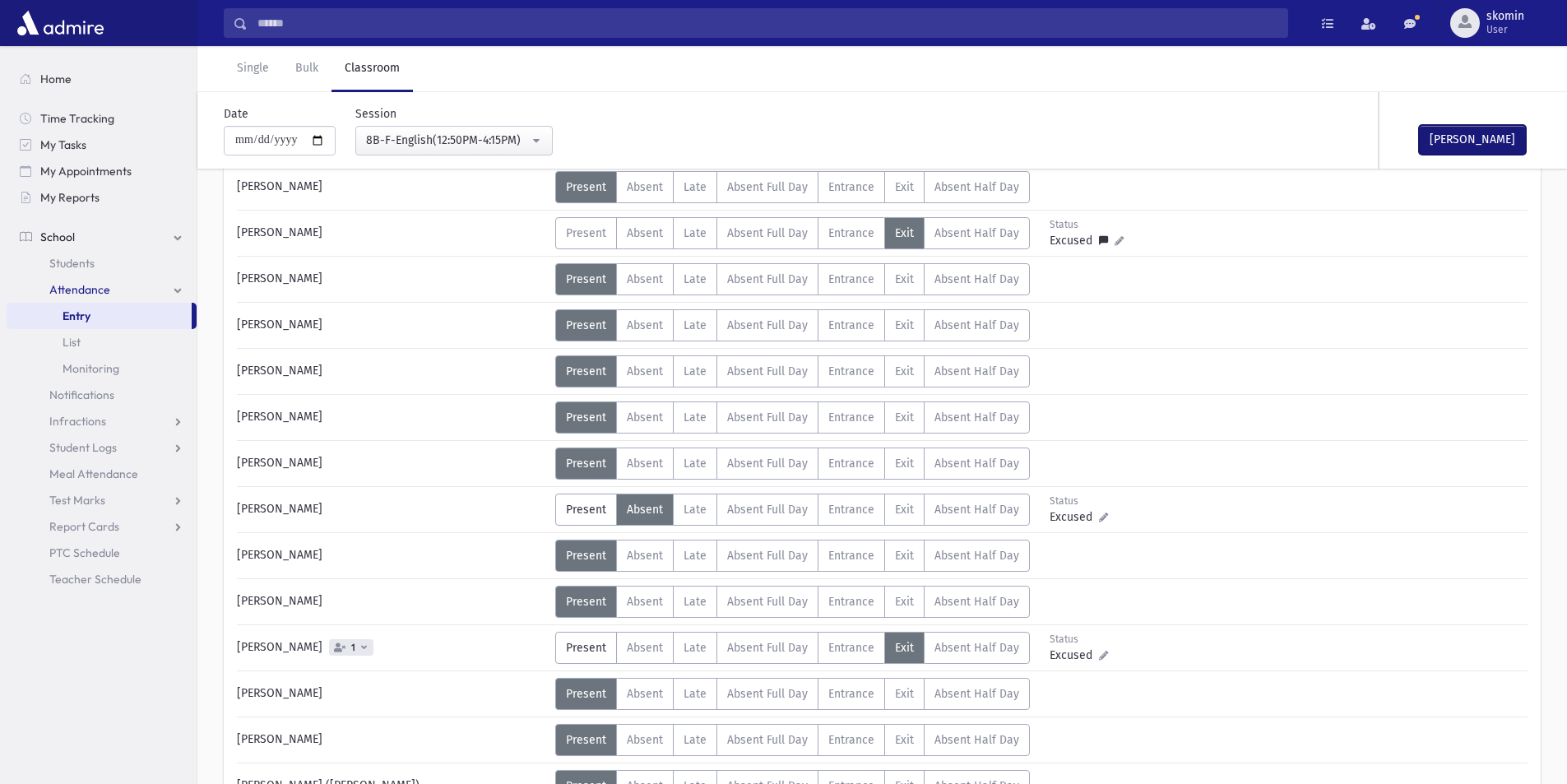
click at [1506, 147] on button "Mark Done" at bounding box center [1473, 140] width 107 height 30
drag, startPoint x: 473, startPoint y: 142, endPoint x: 433, endPoint y: 276, distance: 139.8
click at [471, 144] on div "8B-F-English(12:50PM-4:15PM)" at bounding box center [447, 140] width 162 height 18
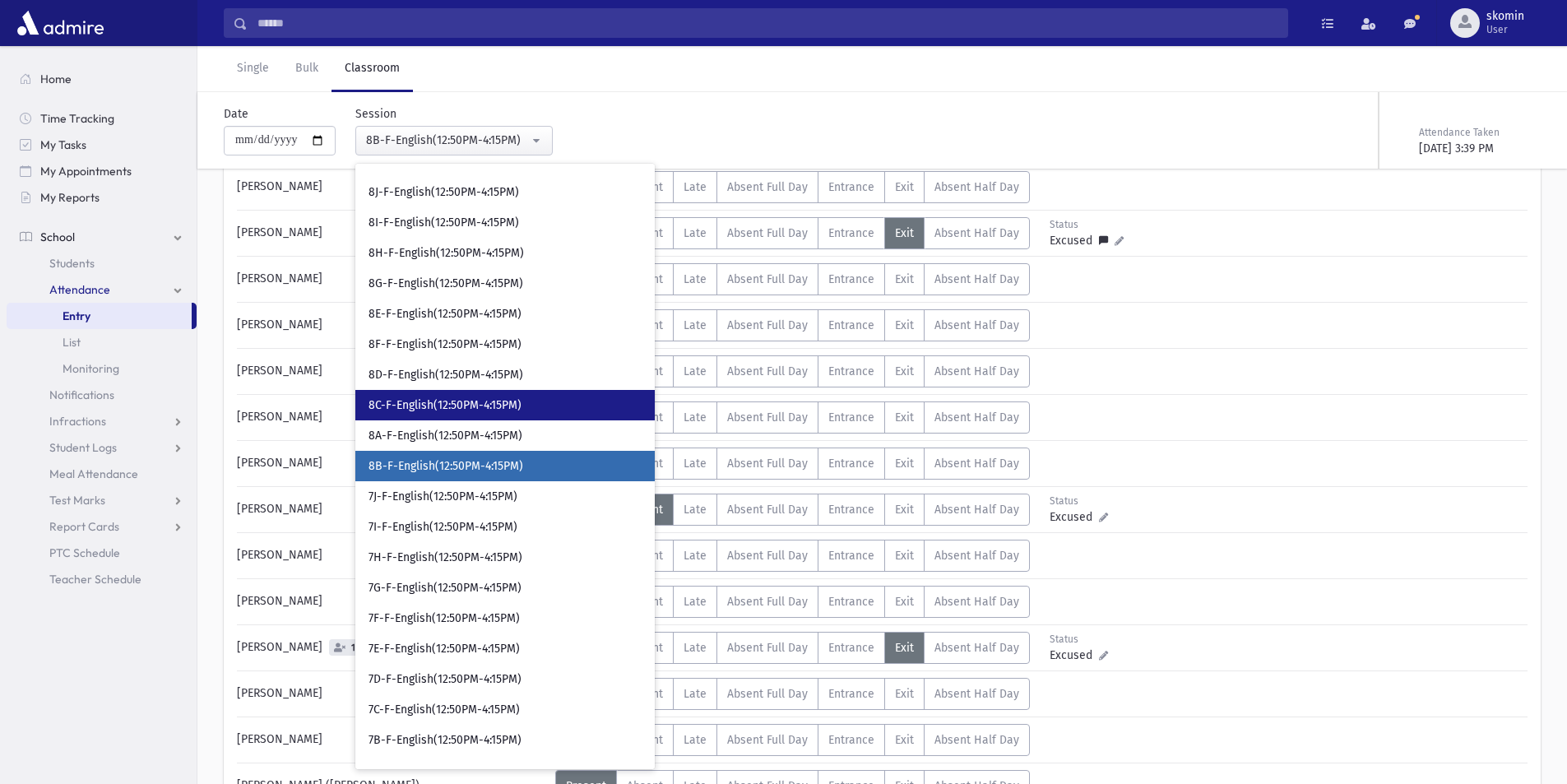
click at [413, 414] on link "8C-F-English(12:50PM-4:15PM)" at bounding box center [505, 405] width 300 height 31
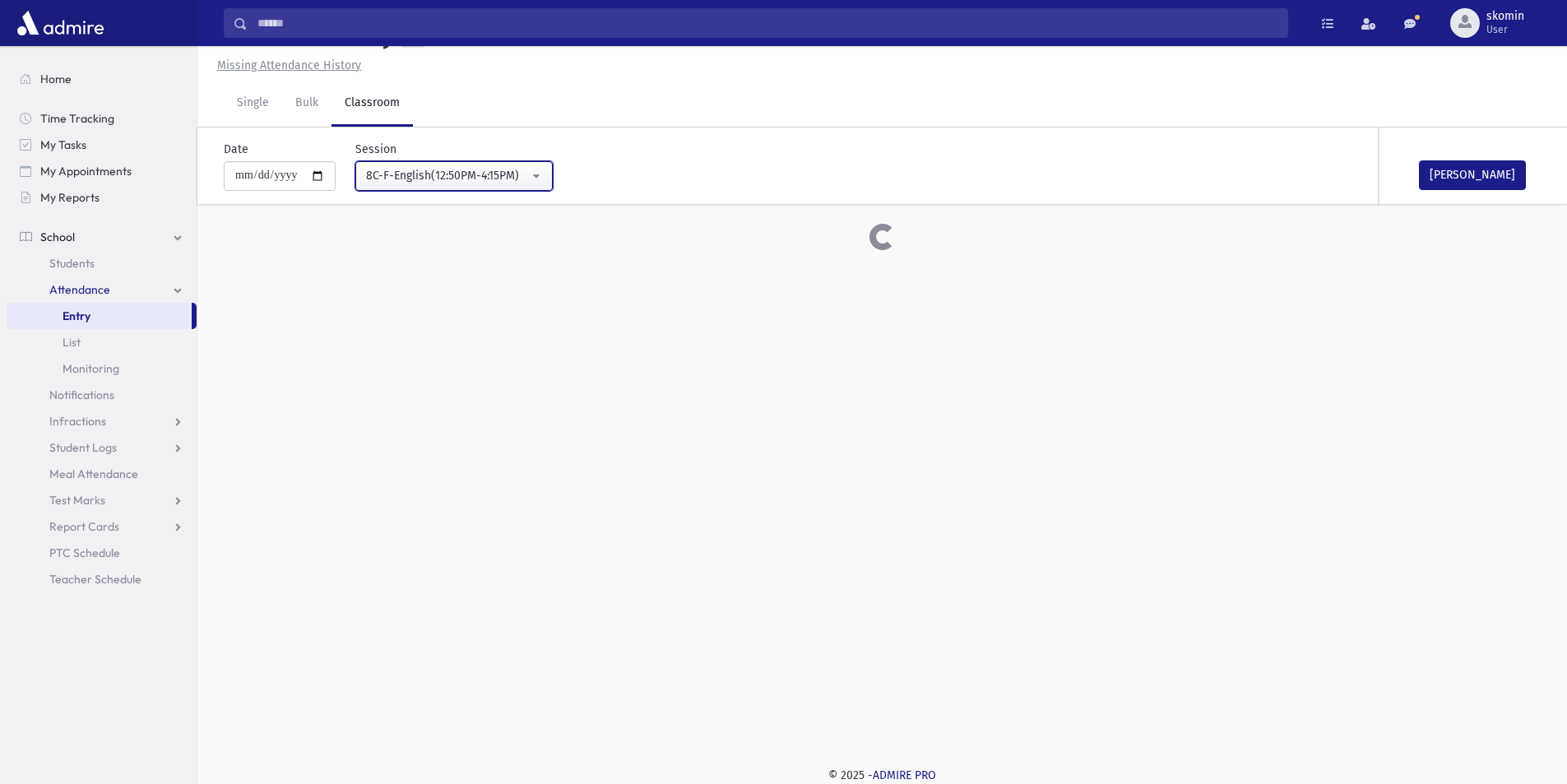
scroll to position [366, 0]
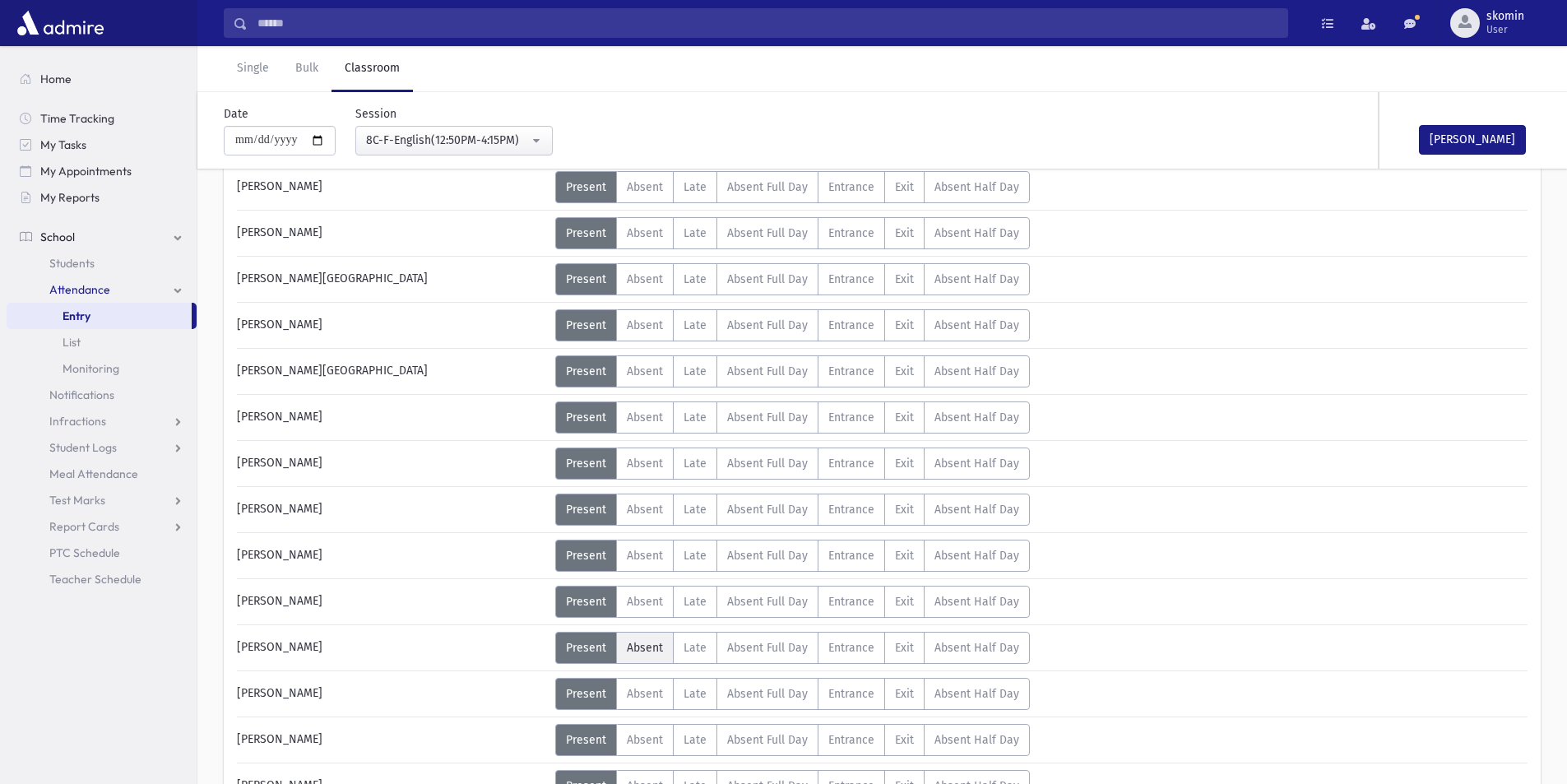
click at [632, 657] on label "Absent A" at bounding box center [645, 648] width 58 height 32
click at [1461, 142] on button "Mark Done" at bounding box center [1473, 140] width 107 height 30
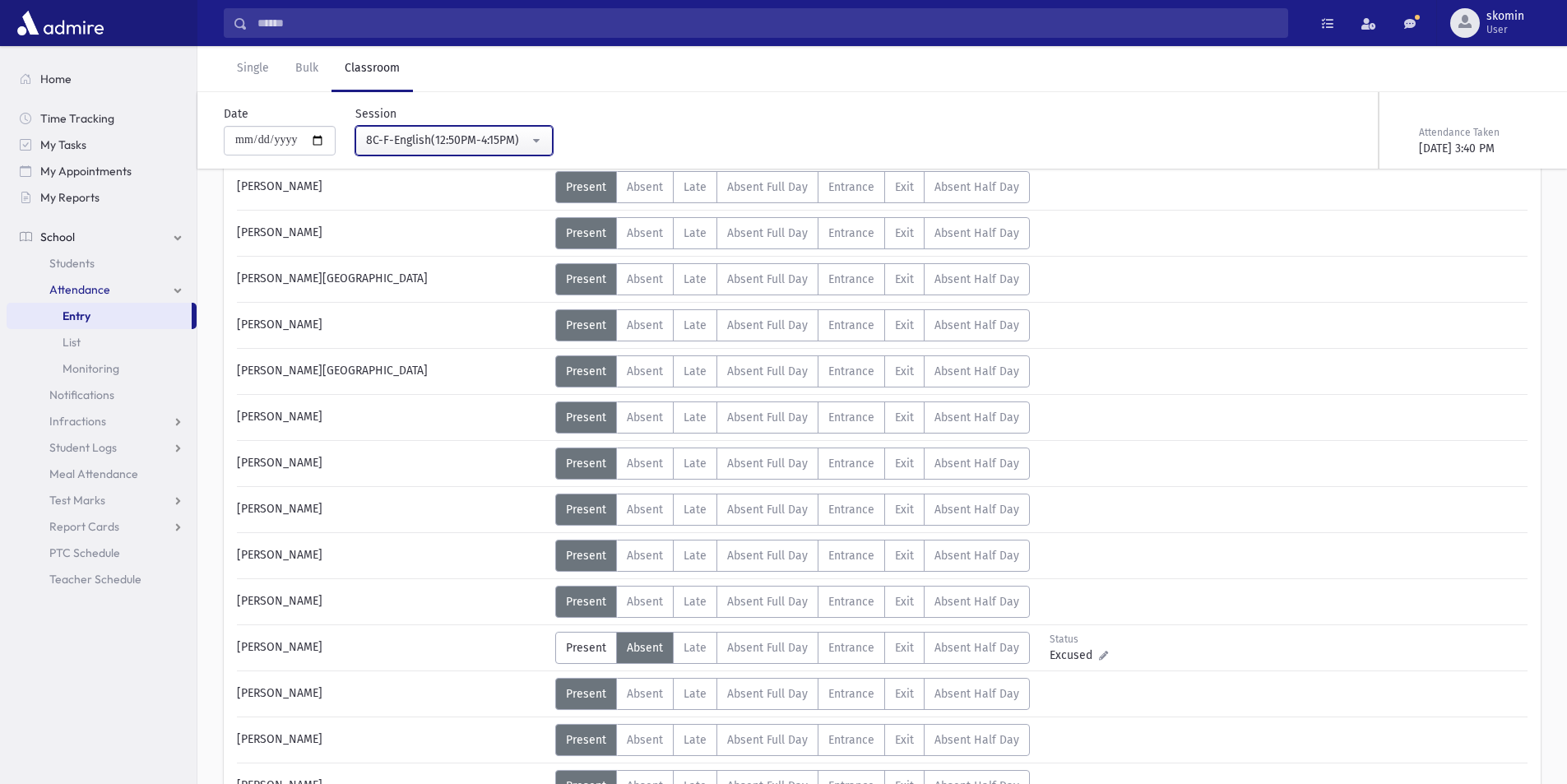
click at [543, 133] on button "8C-F-English(12:50PM-4:15PM)" at bounding box center [454, 141] width 197 height 30
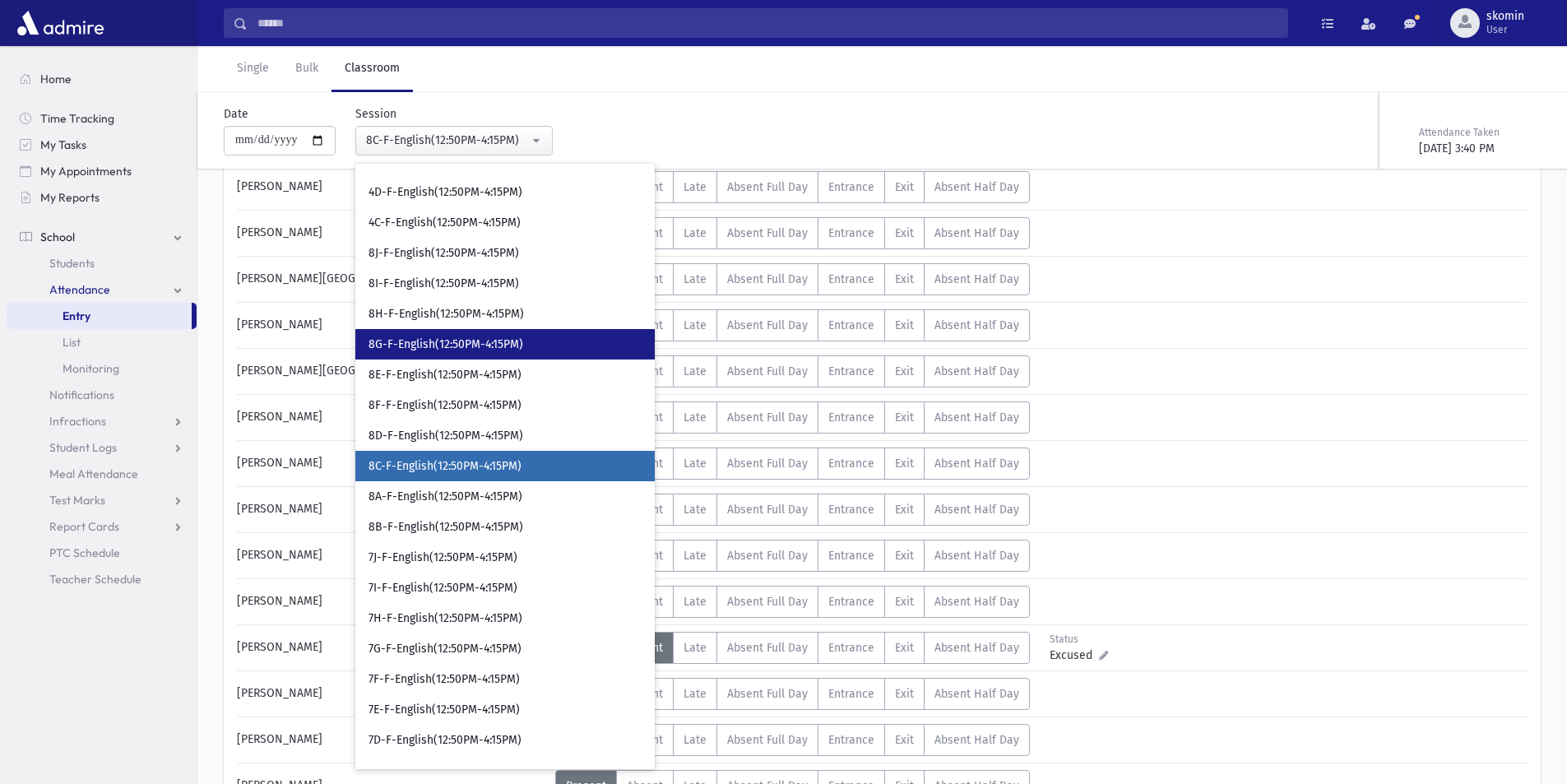
click at [394, 348] on span "8G-F-English(12:50PM-4:15PM)" at bounding box center [446, 344] width 155 height 17
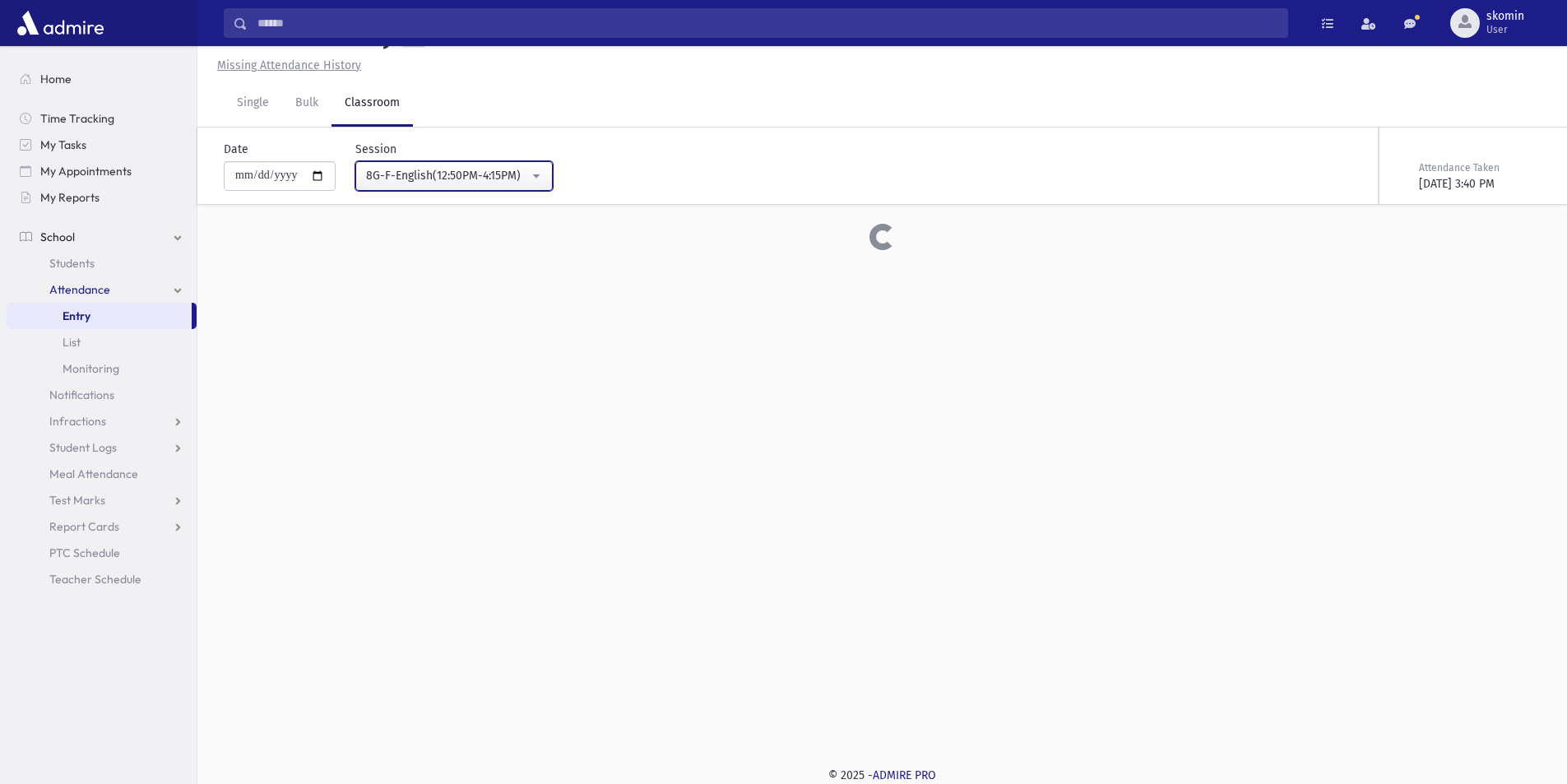
scroll to position [366, 0]
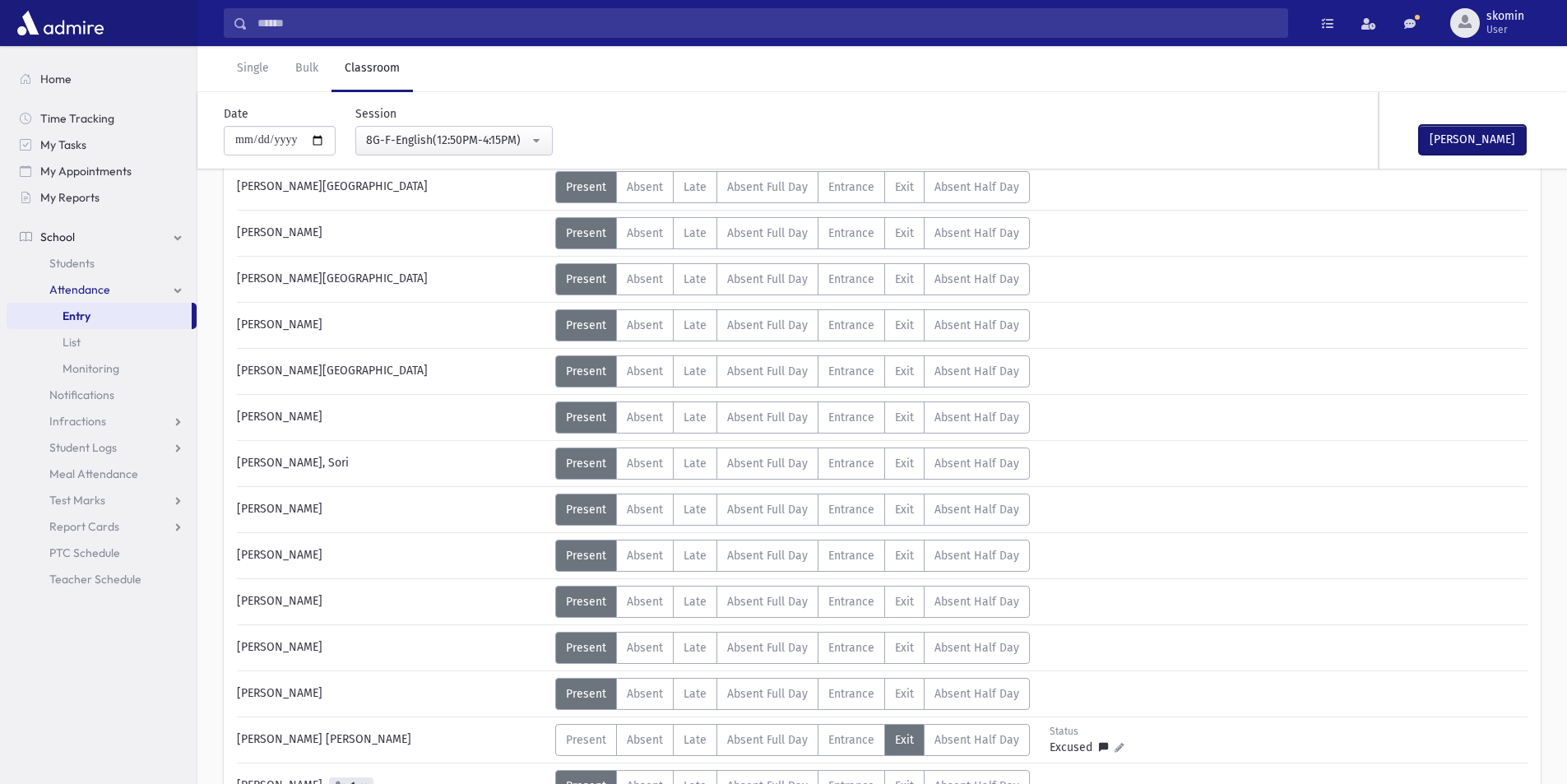
click at [1488, 137] on button "Mark Done" at bounding box center [1473, 140] width 107 height 30
click at [543, 142] on button "8G-F-English(12:50PM-4:15PM)" at bounding box center [454, 141] width 197 height 30
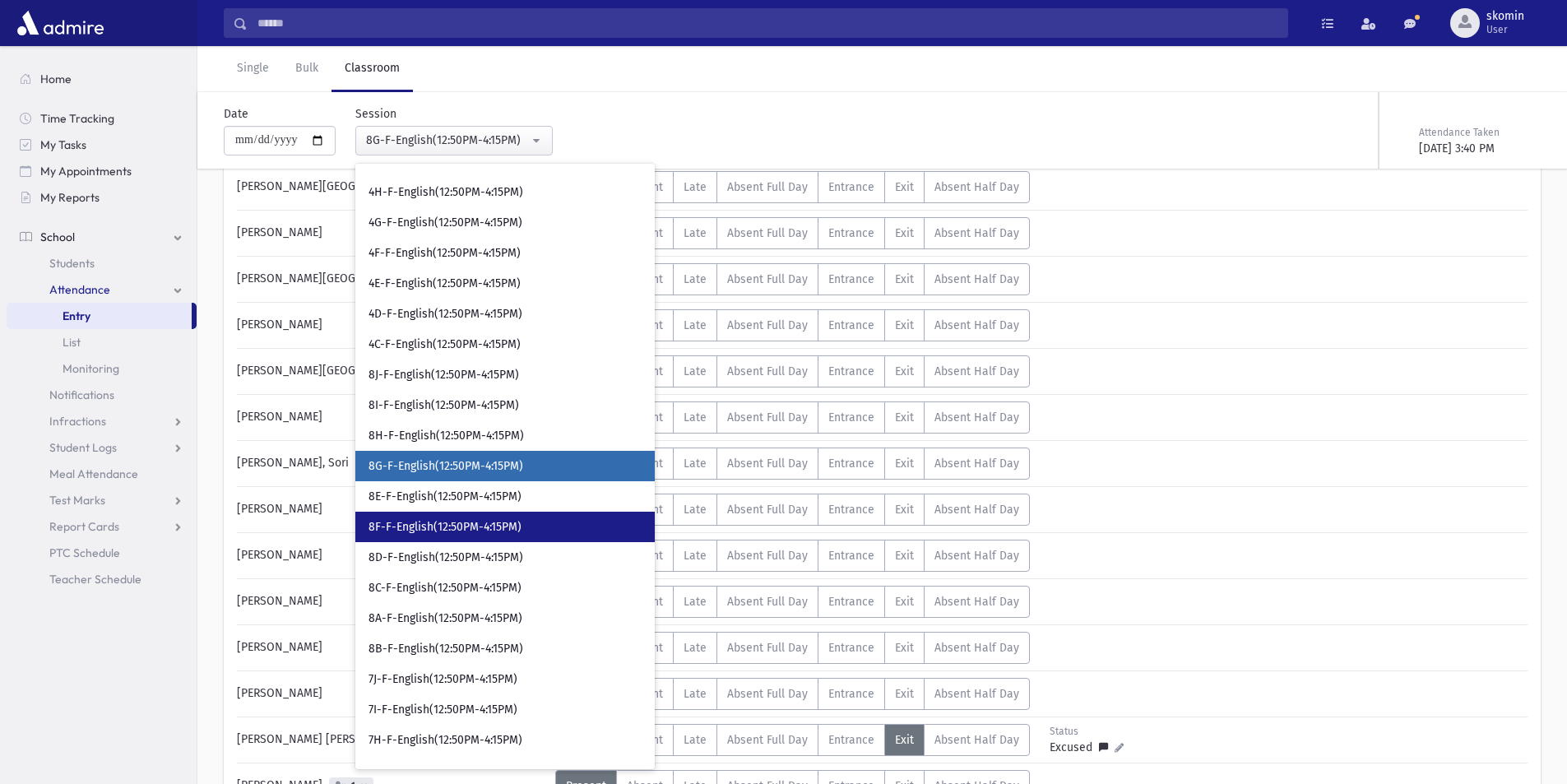
click at [494, 537] on link "8F-F-English(12:50PM-4:15PM)" at bounding box center [505, 526] width 300 height 31
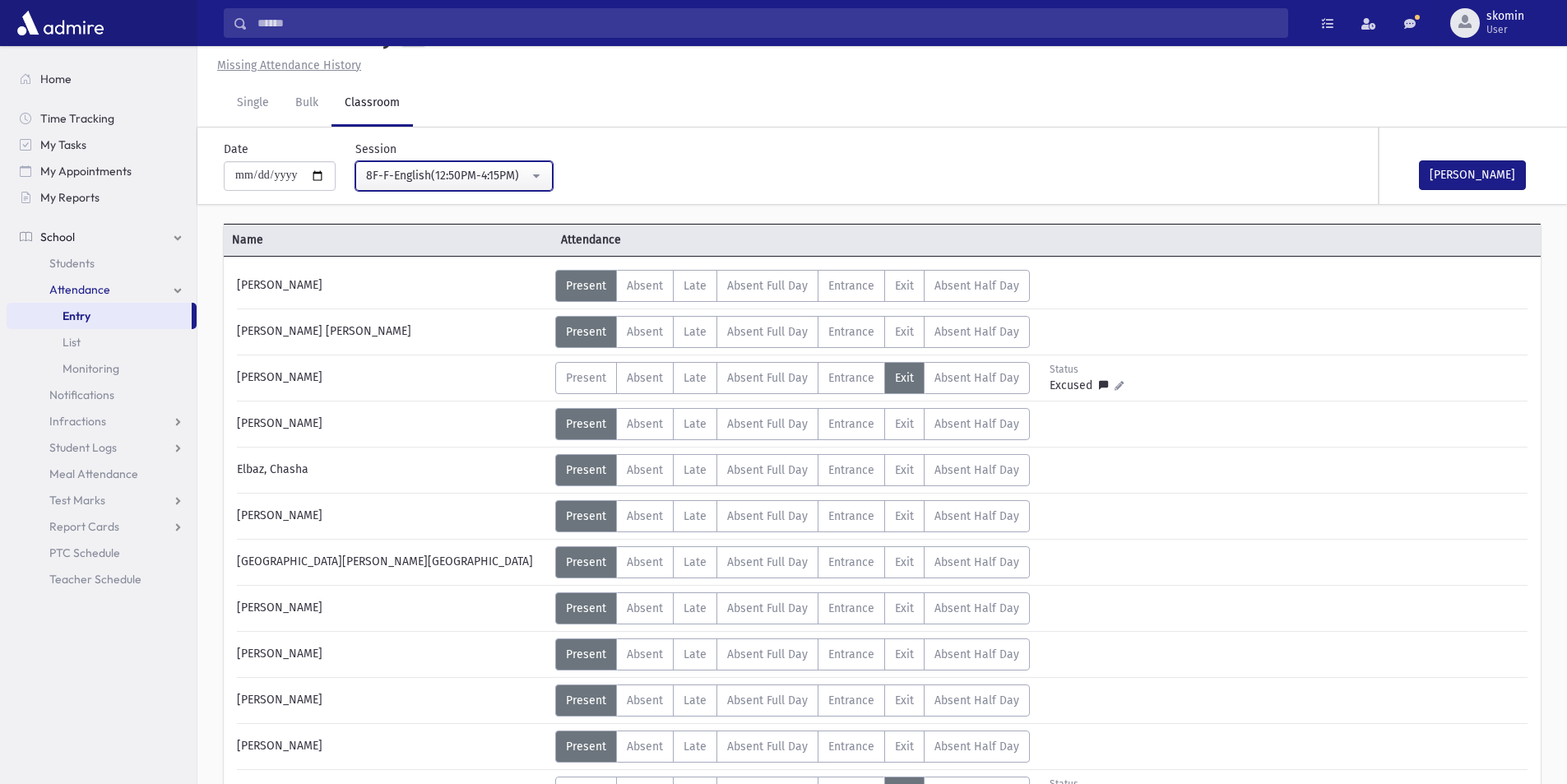
scroll to position [366, 0]
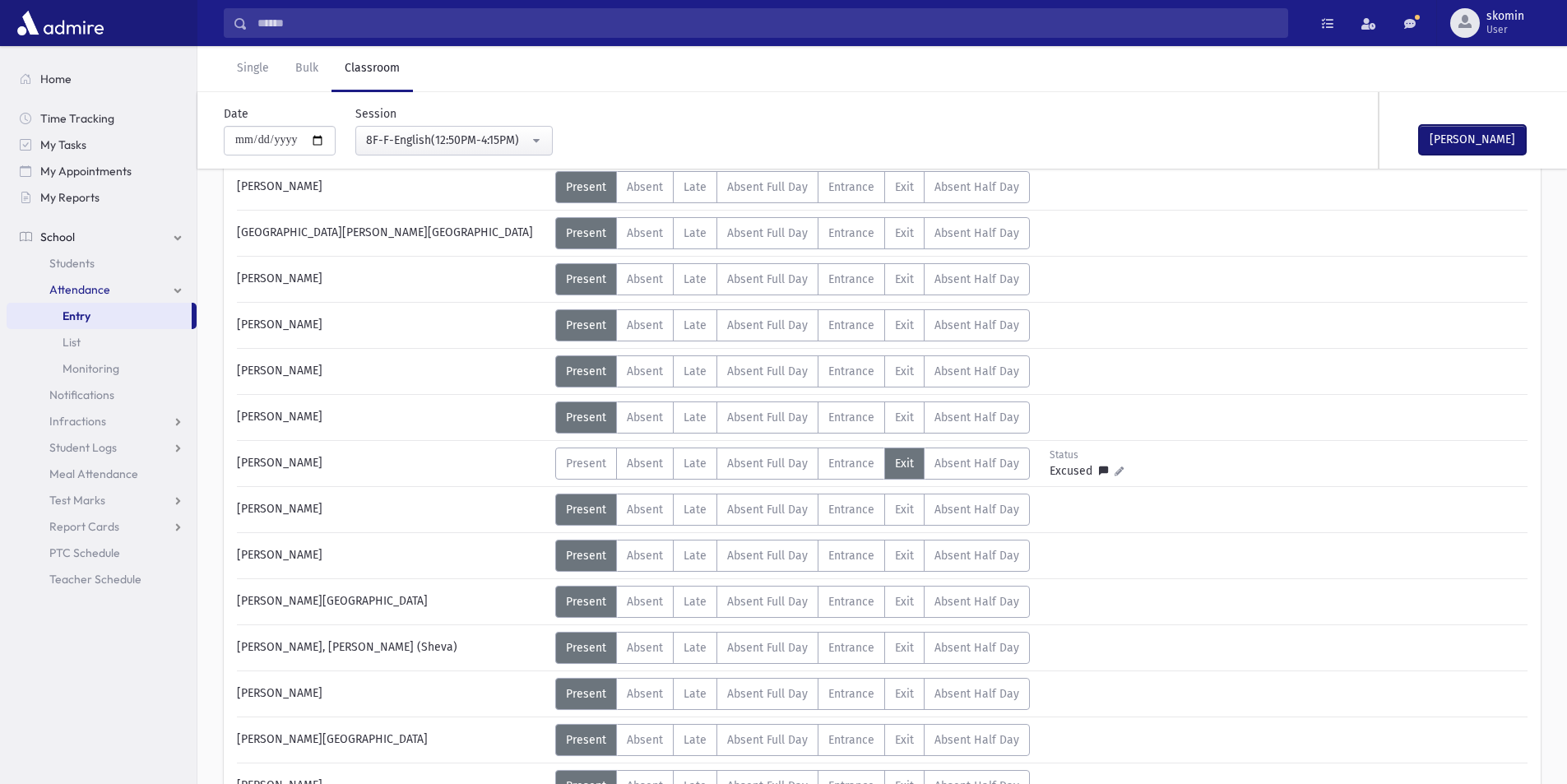
click at [1491, 142] on button "Mark Done" at bounding box center [1473, 140] width 107 height 30
click at [516, 140] on div "8F-F-English(12:50PM-4:15PM)" at bounding box center [447, 140] width 162 height 18
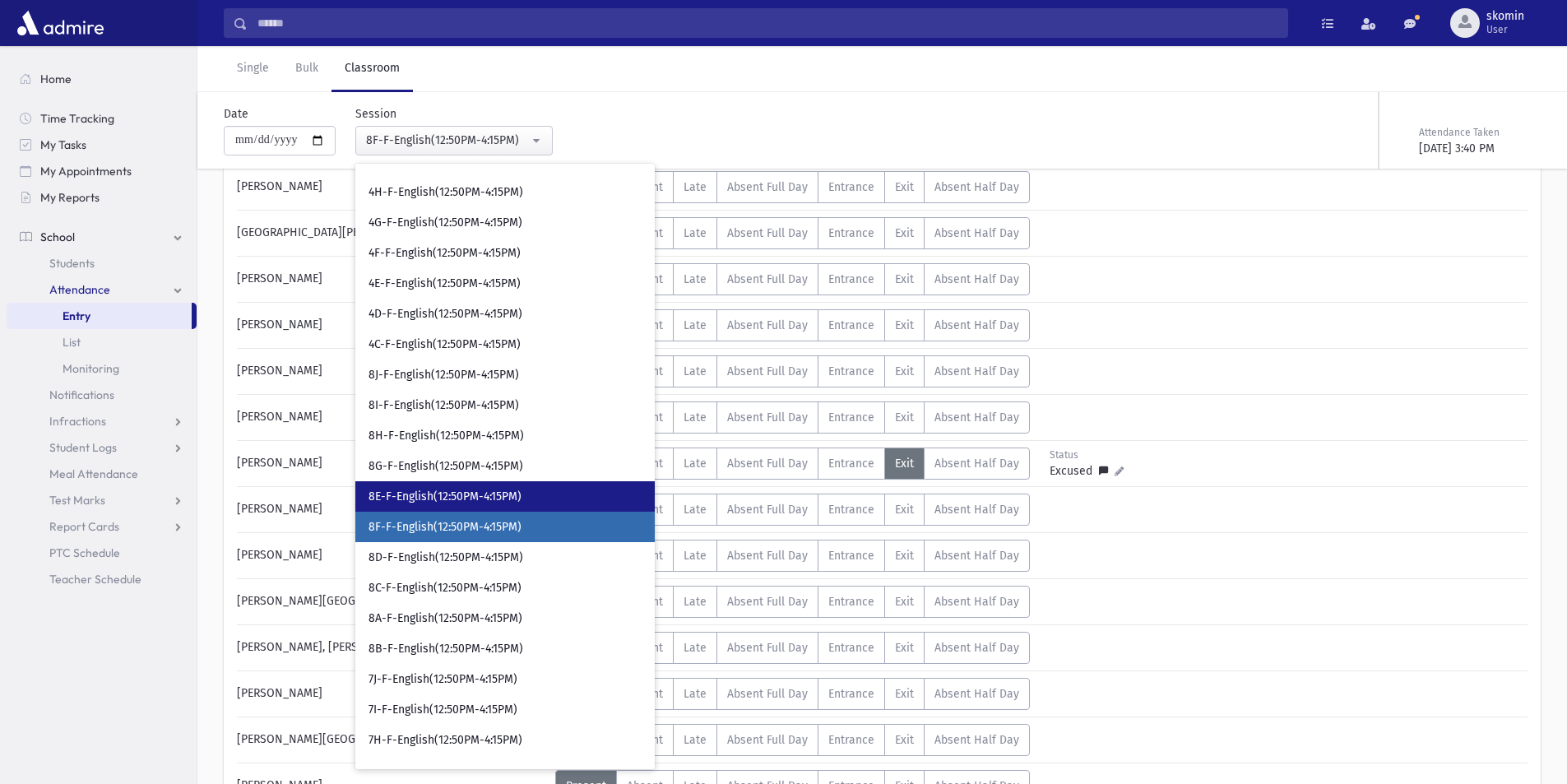
scroll to position [8544, 0]
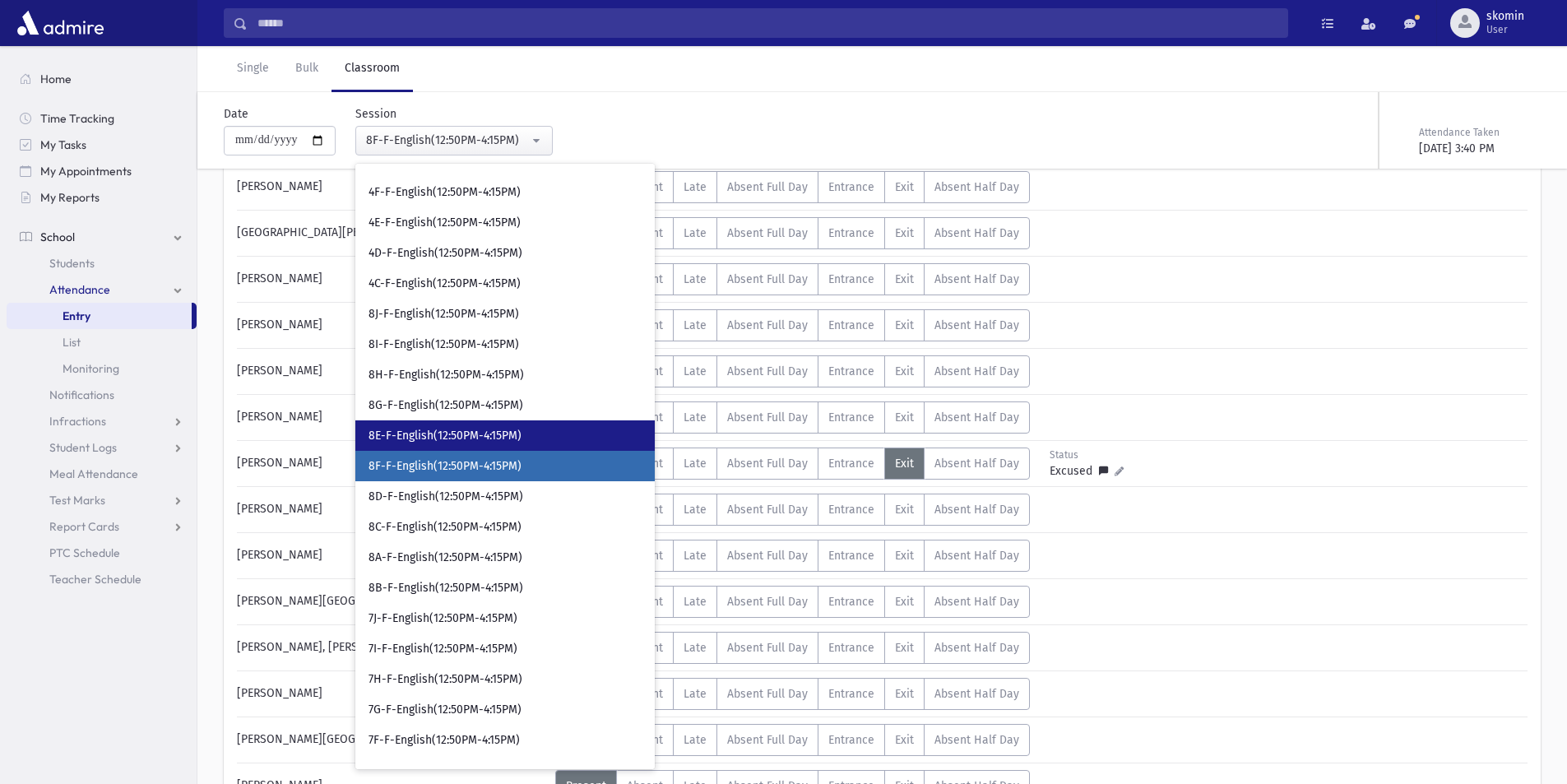
click at [530, 430] on link "8E-F-English(12:50PM-4:15PM)" at bounding box center [505, 435] width 300 height 31
select select "*****"
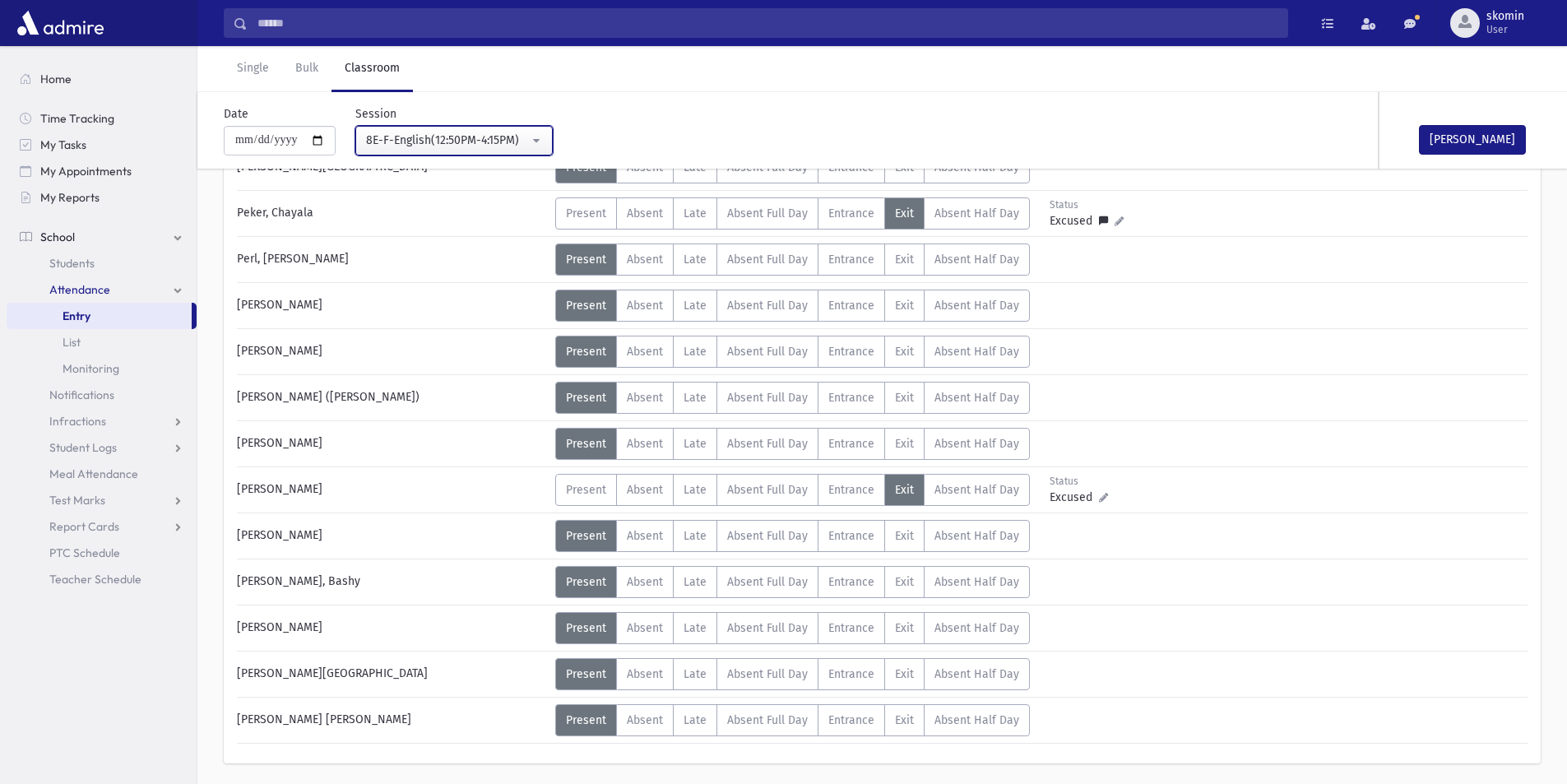
scroll to position [942, 0]
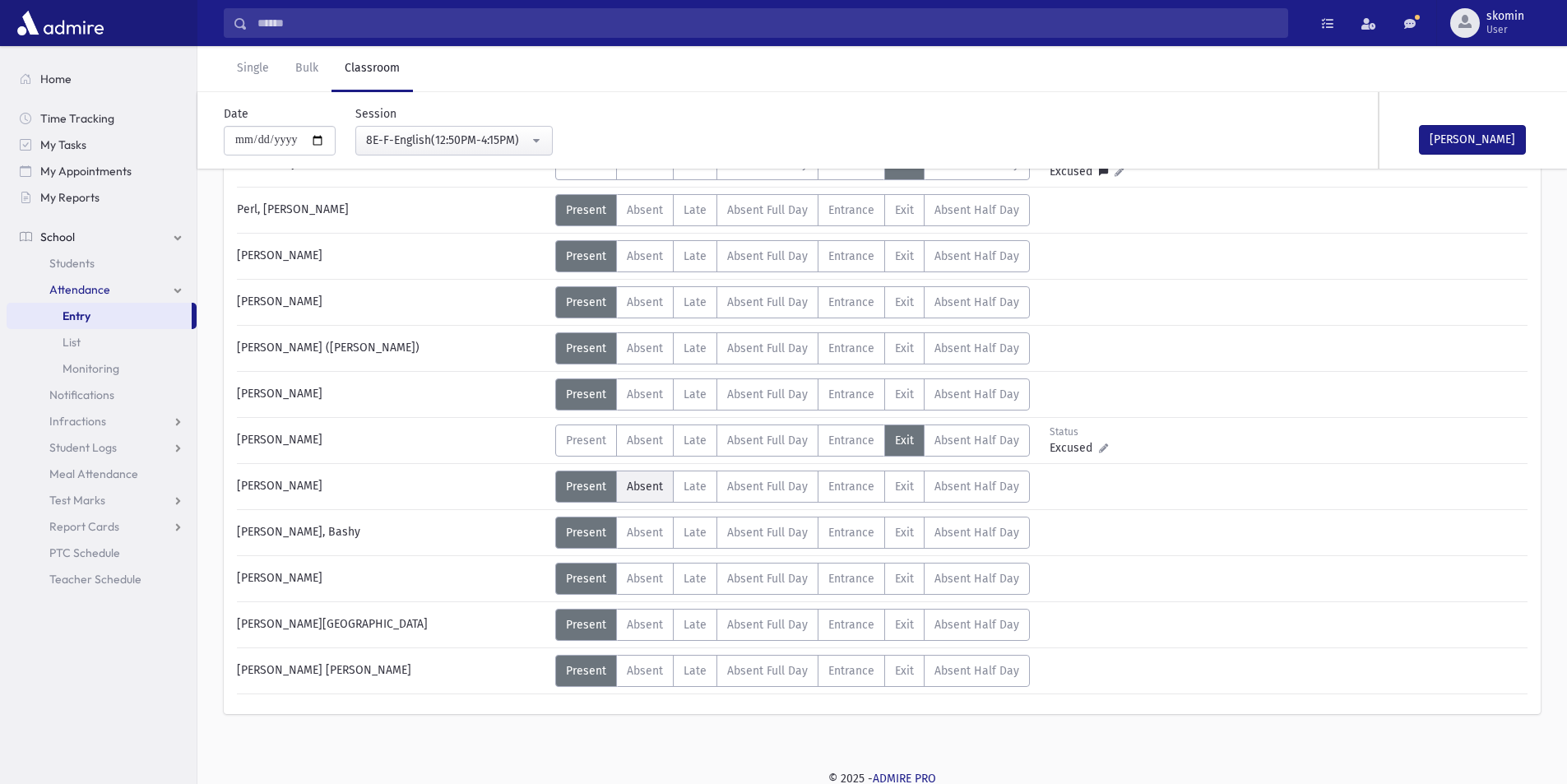
click at [646, 485] on span "Absent" at bounding box center [644, 486] width 36 height 14
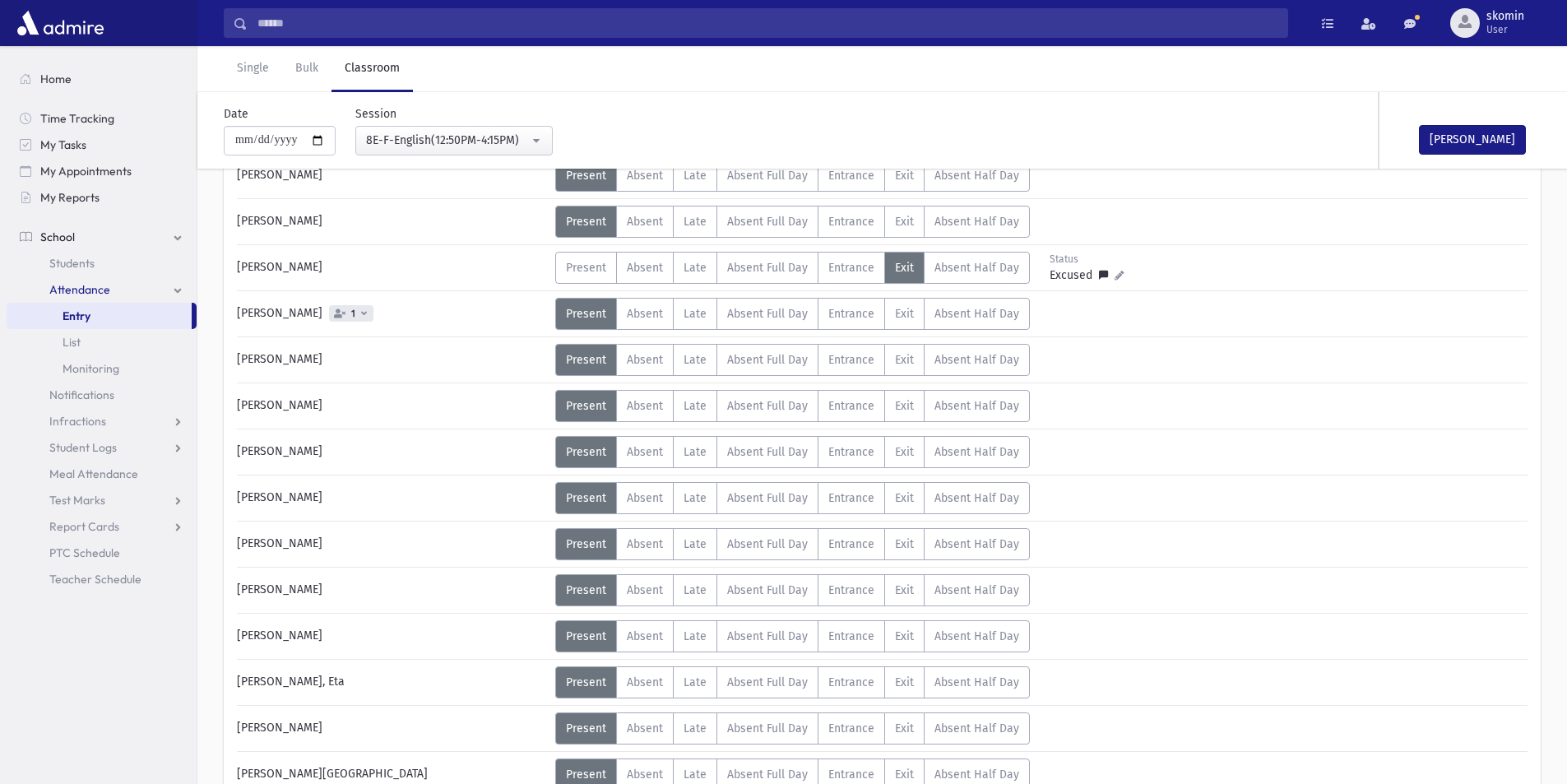
scroll to position [284, 0]
click at [628, 314] on span "Absent" at bounding box center [644, 315] width 36 height 14
click at [1447, 116] on div "Mark Done" at bounding box center [1462, 131] width 164 height 77
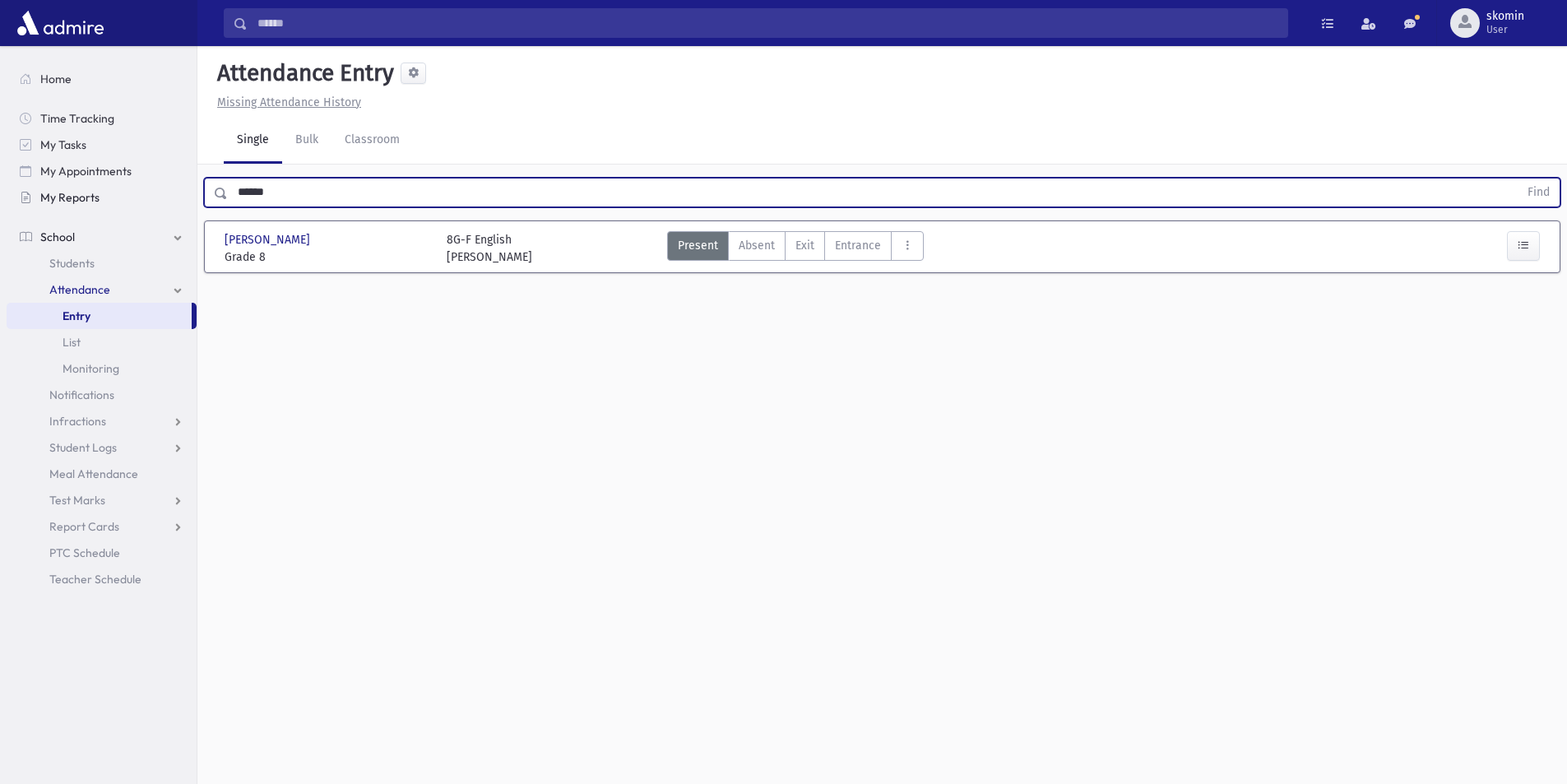
drag, startPoint x: 300, startPoint y: 202, endPoint x: 120, endPoint y: 206, distance: 180.0
click at [120, 206] on div "Search Results Students" at bounding box center [784, 410] width 1567 height 820
type input "*****"
click at [1518, 178] on button "Find" at bounding box center [1539, 192] width 42 height 28
click at [807, 252] on span "Exit" at bounding box center [805, 245] width 19 height 18
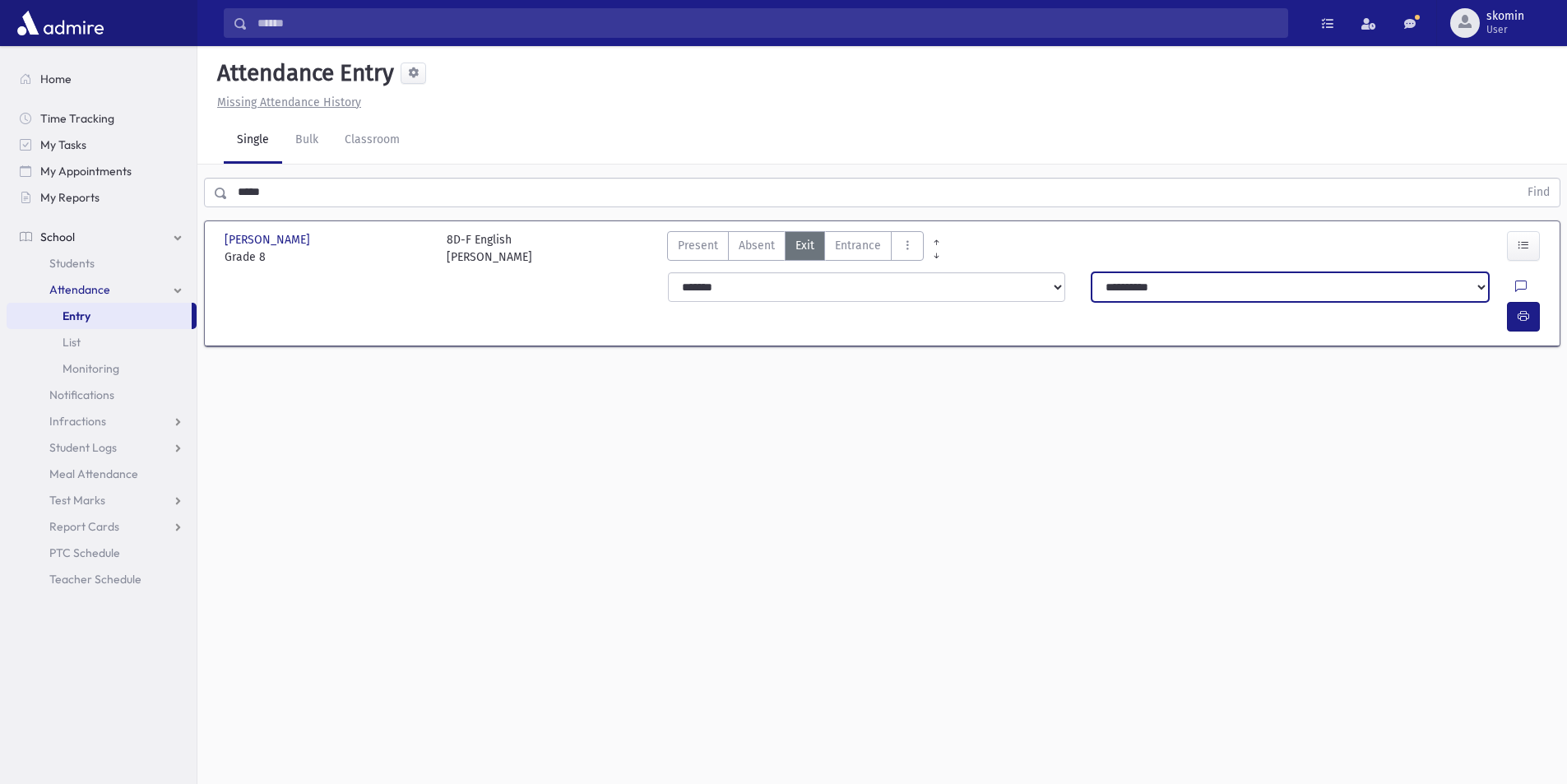
drag, startPoint x: 1363, startPoint y: 287, endPoint x: 1347, endPoint y: 301, distance: 21.3
click at [1361, 292] on select "**********" at bounding box center [1291, 287] width 398 height 30
select select "**********"
click at [1092, 273] on select "**********" at bounding box center [1291, 287] width 398 height 30
click at [1516, 282] on icon at bounding box center [1521, 287] width 11 height 14
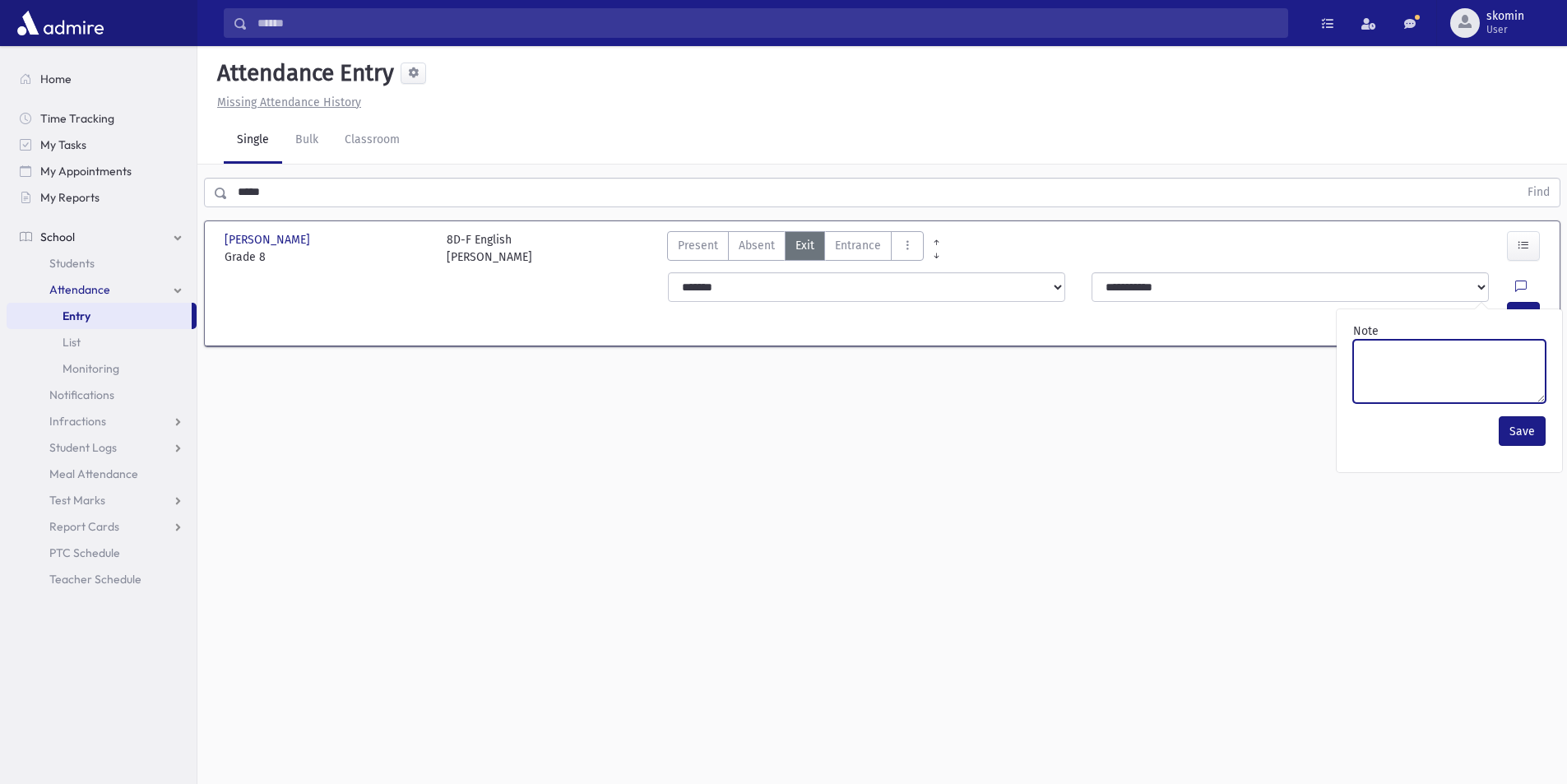
drag, startPoint x: 1407, startPoint y: 349, endPoint x: 1400, endPoint y: 341, distance: 10.6
click at [1407, 349] on textarea "Note" at bounding box center [1449, 371] width 192 height 63
type textarea "****"
drag, startPoint x: 1545, startPoint y: 441, endPoint x: 1540, endPoint y: 433, distance: 9.4
click at [1544, 440] on button "Save" at bounding box center [1522, 431] width 47 height 30
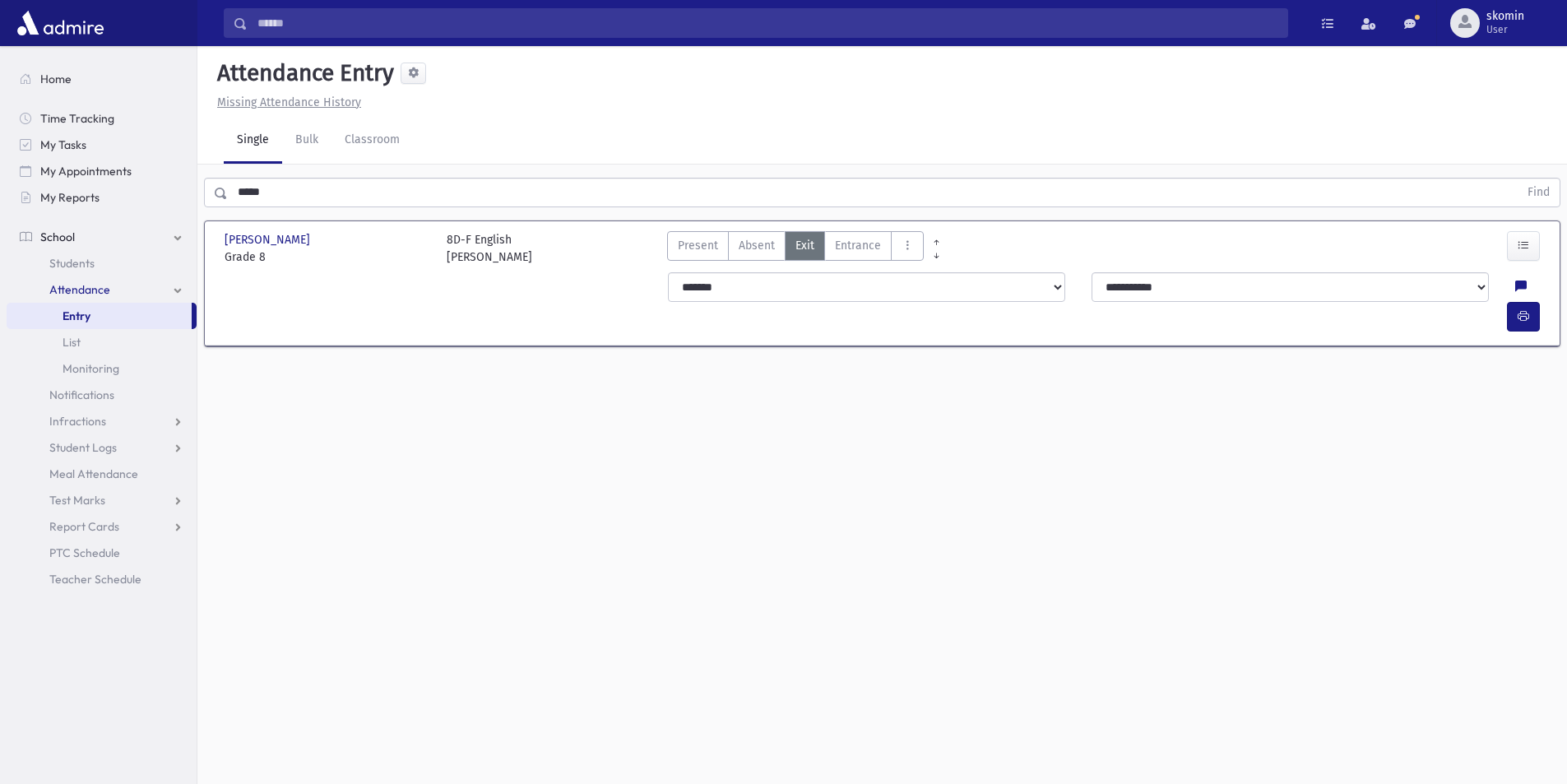
click at [1525, 304] on div "**********" at bounding box center [1107, 302] width 896 height 73
click at [1526, 309] on icon "button" at bounding box center [1524, 315] width 11 height 14
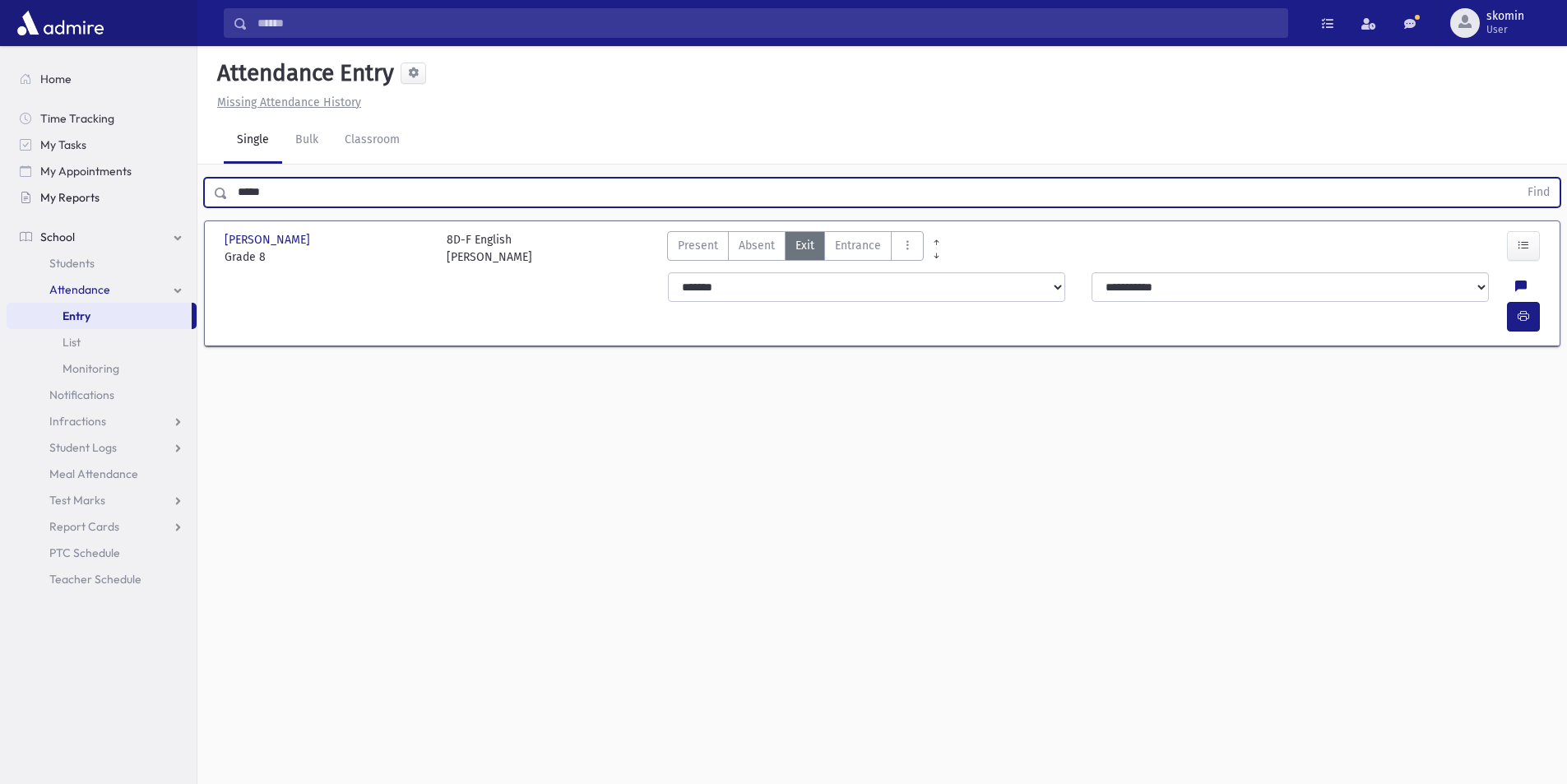
drag, startPoint x: 318, startPoint y: 190, endPoint x: 123, endPoint y: 162, distance: 197.0
click at [111, 190] on div "Search Results Students" at bounding box center [784, 410] width 1567 height 820
type input "**********"
click at [1518, 178] on button "Find" at bounding box center [1539, 192] width 42 height 28
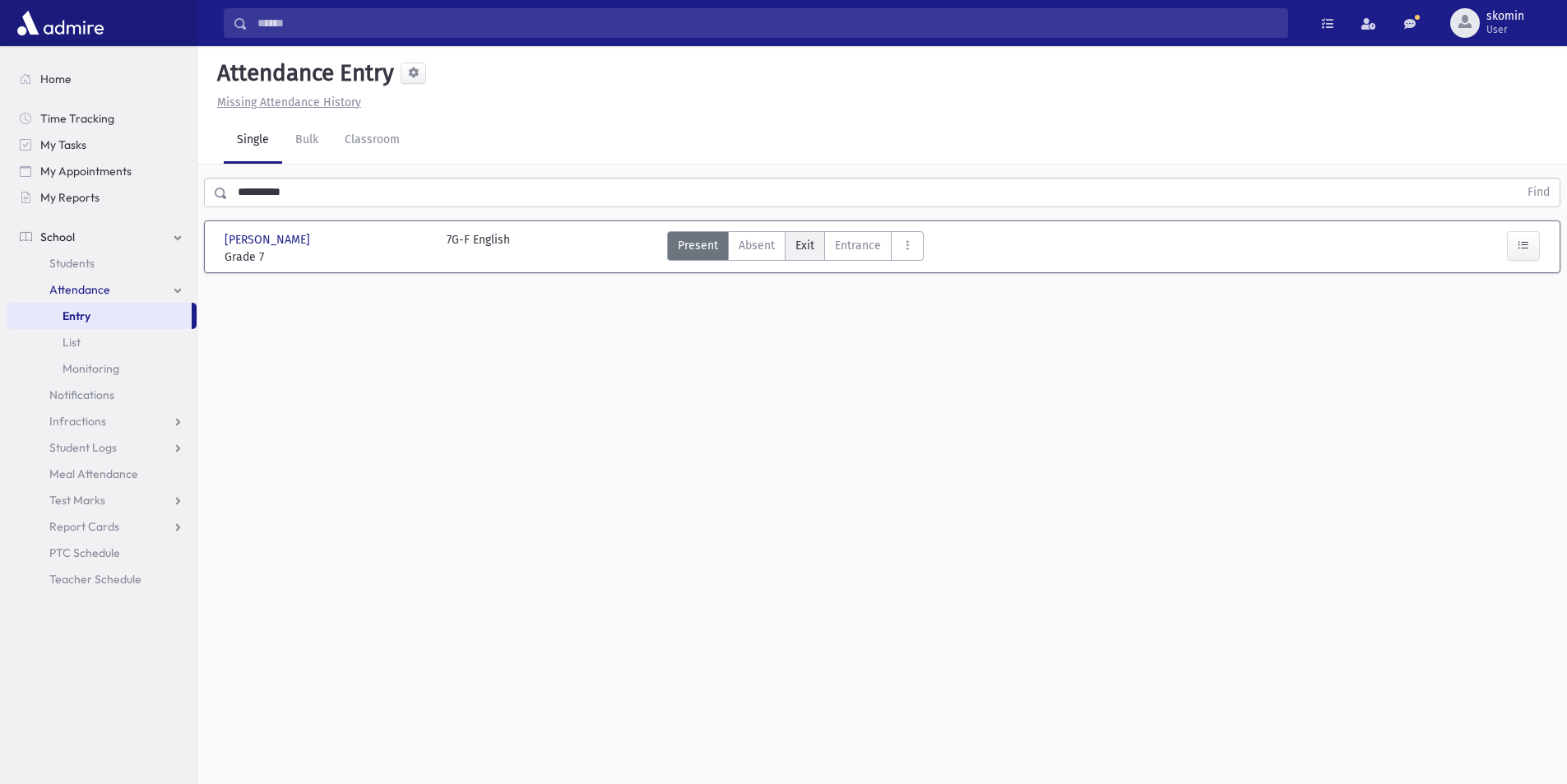
click at [796, 253] on span "Exit" at bounding box center [805, 245] width 19 height 18
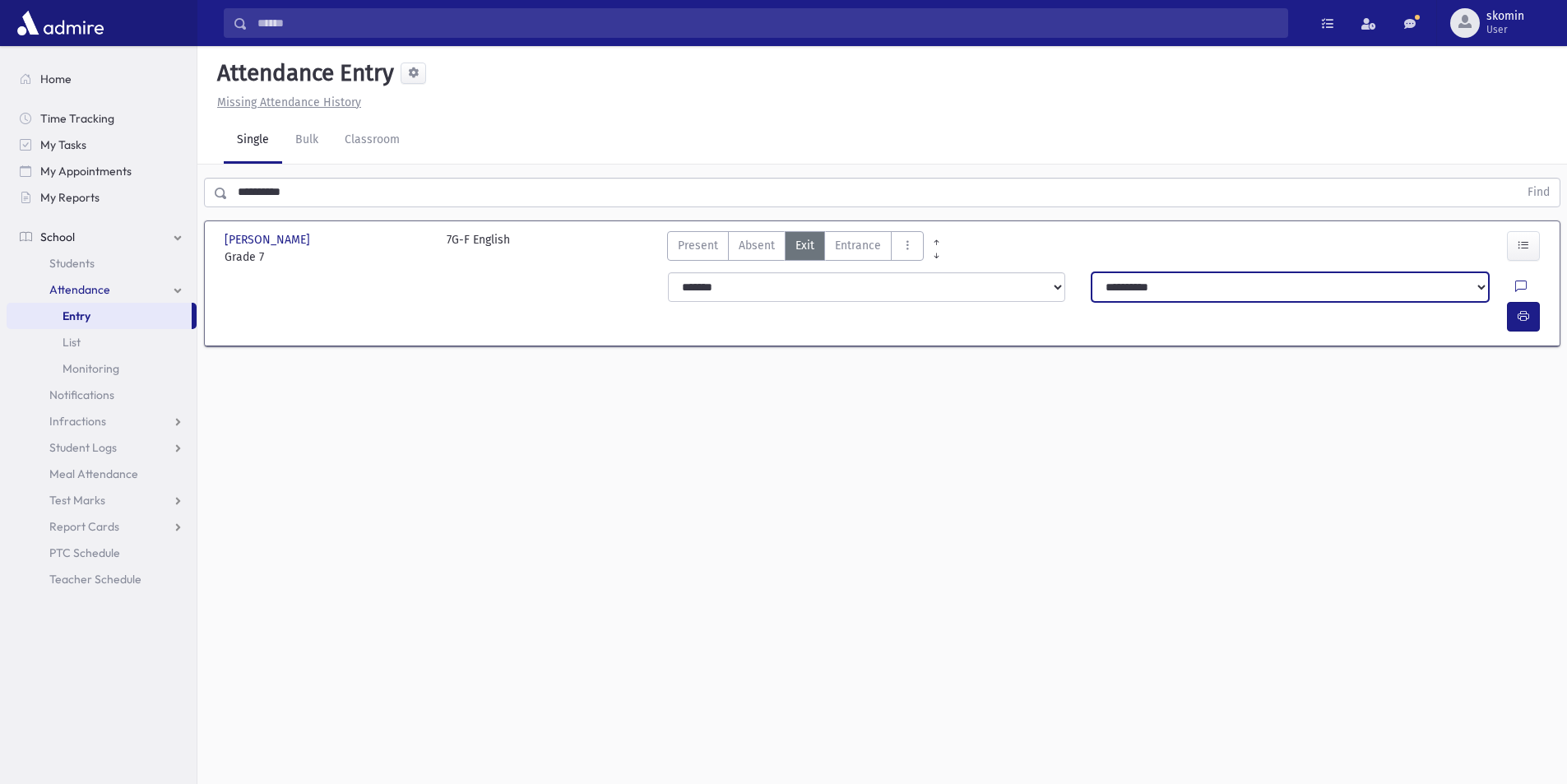
click at [1381, 280] on select "**********" at bounding box center [1291, 287] width 398 height 30
click at [1440, 277] on select "**********" at bounding box center [1291, 287] width 398 height 30
click at [1516, 287] on icon at bounding box center [1521, 287] width 11 height 14
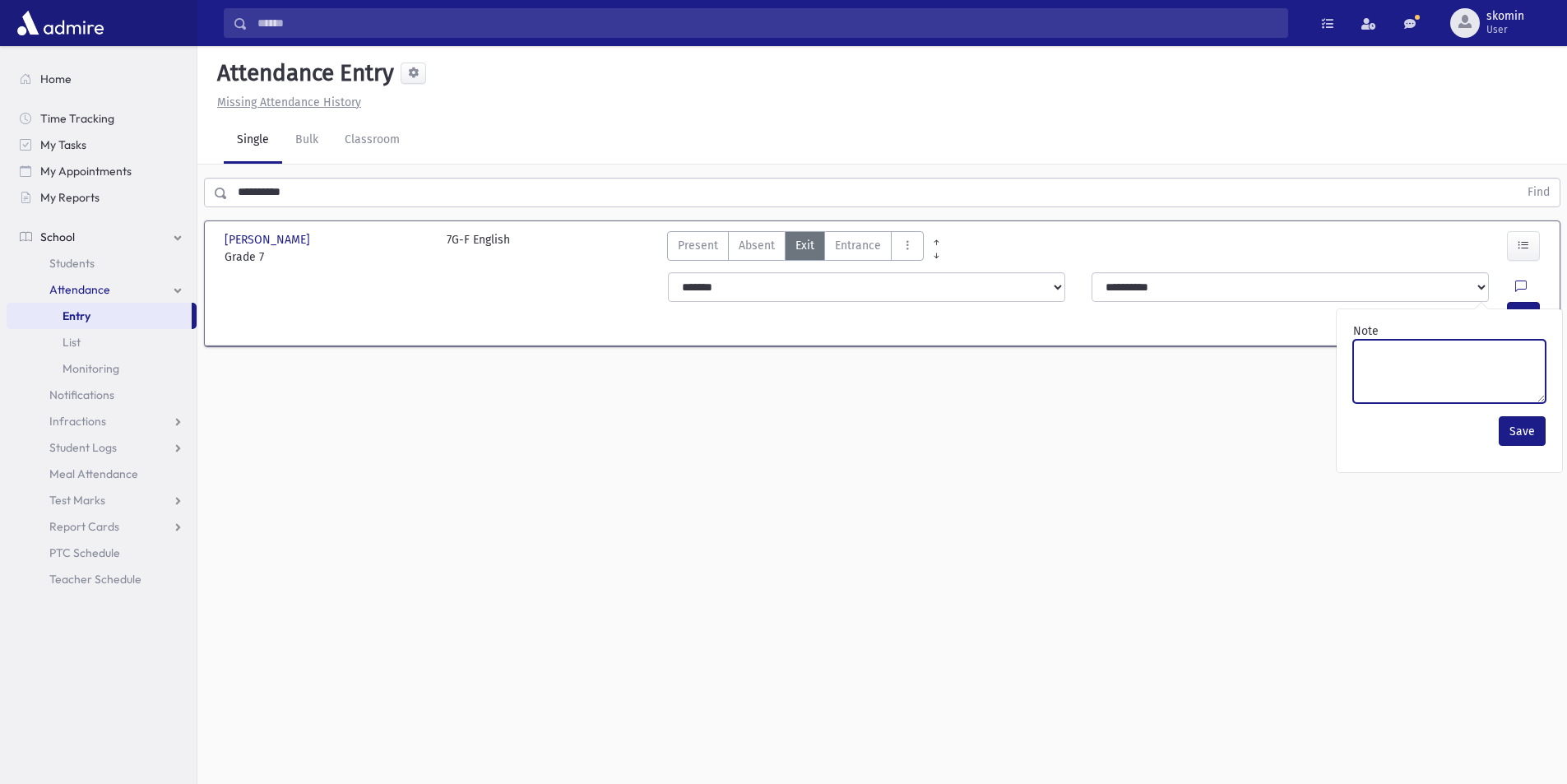
click at [1441, 378] on textarea "Note" at bounding box center [1449, 371] width 192 height 63
type textarea "****"
click at [1525, 432] on button "Save" at bounding box center [1522, 431] width 47 height 30
click at [1520, 309] on icon "button" at bounding box center [1524, 315] width 11 height 14
click at [1522, 309] on icon "button" at bounding box center [1524, 315] width 11 height 14
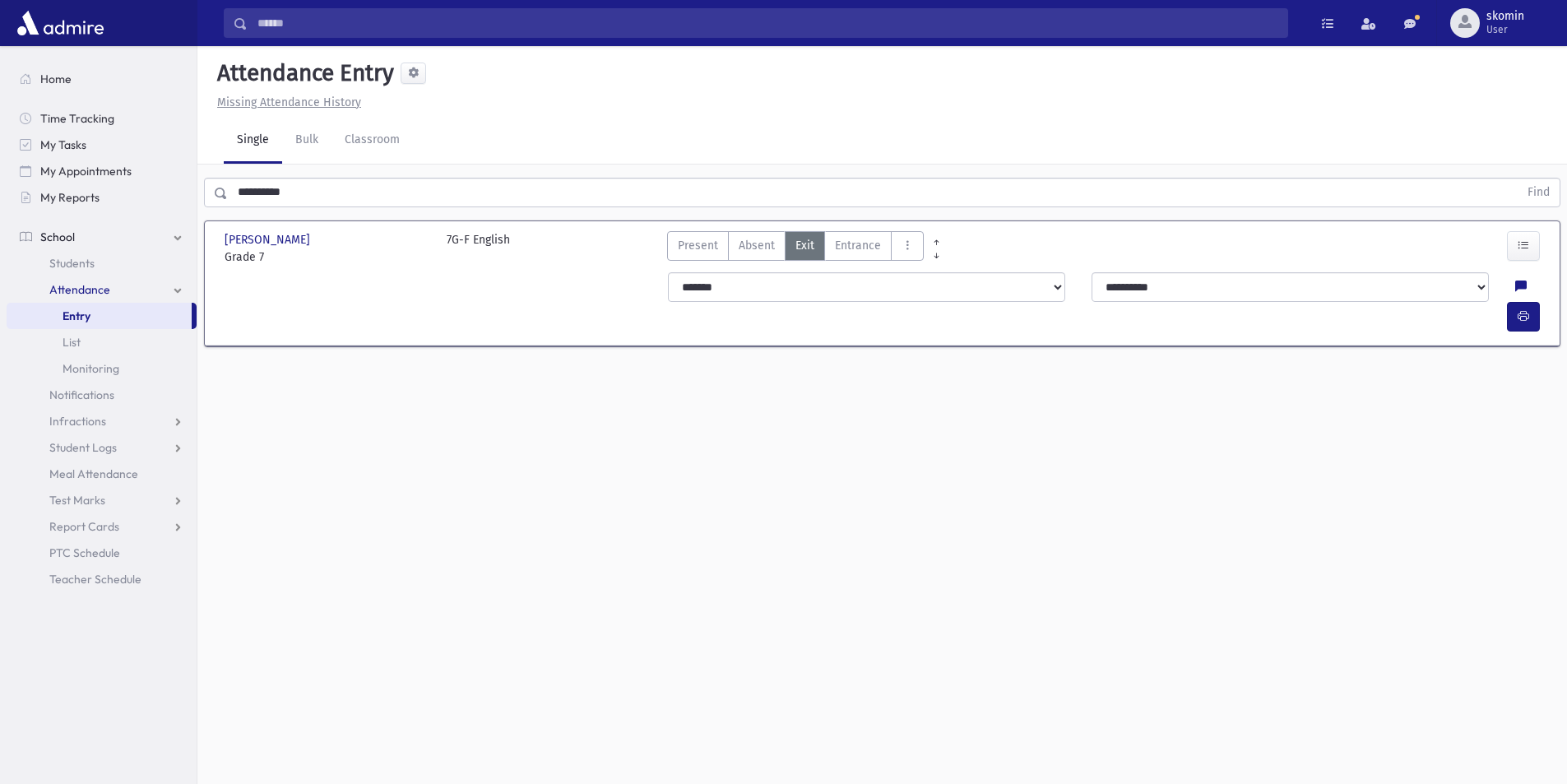
click at [1193, 421] on div "**********" at bounding box center [882, 414] width 1370 height 737
drag, startPoint x: 529, startPoint y: 411, endPoint x: 292, endPoint y: 298, distance: 262.6
click at [501, 402] on div "**********" at bounding box center [882, 414] width 1370 height 737
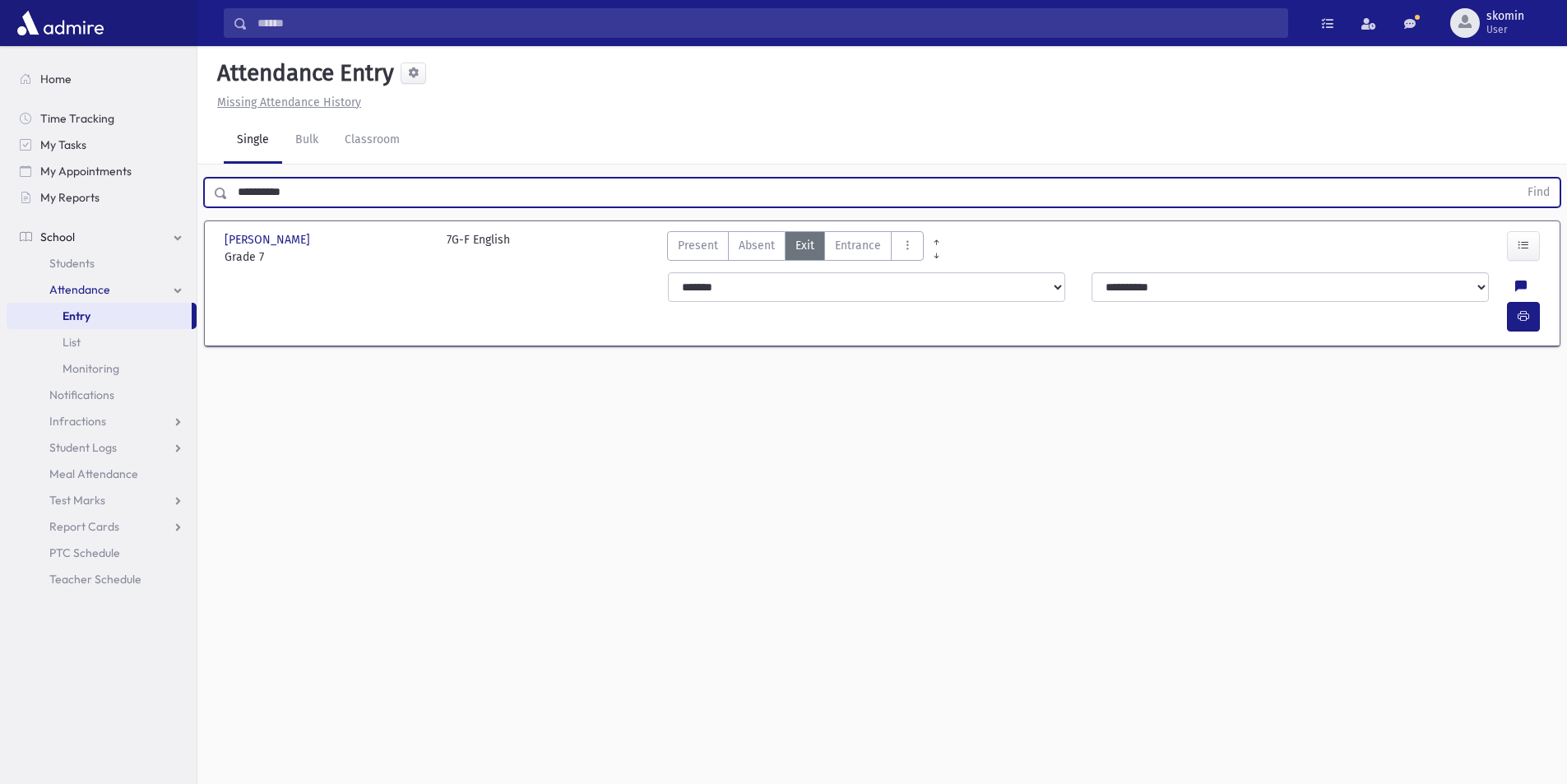
click at [327, 190] on input "**********" at bounding box center [873, 192] width 1291 height 30
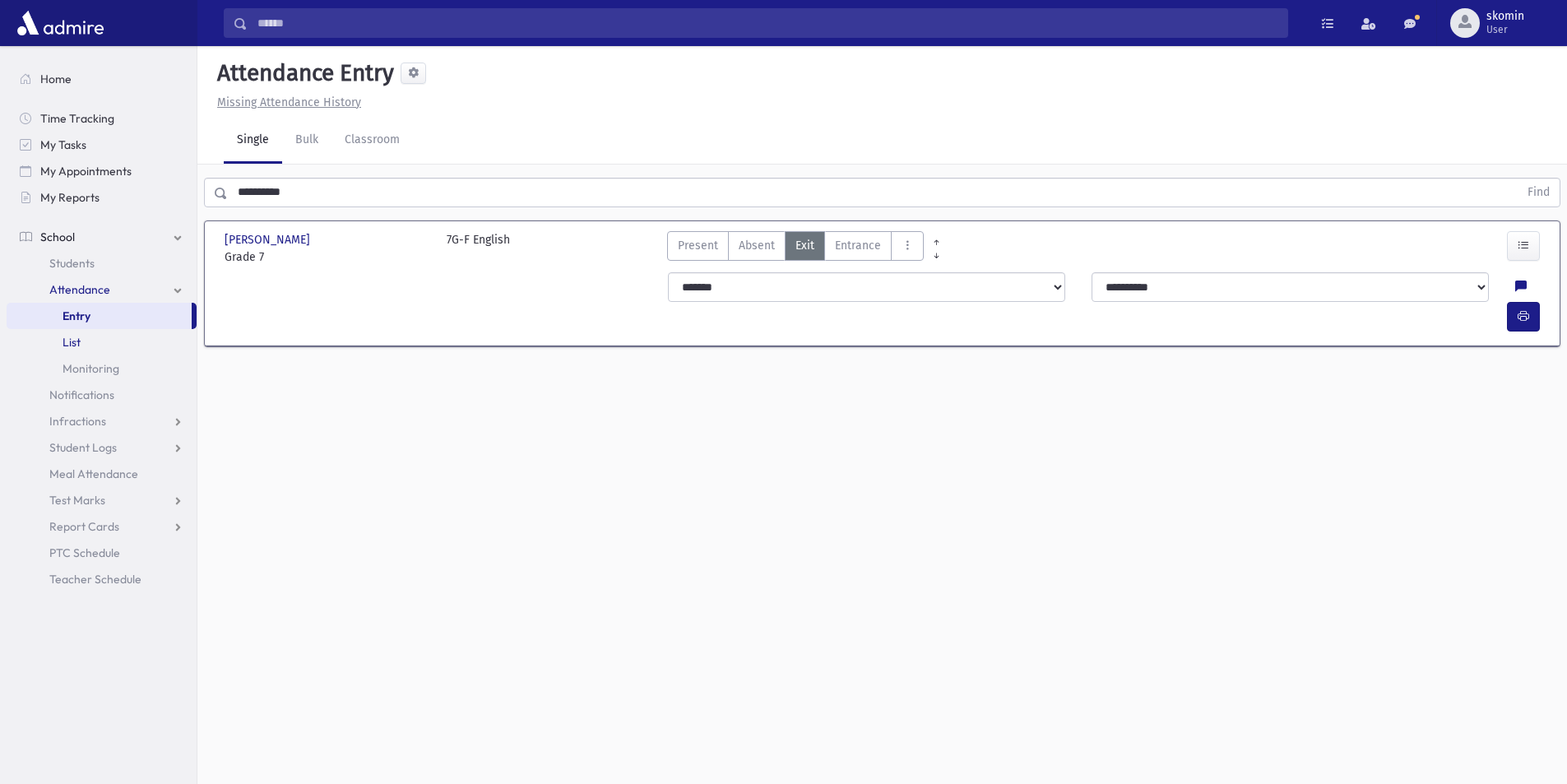
click at [166, 329] on link "List" at bounding box center [102, 342] width 191 height 26
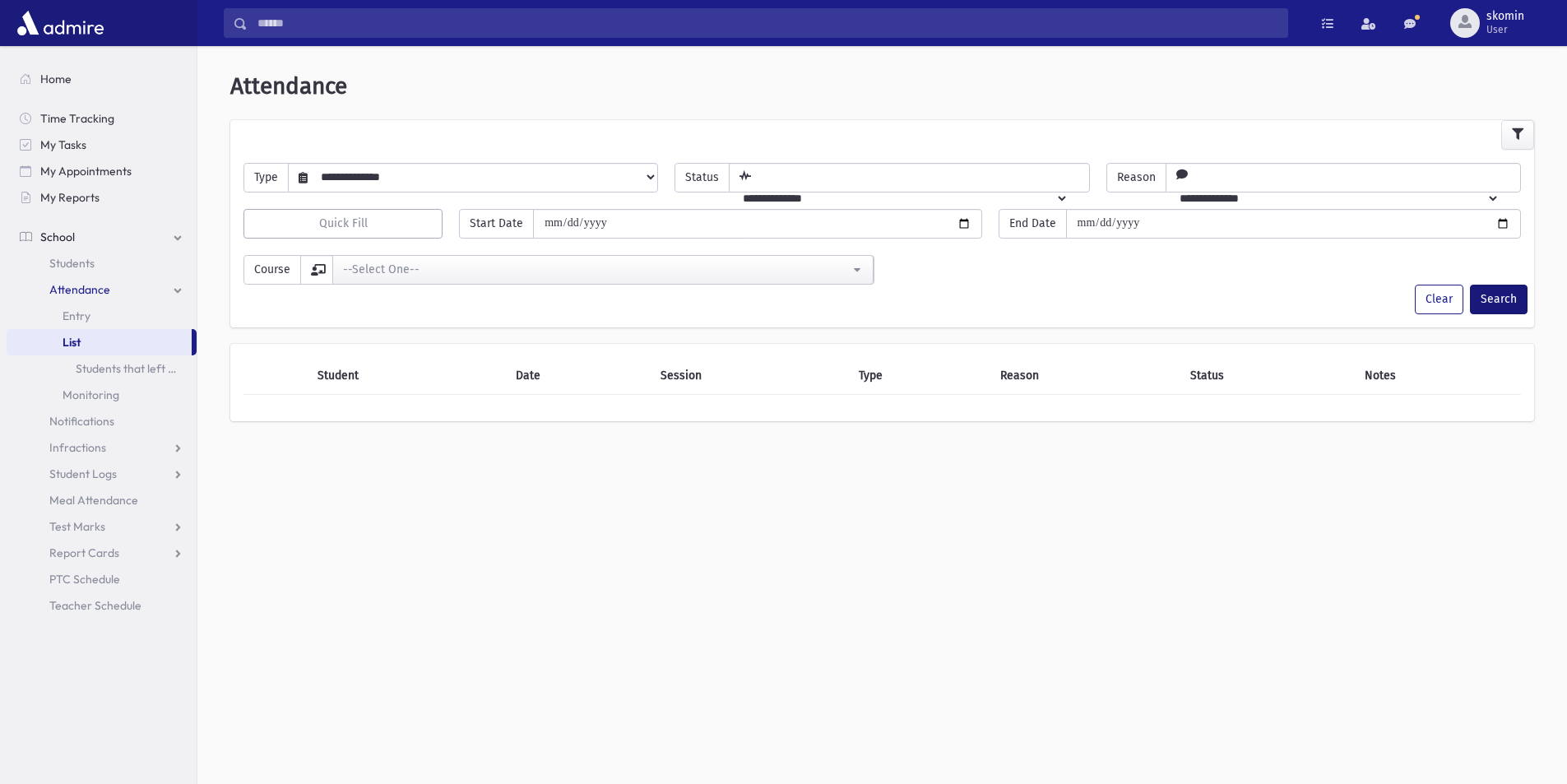
click at [1511, 287] on div "**********" at bounding box center [882, 254] width 1357 height 404
click at [63, 289] on span "Attendance" at bounding box center [79, 289] width 61 height 15
click at [59, 287] on span "Attendance" at bounding box center [79, 289] width 61 height 15
click at [75, 319] on span "Entry" at bounding box center [77, 315] width 28 height 15
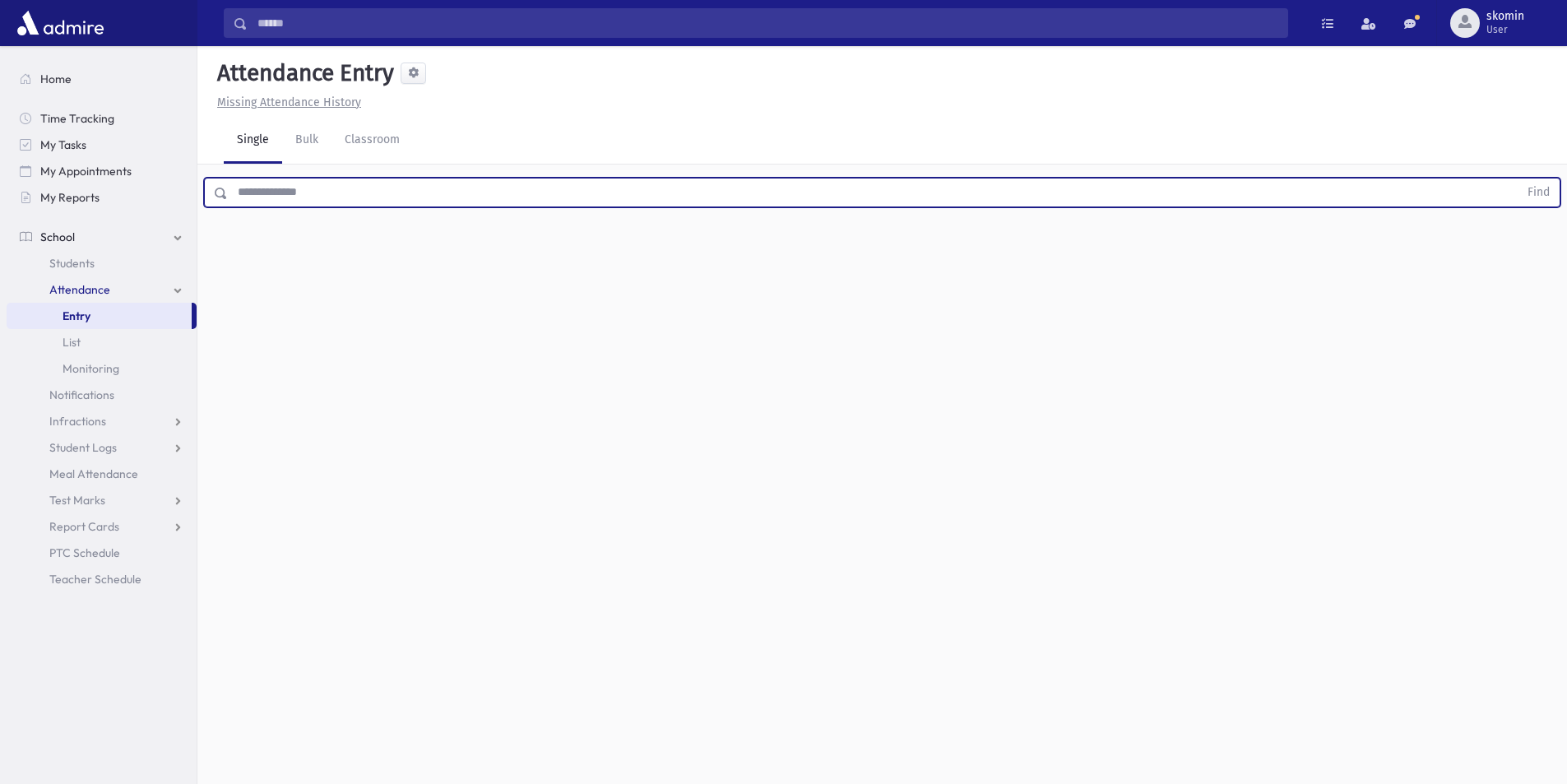
click at [308, 199] on input "text" at bounding box center [873, 192] width 1291 height 30
type input "**********"
click at [1518, 178] on button "Find" at bounding box center [1539, 192] width 42 height 28
click at [1533, 301] on button "button" at bounding box center [1523, 316] width 33 height 30
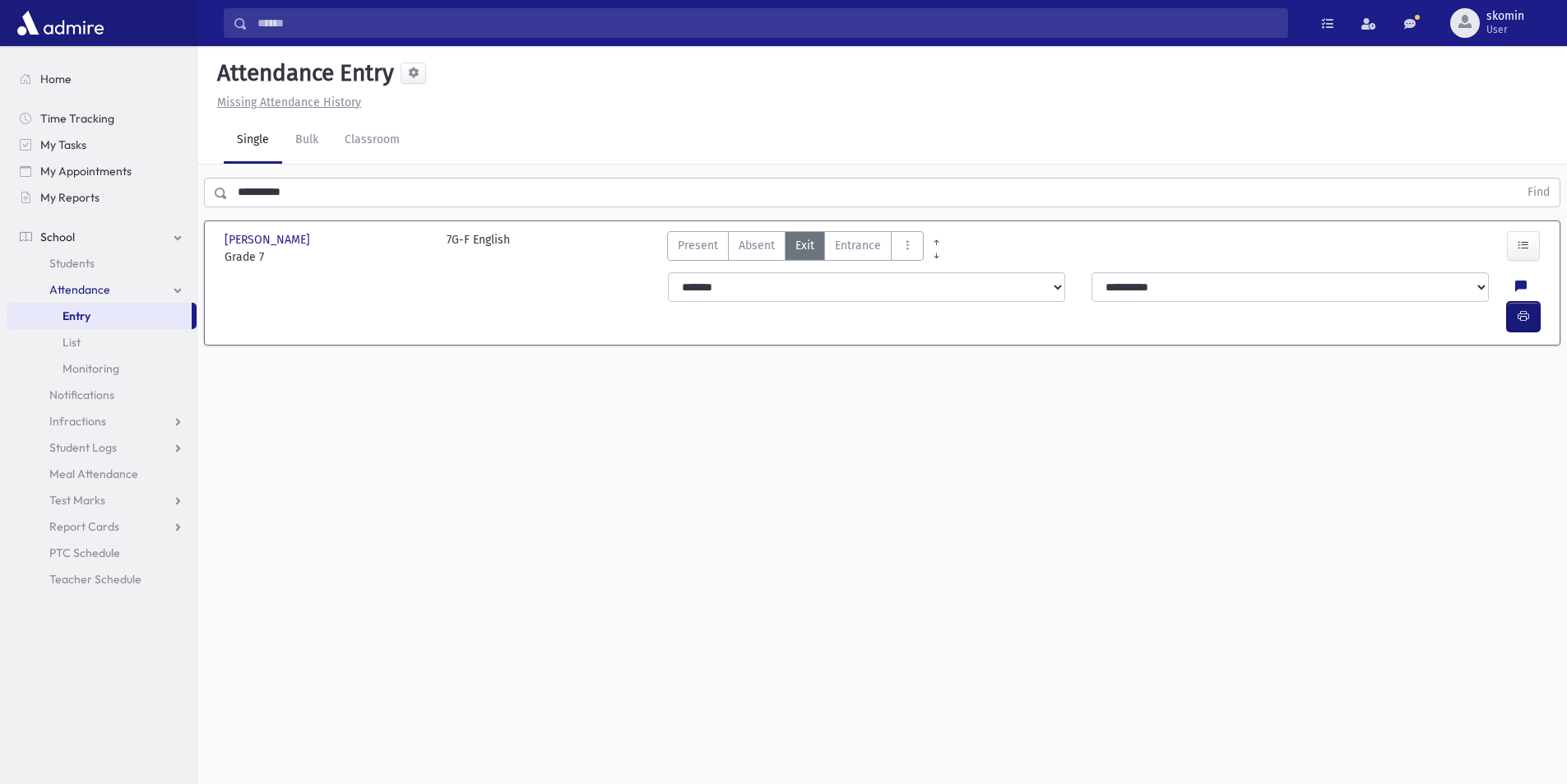
click at [1525, 309] on span "button" at bounding box center [1524, 315] width 11 height 14
click at [384, 183] on input "**********" at bounding box center [873, 192] width 1291 height 30
click at [1519, 301] on button "button" at bounding box center [1523, 316] width 33 height 30
click at [1521, 309] on icon "button" at bounding box center [1524, 315] width 11 height 14
click at [1525, 309] on icon "button" at bounding box center [1524, 315] width 11 height 14
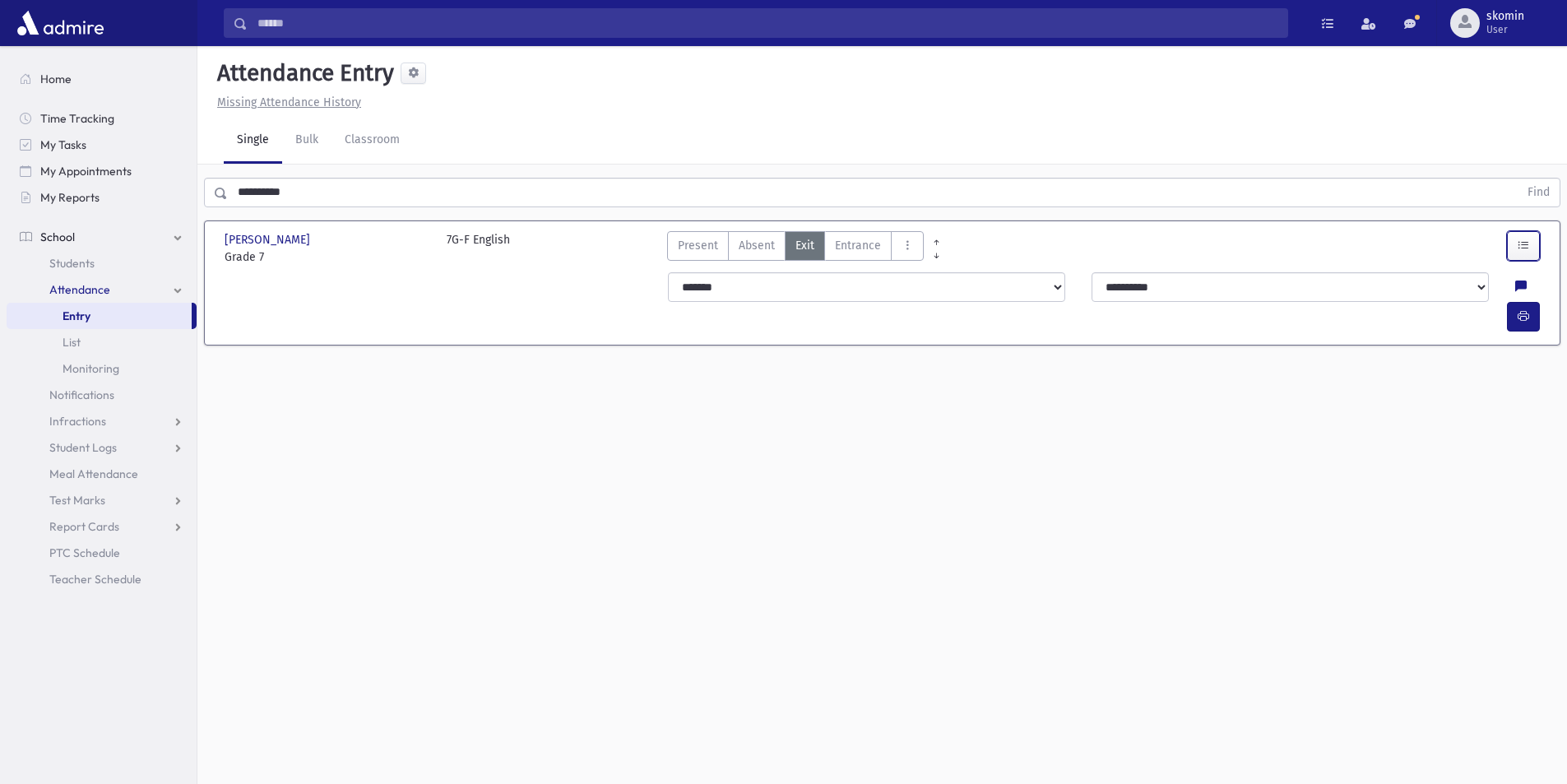
click at [1532, 240] on button "button" at bounding box center [1523, 246] width 33 height 30
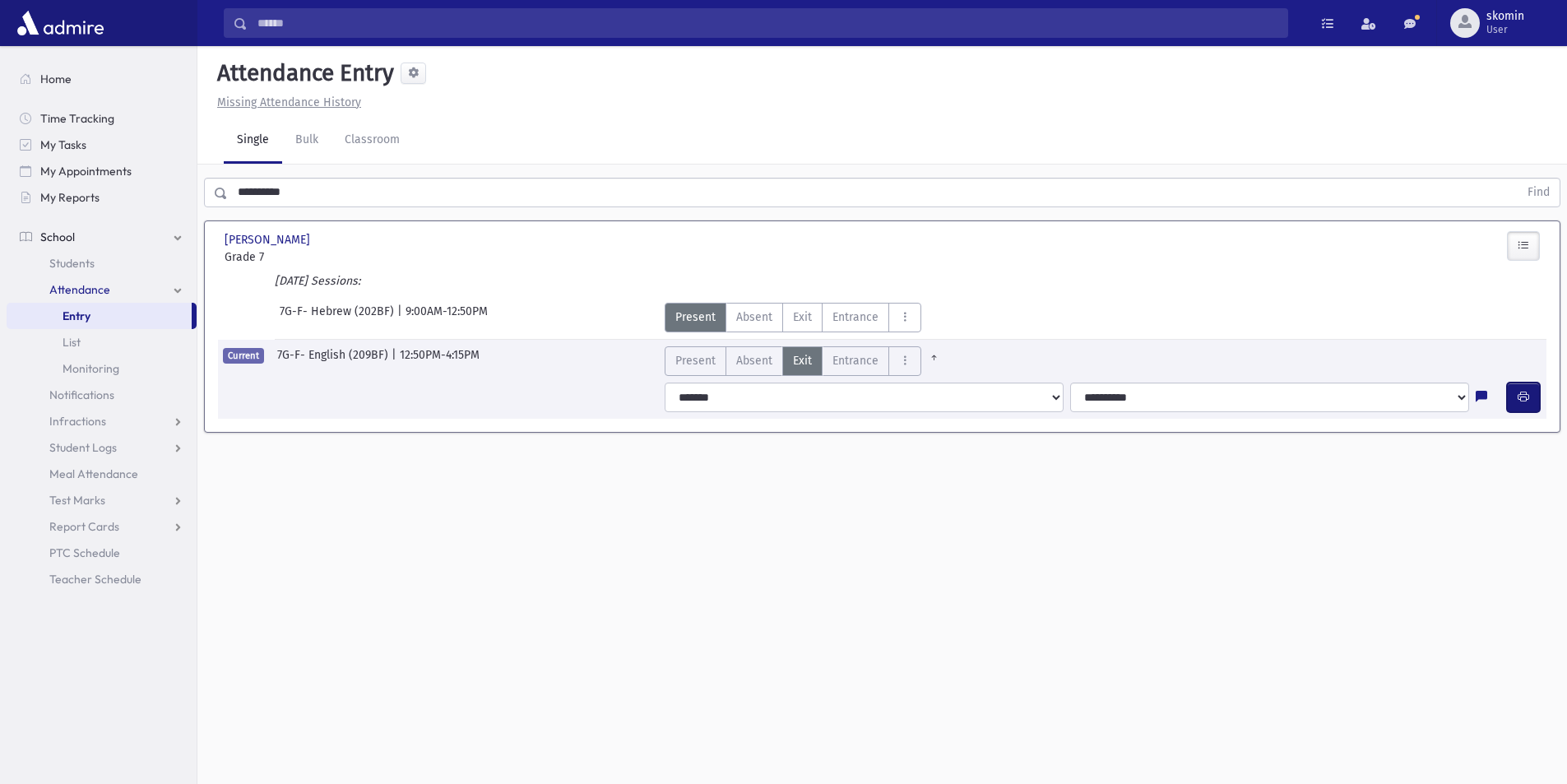
click at [1523, 398] on icon "button" at bounding box center [1524, 397] width 11 height 14
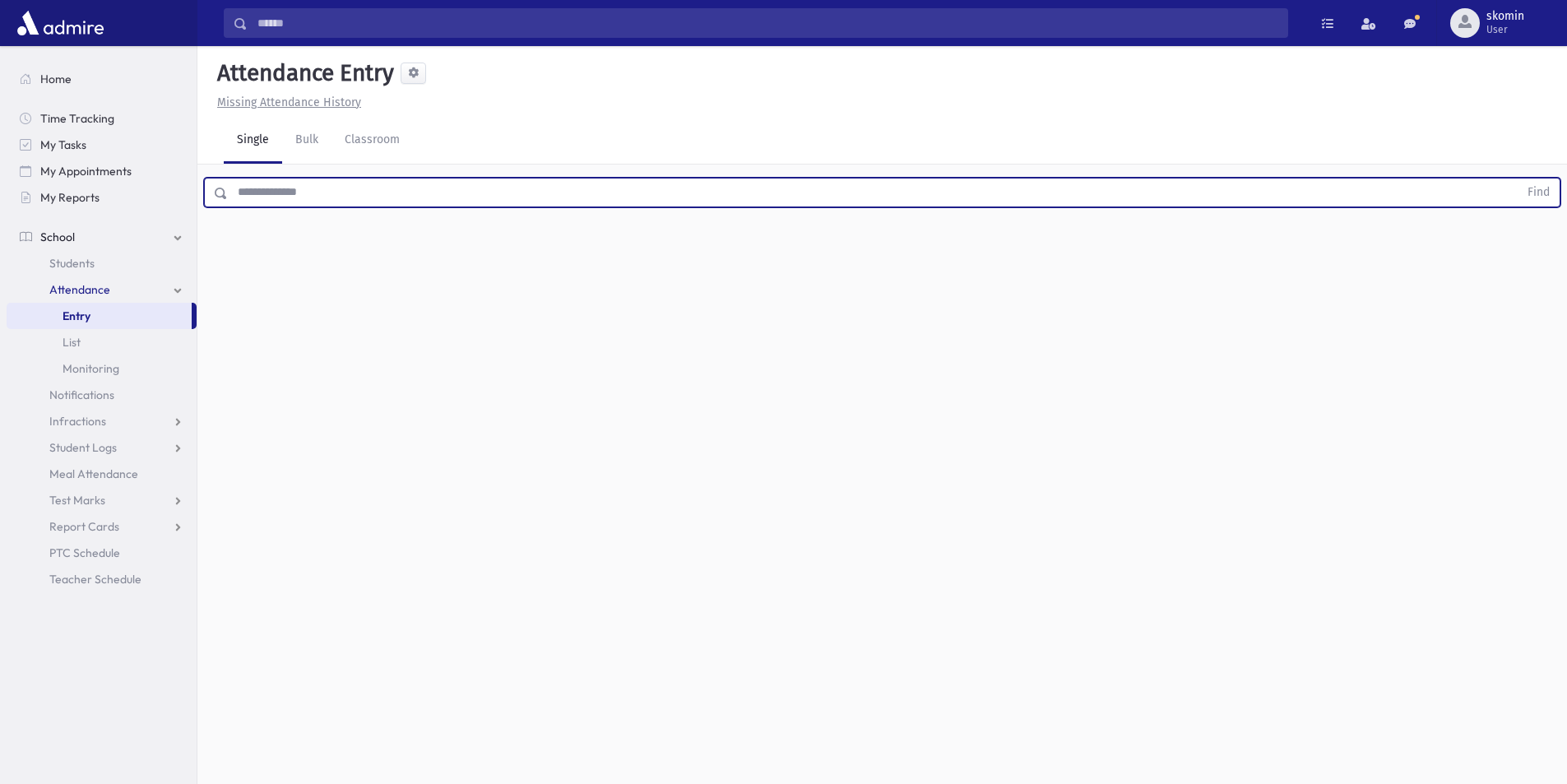
click at [550, 197] on input "text" at bounding box center [873, 192] width 1291 height 30
click at [1518, 178] on button "Find" at bounding box center [1539, 192] width 42 height 28
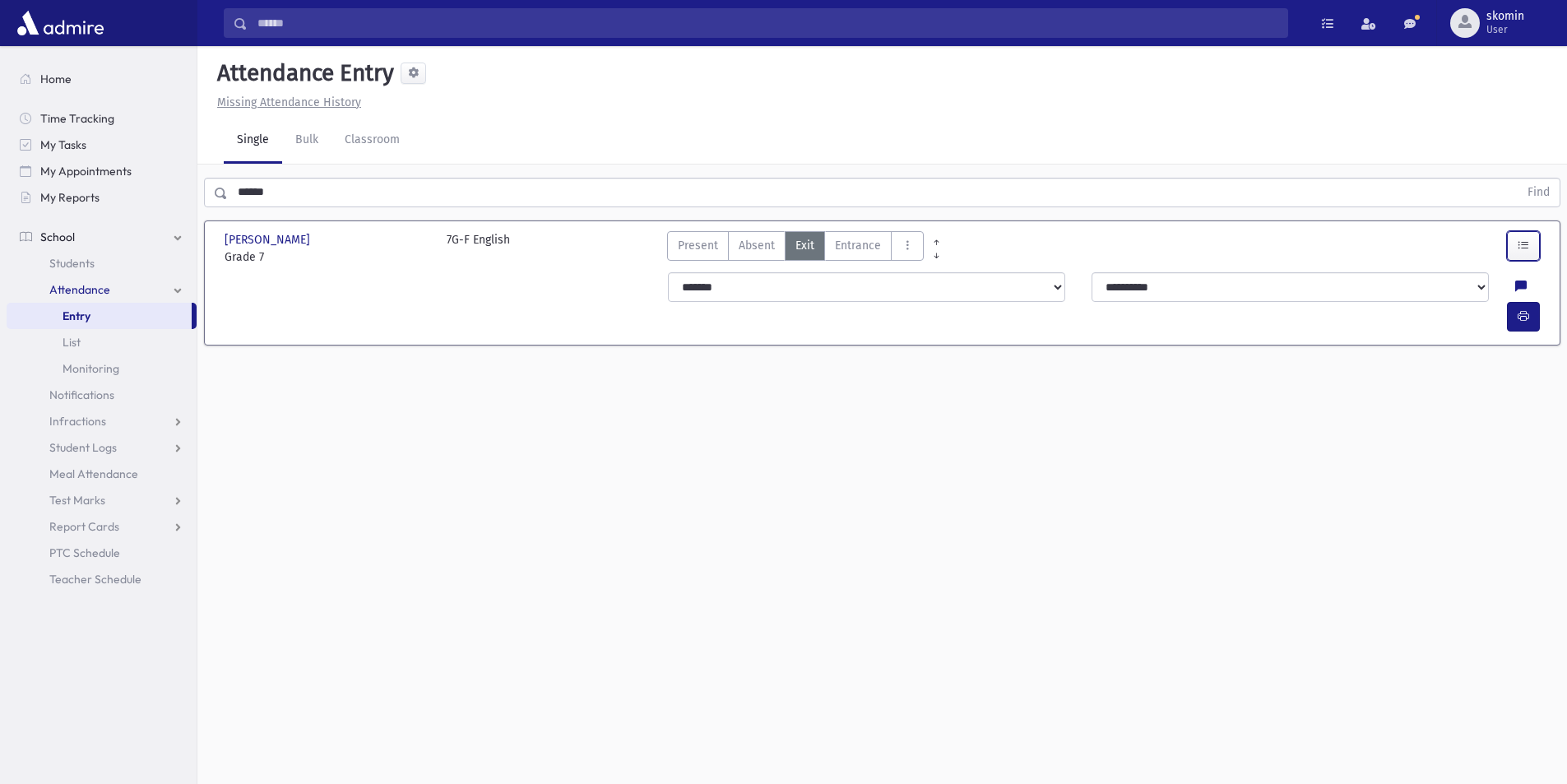
click at [1524, 236] on button "button" at bounding box center [1523, 246] width 33 height 30
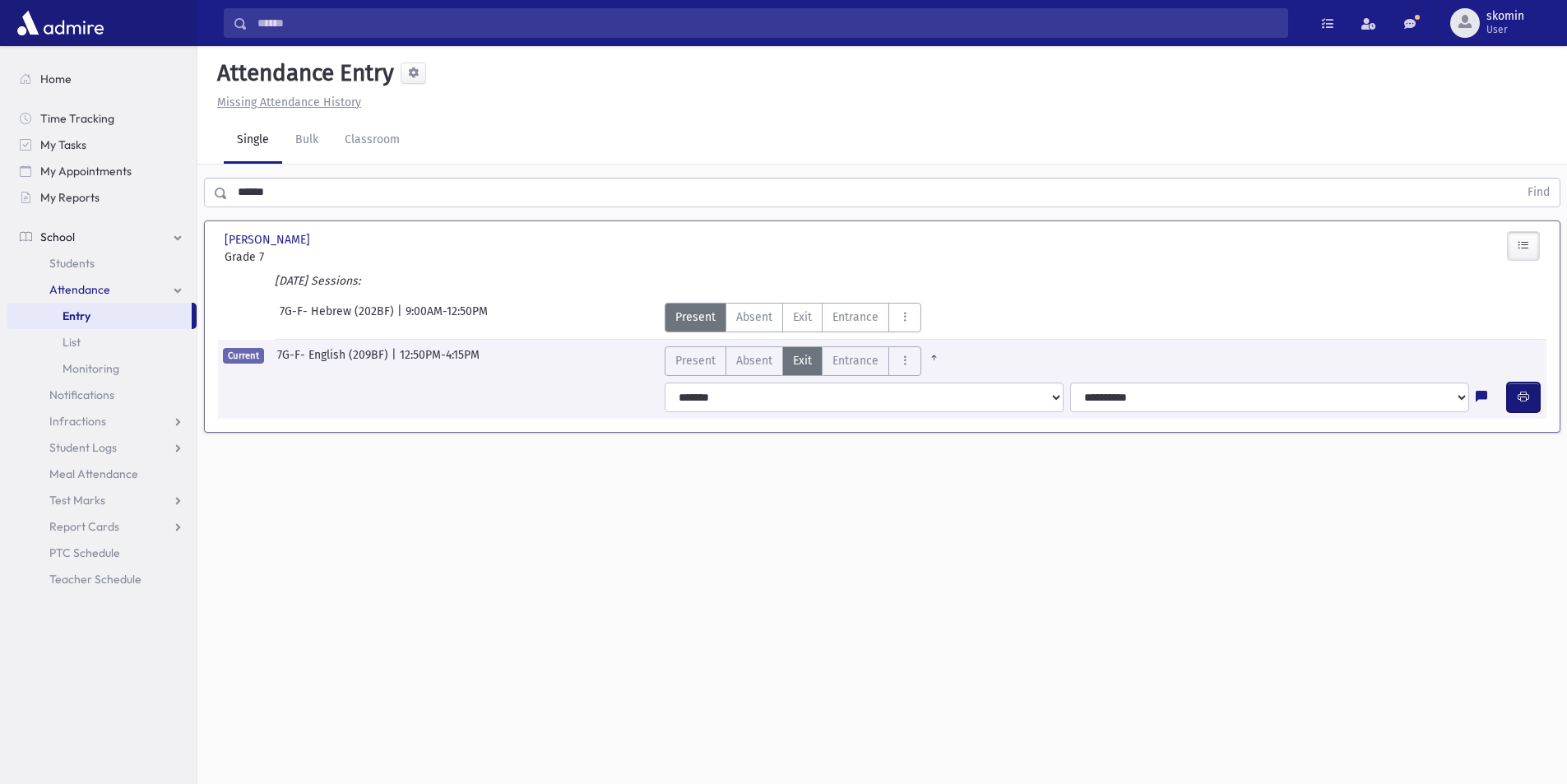
click at [1520, 398] on icon "button" at bounding box center [1524, 397] width 11 height 14
drag, startPoint x: 1520, startPoint y: 398, endPoint x: 1491, endPoint y: 409, distance: 31.0
click at [1491, 411] on div "**********" at bounding box center [1103, 398] width 889 height 30
click at [1514, 397] on button "button" at bounding box center [1523, 398] width 33 height 30
click at [1530, 395] on button "button" at bounding box center [1523, 398] width 33 height 30
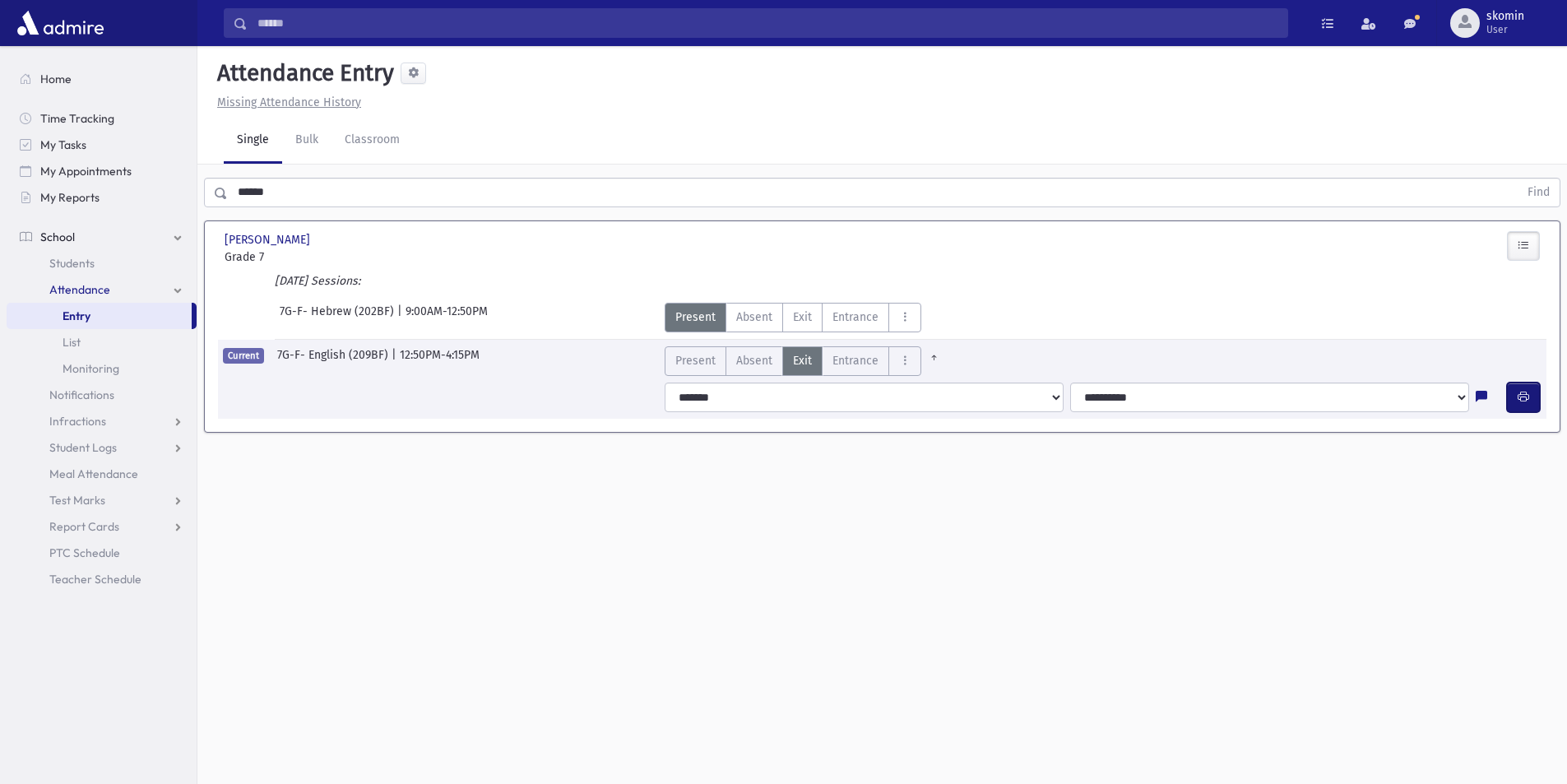
click at [1518, 395] on icon "button" at bounding box center [1524, 397] width 11 height 14
click at [276, 197] on input "******" at bounding box center [873, 192] width 1291 height 30
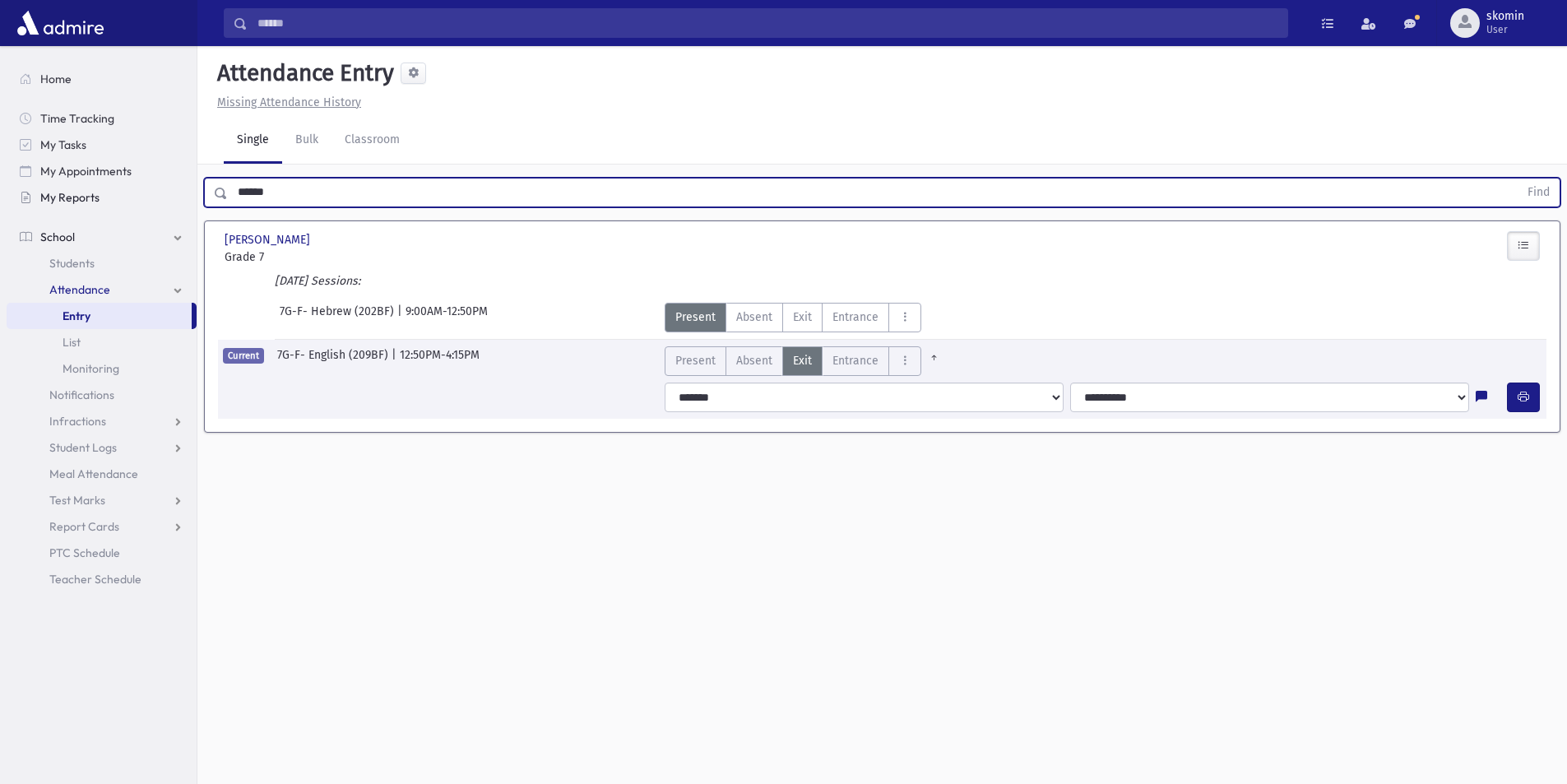
drag, startPoint x: 276, startPoint y: 197, endPoint x: 124, endPoint y: 189, distance: 152.2
click at [132, 190] on div "Search Results Students" at bounding box center [784, 410] width 1567 height 820
click at [1518, 178] on button "Find" at bounding box center [1539, 192] width 42 height 28
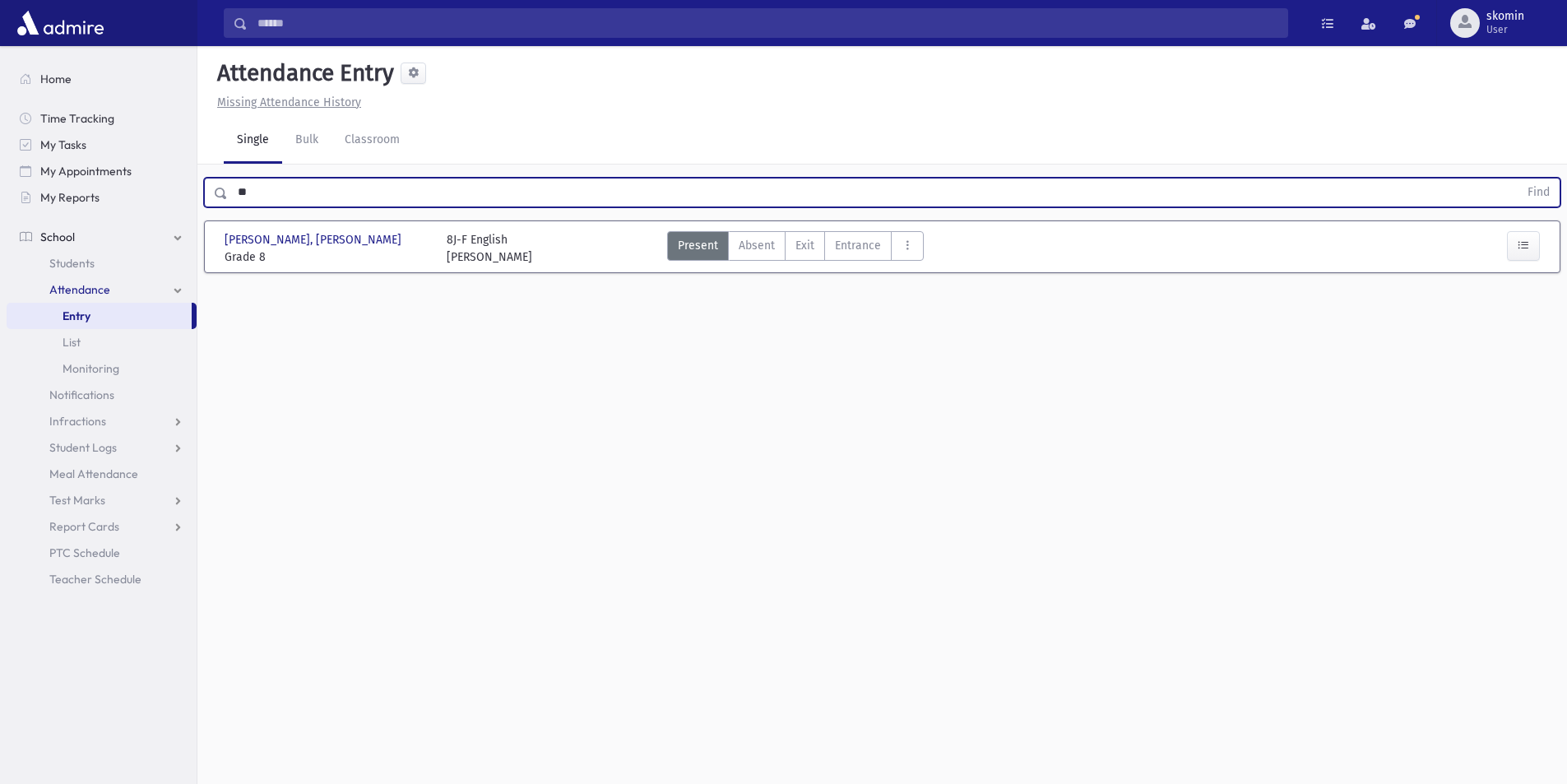
type input "*"
click at [1518, 178] on button "Find" at bounding box center [1539, 192] width 42 height 28
drag, startPoint x: 338, startPoint y: 178, endPoint x: 57, endPoint y: 231, distance: 286.0
click at [79, 225] on div "Search Results Students" at bounding box center [784, 410] width 1567 height 820
click at [1518, 178] on button "Find" at bounding box center [1539, 192] width 42 height 28
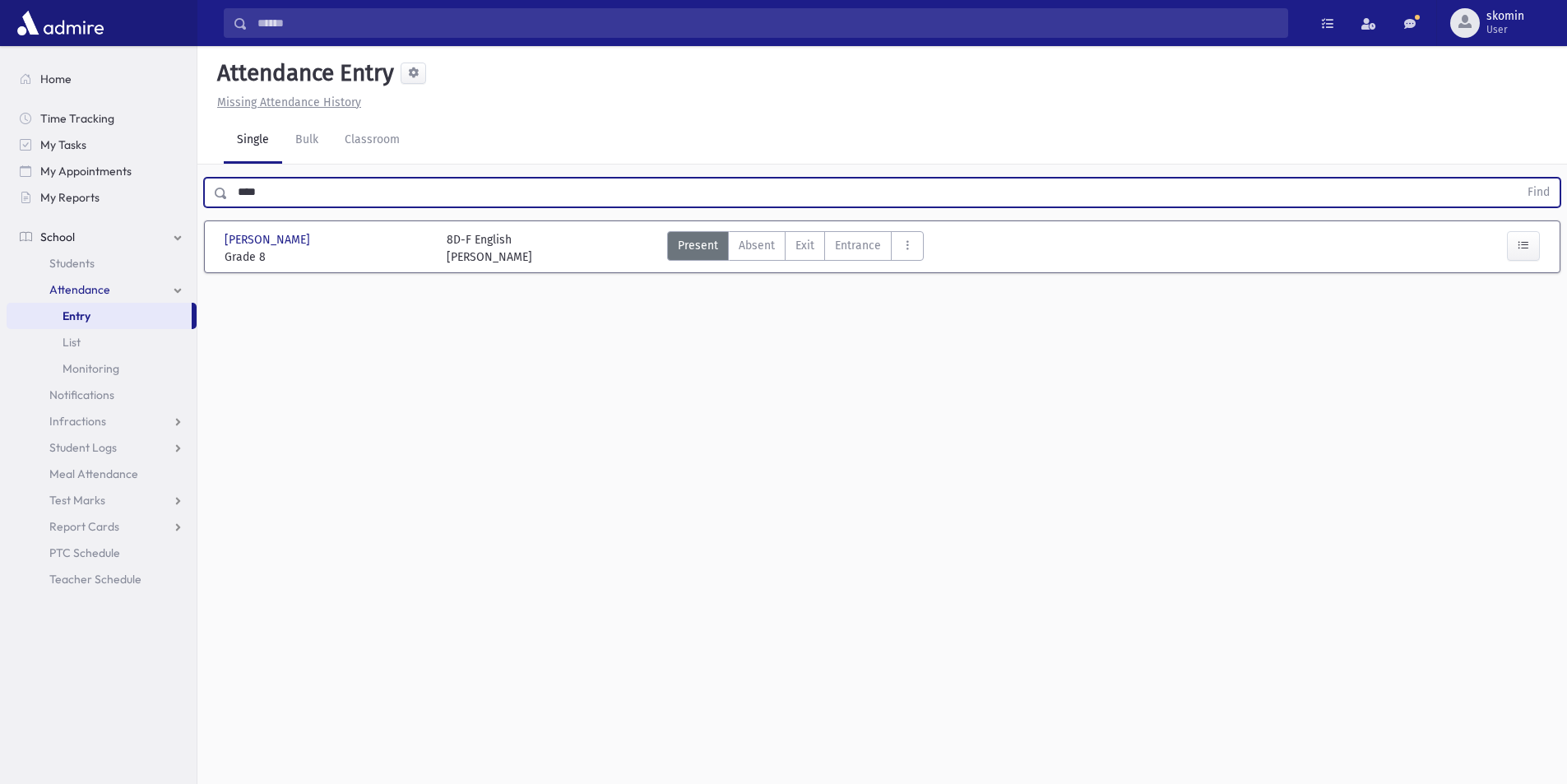
click at [513, 190] on input "****" at bounding box center [873, 192] width 1291 height 30
click at [1518, 178] on button "Find" at bounding box center [1539, 192] width 42 height 28
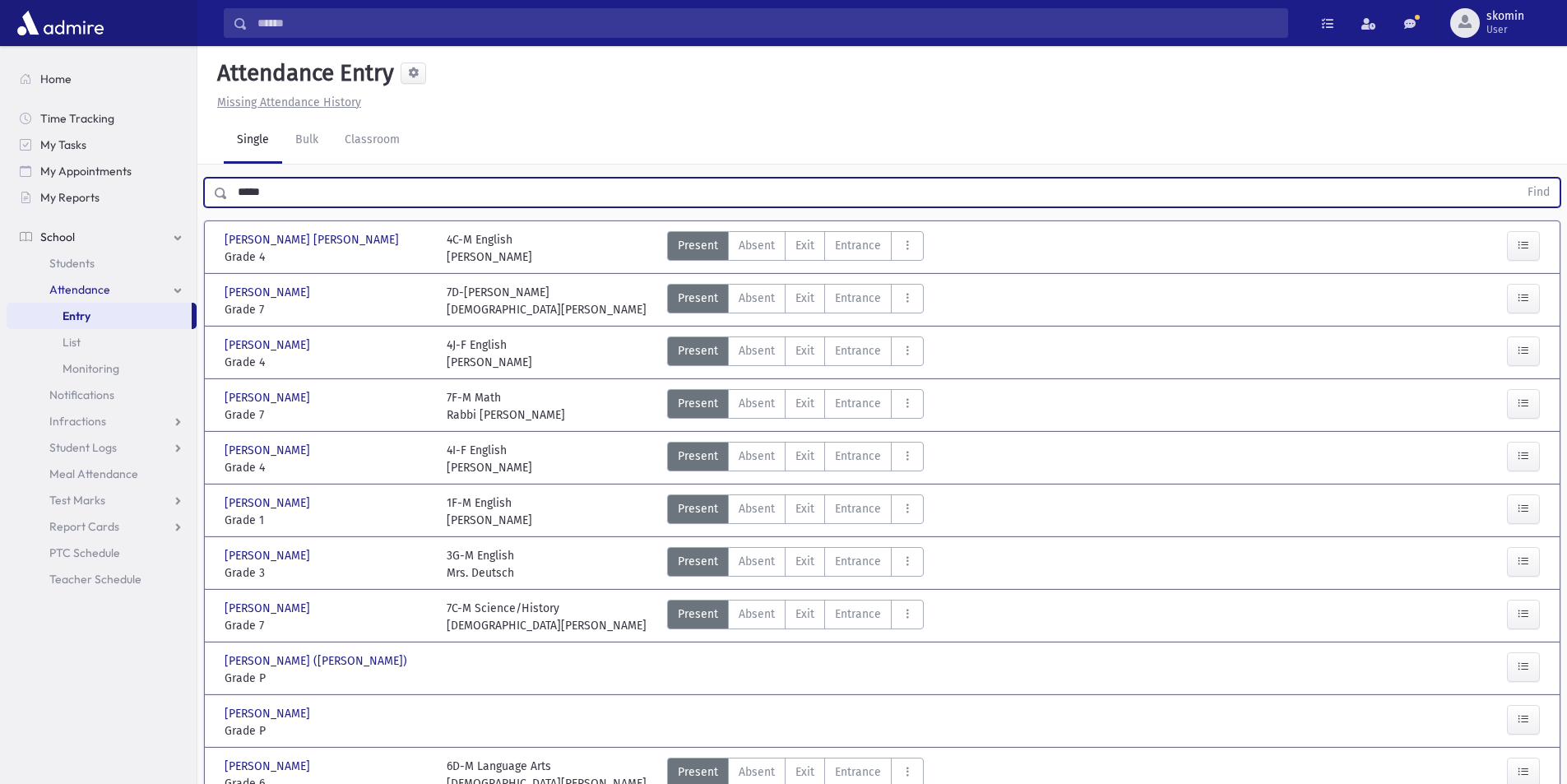
type input "*****"
click at [1518, 178] on button "Find" at bounding box center [1539, 192] width 42 height 28
